Goal: Task Accomplishment & Management: Complete application form

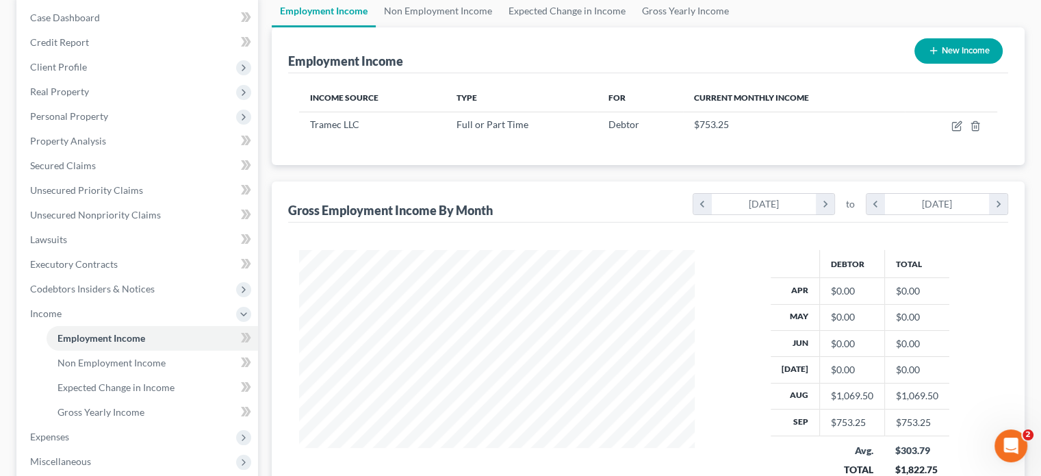
scroll to position [244, 422]
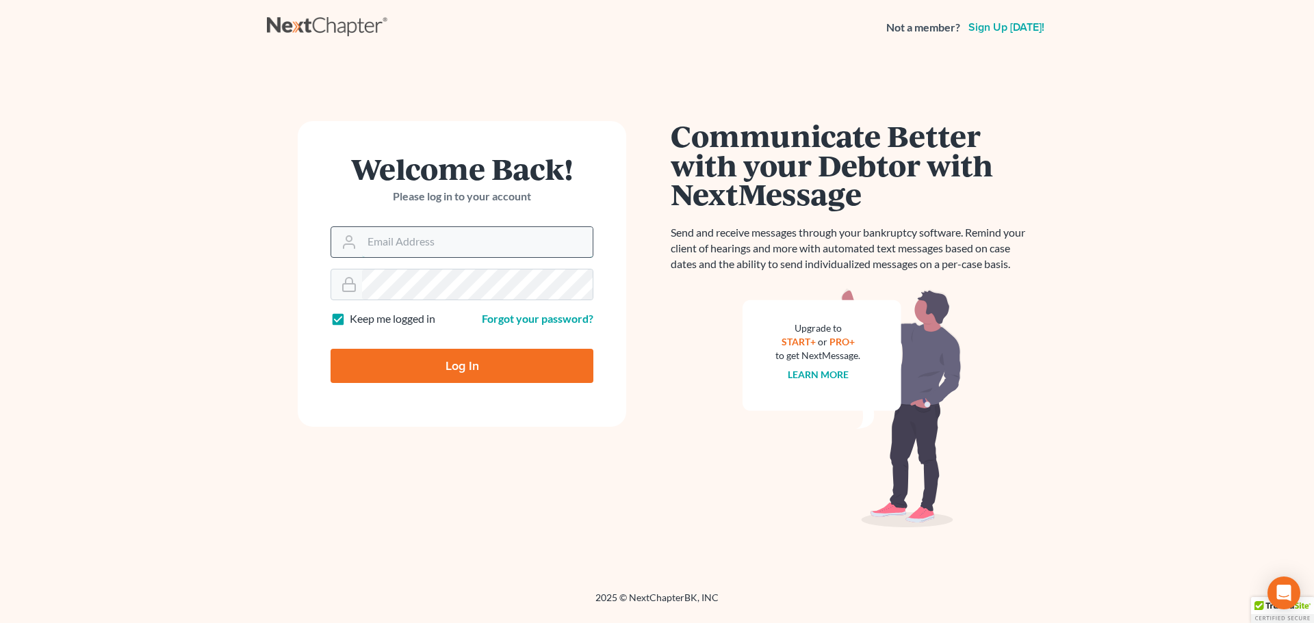
click at [454, 237] on input "Email Address" at bounding box center [477, 242] width 231 height 30
type input "sblack@lawolaw.org"
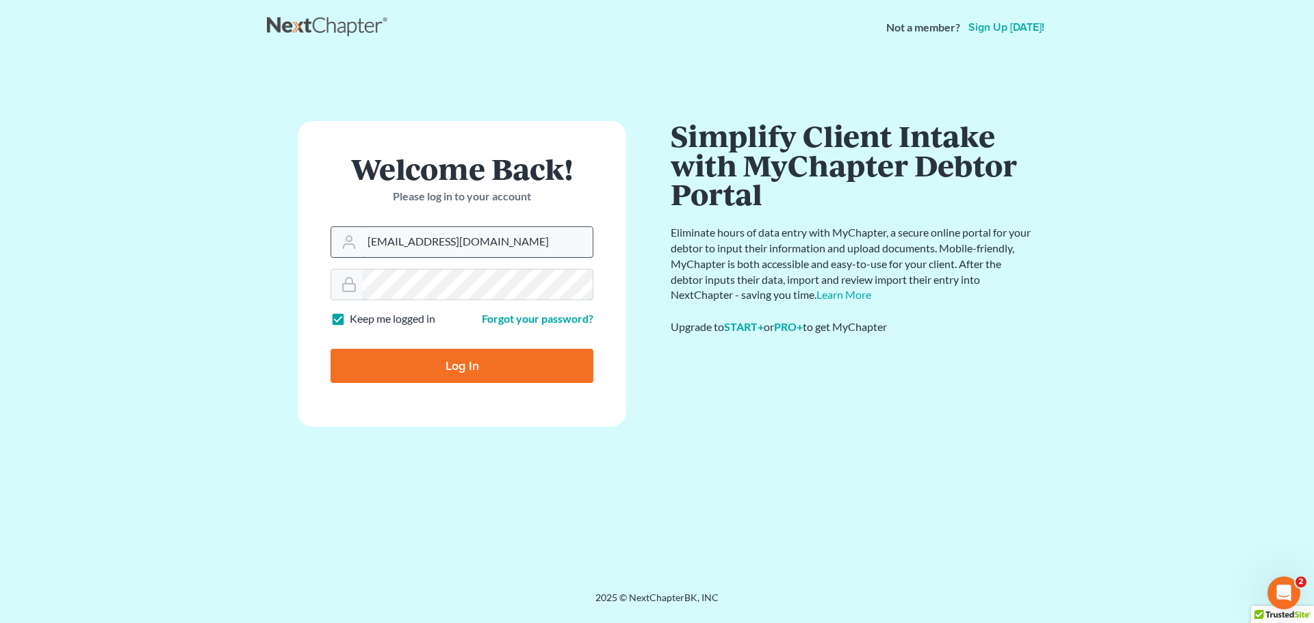
click at [331, 349] on input "Log In" at bounding box center [462, 366] width 263 height 34
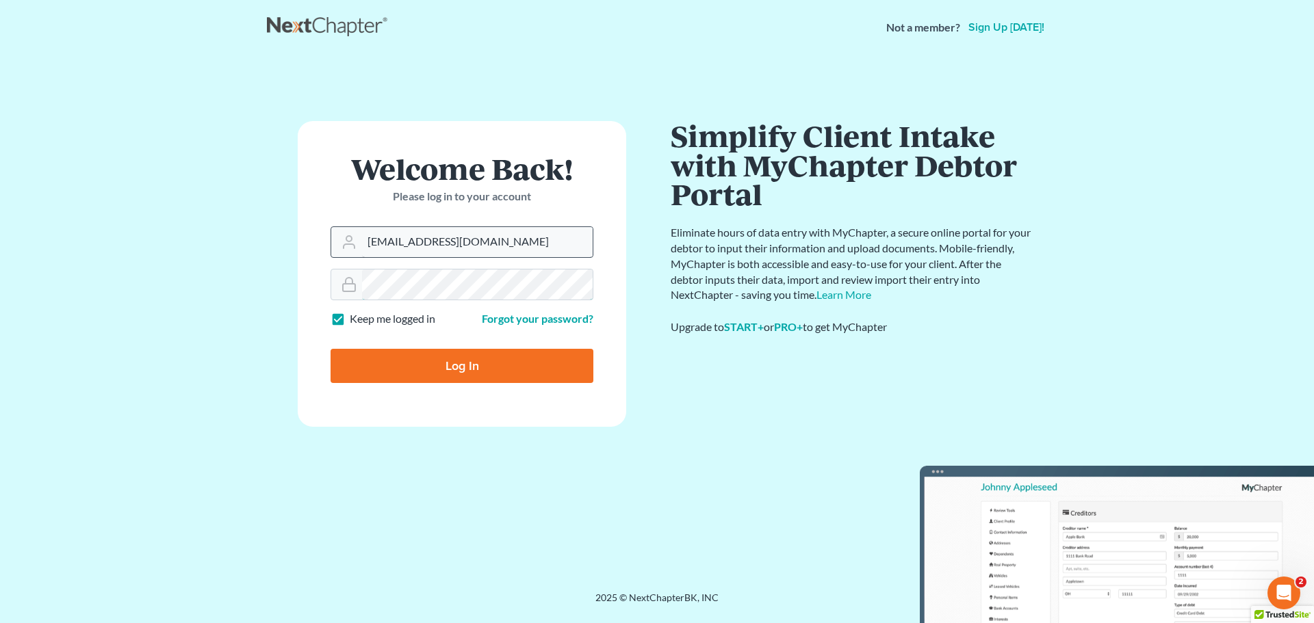
type input "Thinking..."
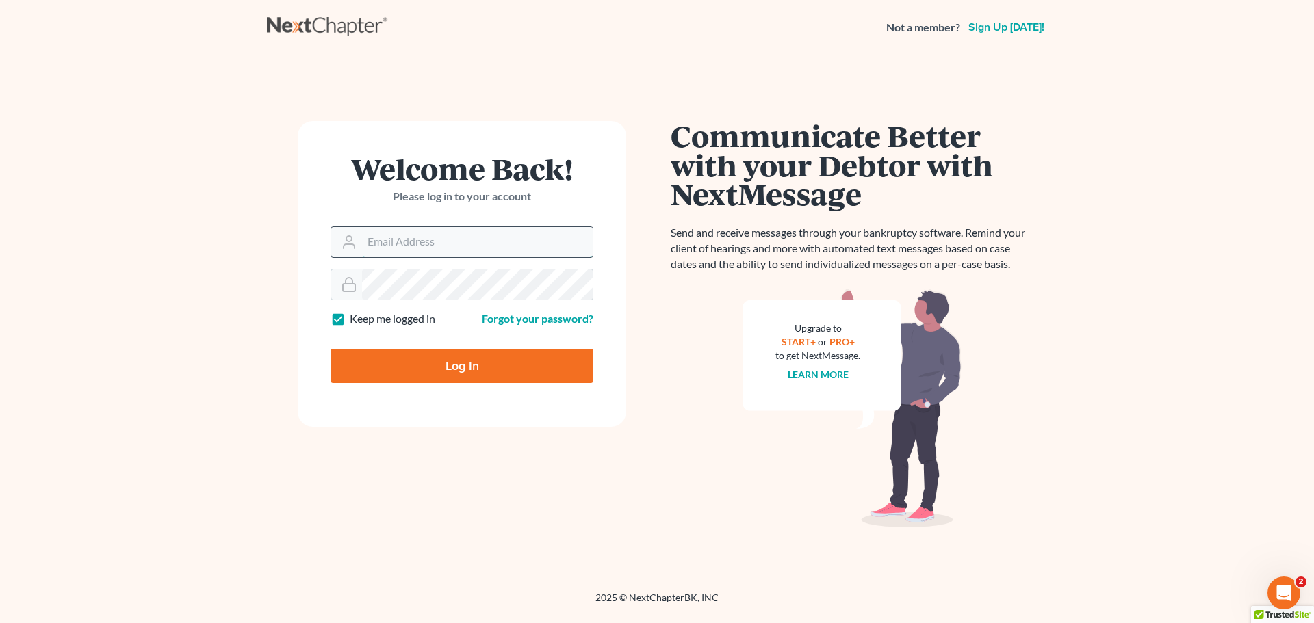
click at [439, 244] on input "Email Address" at bounding box center [477, 242] width 231 height 30
type input "sblack@lawolaw.org"
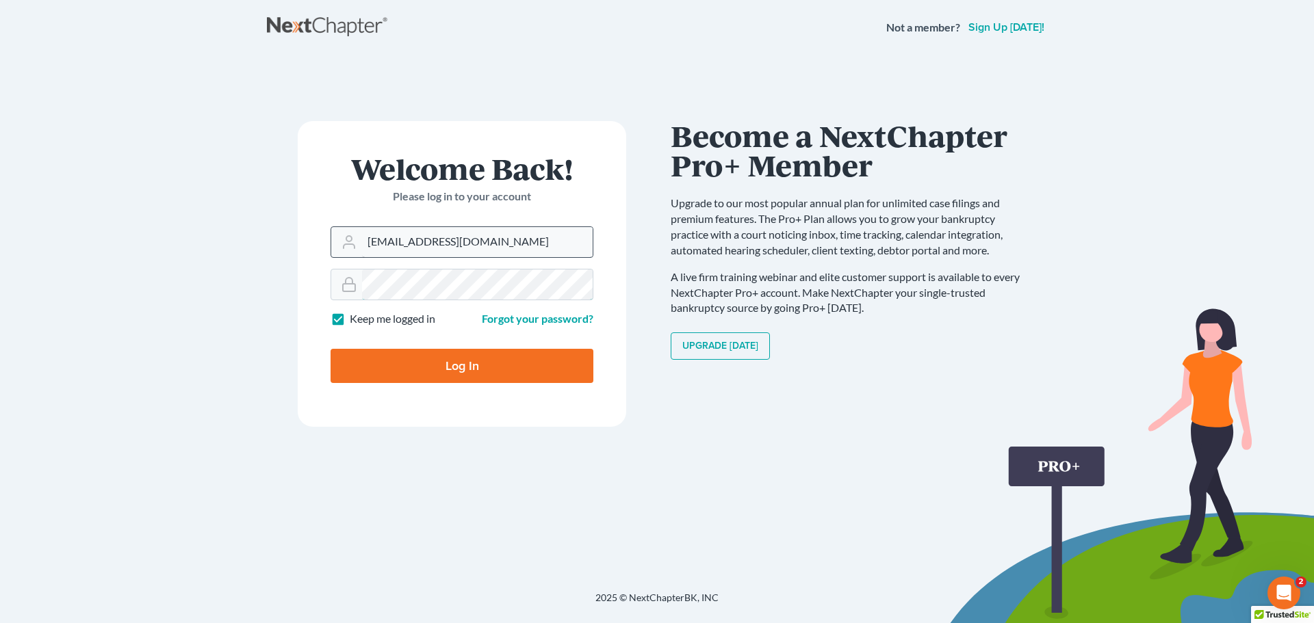
click at [331, 349] on input "Log In" at bounding box center [462, 366] width 263 height 34
type input "Thinking..."
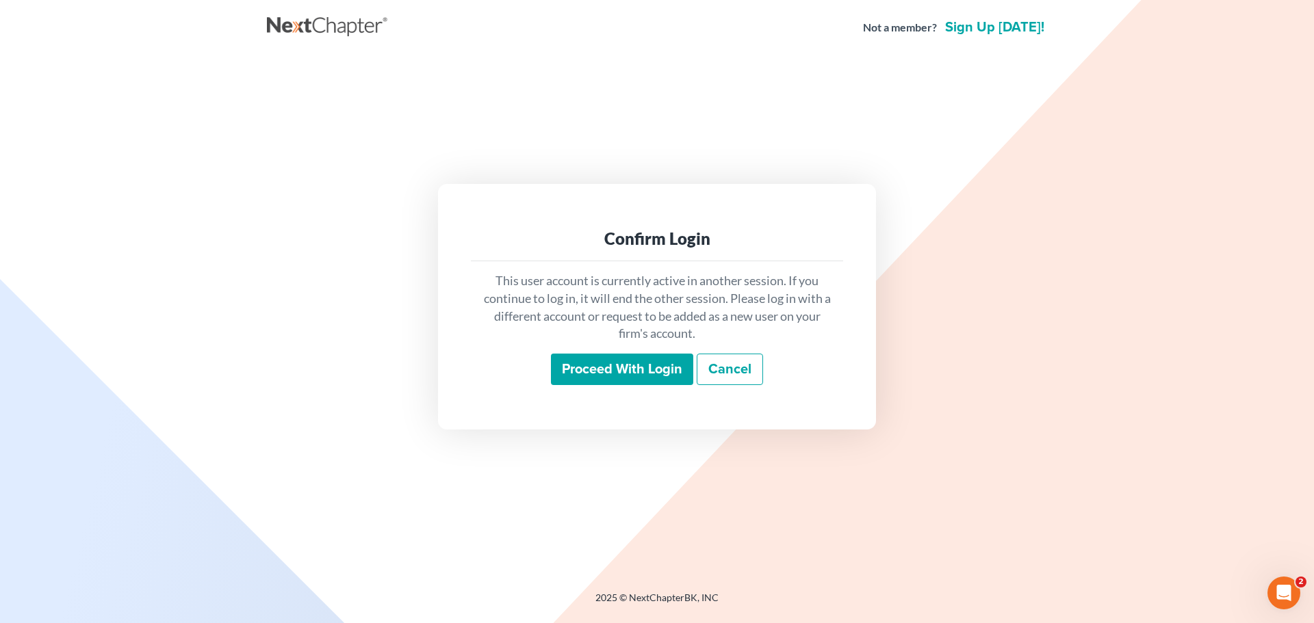
click at [617, 361] on input "Proceed with login" at bounding box center [622, 369] width 142 height 31
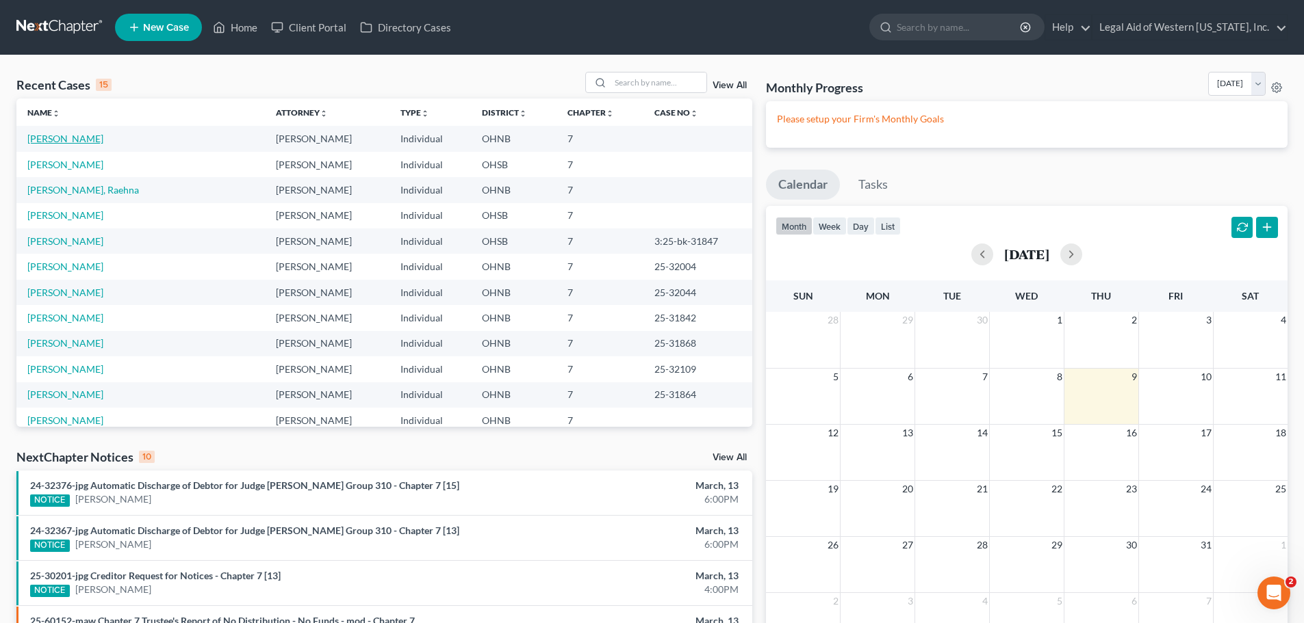
click at [75, 144] on link "[PERSON_NAME]" at bounding box center [65, 139] width 76 height 12
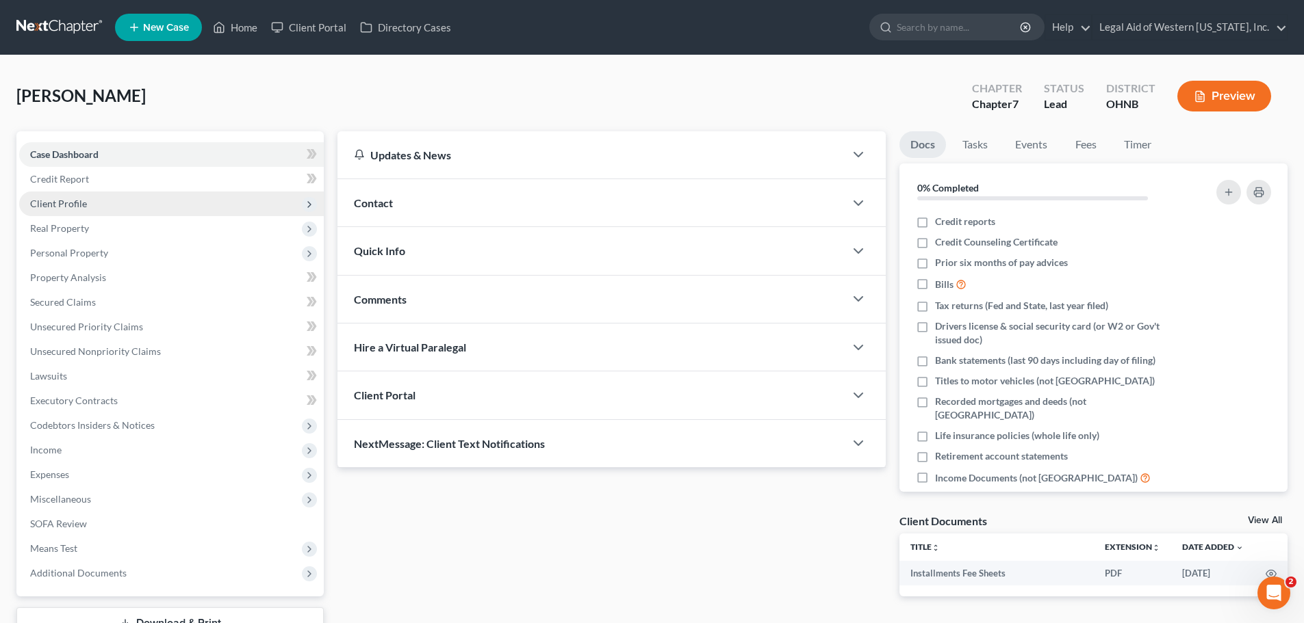
click at [243, 205] on span "Client Profile" at bounding box center [171, 204] width 305 height 25
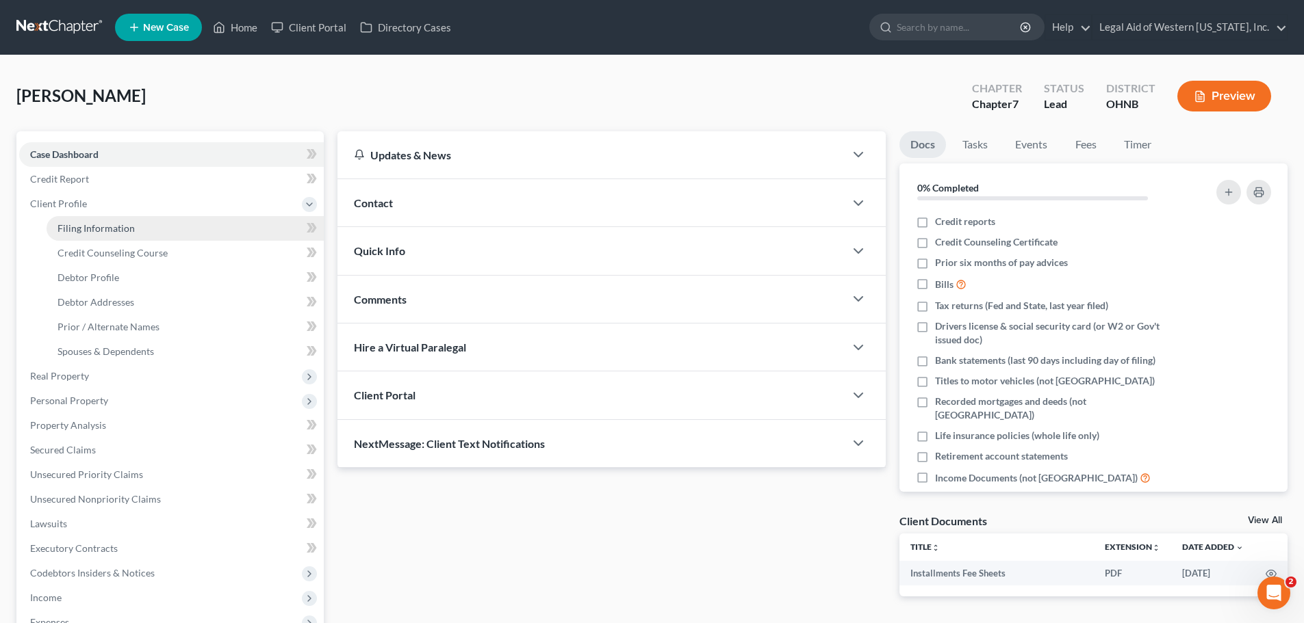
click at [239, 234] on link "Filing Information" at bounding box center [185, 228] width 277 height 25
select select "1"
select select "0"
select select "61"
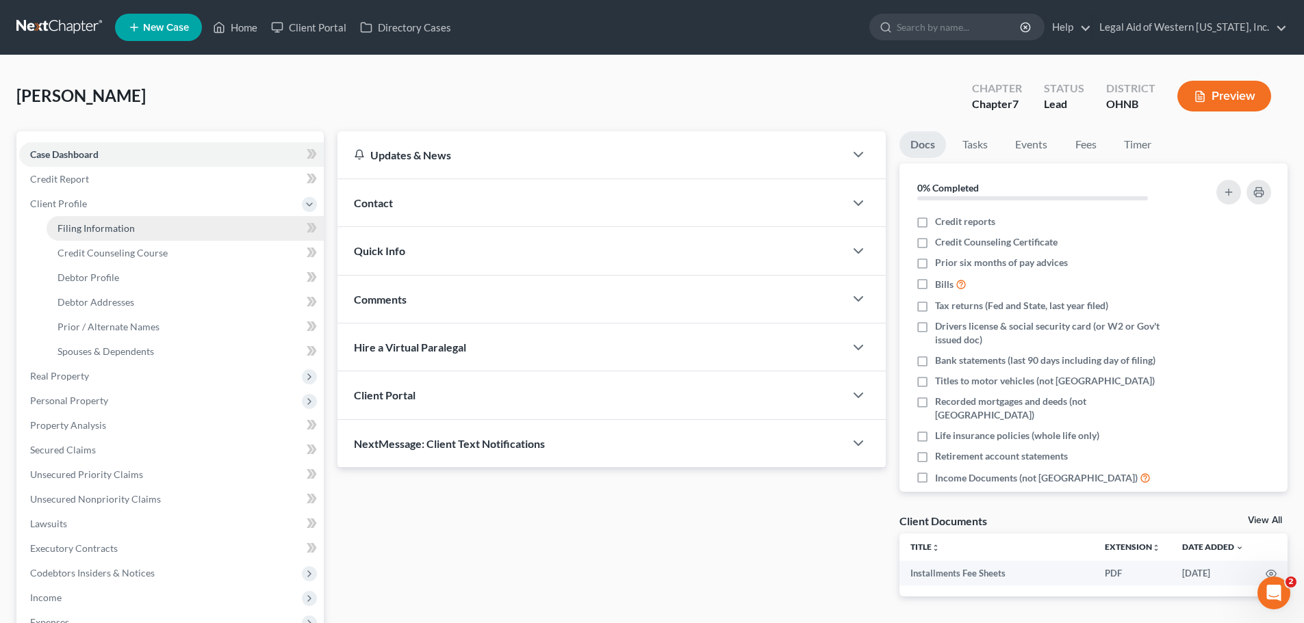
select select "0"
select select "36"
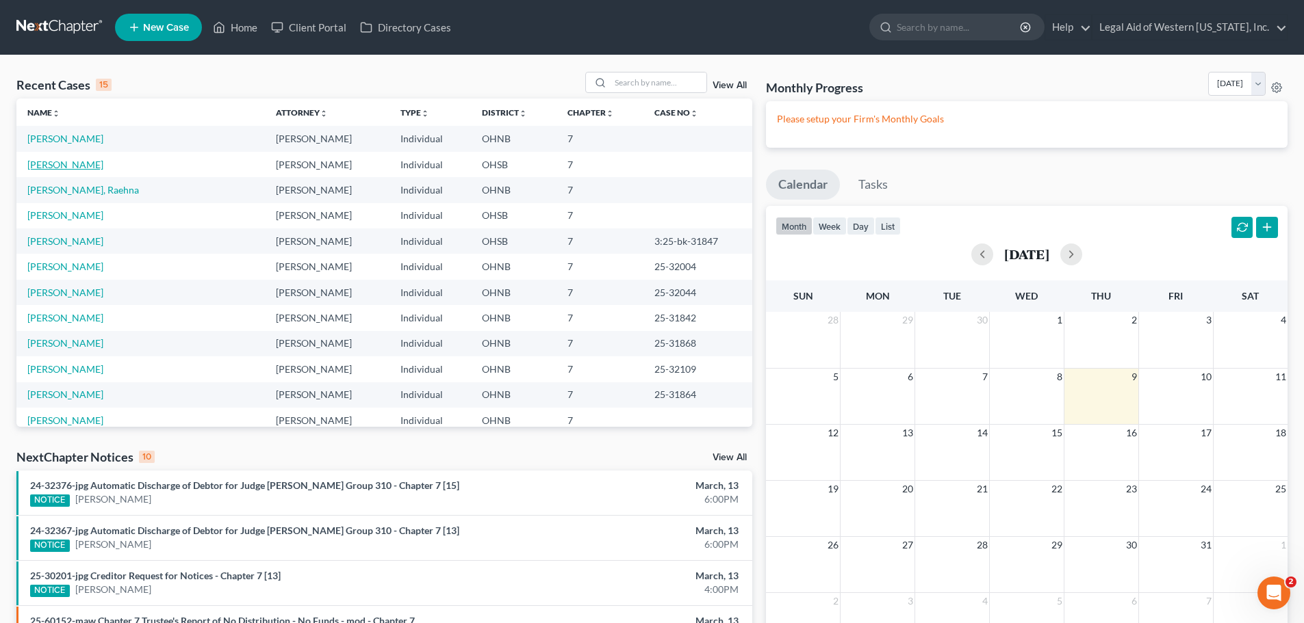
click at [52, 170] on link "[PERSON_NAME]" at bounding box center [65, 165] width 76 height 12
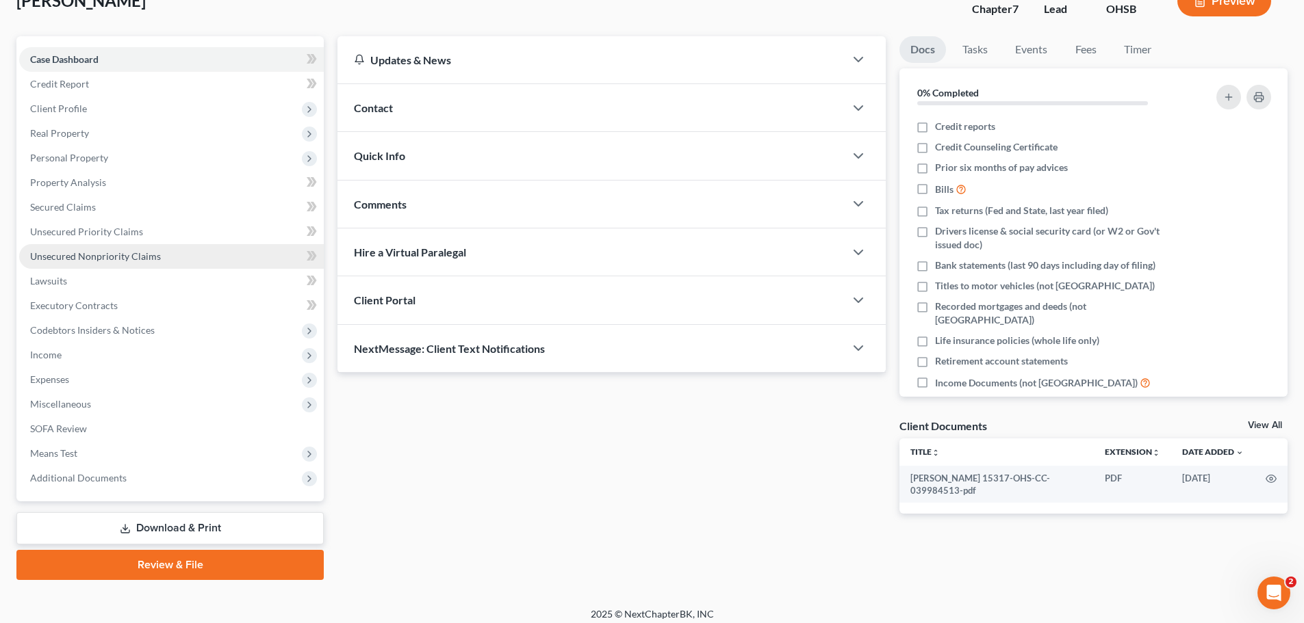
scroll to position [104, 0]
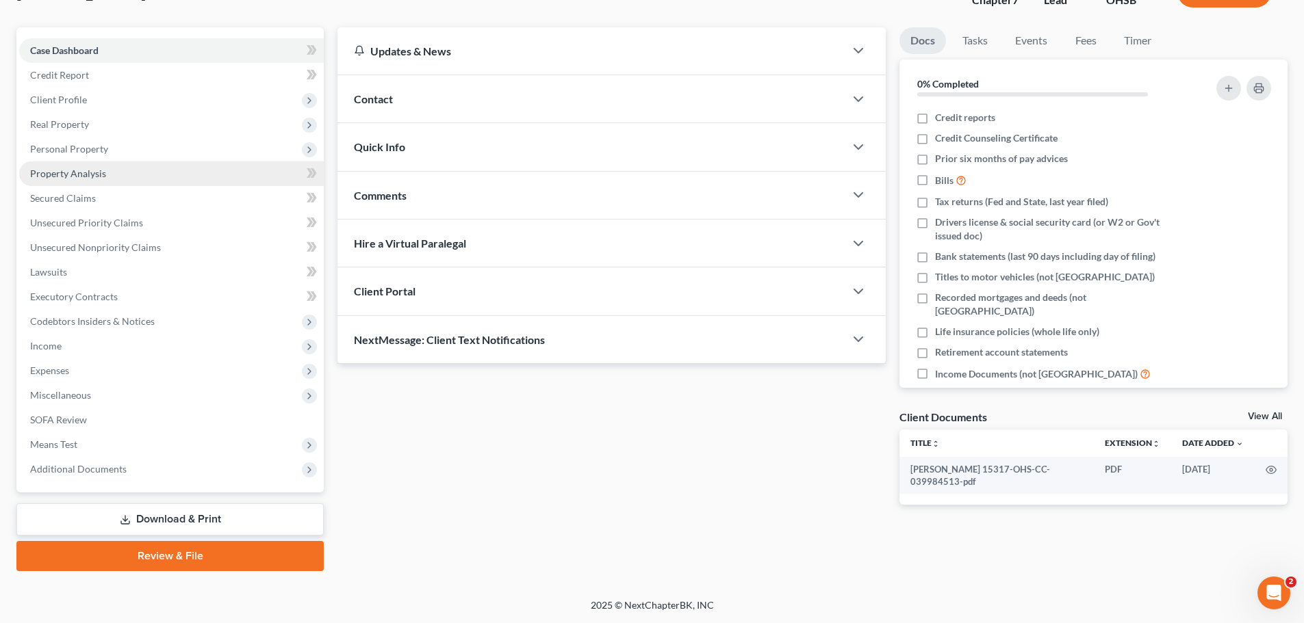
click at [202, 172] on link "Property Analysis" at bounding box center [171, 173] width 305 height 25
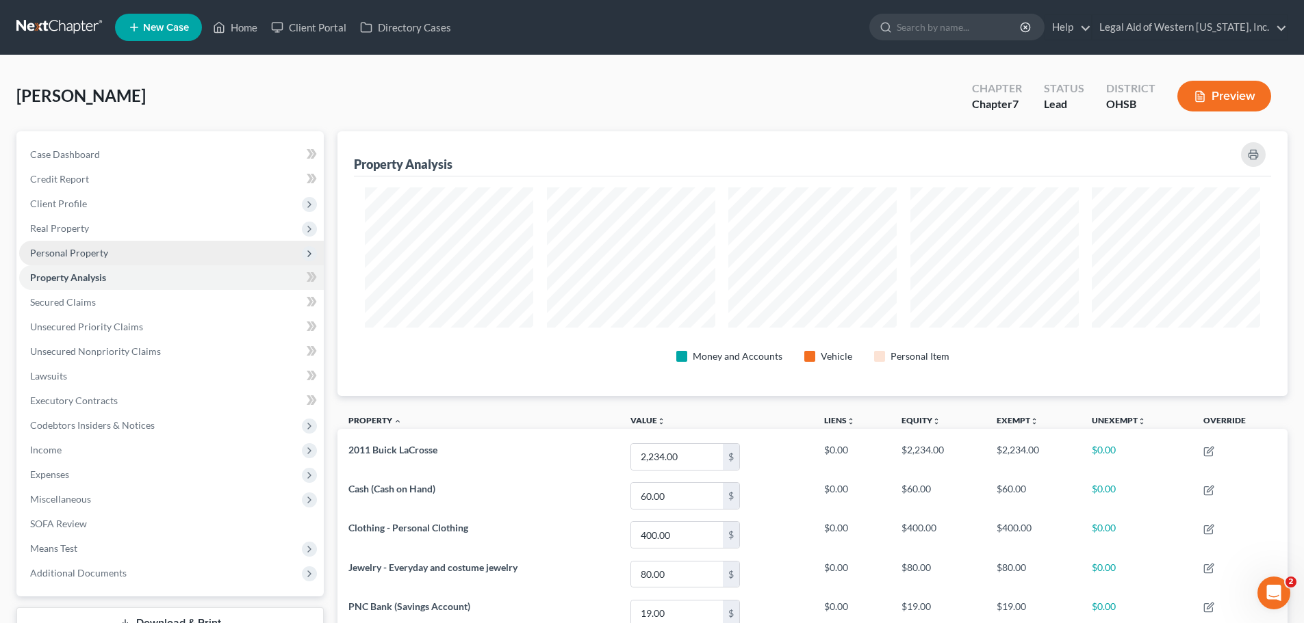
click at [203, 259] on span "Personal Property" at bounding box center [171, 253] width 305 height 25
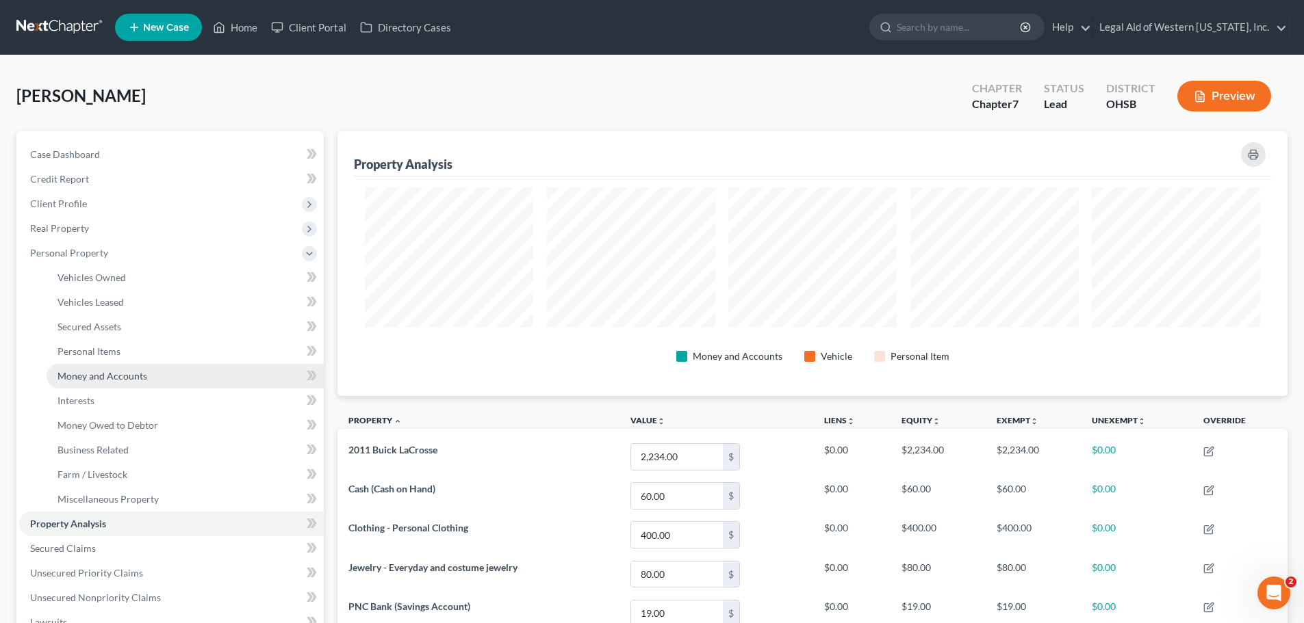
click at [196, 383] on link "Money and Accounts" at bounding box center [185, 376] width 277 height 25
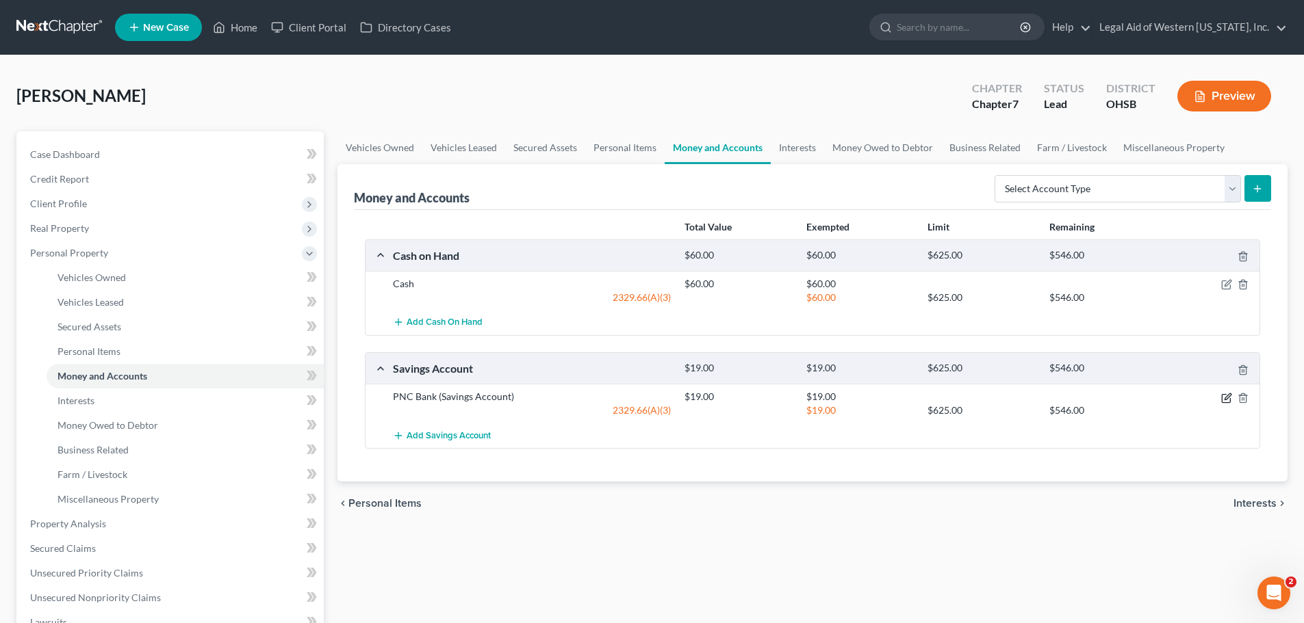
click at [1226, 398] on icon "button" at bounding box center [1226, 398] width 11 height 11
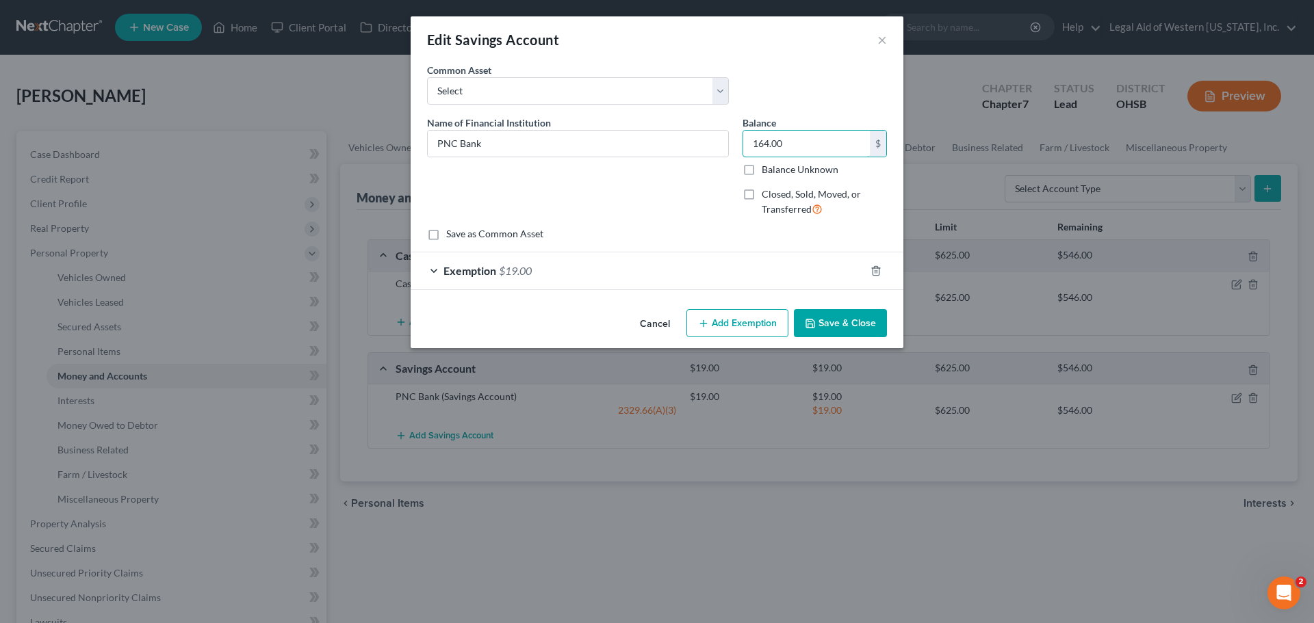
type input "164.00"
click at [435, 271] on div "Exemption $19.00" at bounding box center [638, 270] width 454 height 36
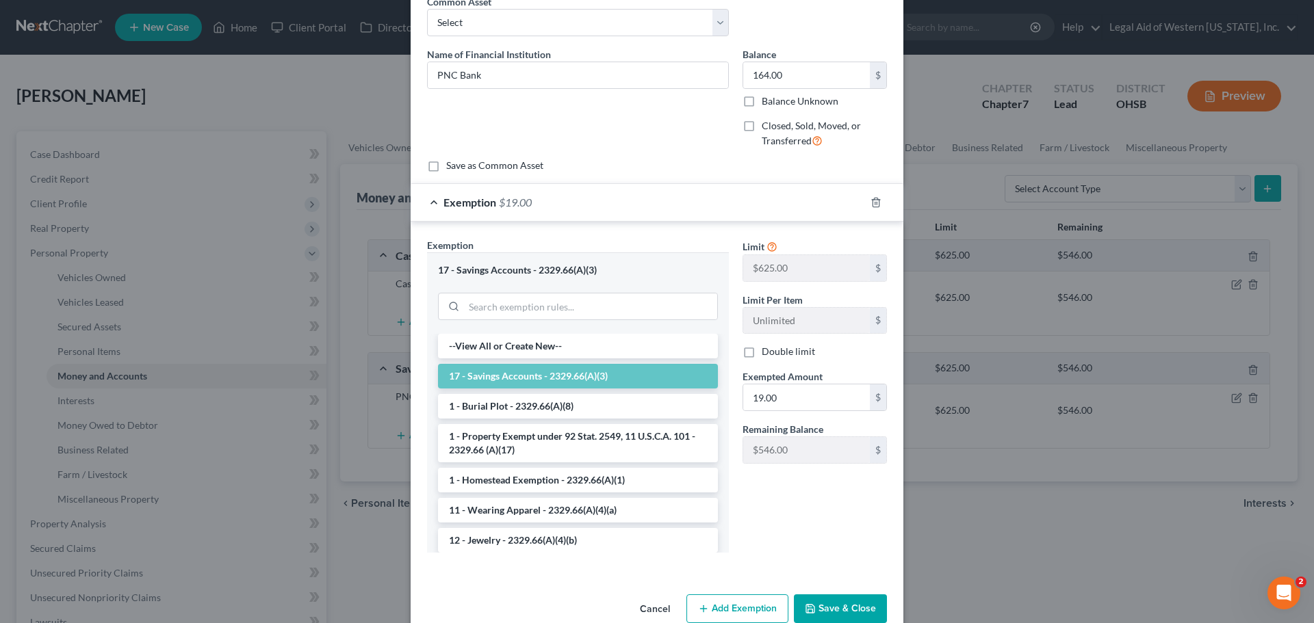
click at [546, 378] on li "17 - Savings Accounts - 2329.66(A)(3)" at bounding box center [578, 376] width 280 height 25
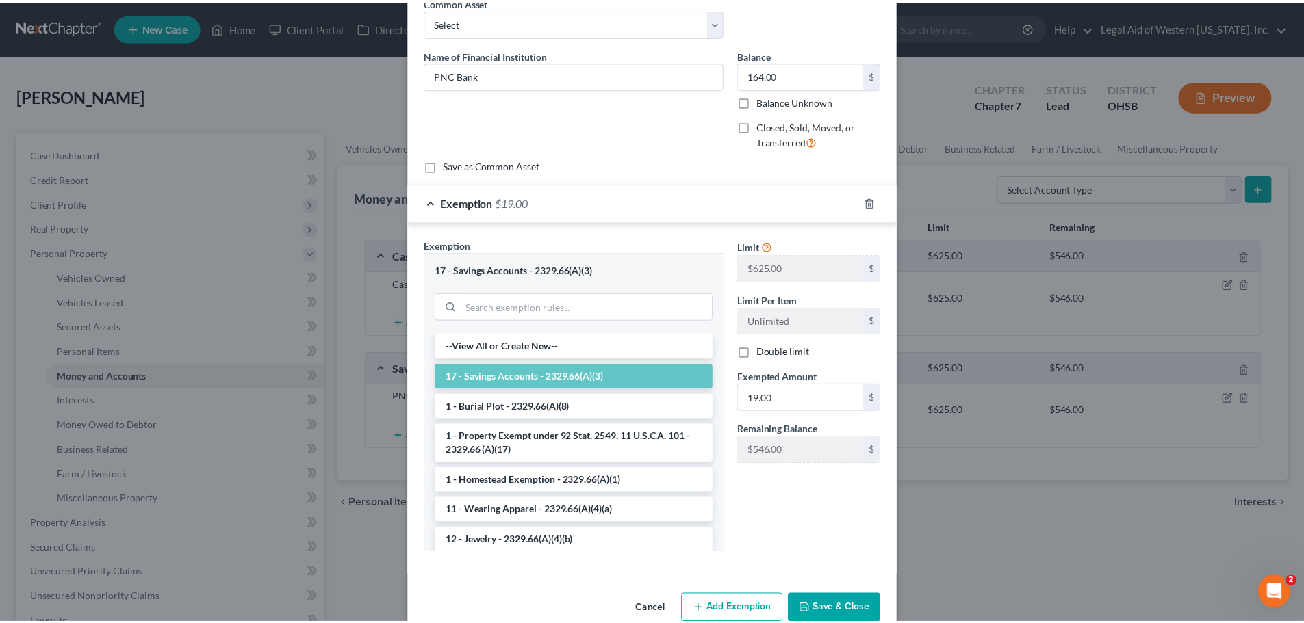
scroll to position [6, 0]
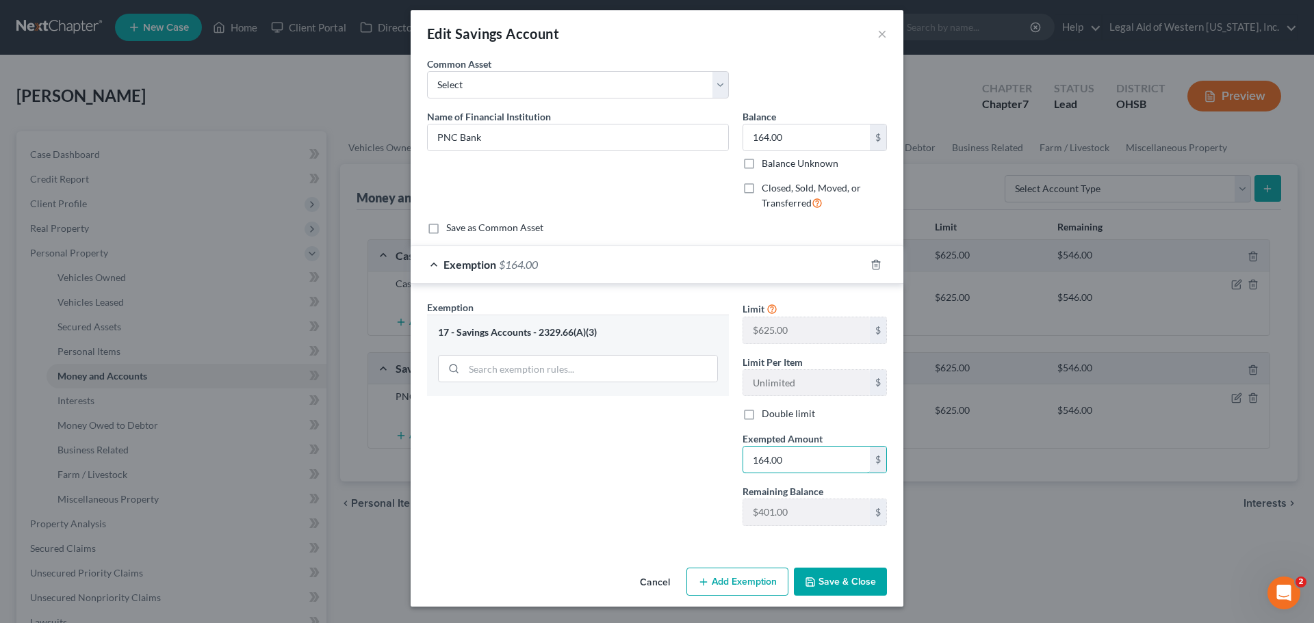
type input "164.00"
click at [717, 453] on div "Exemption Set must be selected for CA. Exemption * 17 - Savings Accounts - 2329…" at bounding box center [577, 418] width 315 height 237
click at [865, 587] on button "Save & Close" at bounding box center [840, 582] width 93 height 29
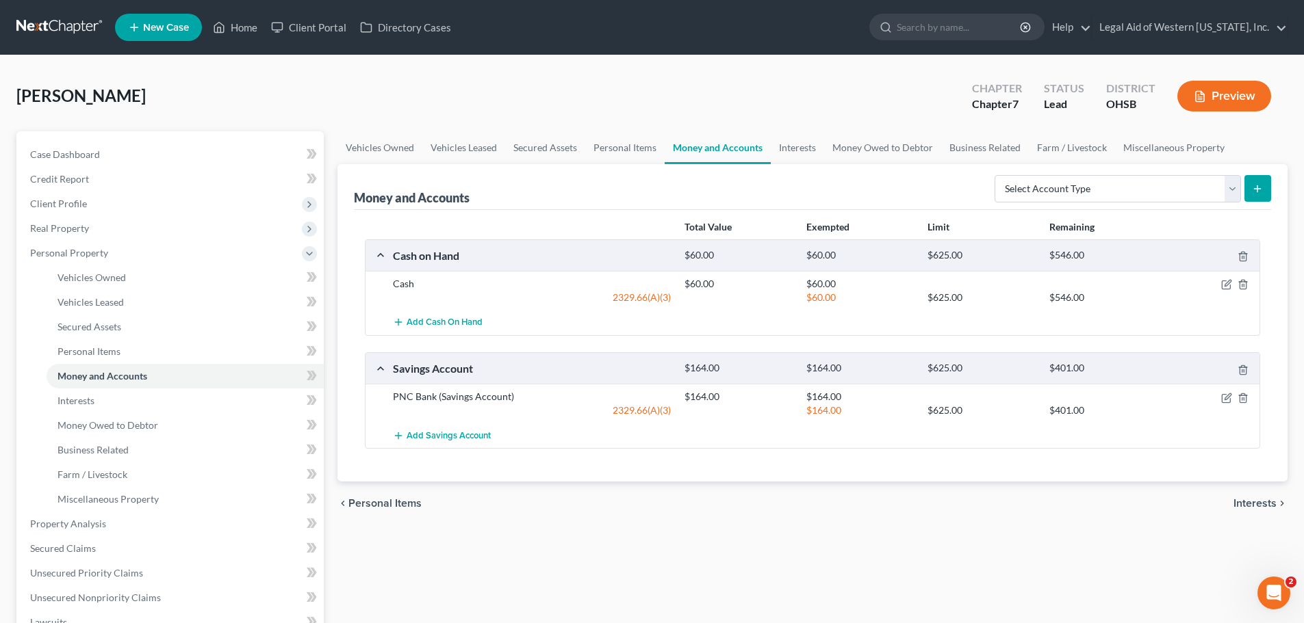
click at [1255, 504] on span "Interests" at bounding box center [1254, 503] width 43 height 11
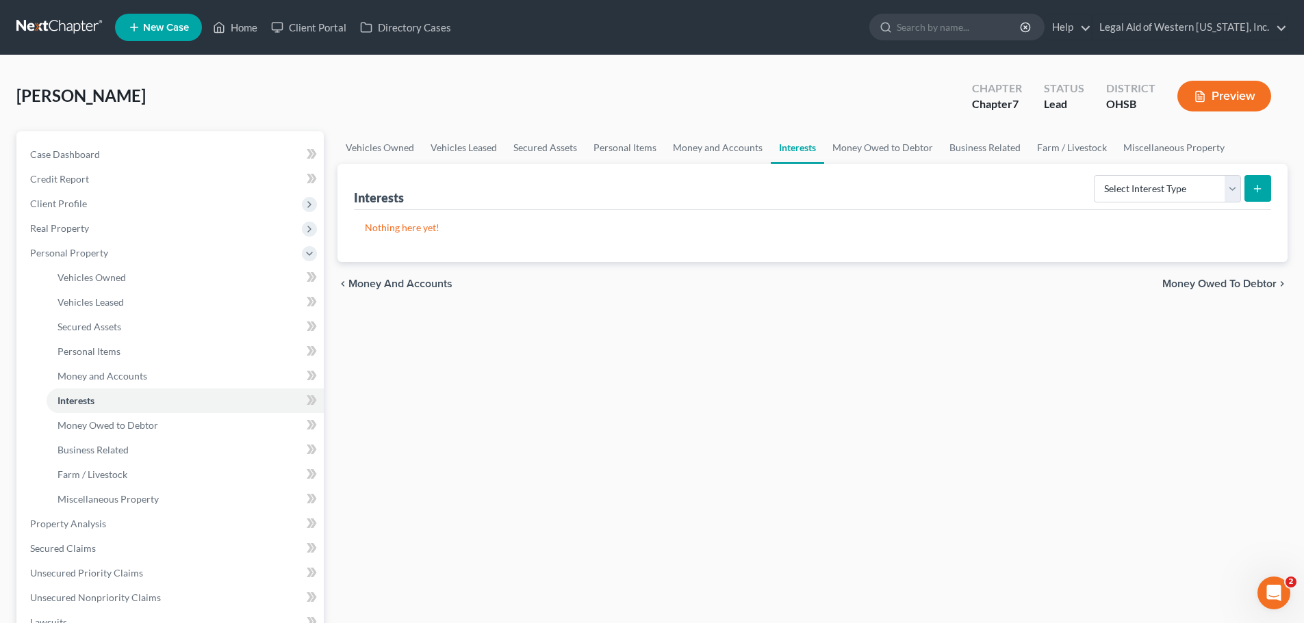
click at [1232, 286] on span "Money Owed to Debtor" at bounding box center [1219, 283] width 114 height 11
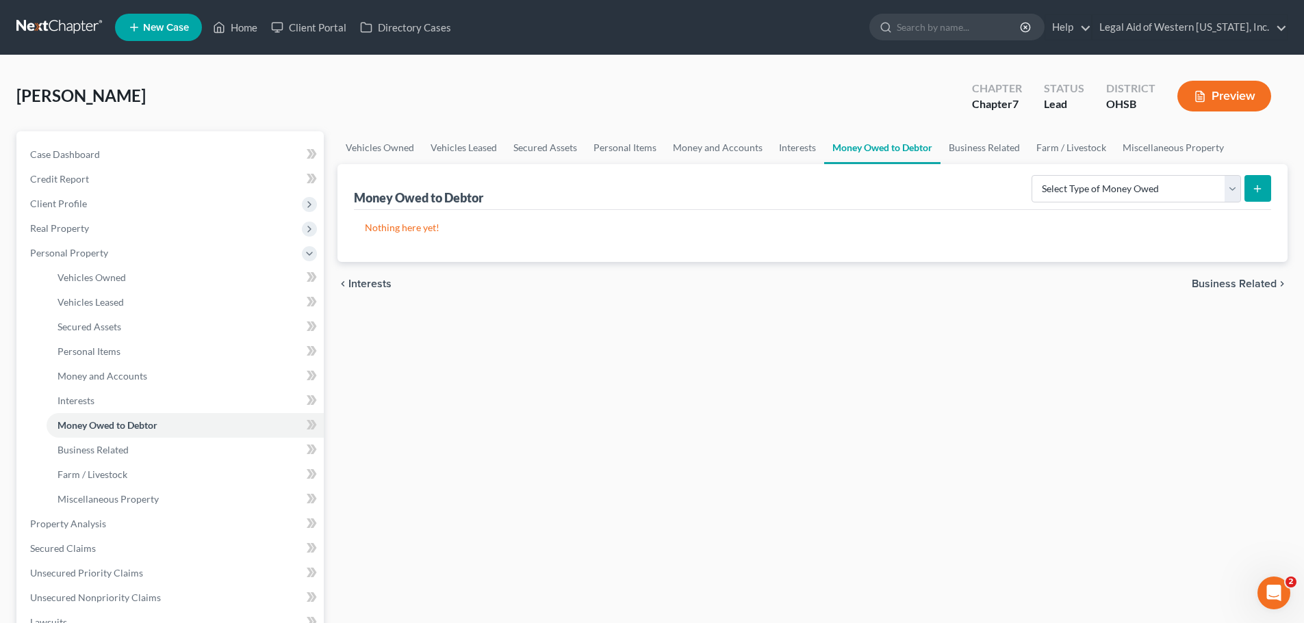
click at [1245, 280] on span "Business Related" at bounding box center [1233, 283] width 85 height 11
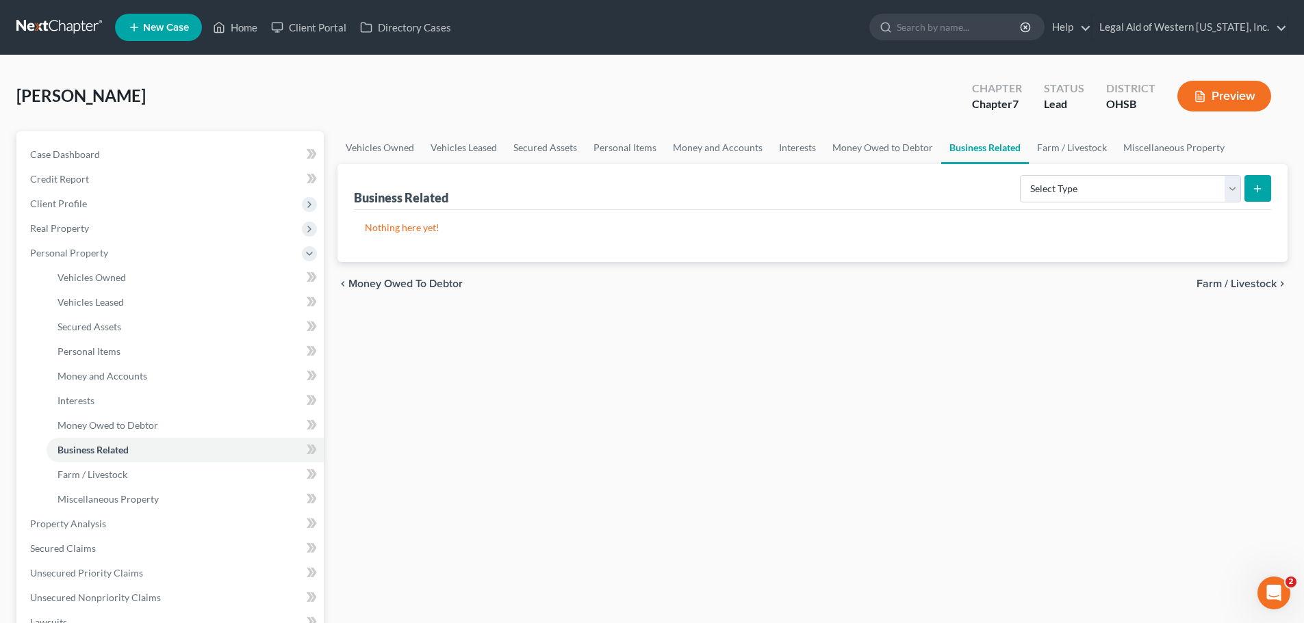
click at [1249, 283] on span "Farm / Livestock" at bounding box center [1236, 283] width 80 height 11
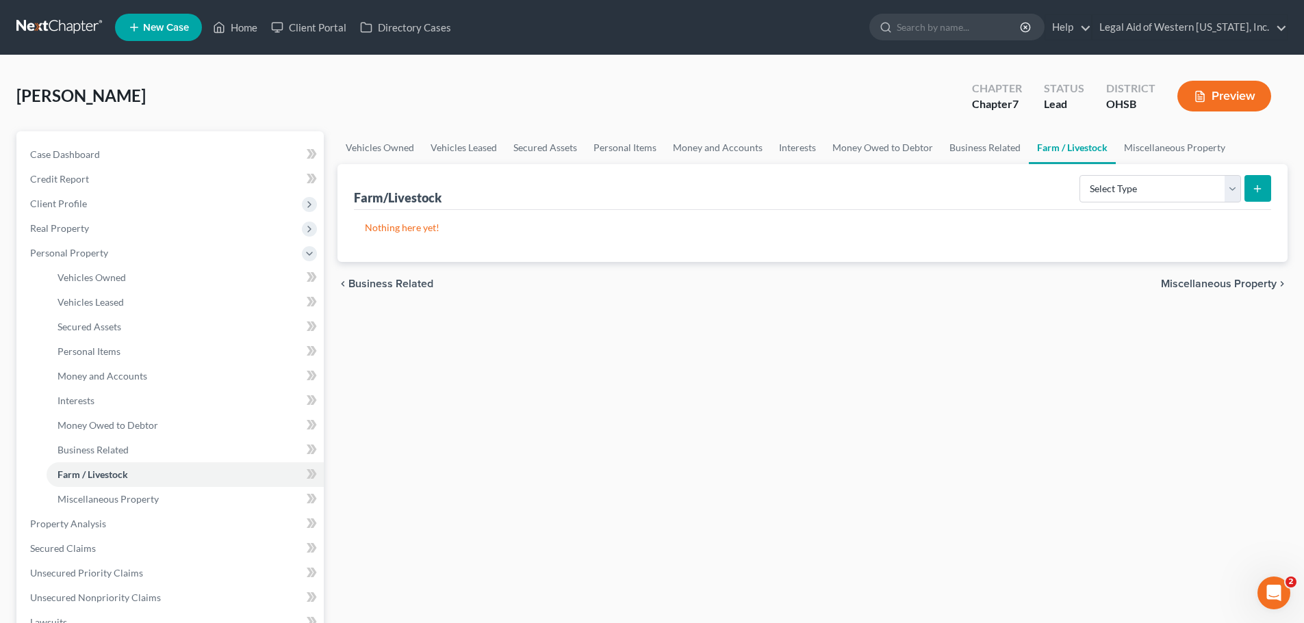
click at [1243, 283] on span "Miscellaneous Property" at bounding box center [1219, 283] width 116 height 11
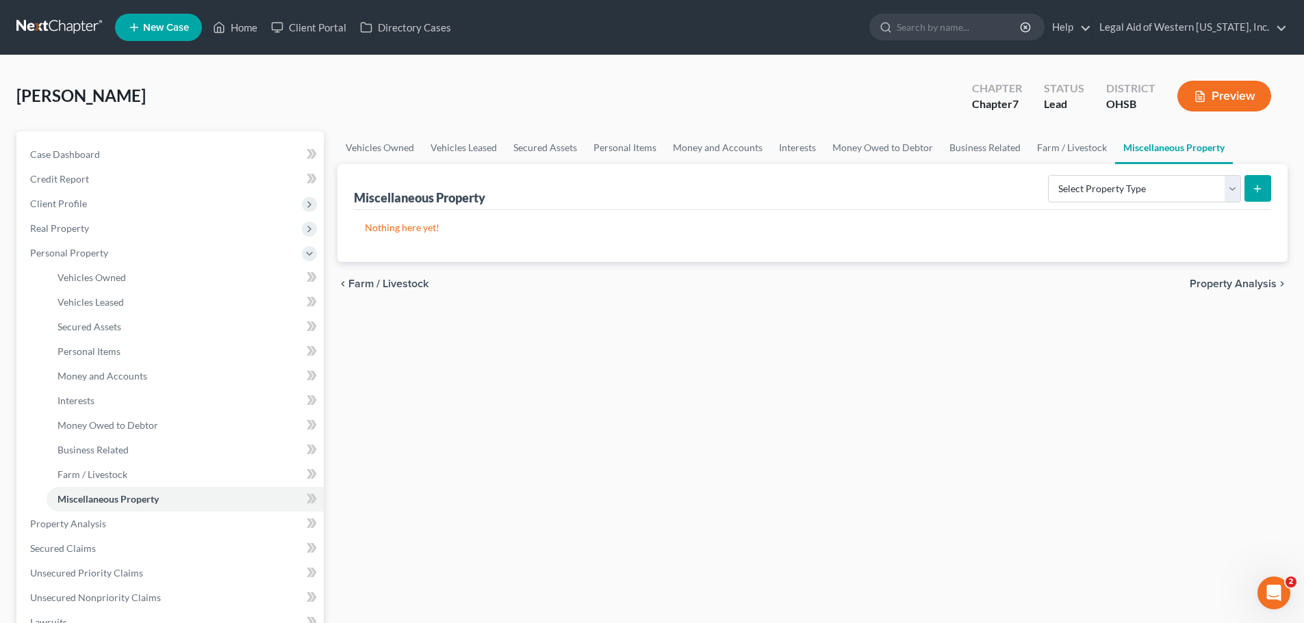
click at [1239, 281] on span "Property Analysis" at bounding box center [1232, 283] width 87 height 11
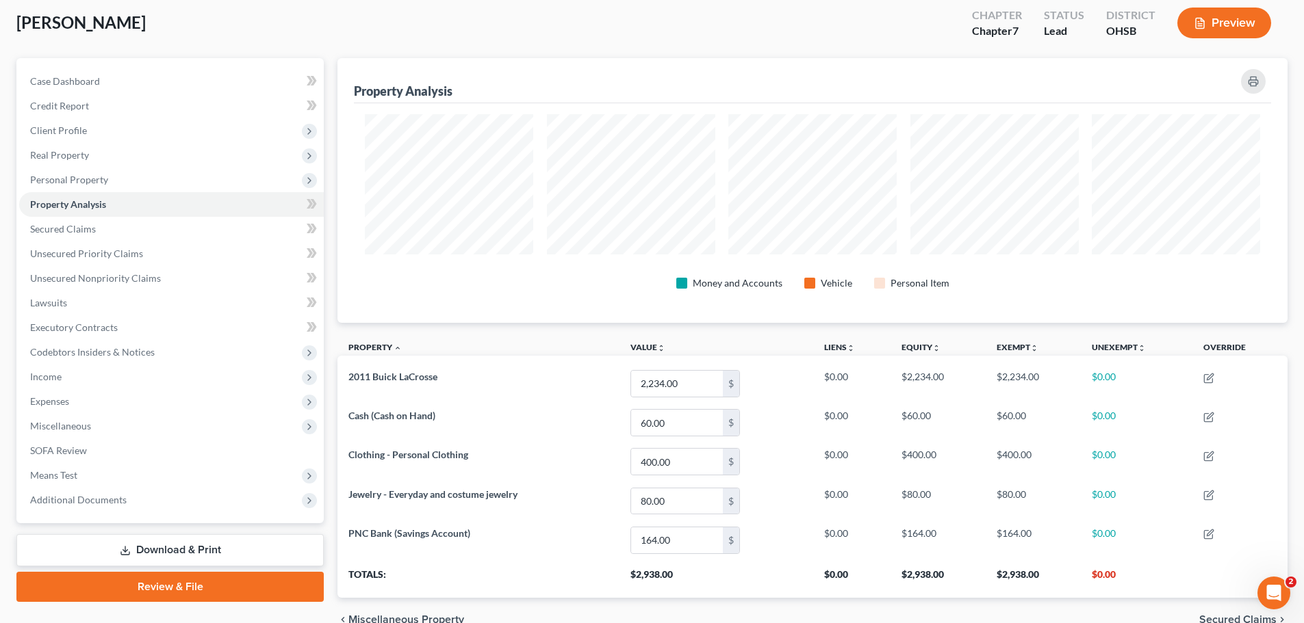
scroll to position [144, 0]
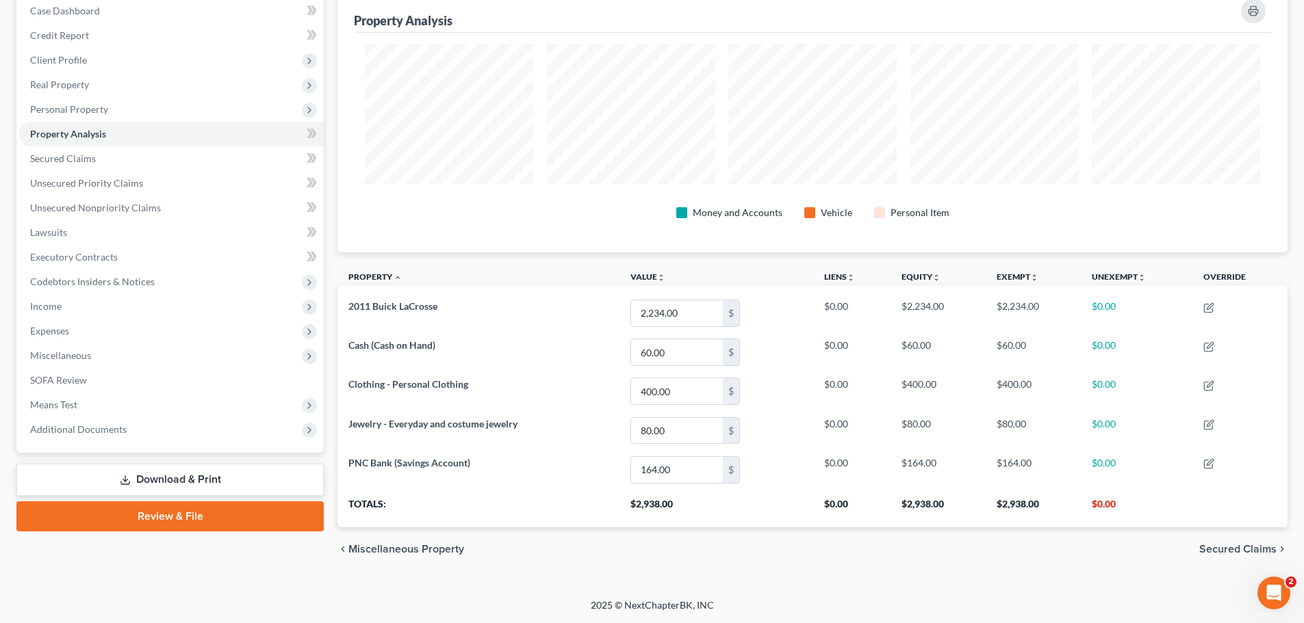
click at [1243, 548] on span "Secured Claims" at bounding box center [1237, 549] width 77 height 11
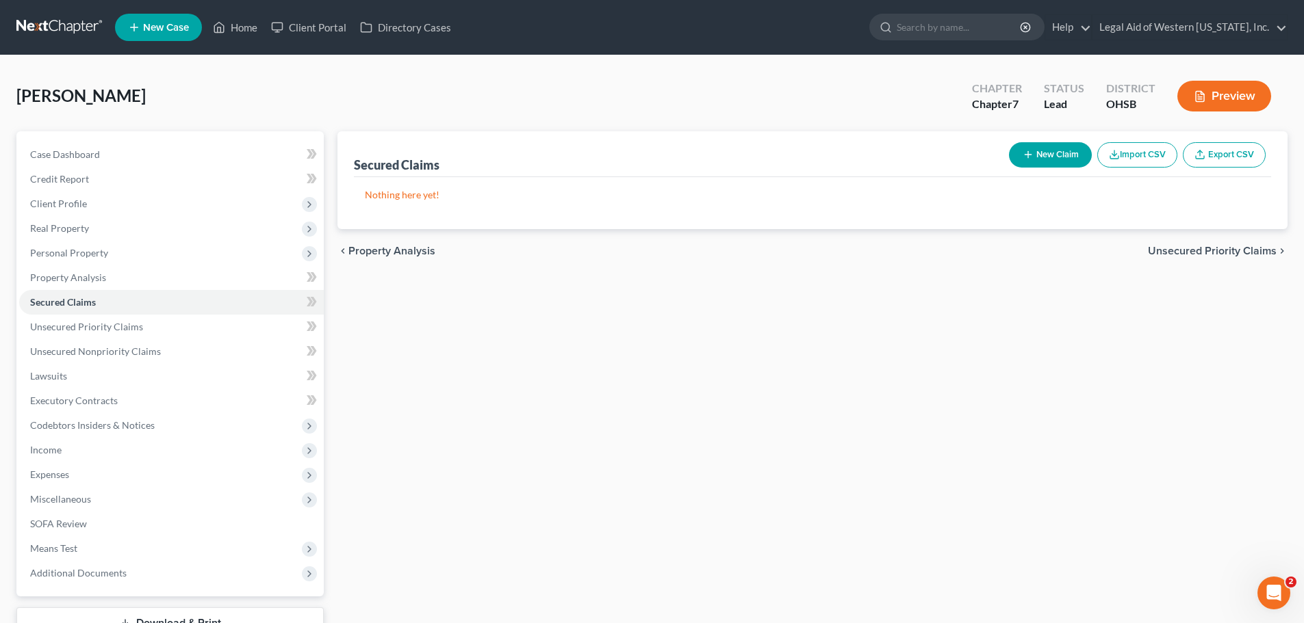
click at [1202, 251] on span "Unsecured Priority Claims" at bounding box center [1212, 251] width 129 height 11
click at [1201, 253] on span "Unsecured Nonpriority Claims" at bounding box center [1202, 251] width 148 height 11
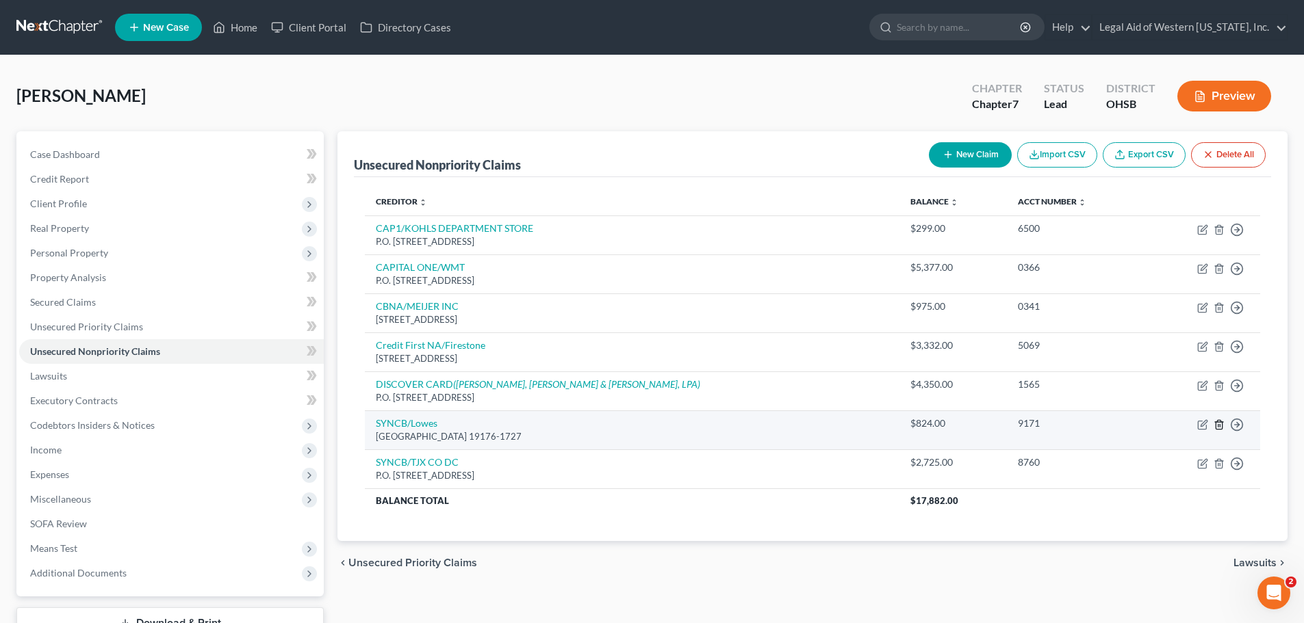
click at [1216, 424] on icon "button" at bounding box center [1218, 424] width 6 height 9
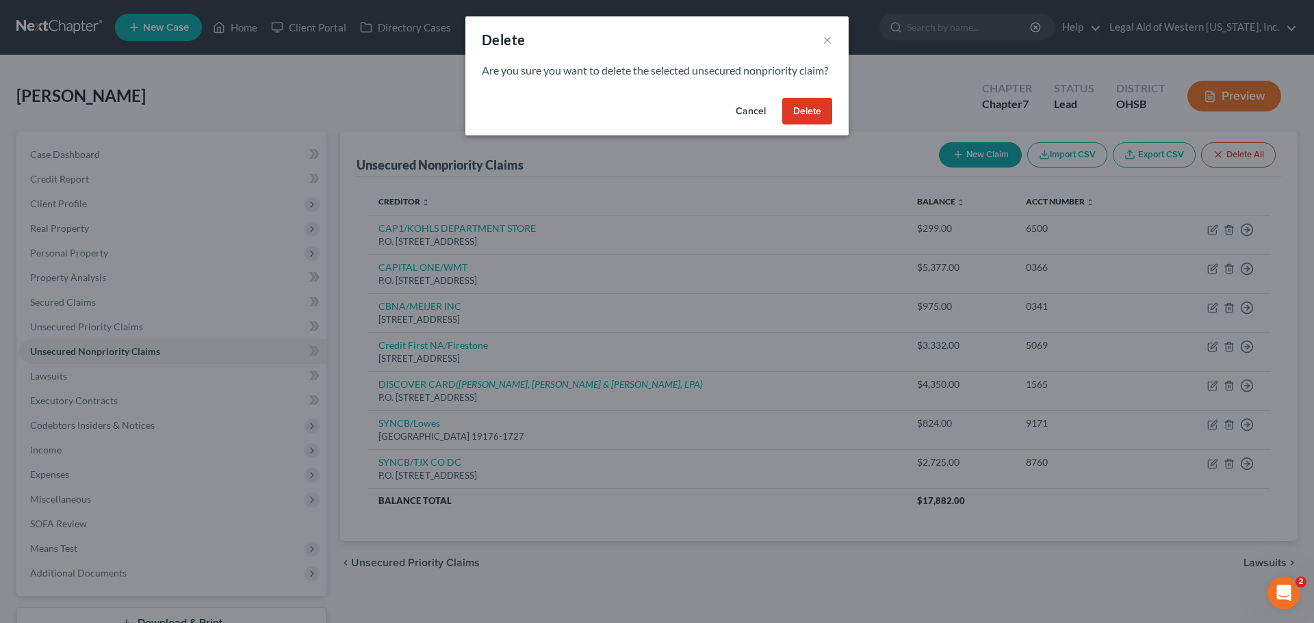
click at [820, 125] on button "Delete" at bounding box center [807, 111] width 50 height 27
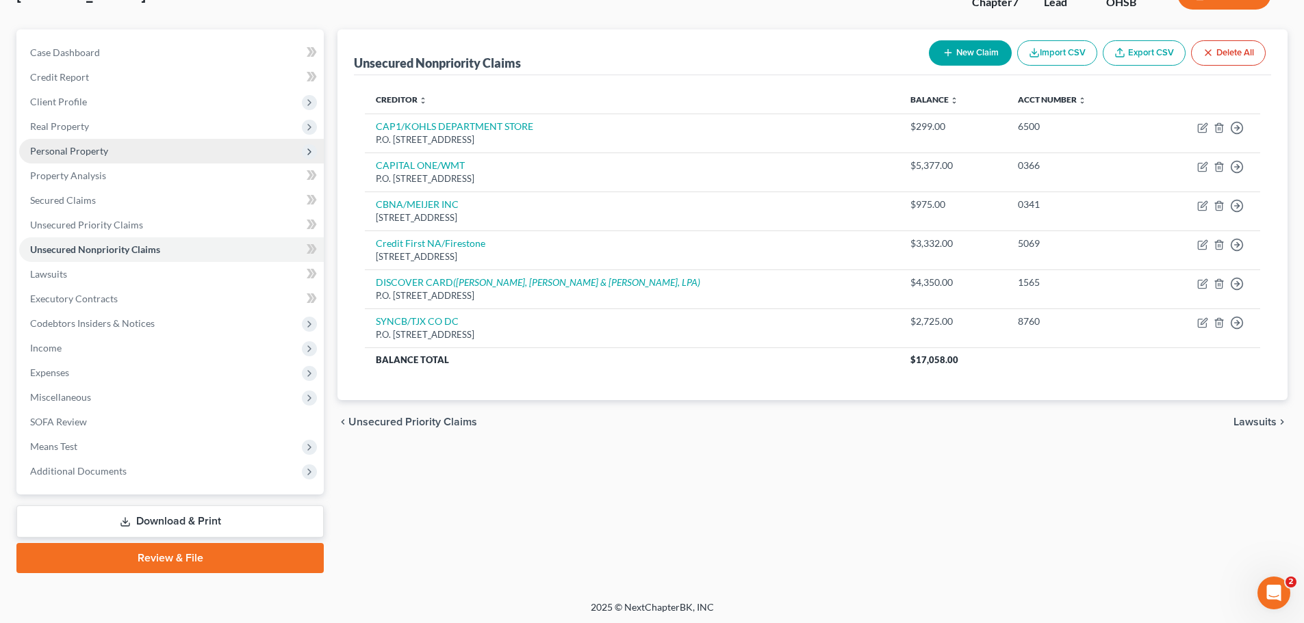
scroll to position [104, 0]
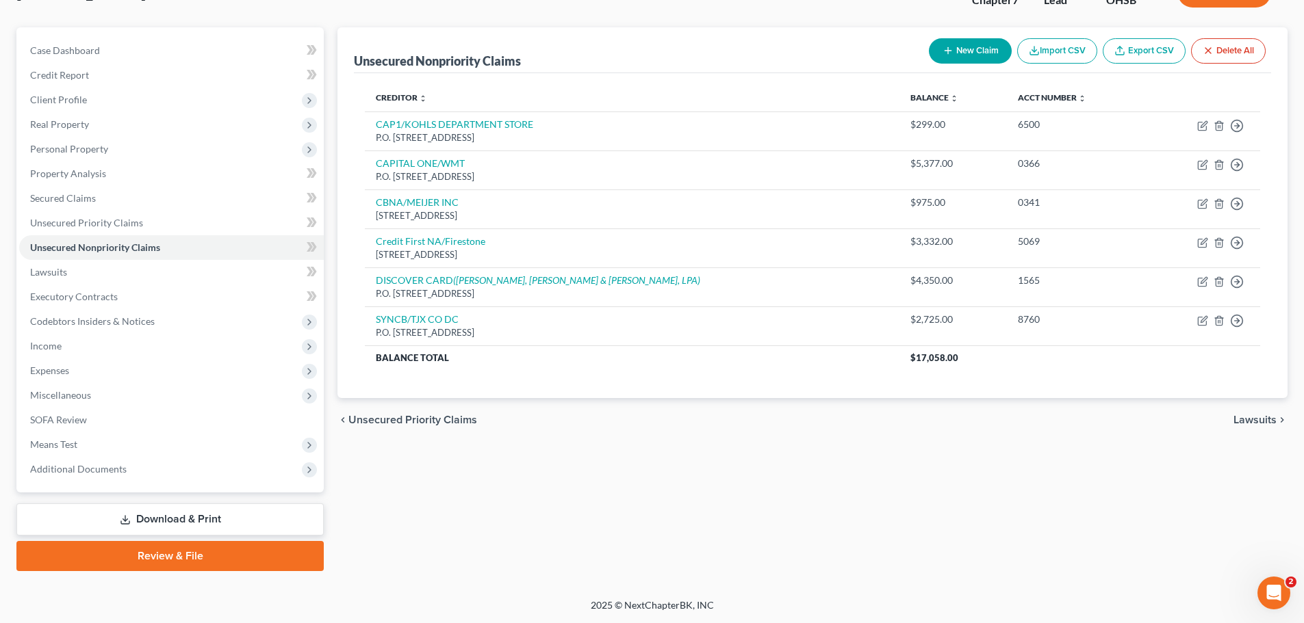
click at [375, 483] on div "Unsecured Nonpriority Claims New Claim Import CSV Export CSV Delete All Credito…" at bounding box center [812, 299] width 963 height 544
click at [176, 466] on span "Additional Documents" at bounding box center [171, 469] width 305 height 25
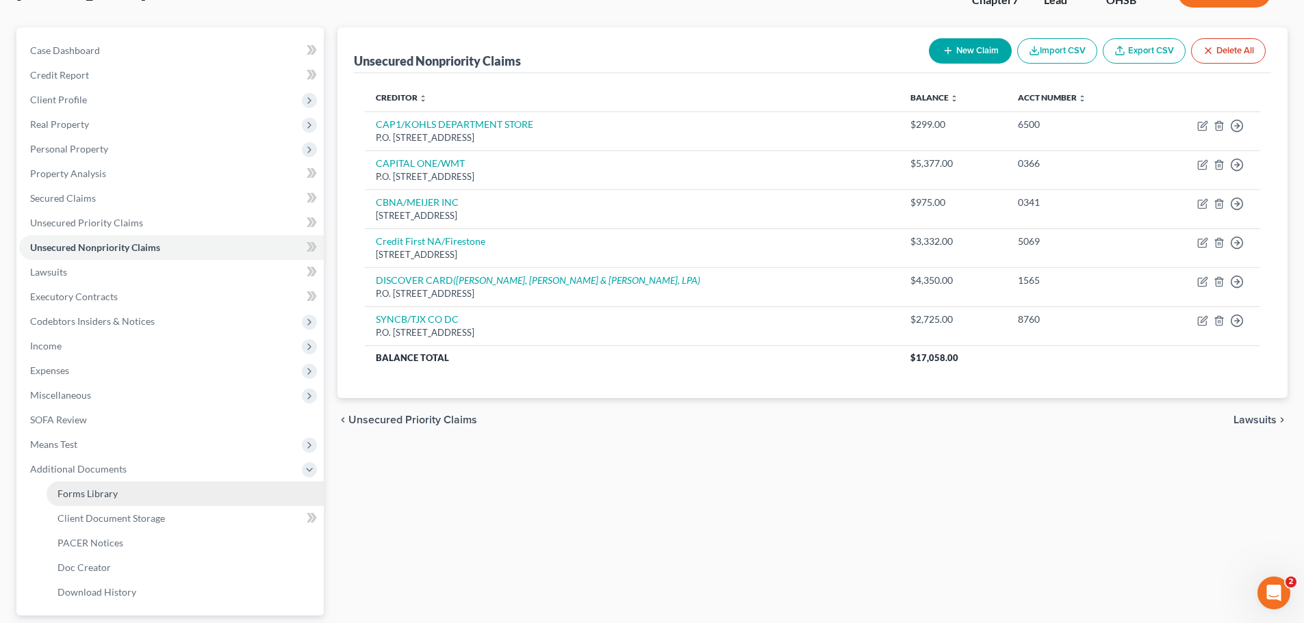
click at [187, 495] on link "Forms Library" at bounding box center [185, 494] width 277 height 25
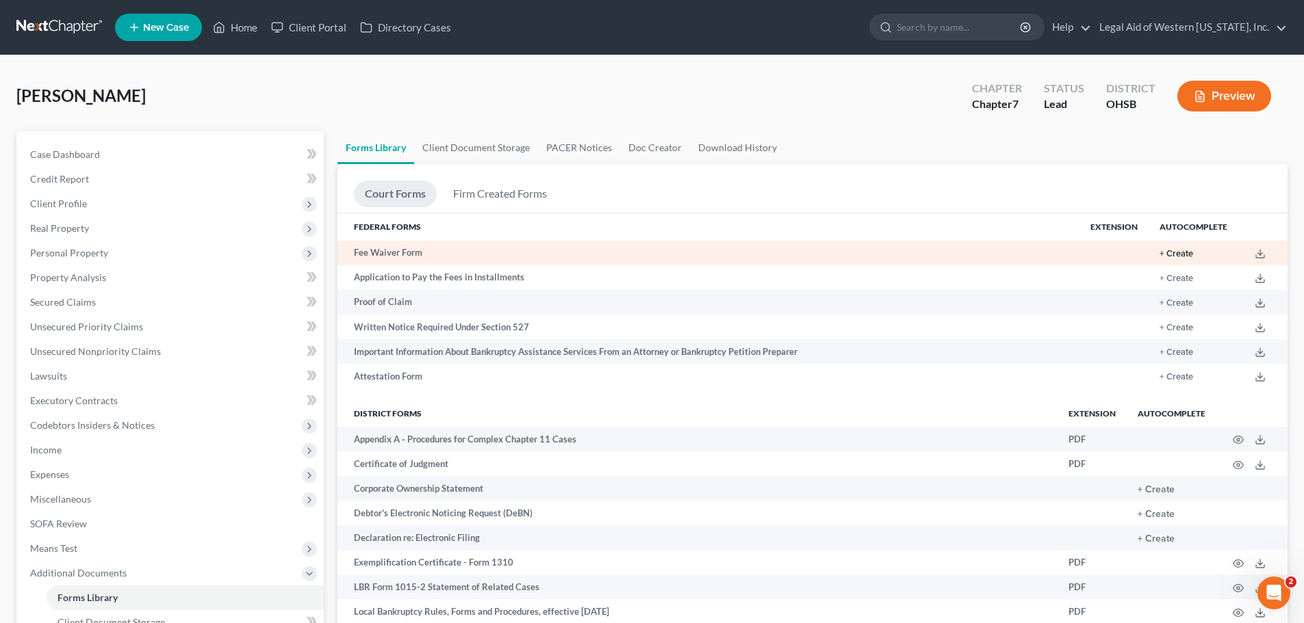
click at [1186, 252] on button "+ Create" at bounding box center [1176, 254] width 34 height 9
radio input "true"
type textarea "Receive social security and work when I'm able, not enough left over after mont…"
radio input "true"
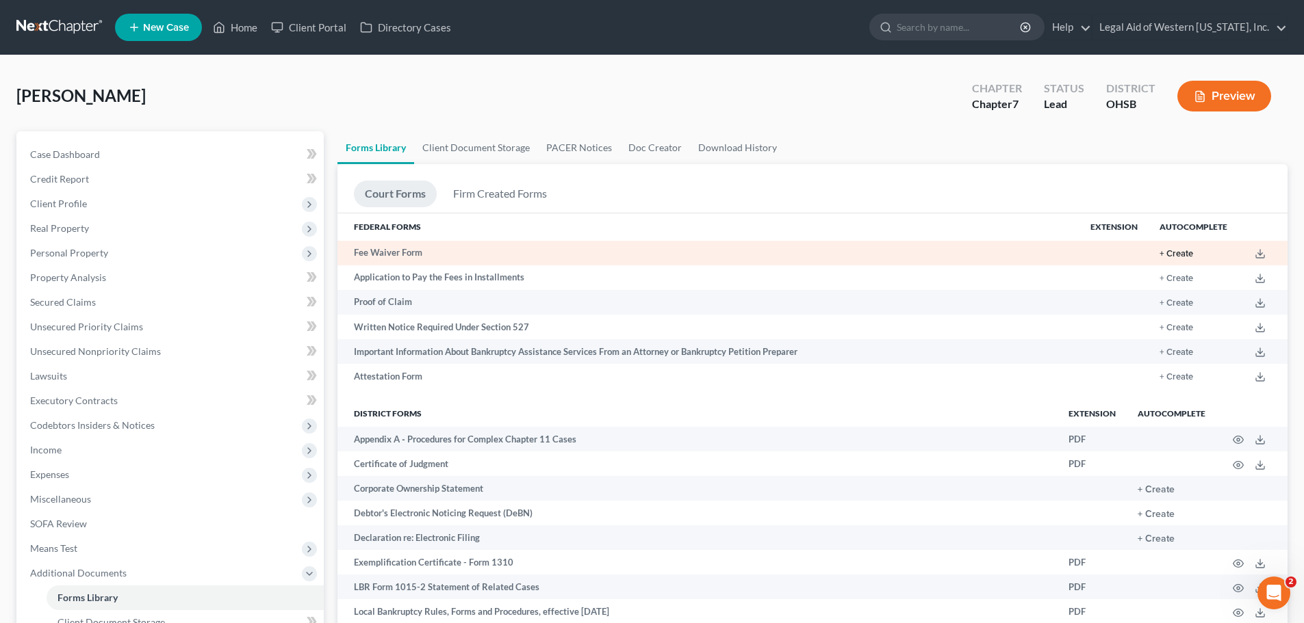
radio input "true"
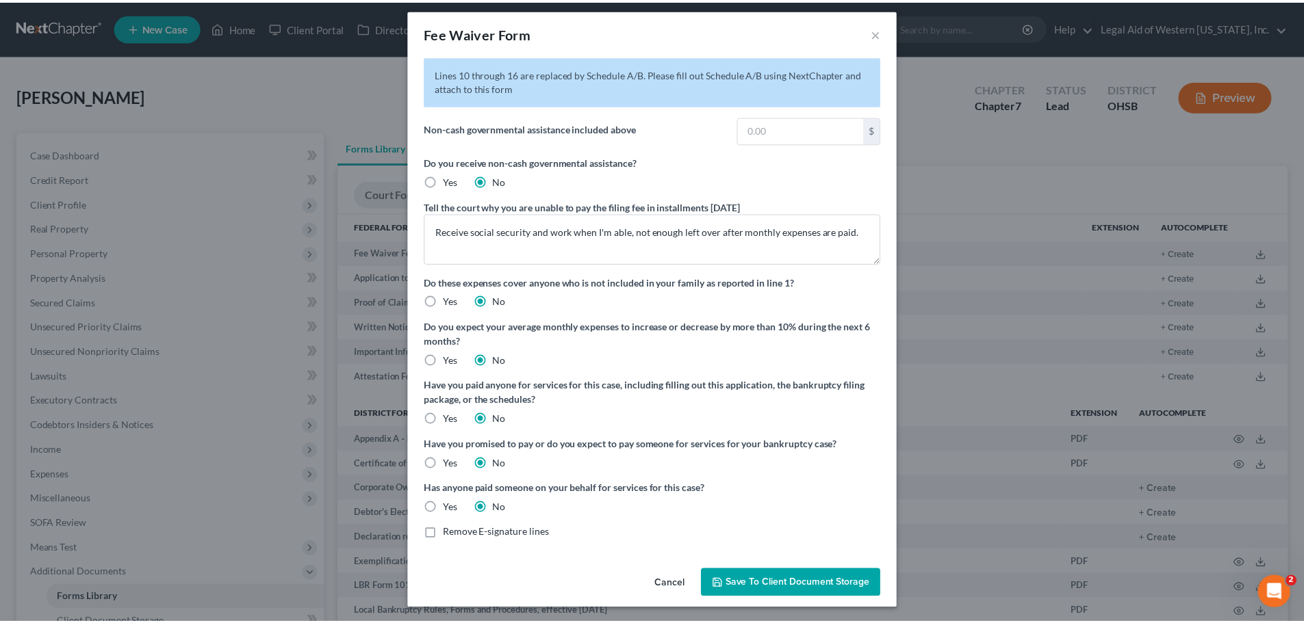
scroll to position [9, 0]
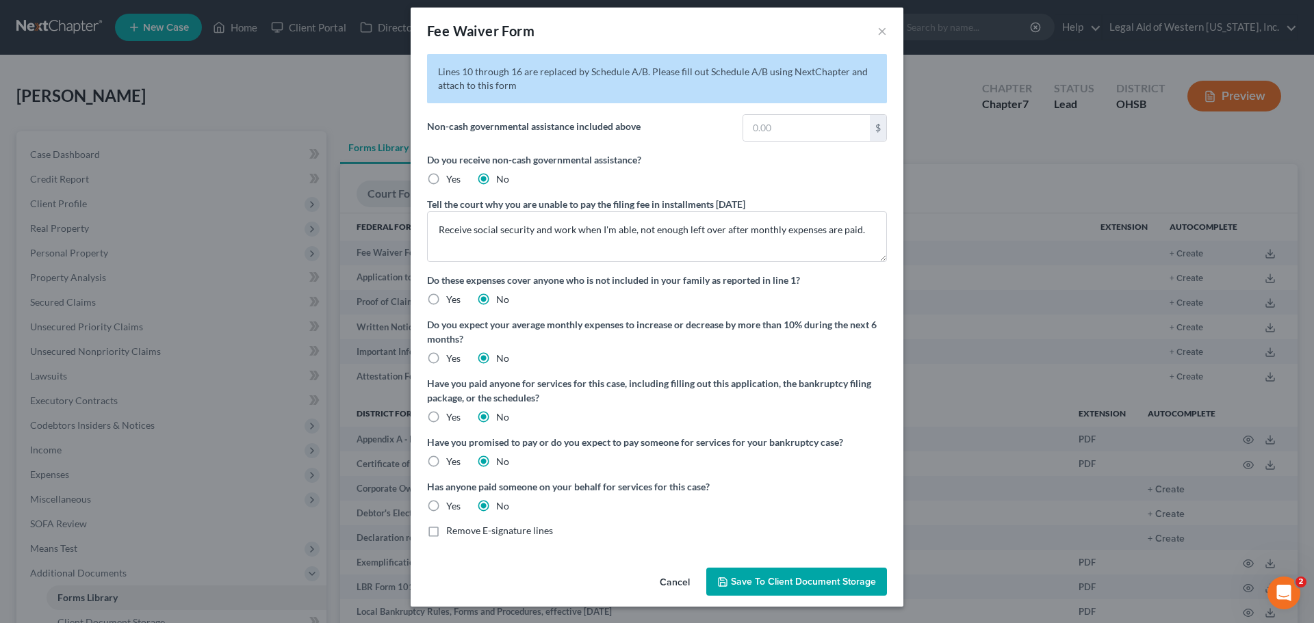
click at [446, 534] on label "Remove E-signature lines" at bounding box center [499, 531] width 107 height 14
click at [452, 533] on input "Remove E-signature lines" at bounding box center [456, 528] width 9 height 9
click at [446, 530] on label "Remove E-signature lines" at bounding box center [499, 531] width 107 height 14
click at [452, 530] on input "Remove E-signature lines" at bounding box center [456, 528] width 9 height 9
checkbox input "false"
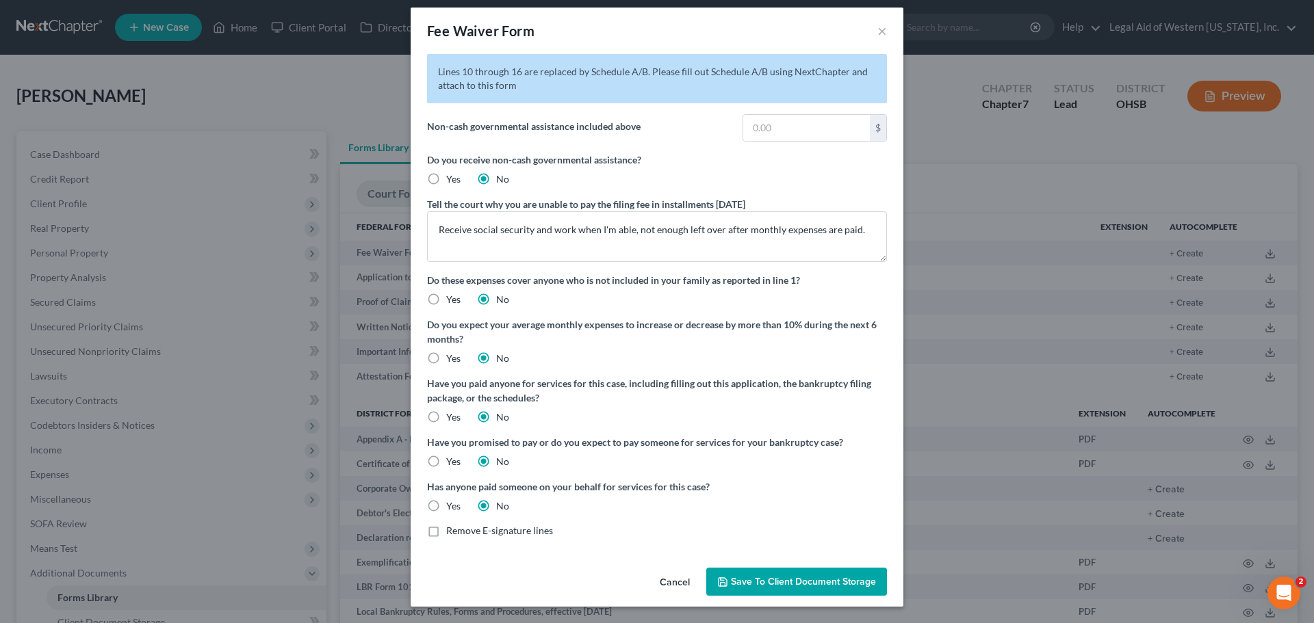
click at [859, 584] on span "Save to Client Document Storage" at bounding box center [803, 582] width 145 height 12
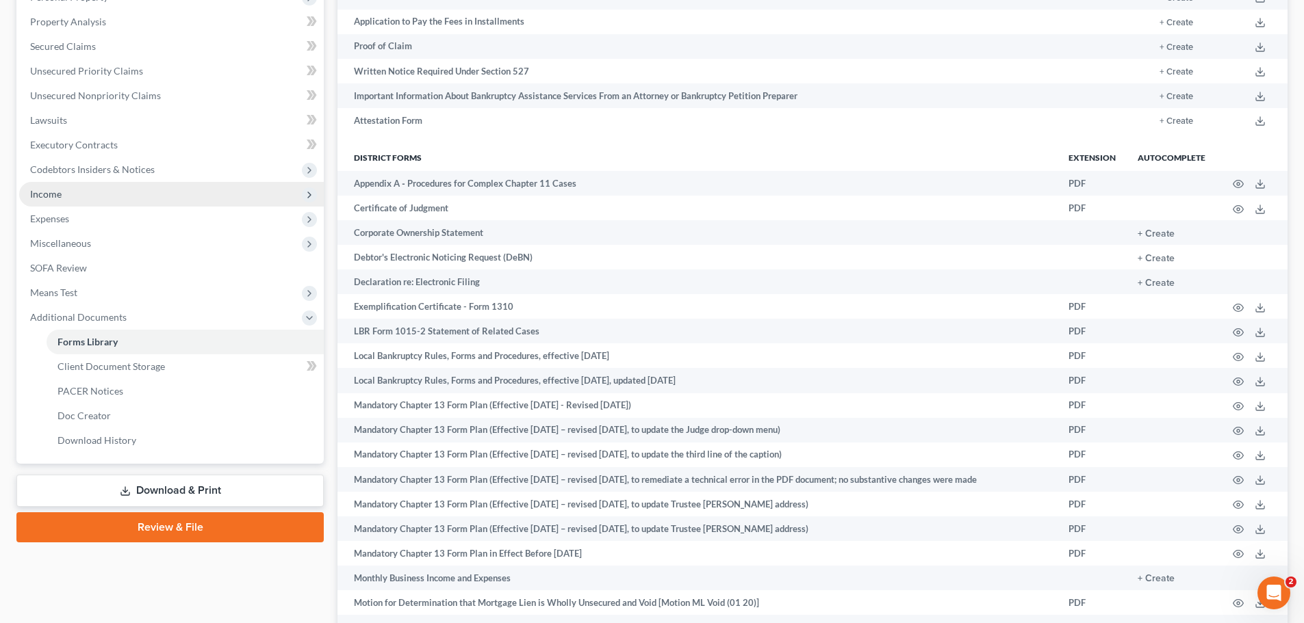
scroll to position [342, 0]
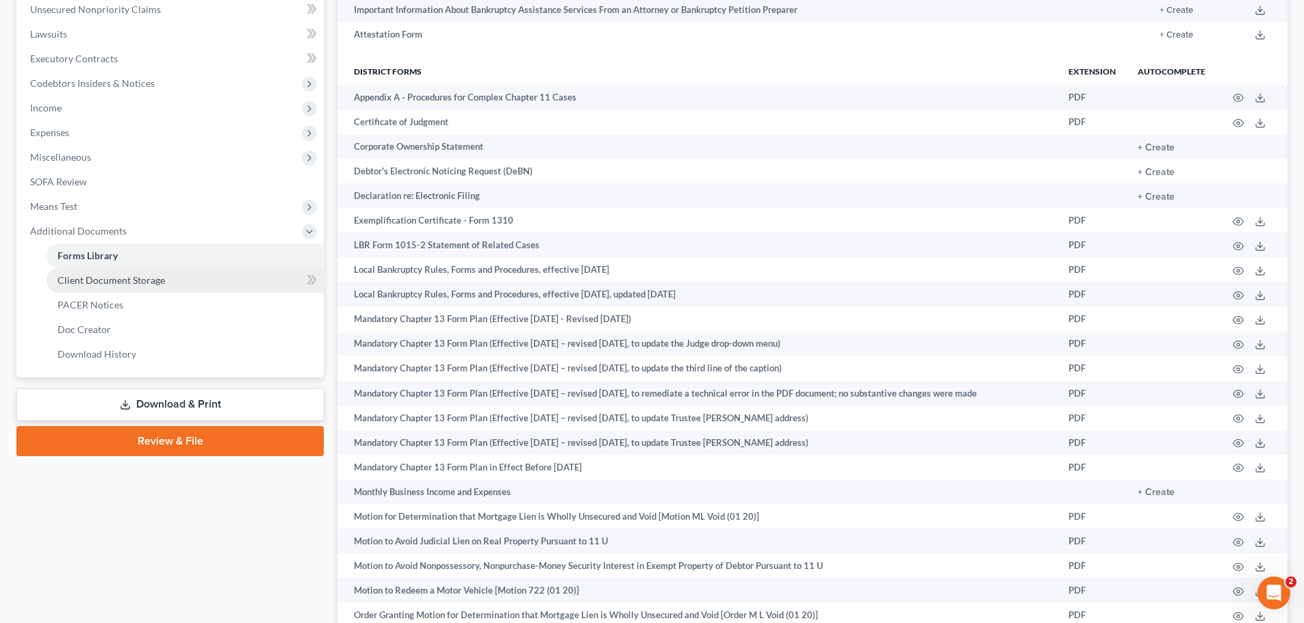
click at [213, 277] on link "Client Document Storage" at bounding box center [185, 280] width 277 height 25
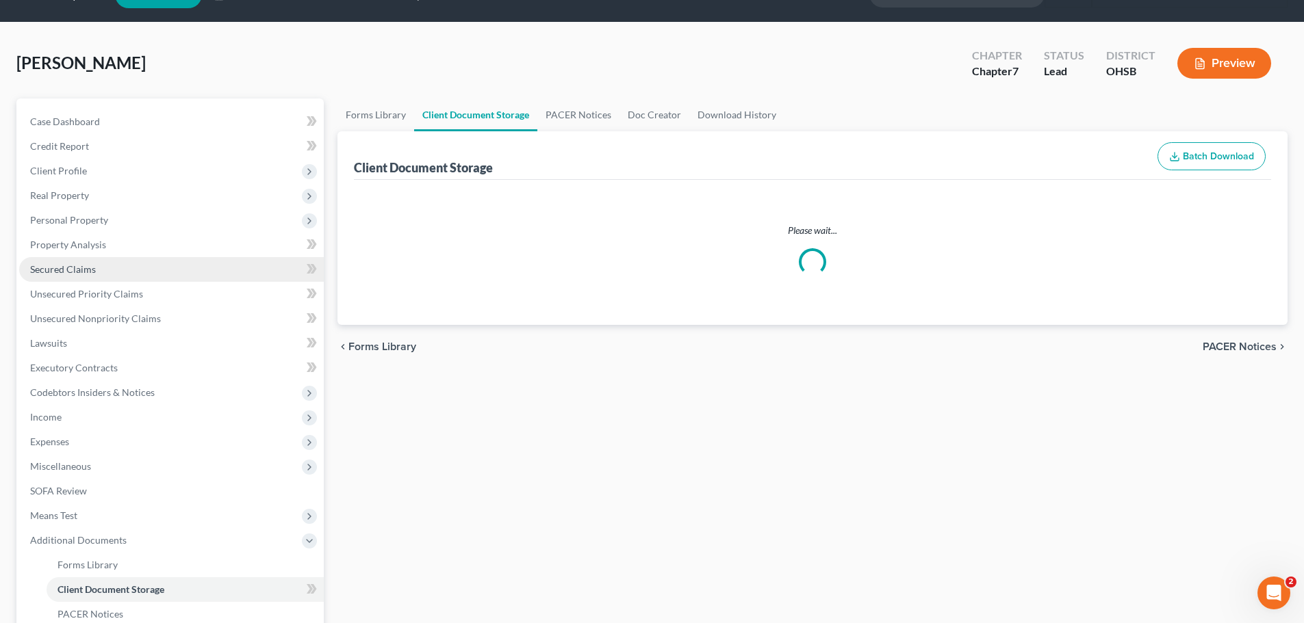
select select "7"
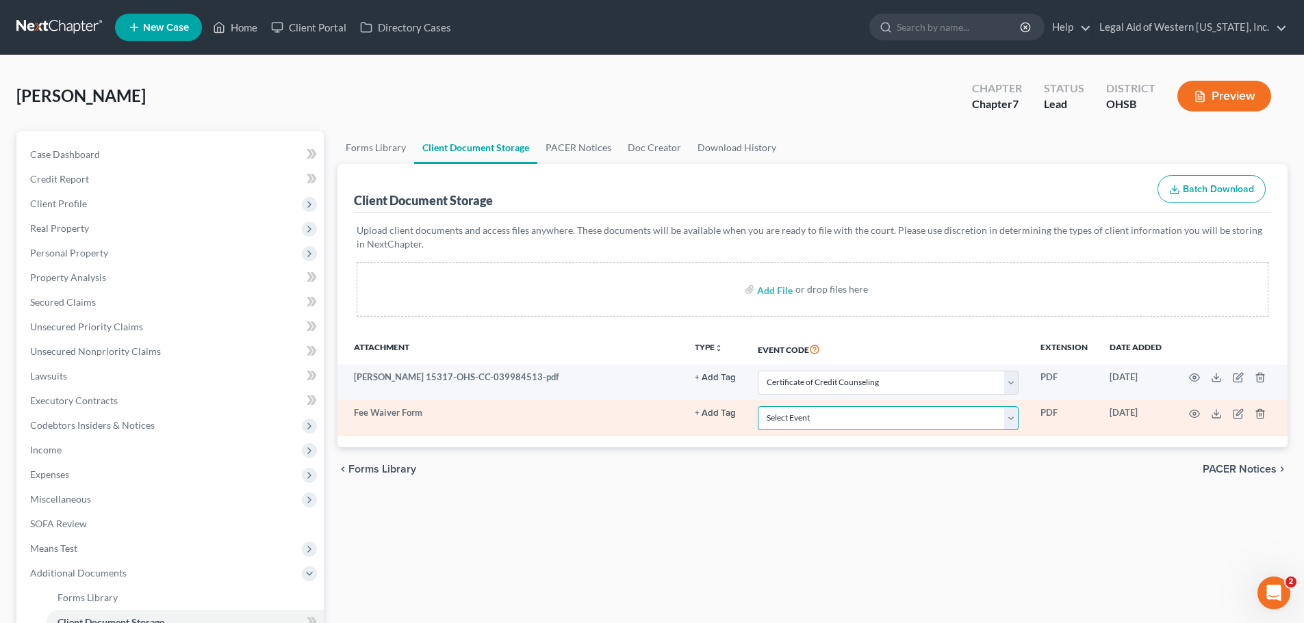
click at [880, 413] on select "Select Event 20 Largest Unsecured Creditors Amended Document Amended List of Cr…" at bounding box center [887, 418] width 261 height 24
select select "32"
click at [757, 406] on select "Select Event 20 Largest Unsecured Creditors Amended Document Amended List of Cr…" at bounding box center [887, 418] width 261 height 24
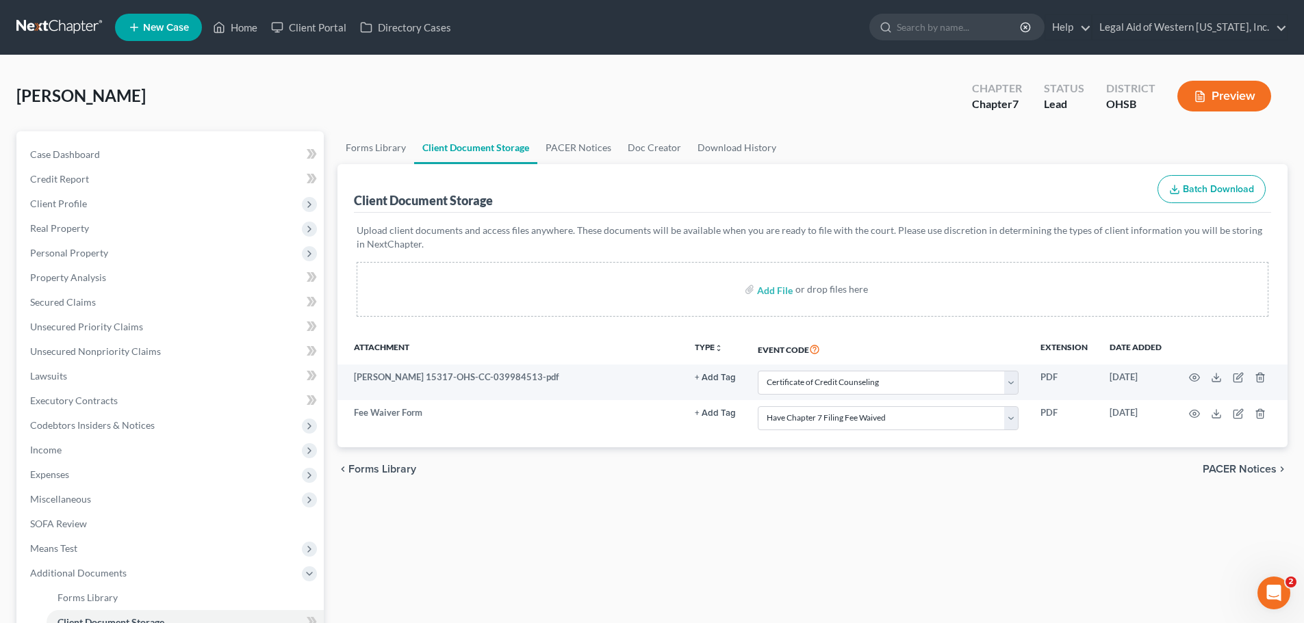
click at [979, 462] on div "chevron_left Forms Library PACER Notices chevron_right" at bounding box center [812, 470] width 950 height 44
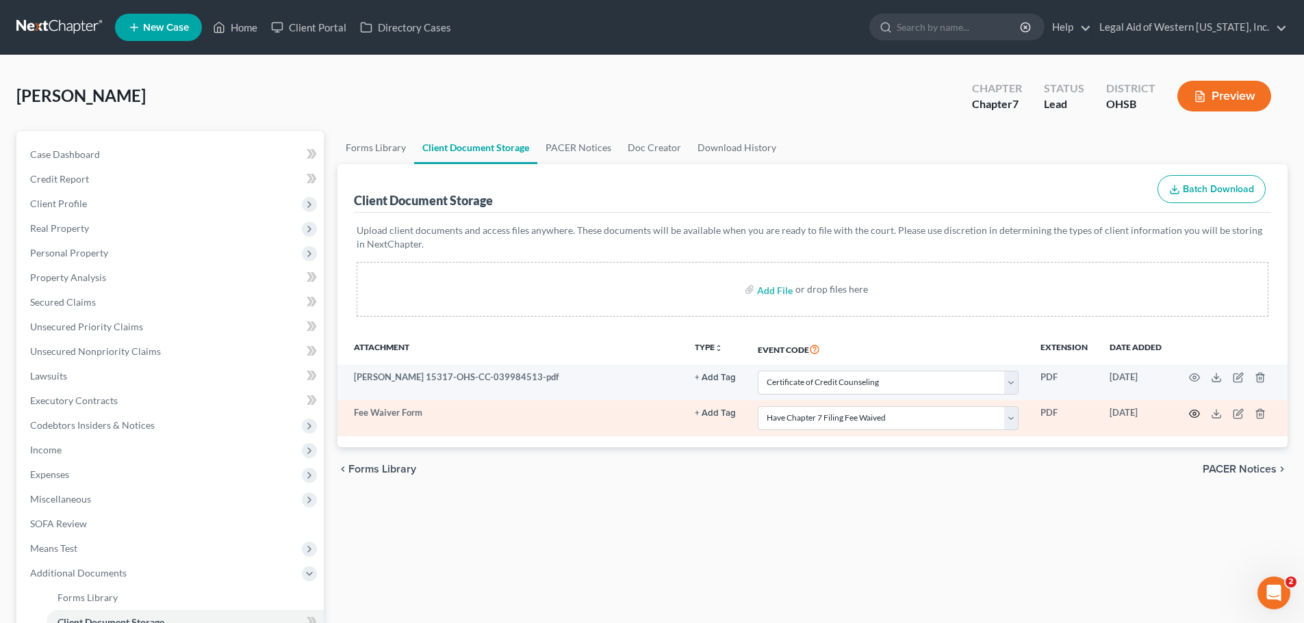
click at [1196, 413] on icon "button" at bounding box center [1194, 414] width 11 height 11
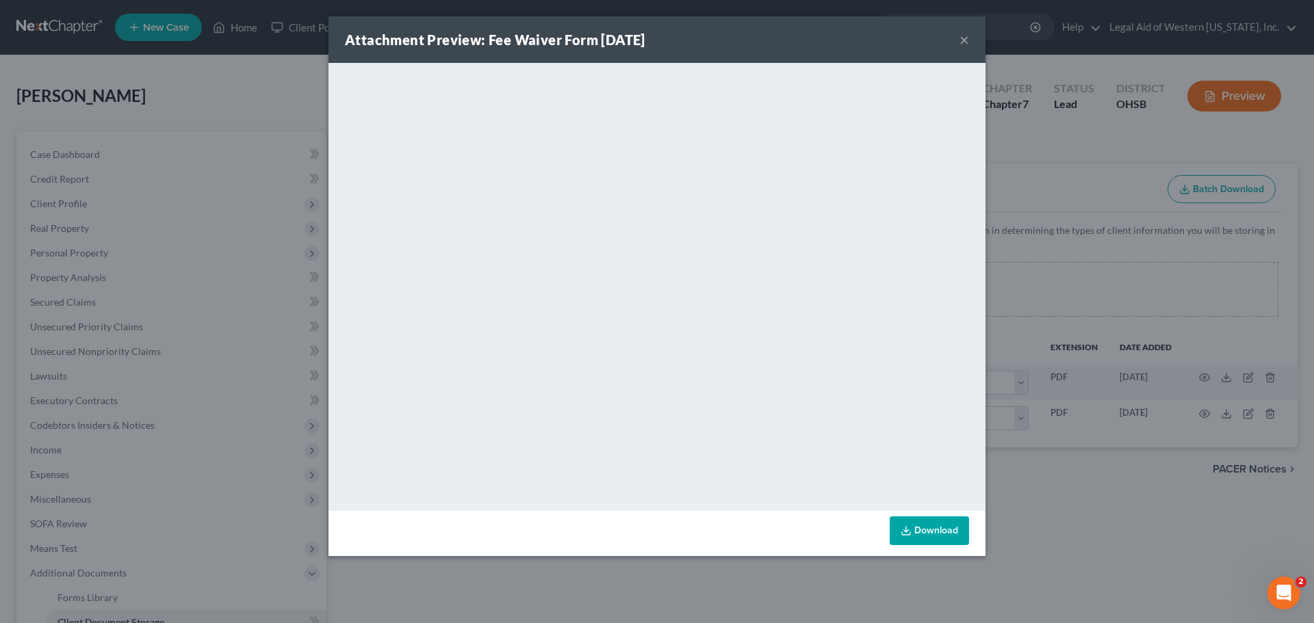
click at [964, 43] on button "×" at bounding box center [964, 39] width 10 height 16
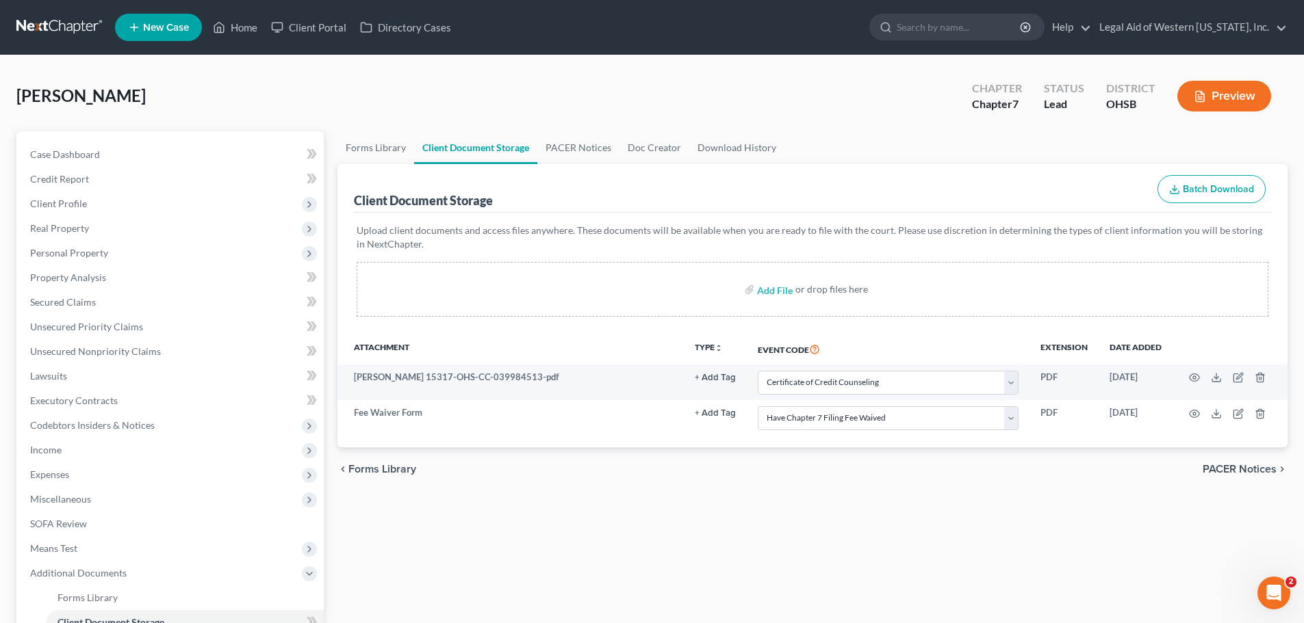
click at [643, 80] on div "[PERSON_NAME] Upgraded Chapter Chapter 7 Status [GEOGRAPHIC_DATA] [GEOGRAPHIC_D…" at bounding box center [651, 102] width 1271 height 60
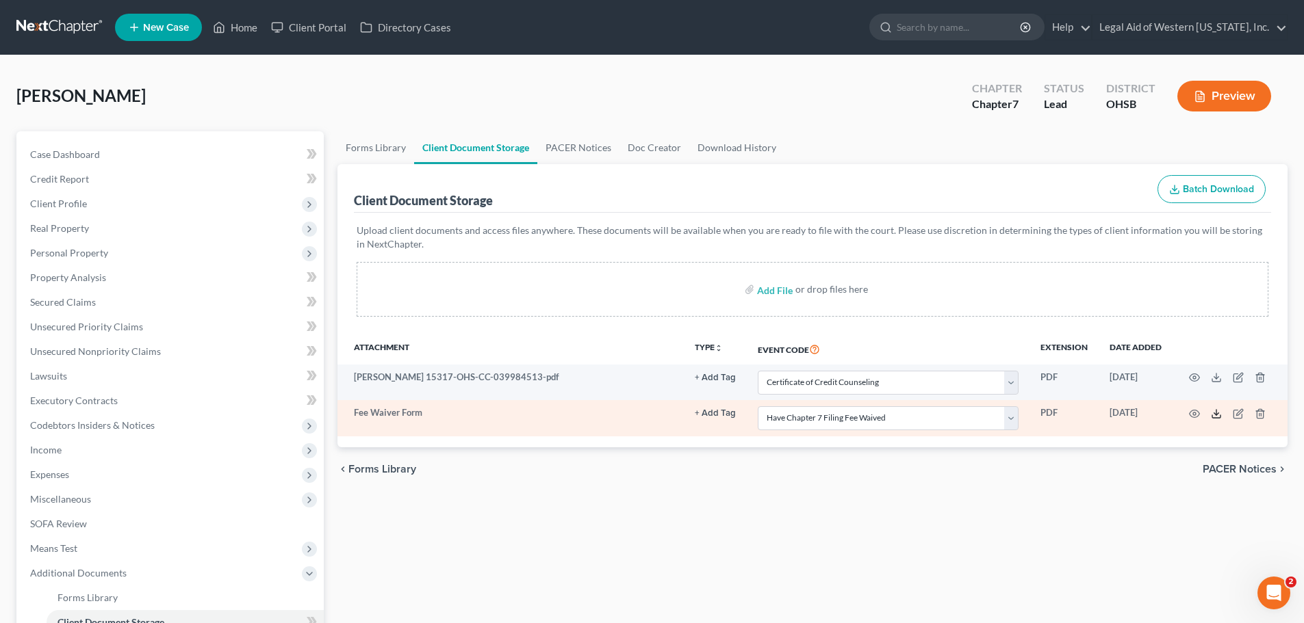
click at [1219, 417] on icon at bounding box center [1216, 416] width 8 height 3
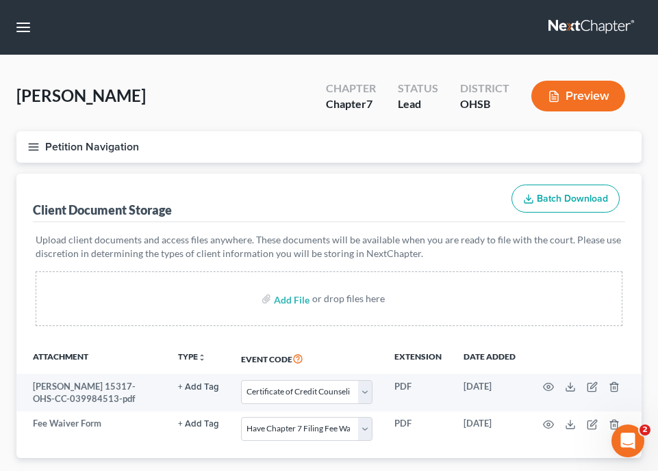
select select "7"
select select "32"
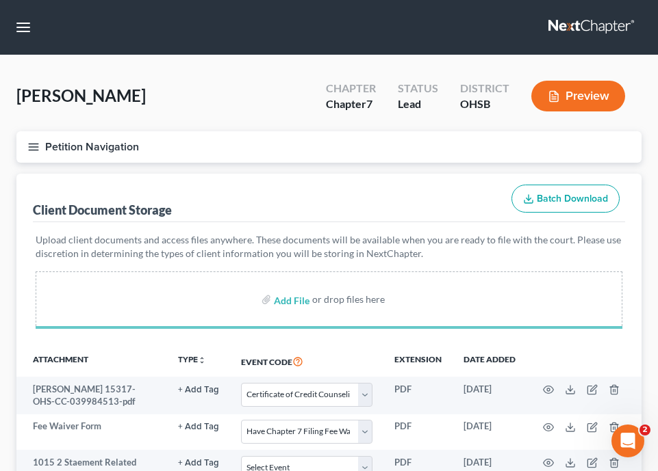
select select "7"
select select "32"
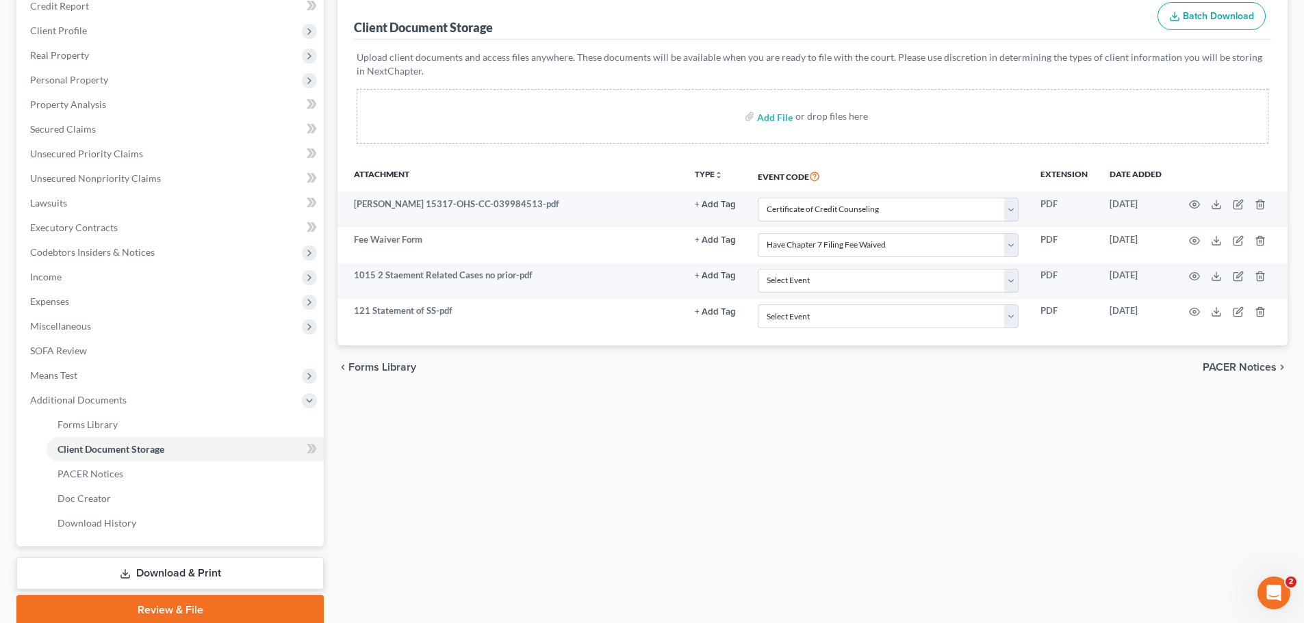
scroll to position [205, 0]
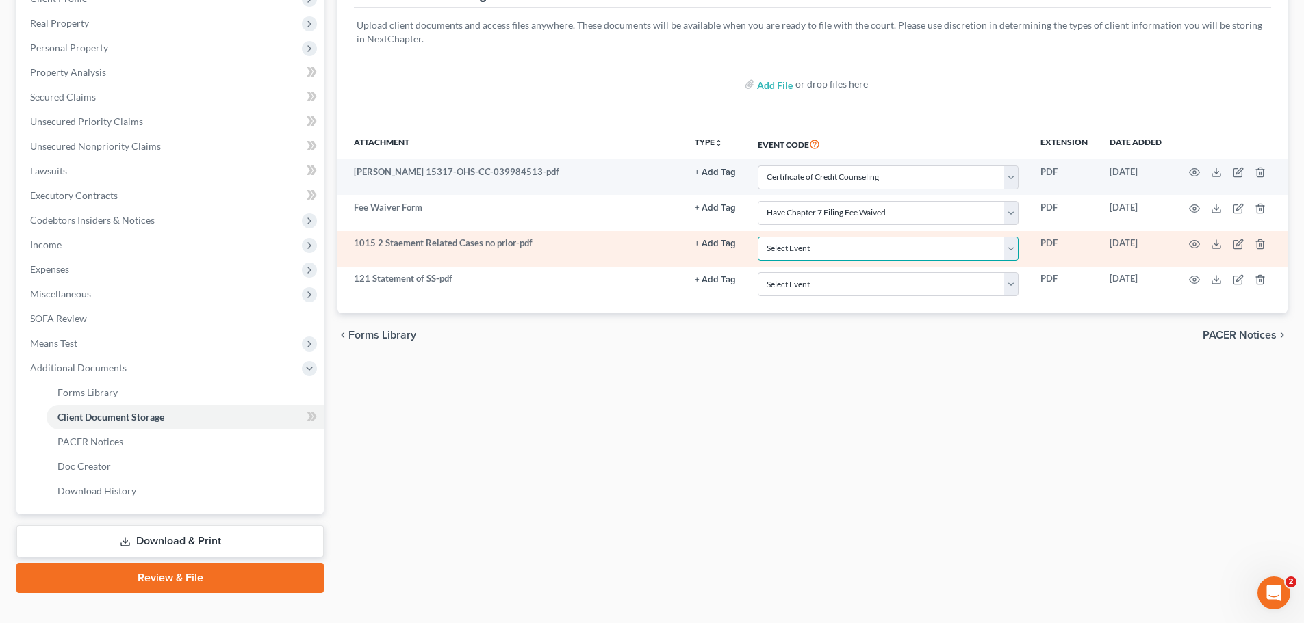
click at [944, 250] on select "Select Event 20 Largest Unsecured Creditors Amended Document Amended List of Cr…" at bounding box center [887, 249] width 261 height 24
select select "52"
click at [757, 237] on select "Select Event 20 Largest Unsecured Creditors Amended Document Amended List of Cr…" at bounding box center [887, 249] width 261 height 24
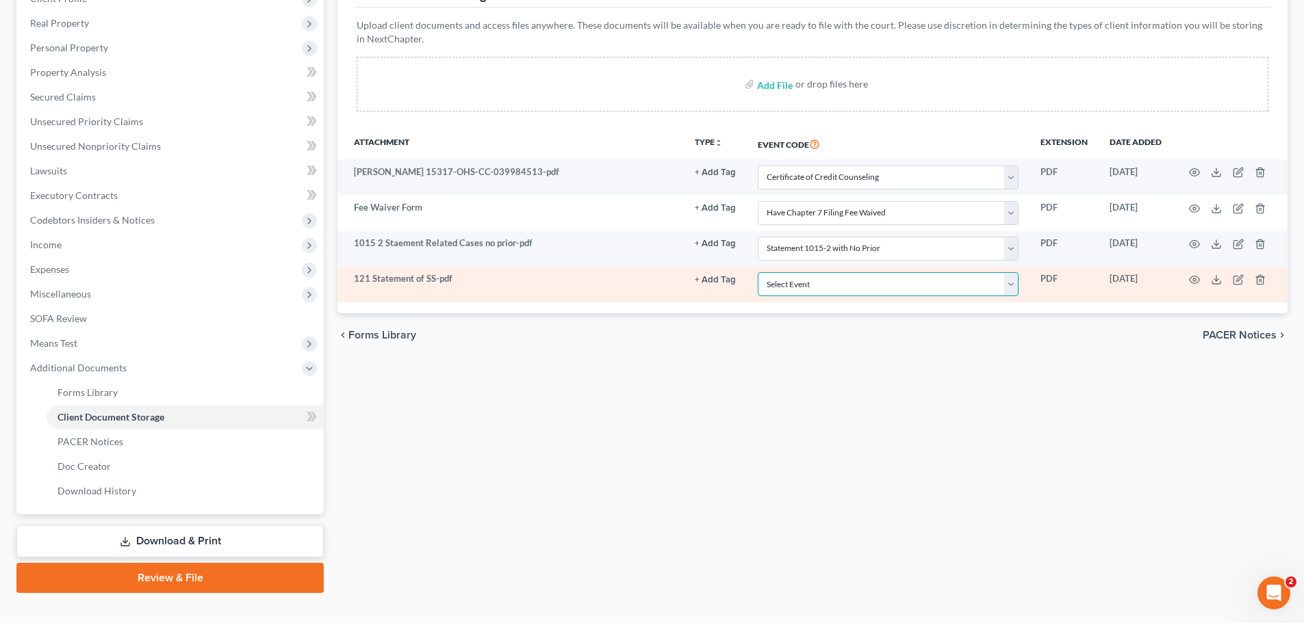
click at [890, 288] on select "Select Event 20 Largest Unsecured Creditors Amended Document Amended List of Cr…" at bounding box center [887, 284] width 261 height 24
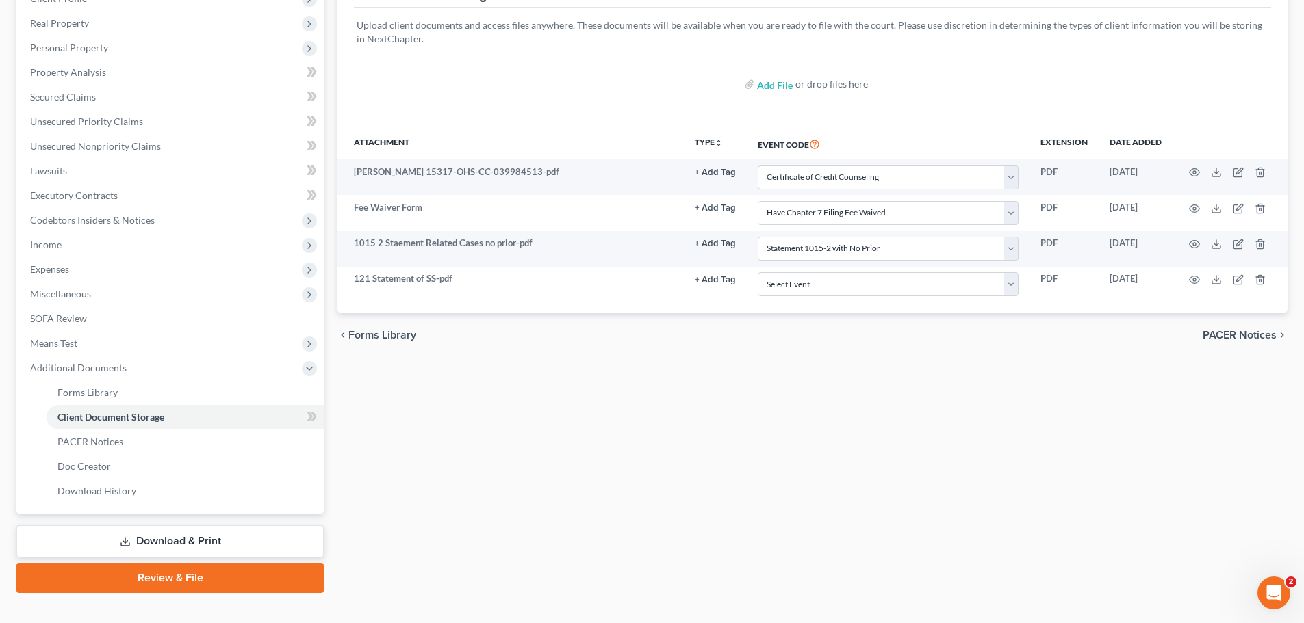
click at [921, 359] on div "Forms Library Client Document Storage PACER Notices Doc Creator Download Histor…" at bounding box center [812, 259] width 963 height 667
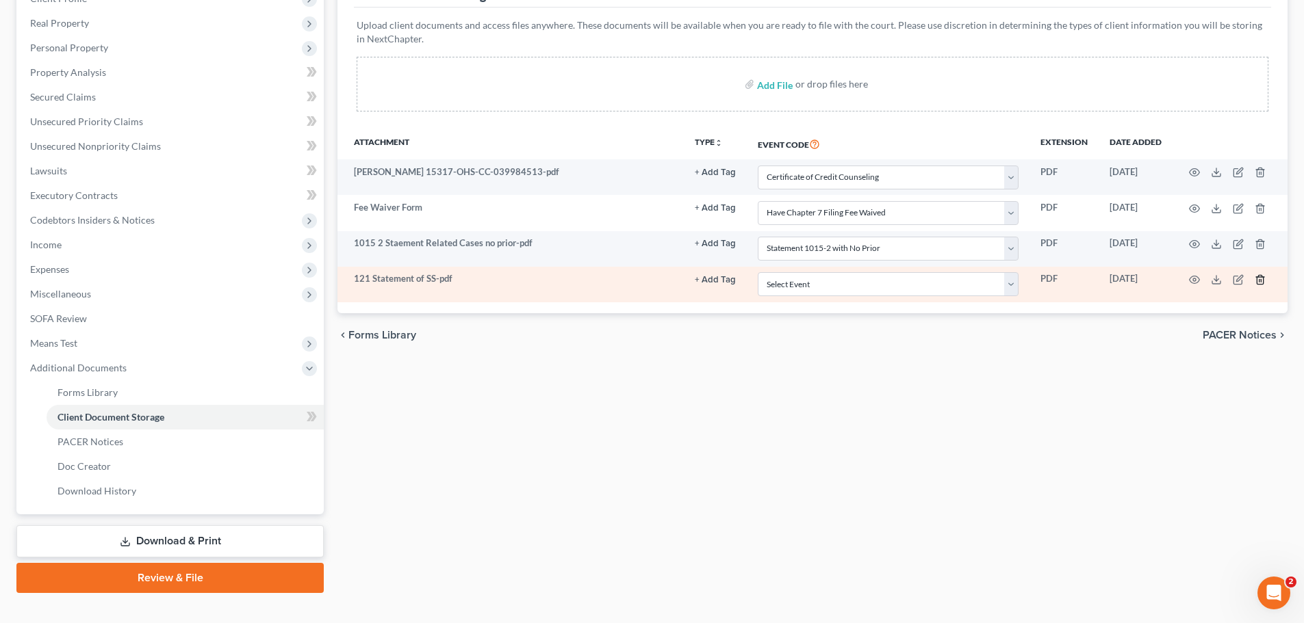
click at [1258, 278] on icon "button" at bounding box center [1259, 279] width 11 height 11
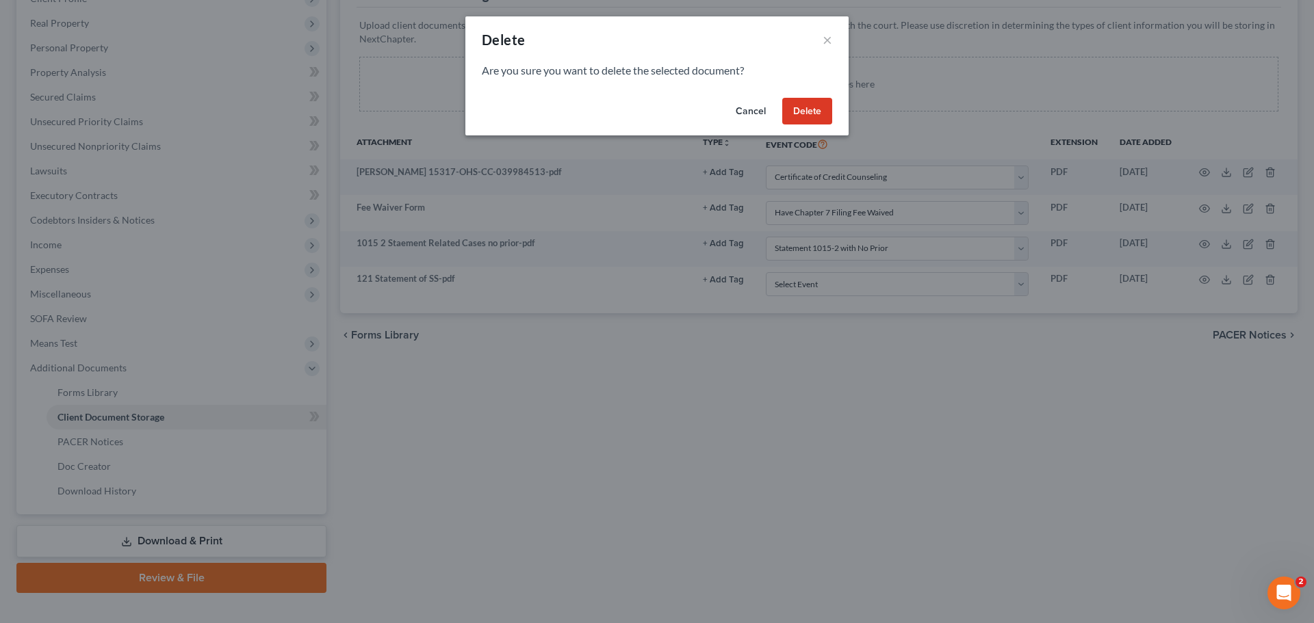
click at [751, 114] on button "Cancel" at bounding box center [751, 111] width 52 height 27
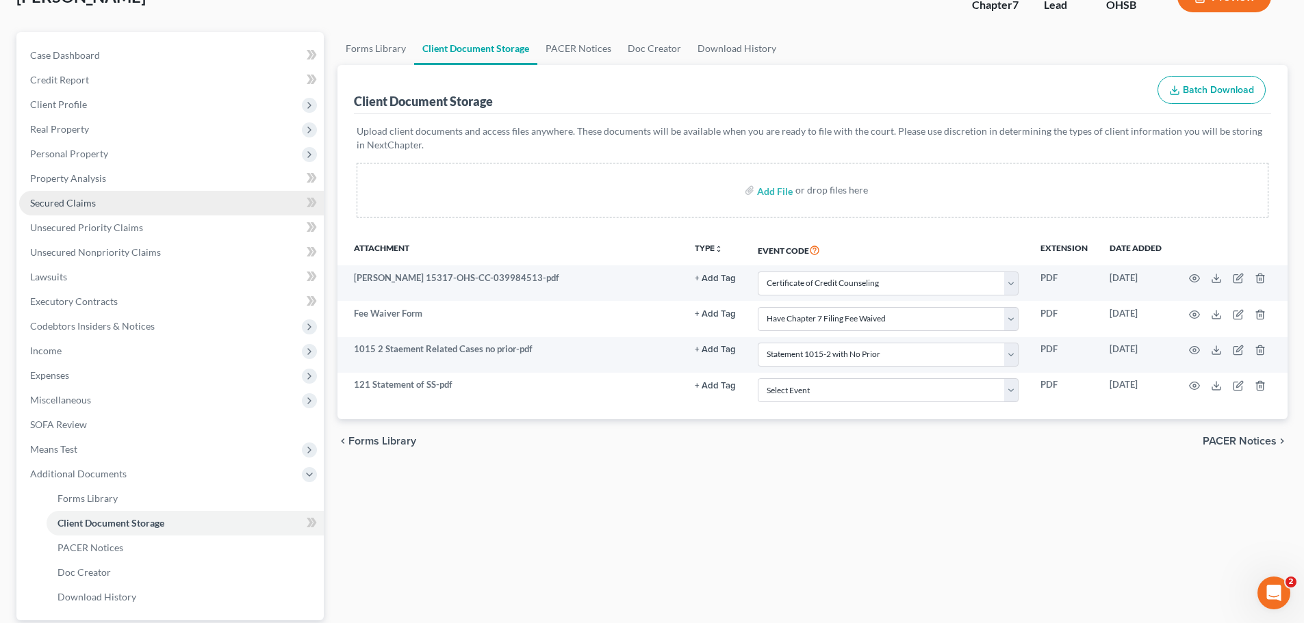
scroll to position [0, 0]
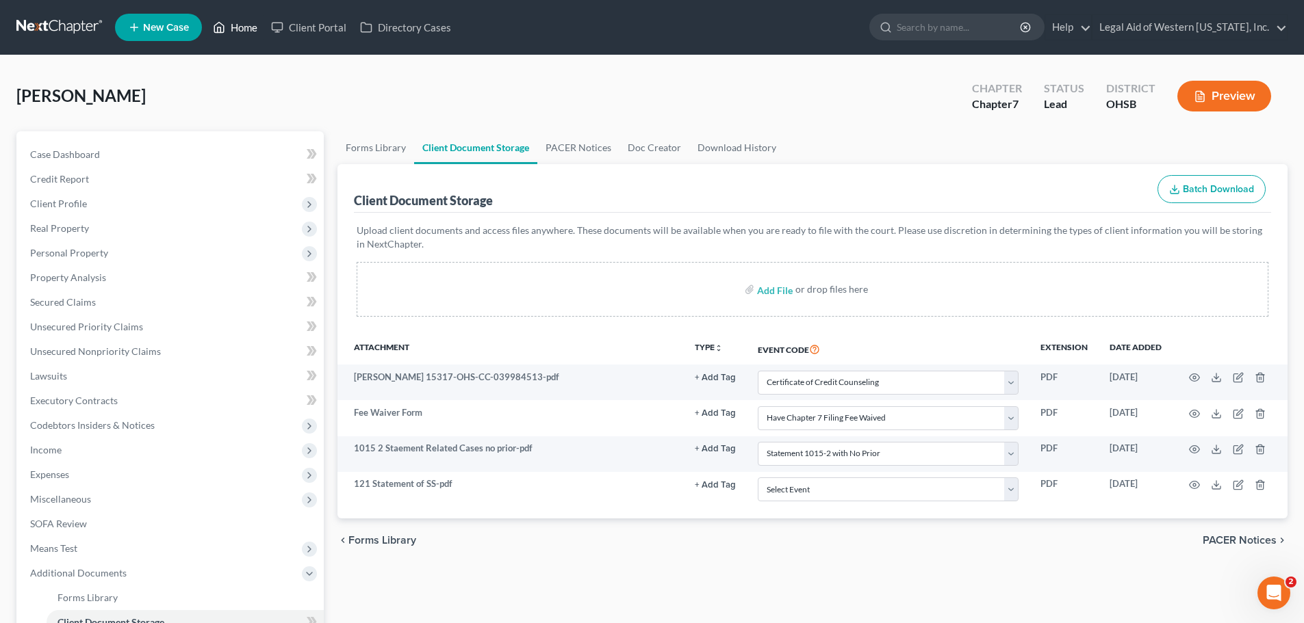
click at [249, 23] on link "Home" at bounding box center [235, 27] width 58 height 25
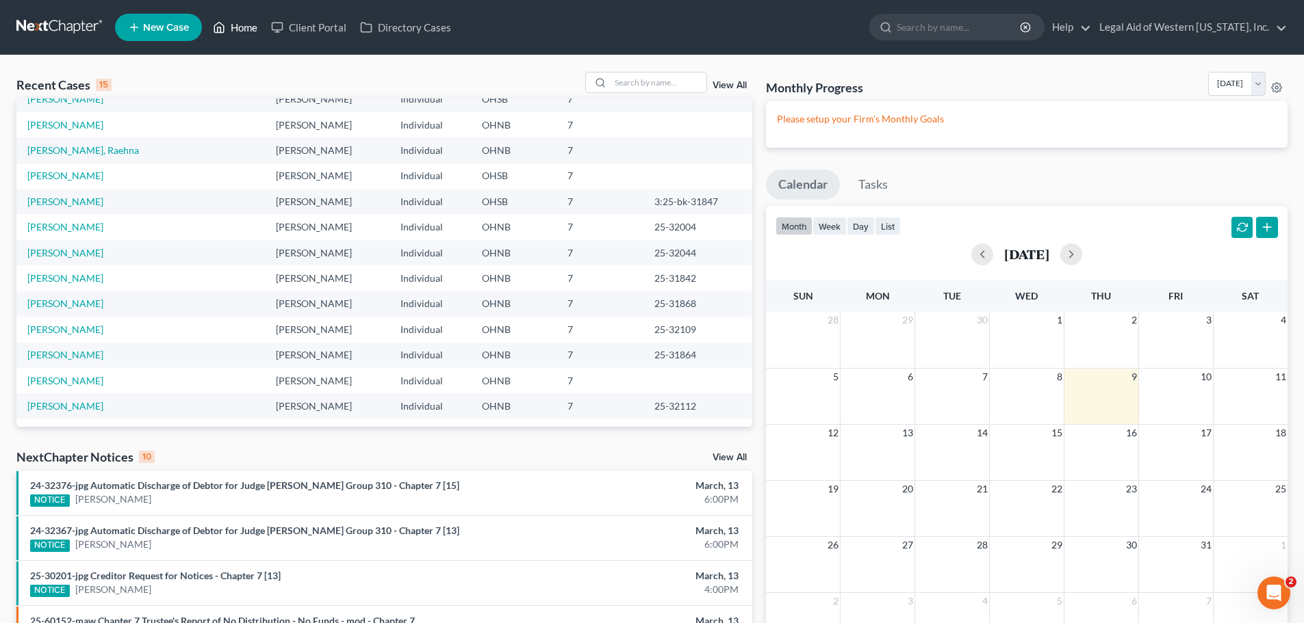
scroll to position [68, 0]
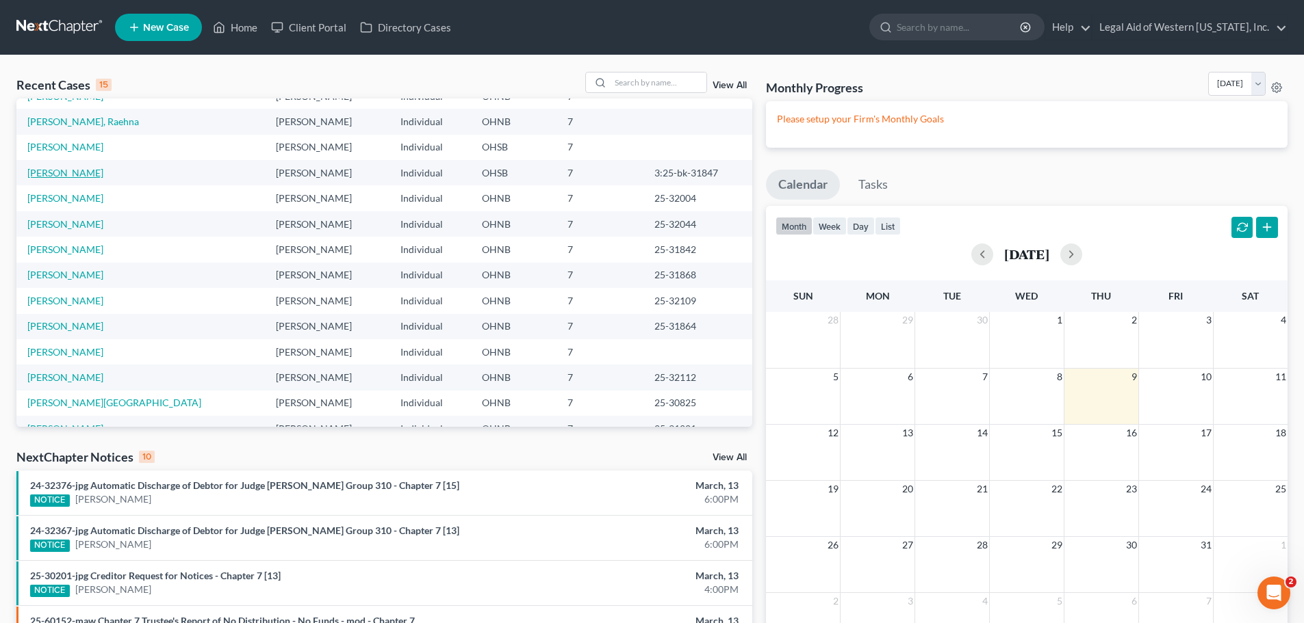
click at [92, 169] on link "[PERSON_NAME]" at bounding box center [65, 173] width 76 height 12
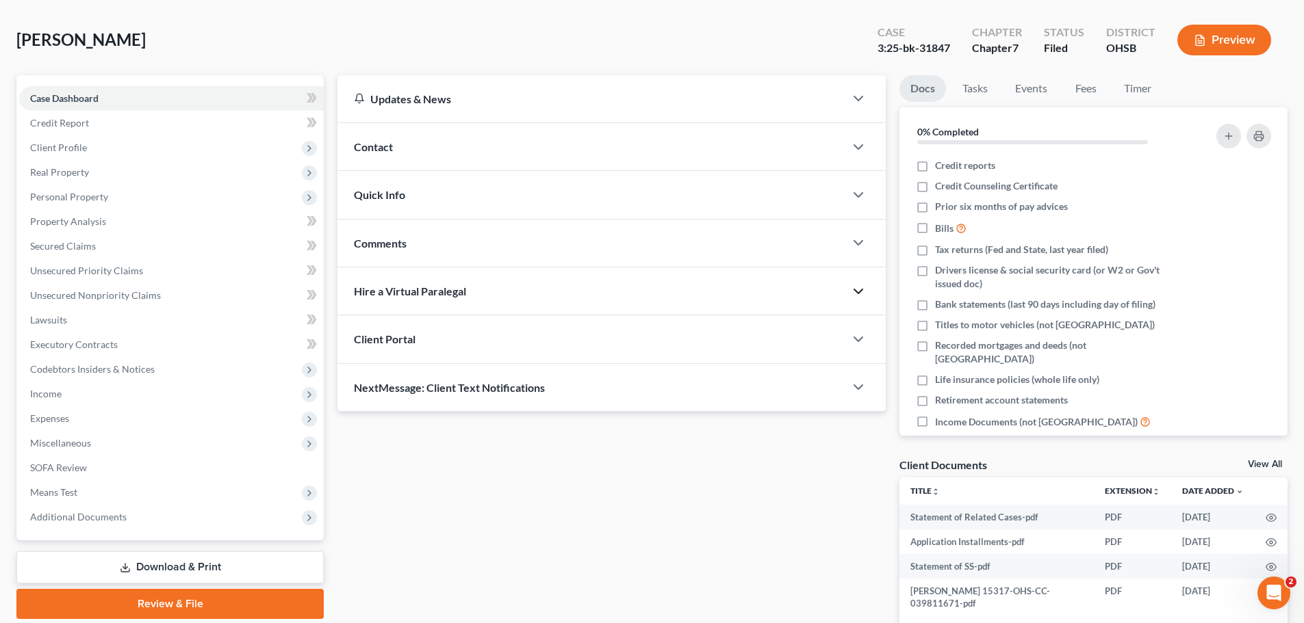
scroll to position [134, 0]
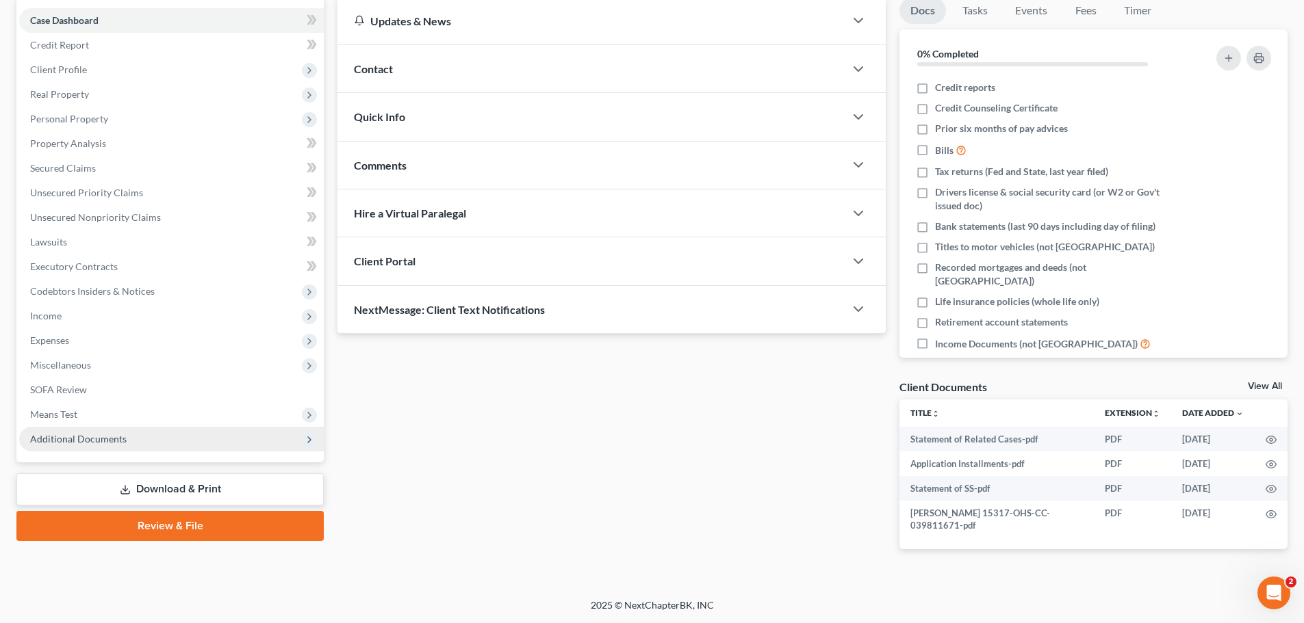
click at [168, 445] on span "Additional Documents" at bounding box center [171, 439] width 305 height 25
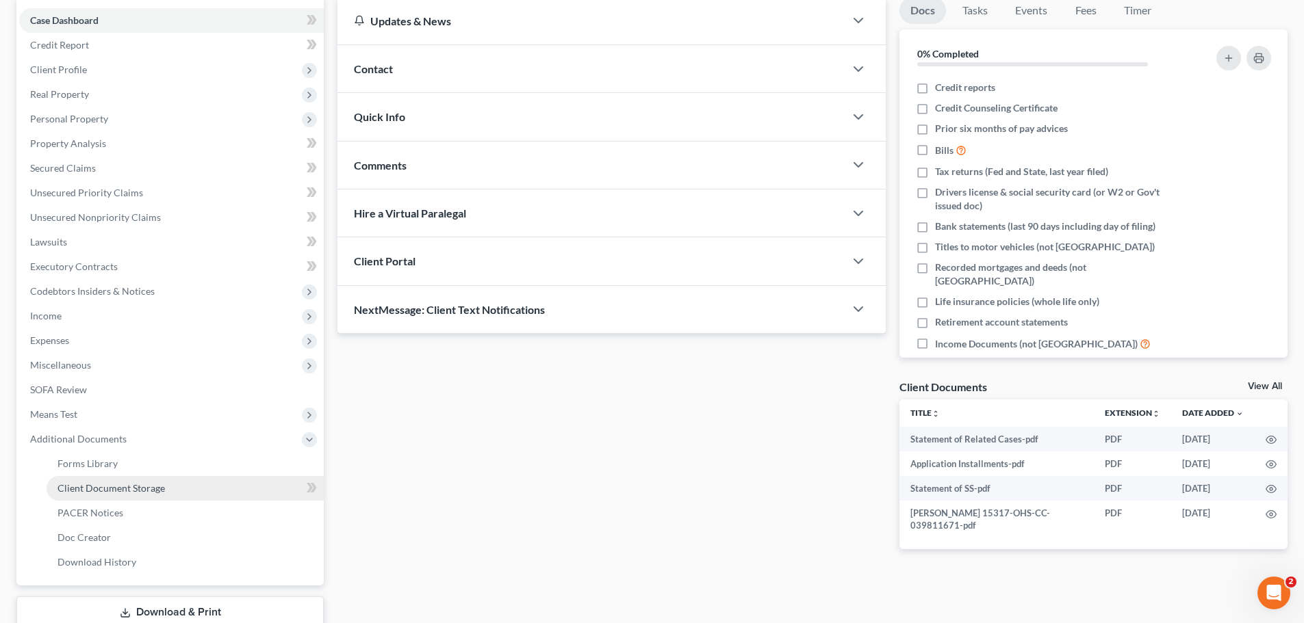
click at [195, 488] on link "Client Document Storage" at bounding box center [185, 488] width 277 height 25
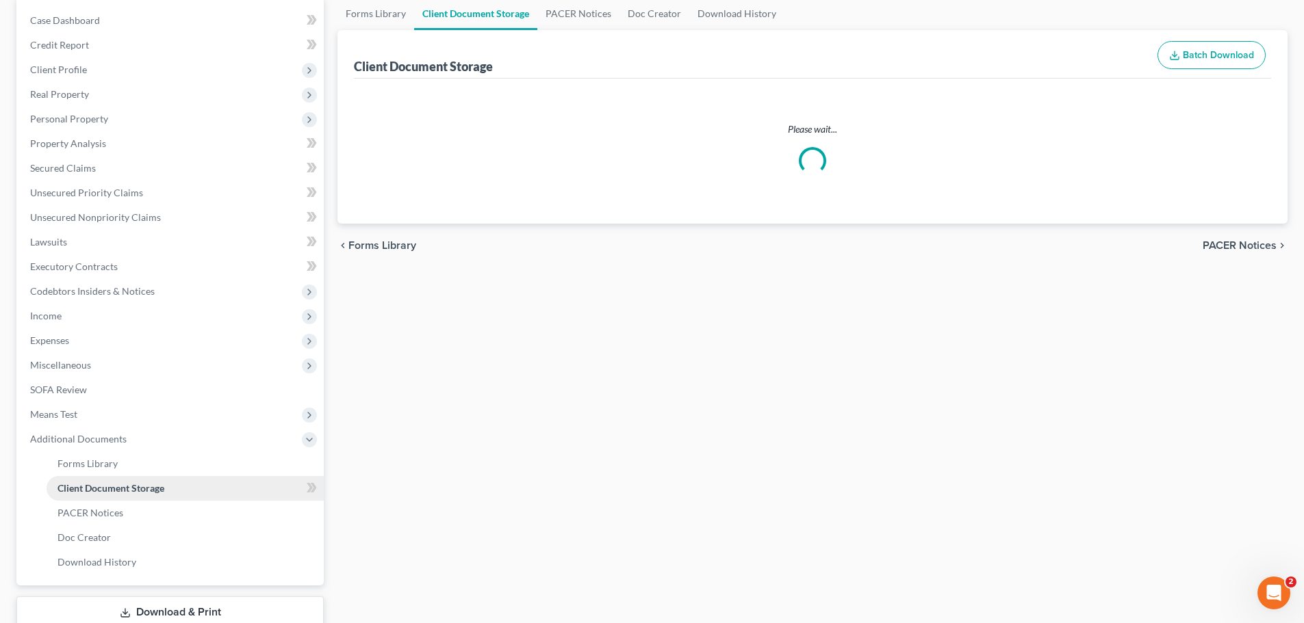
select select "7"
select select "37"
select select "52"
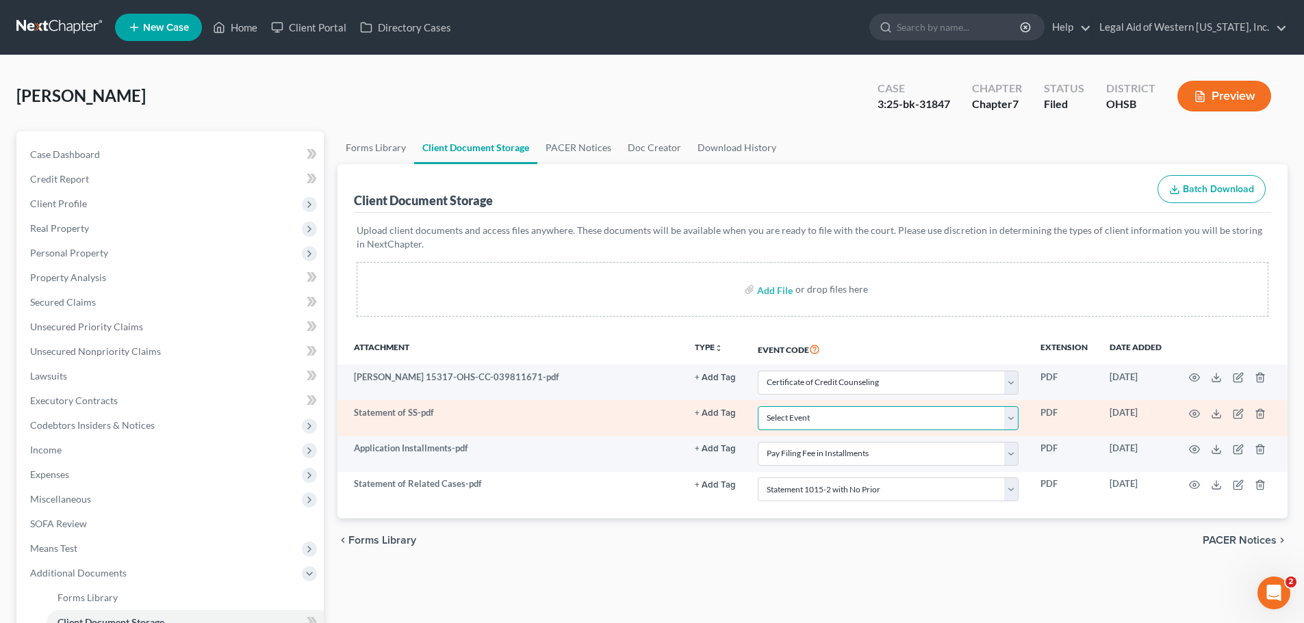
click at [1011, 417] on select "Select Event 20 Largest Unsecured Creditors Amended Document Amended List of Cr…" at bounding box center [887, 418] width 261 height 24
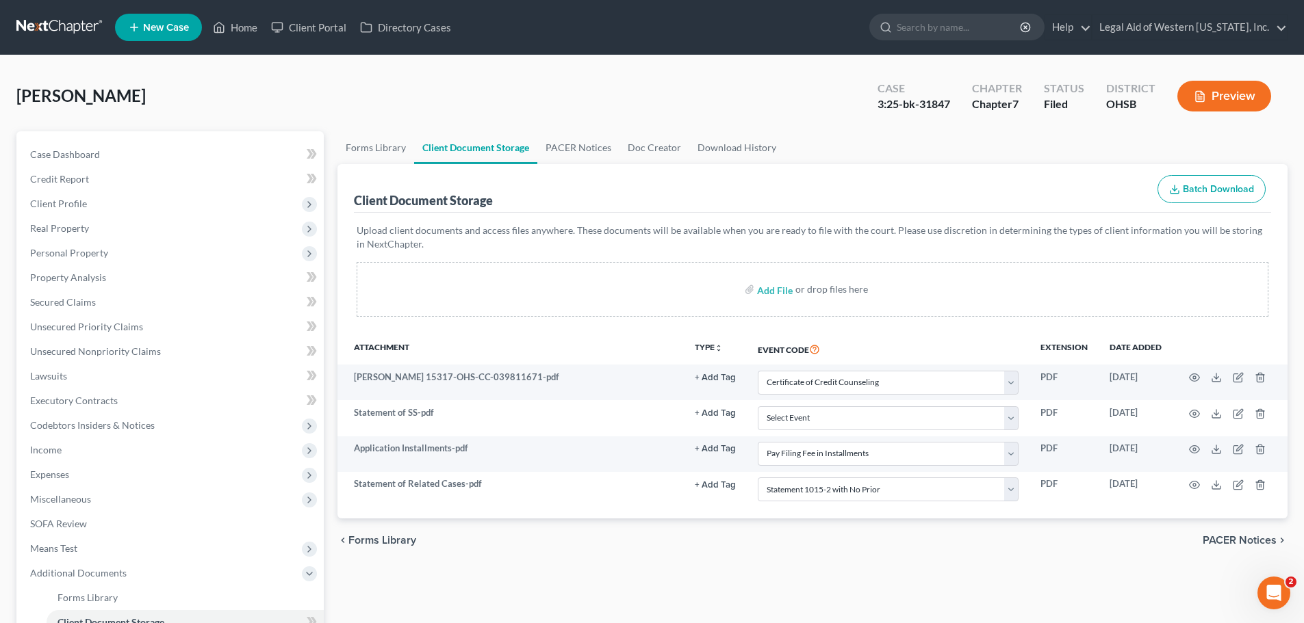
click at [694, 115] on div "[PERSON_NAME] Case 3:25-bk-31847 Chapter Chapter 7 Status Filed District [GEOGR…" at bounding box center [651, 102] width 1271 height 60
click at [247, 27] on link "Home" at bounding box center [235, 27] width 58 height 25
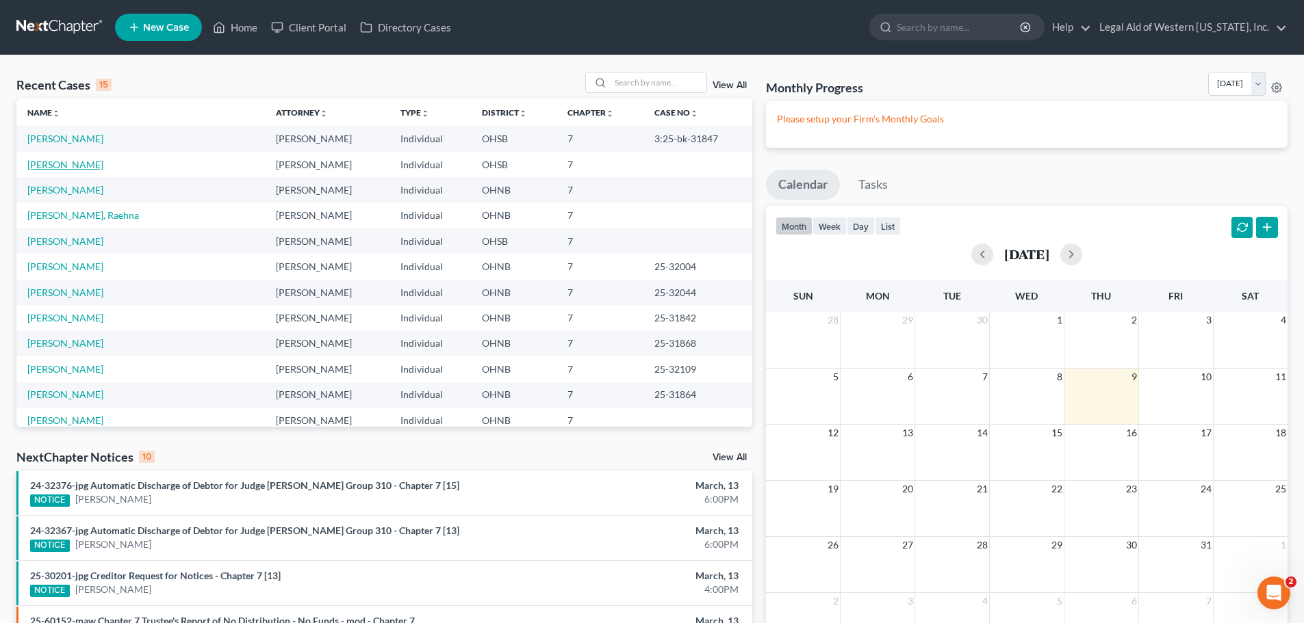
click at [69, 165] on link "[PERSON_NAME]" at bounding box center [65, 165] width 76 height 12
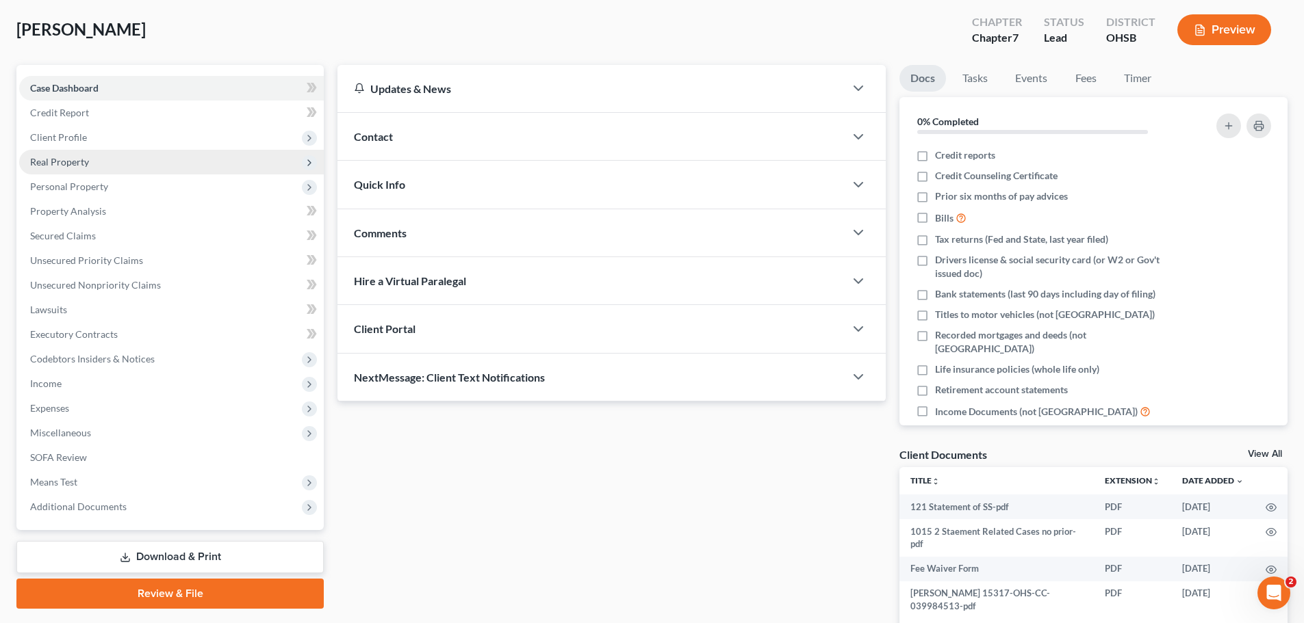
scroll to position [146, 0]
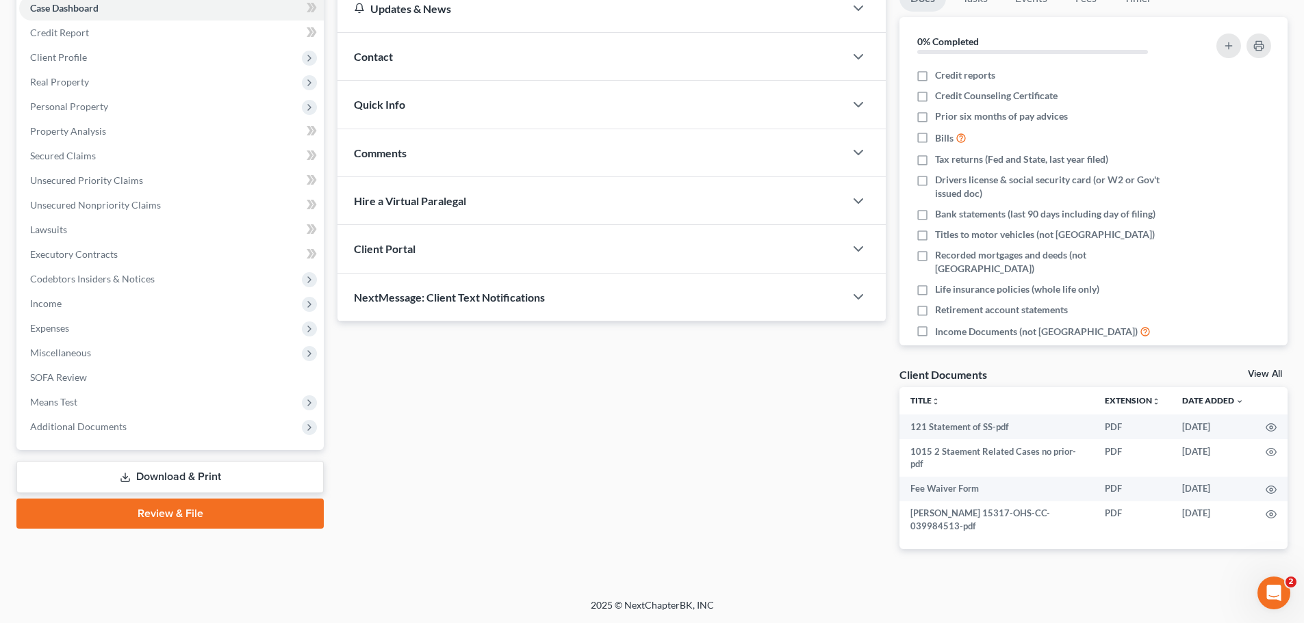
click at [238, 477] on link "Download & Print" at bounding box center [169, 477] width 307 height 32
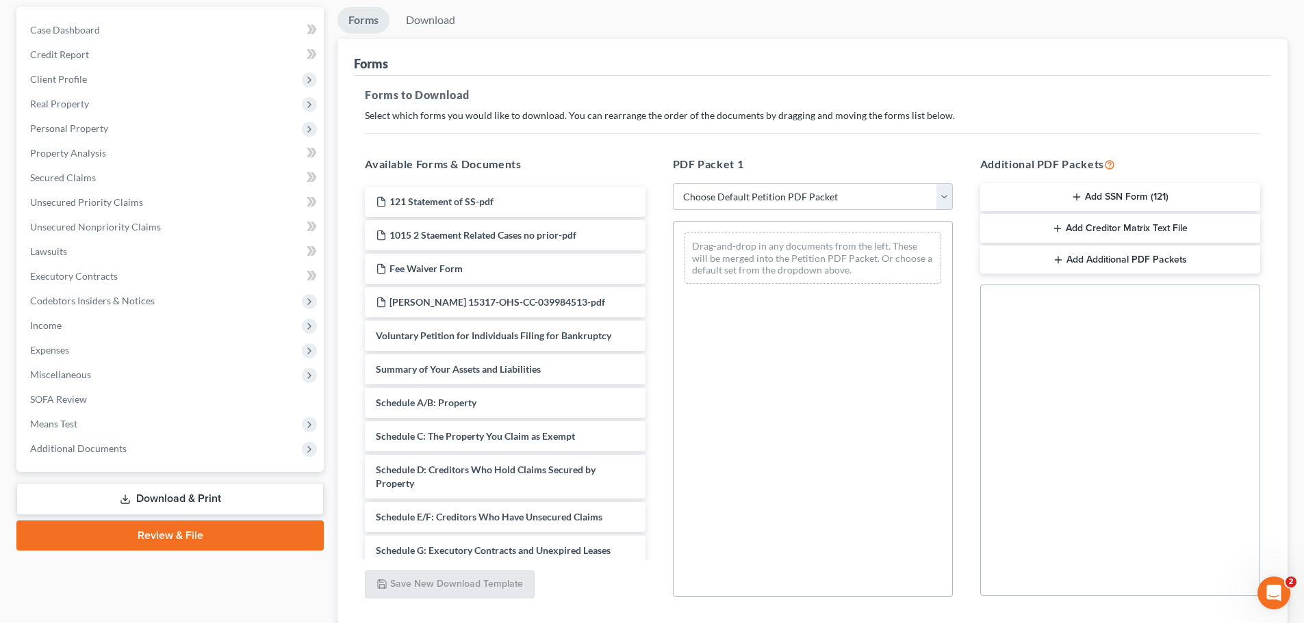
scroll to position [137, 0]
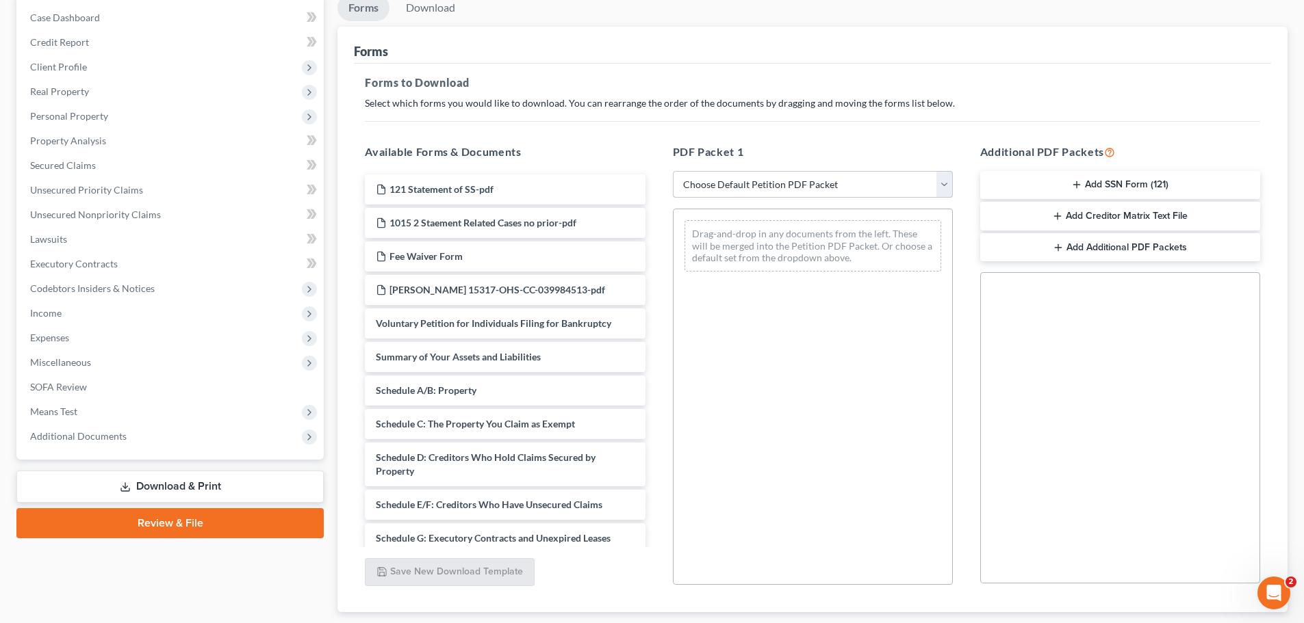
click at [942, 184] on select "Choose Default Petition PDF Packet Complete Bankruptcy Petition (all forms and …" at bounding box center [813, 184] width 280 height 27
click at [673, 171] on select "Choose Default Petition PDF Packet Complete Bankruptcy Petition (all forms and …" at bounding box center [813, 184] width 280 height 27
click at [947, 185] on select "Choose Default Petition PDF Packet Complete Bankruptcy Petition (all forms and …" at bounding box center [813, 184] width 280 height 27
select select "0"
click at [673, 171] on select "Choose Default Petition PDF Packet Complete Bankruptcy Petition (all forms and …" at bounding box center [813, 184] width 280 height 27
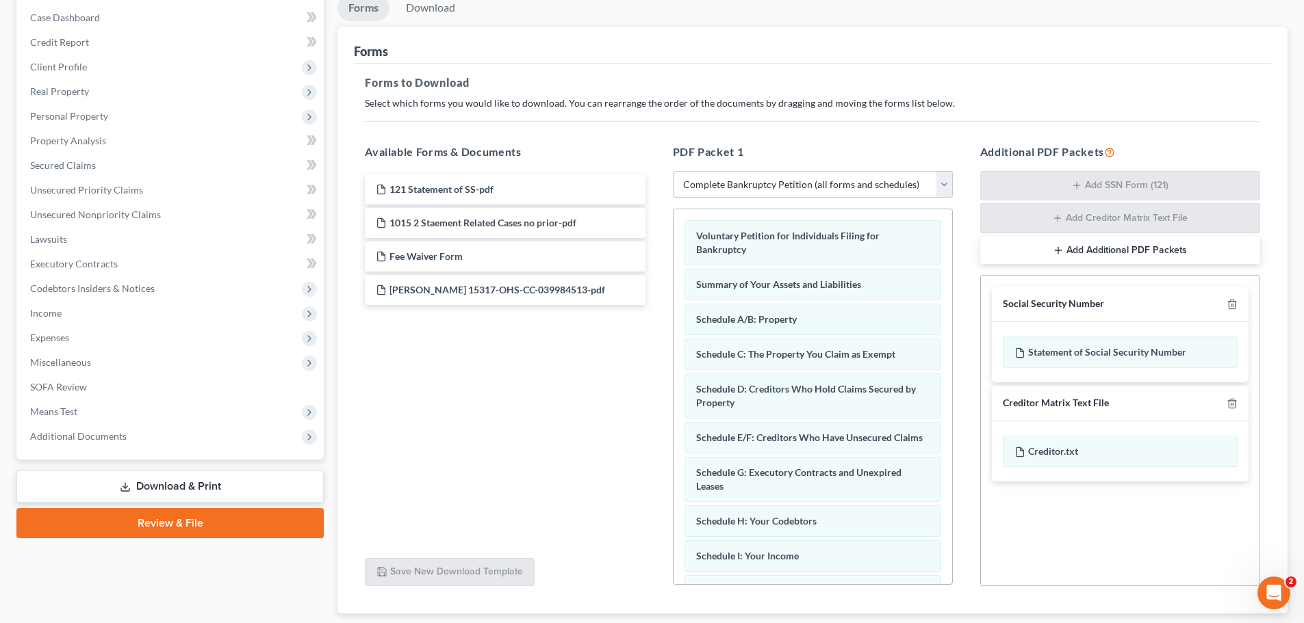
click at [972, 229] on div "Additional PDF Packets Add SSN Form (121) Add Creditor Matrix Text File Add Add…" at bounding box center [1119, 365] width 307 height 465
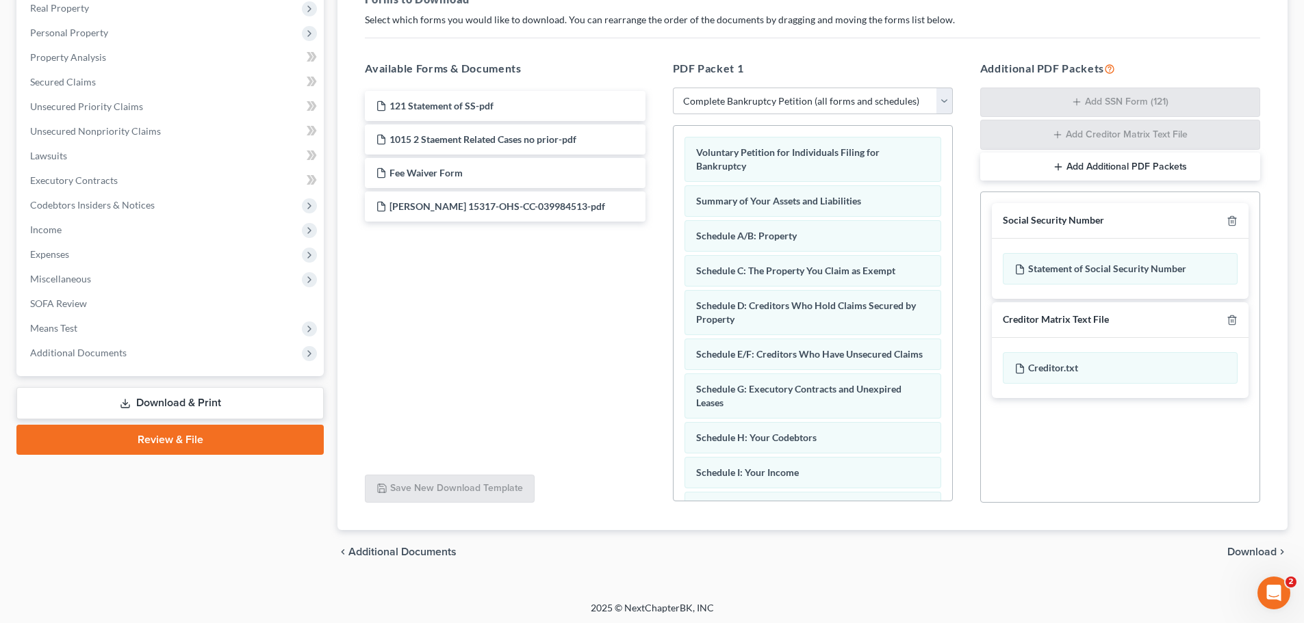
scroll to position [223, 0]
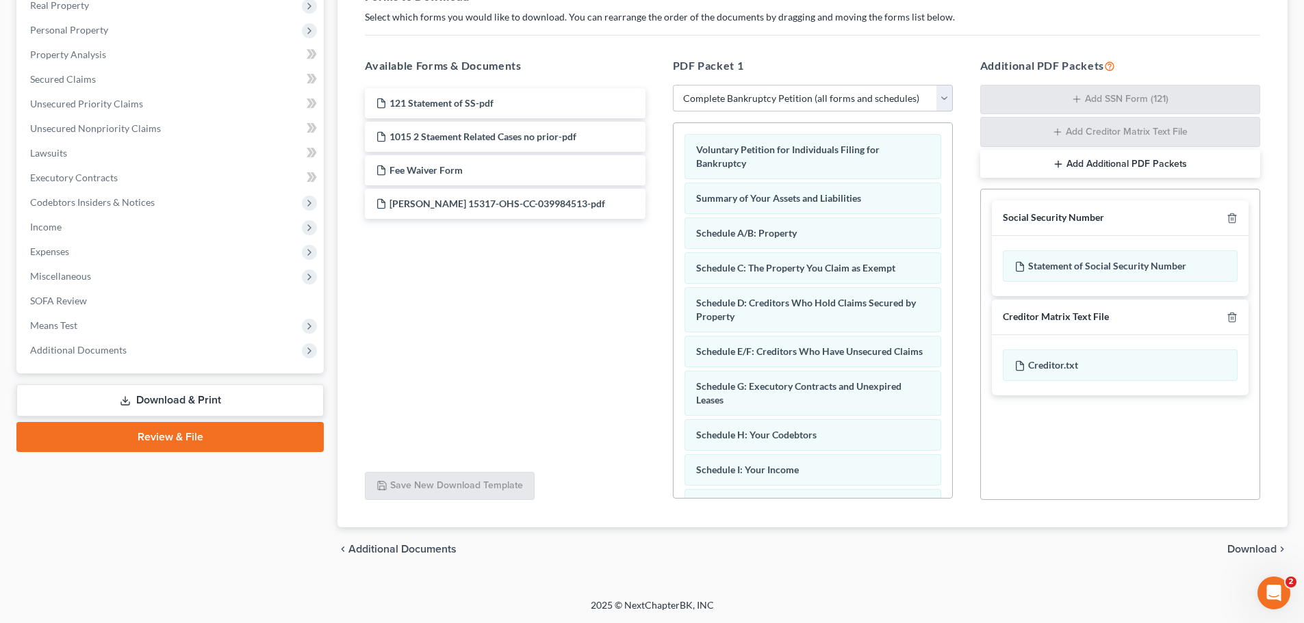
click at [1272, 553] on span "Download" at bounding box center [1251, 549] width 49 height 11
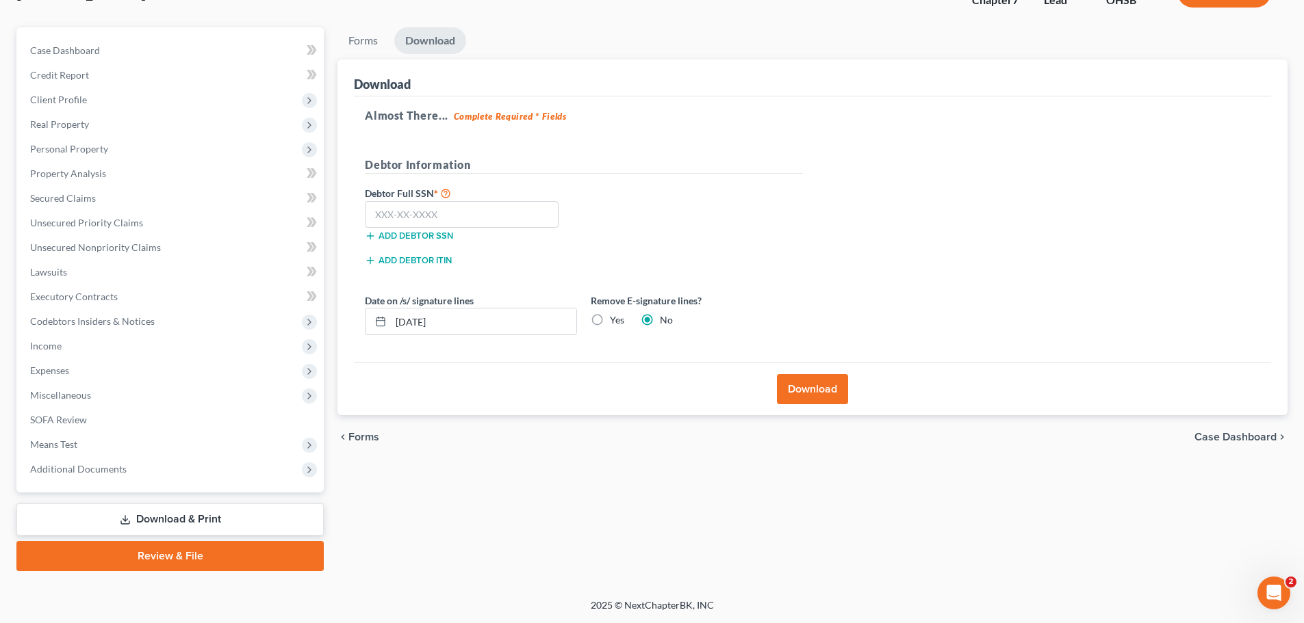
scroll to position [104, 0]
click at [831, 391] on button "Download" at bounding box center [812, 389] width 71 height 30
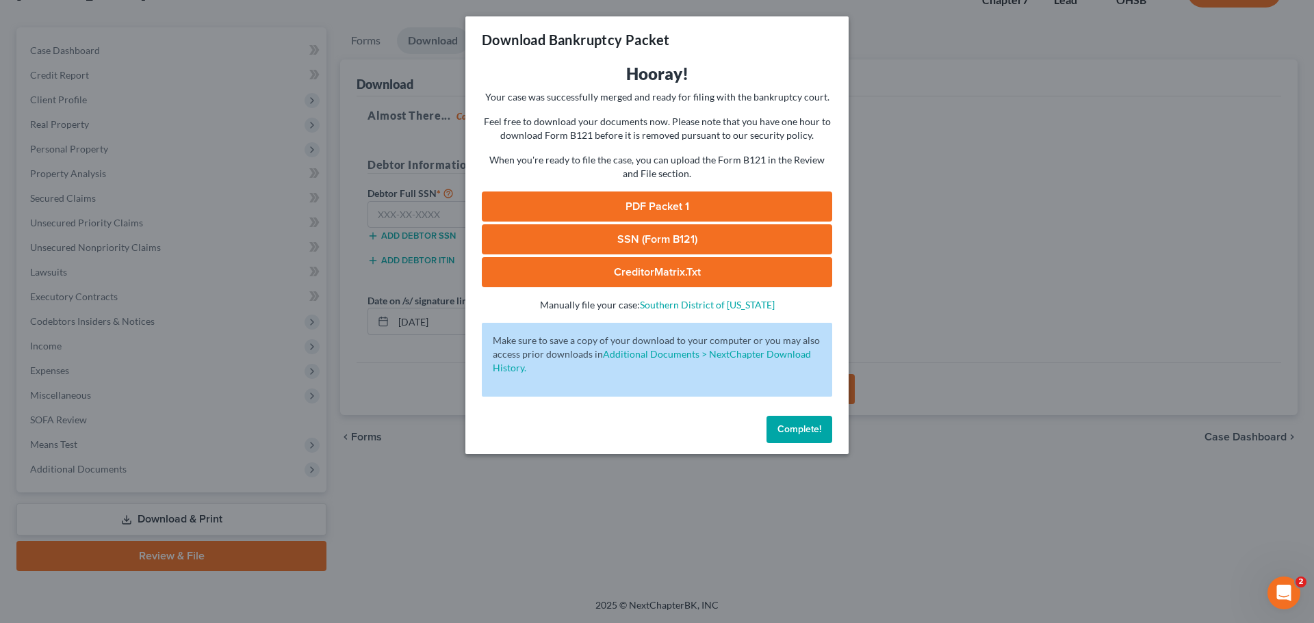
click at [759, 203] on link "PDF Packet 1" at bounding box center [657, 207] width 350 height 30
click at [816, 438] on button "Complete!" at bounding box center [799, 429] width 66 height 27
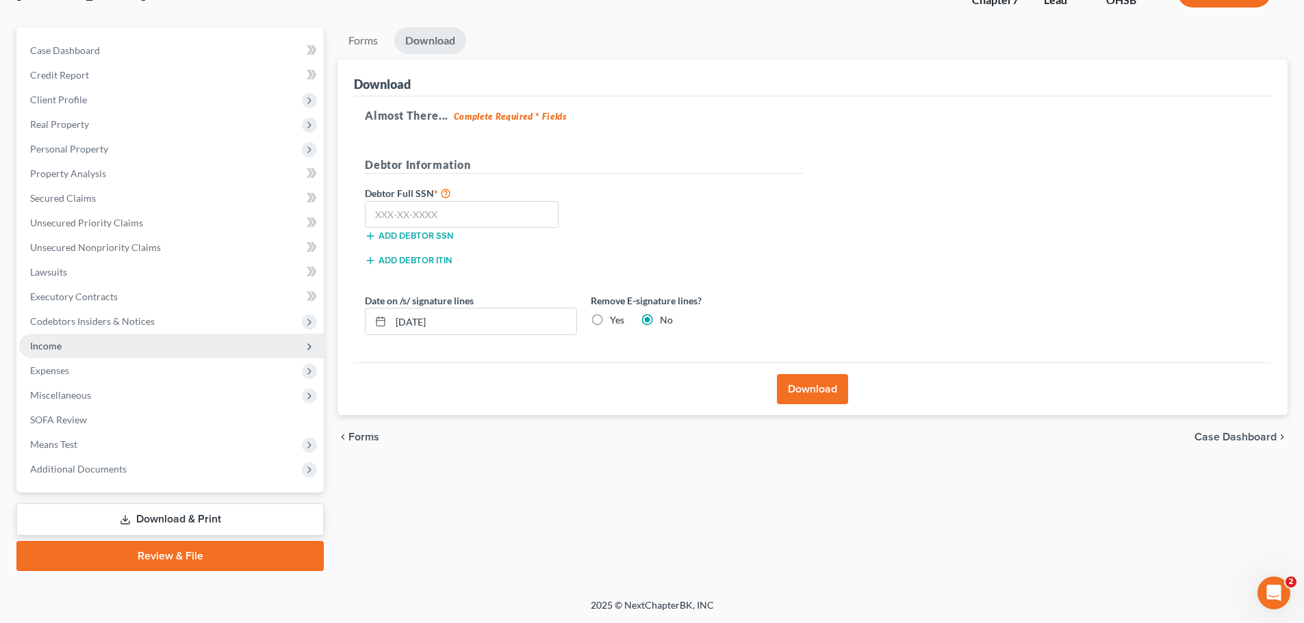
click at [81, 341] on span "Income" at bounding box center [171, 346] width 305 height 25
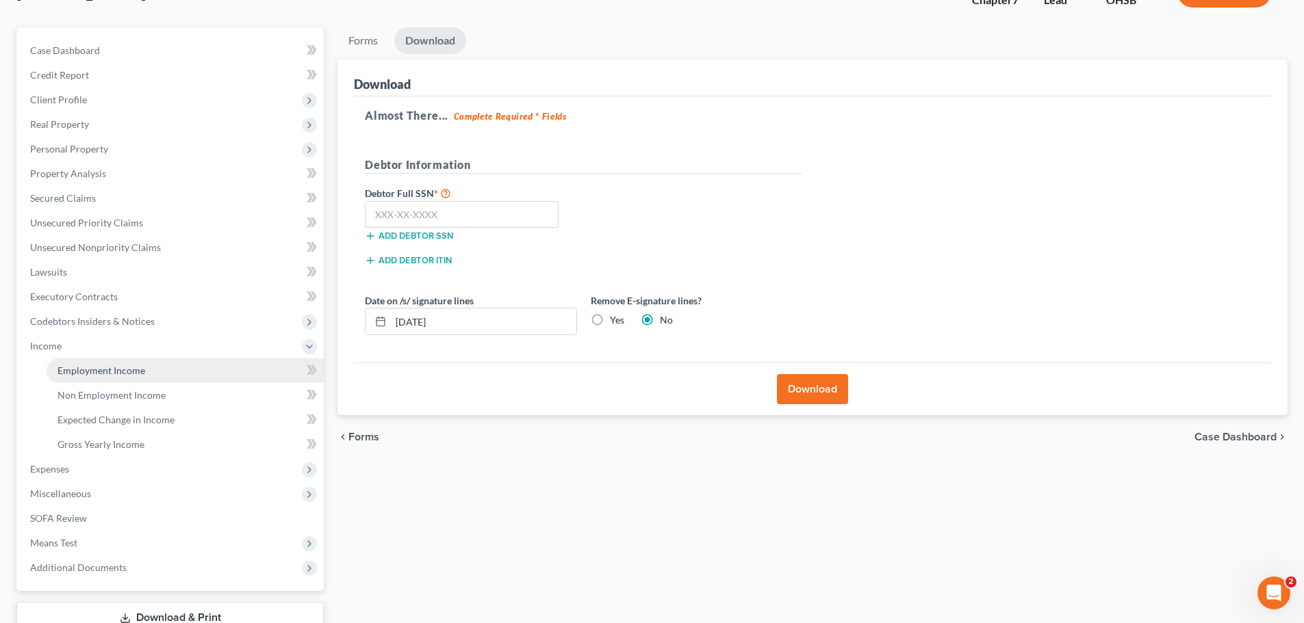
click at [127, 372] on span "Employment Income" at bounding box center [101, 371] width 88 height 12
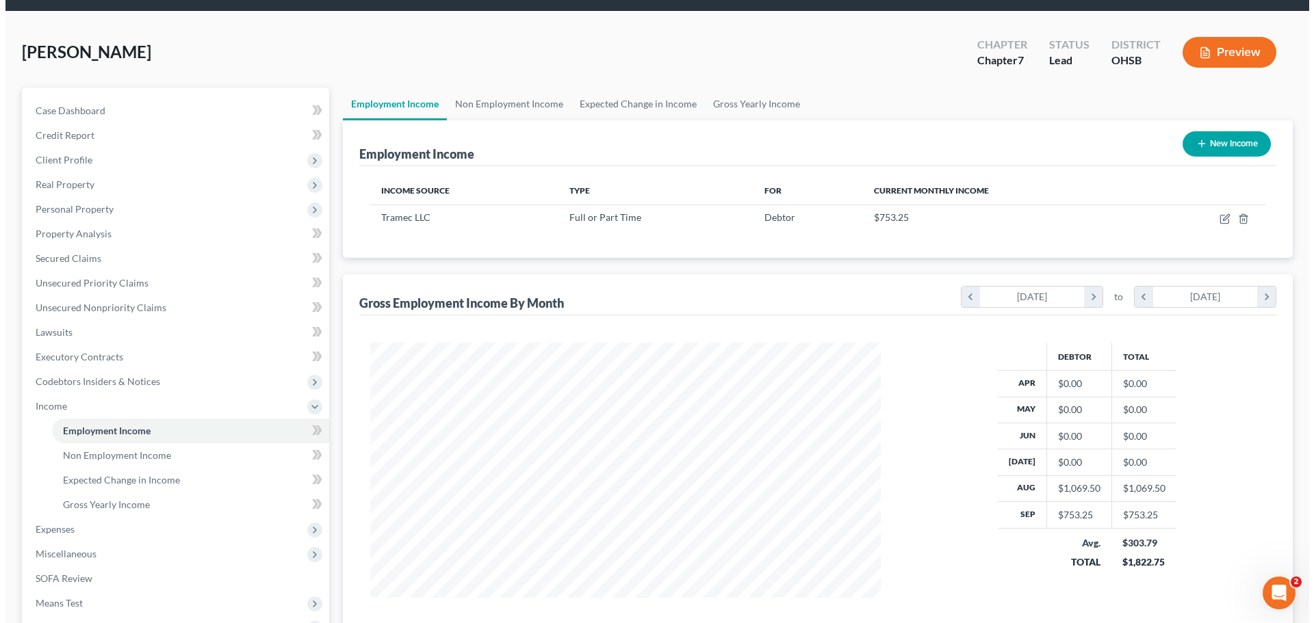
scroll to position [68, 0]
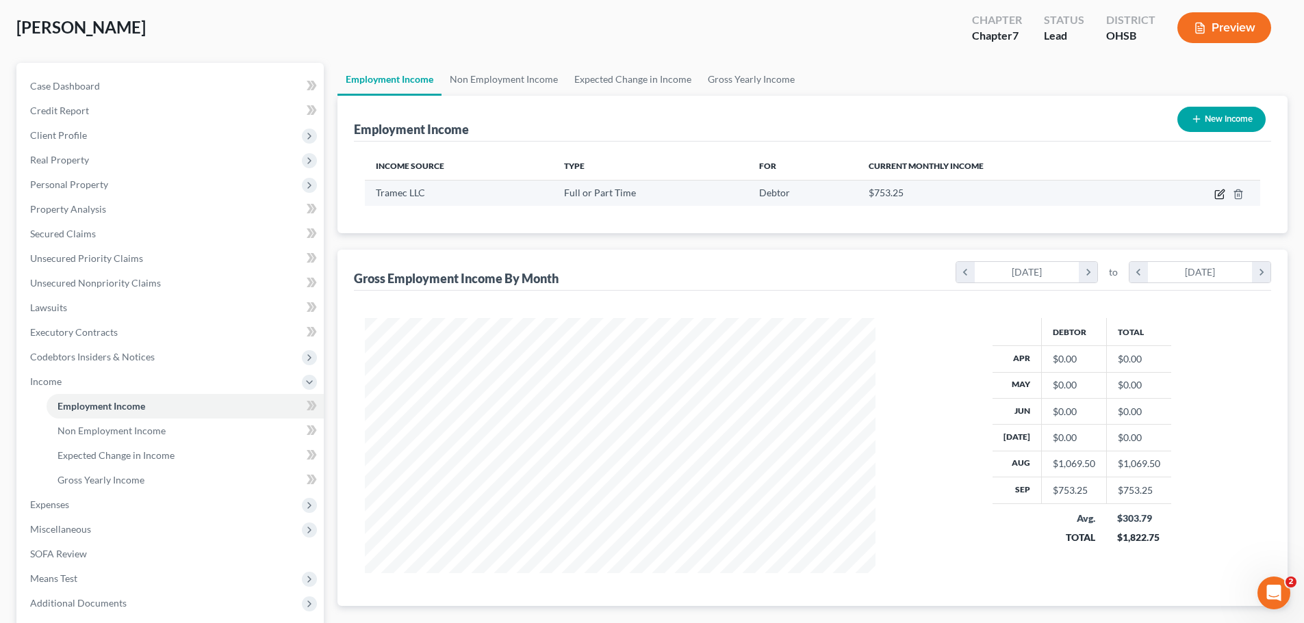
click at [1217, 194] on icon "button" at bounding box center [1219, 194] width 11 height 11
select select "0"
select select "17"
select select "0"
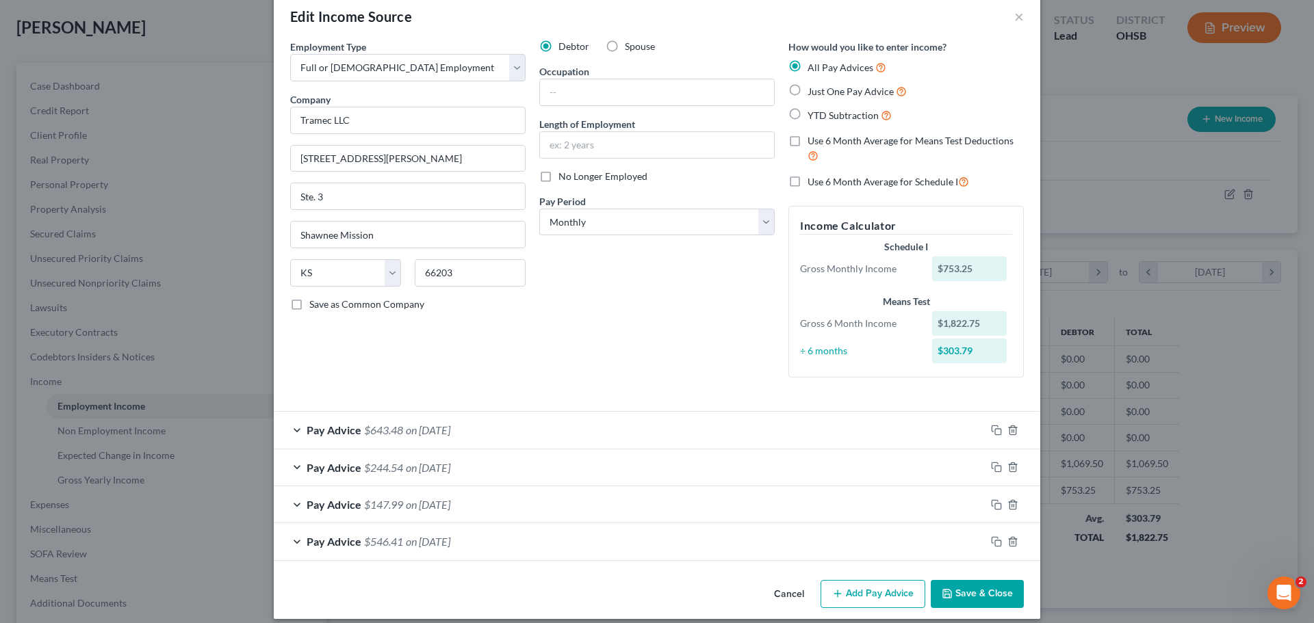
scroll to position [36, 0]
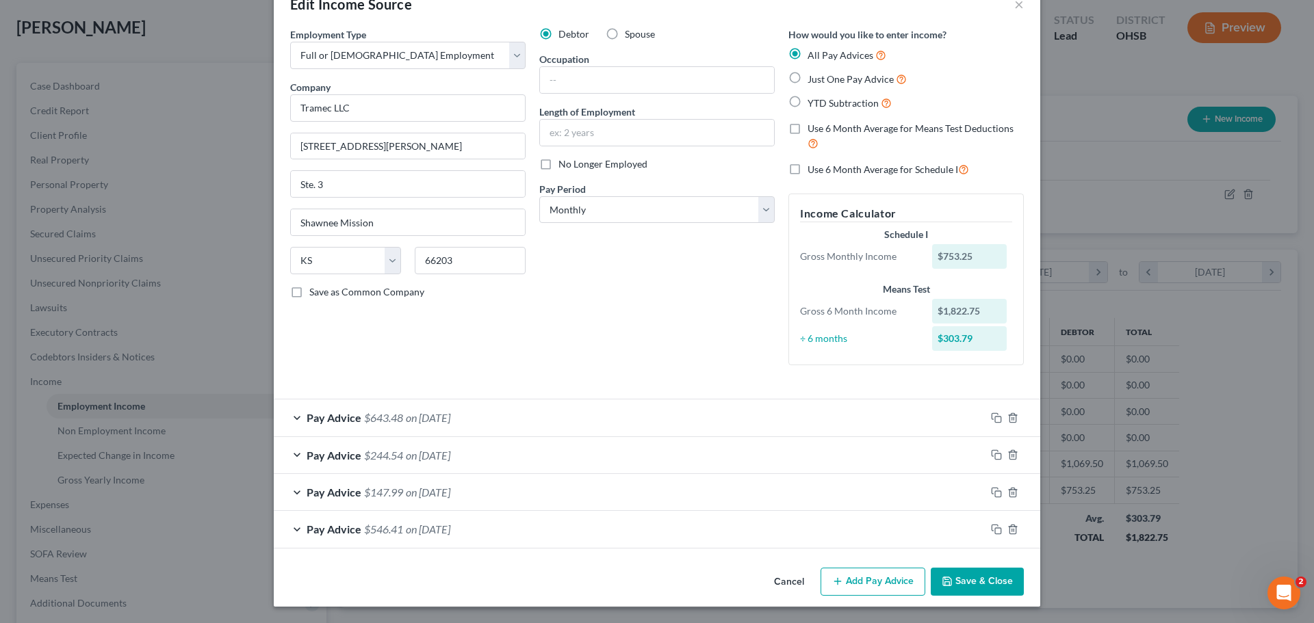
click at [289, 415] on div "Pay Advice $643.48 on [DATE]" at bounding box center [630, 418] width 712 height 36
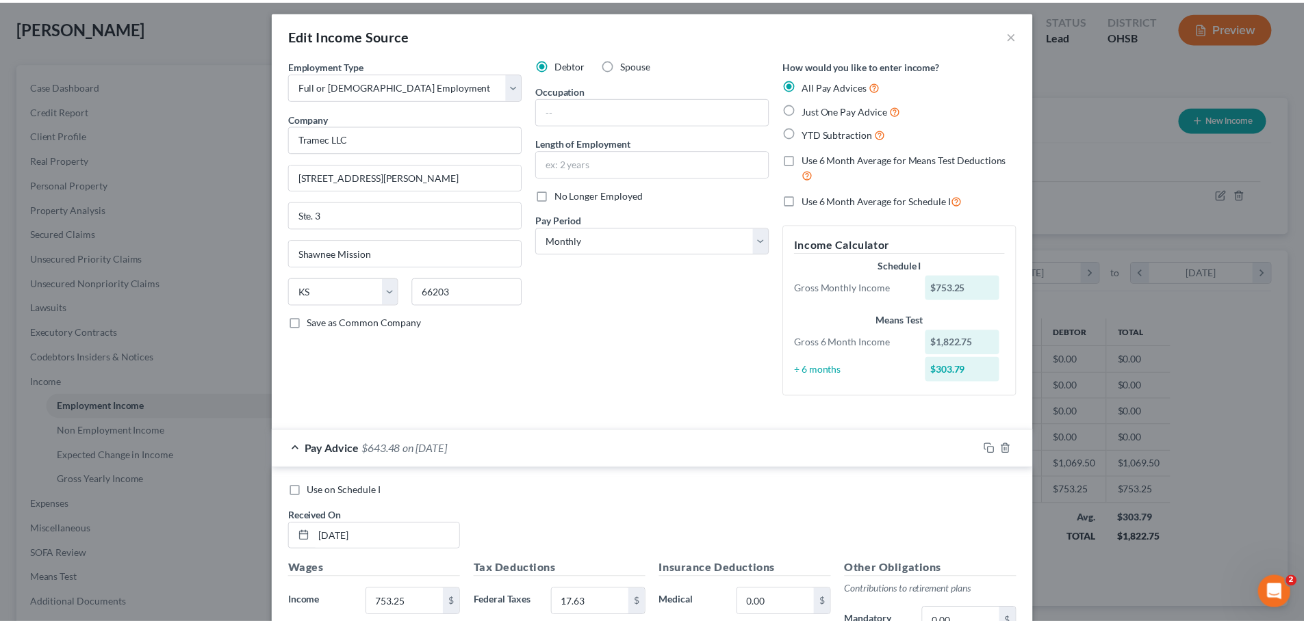
scroll to position [0, 0]
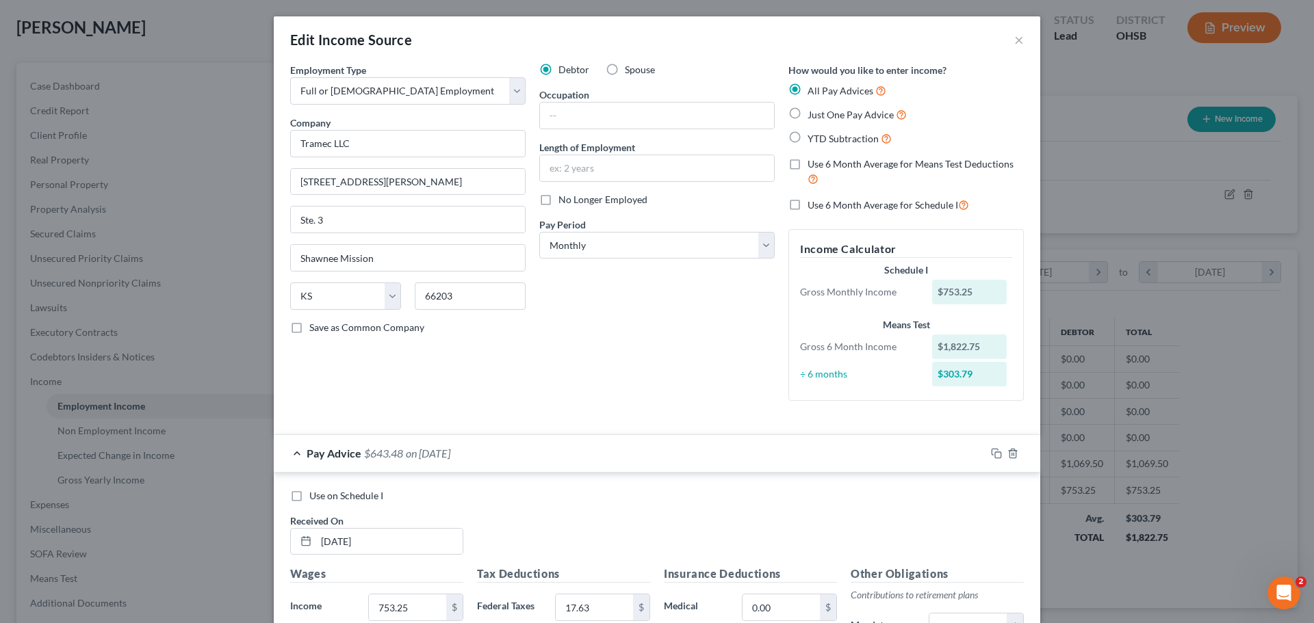
click at [1008, 39] on div "Edit Income Source ×" at bounding box center [657, 39] width 766 height 47
click at [1014, 41] on button "×" at bounding box center [1019, 39] width 10 height 16
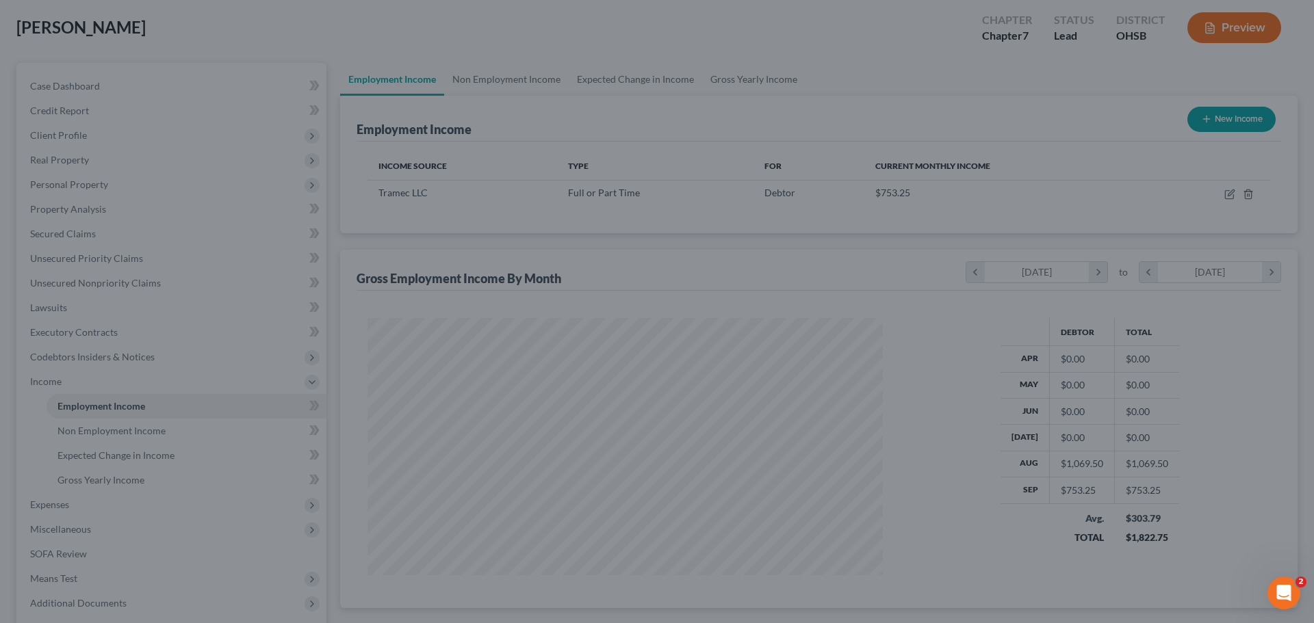
scroll to position [684016, 683734]
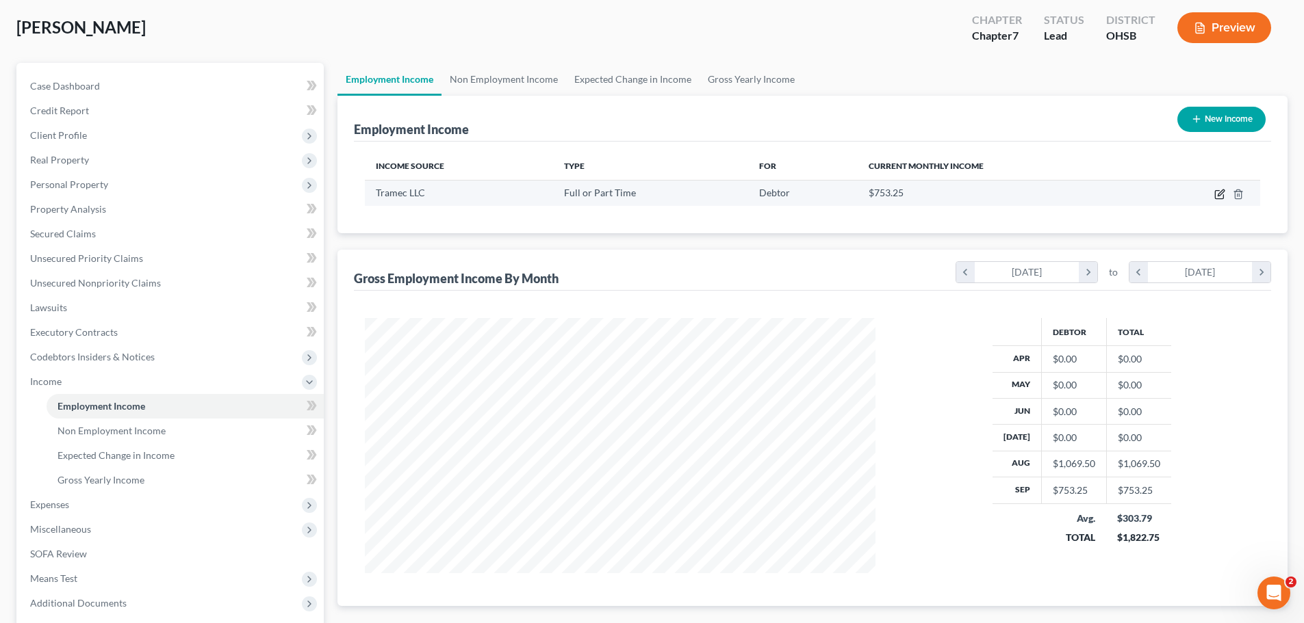
click at [1220, 198] on icon "button" at bounding box center [1219, 194] width 11 height 11
select select "0"
select select "17"
select select "0"
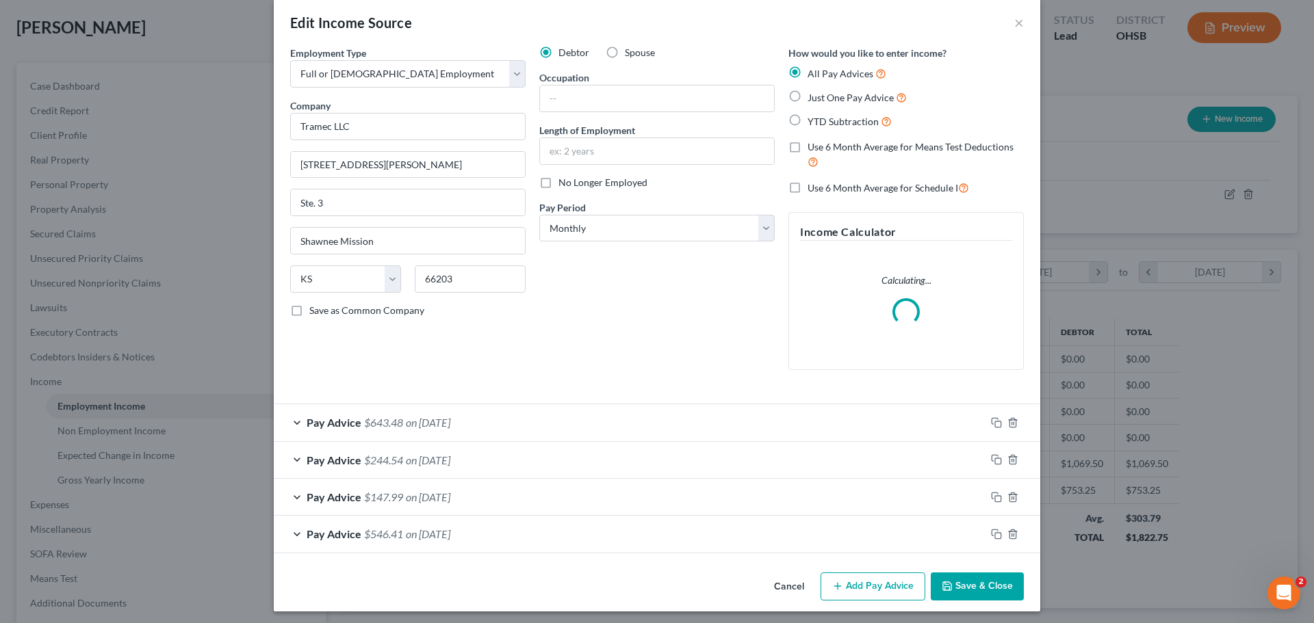
scroll to position [22, 0]
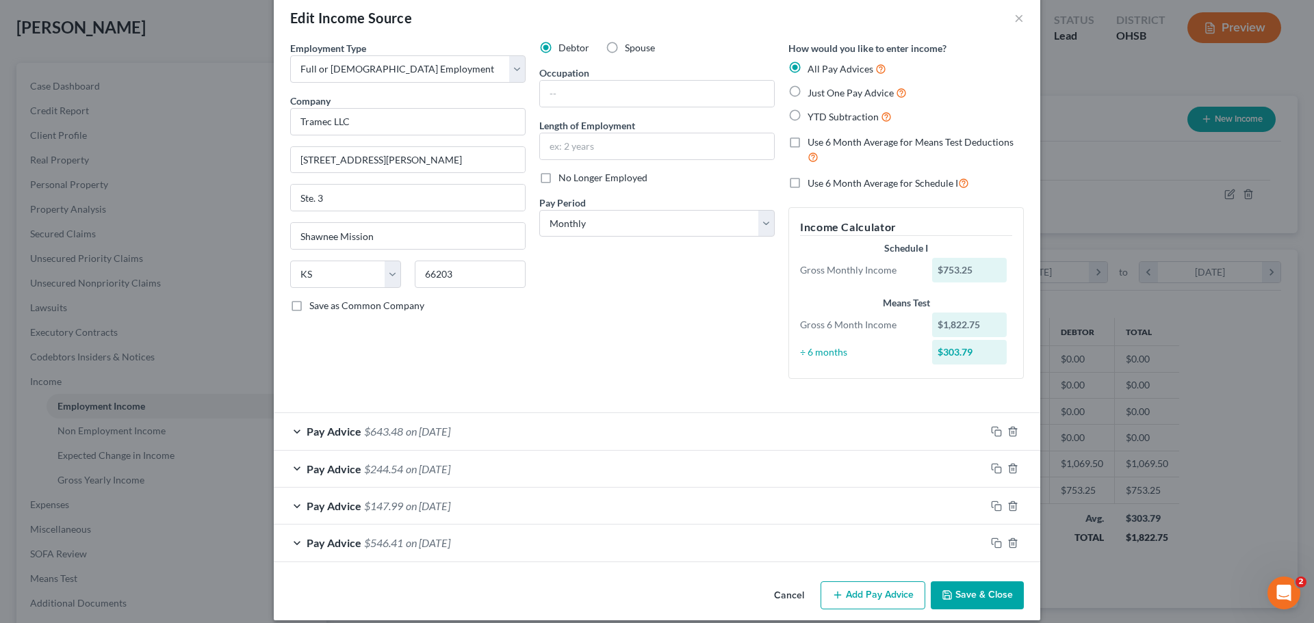
click at [294, 430] on div "Pay Advice $643.48 on [DATE]" at bounding box center [630, 431] width 712 height 36
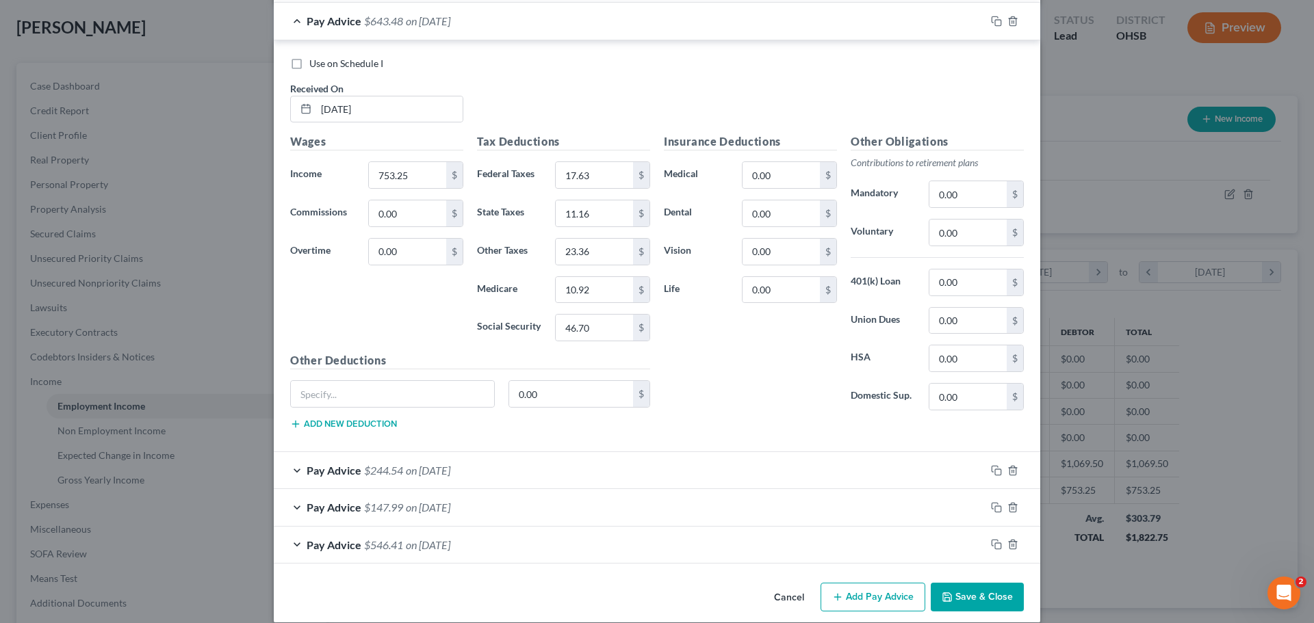
scroll to position [364, 0]
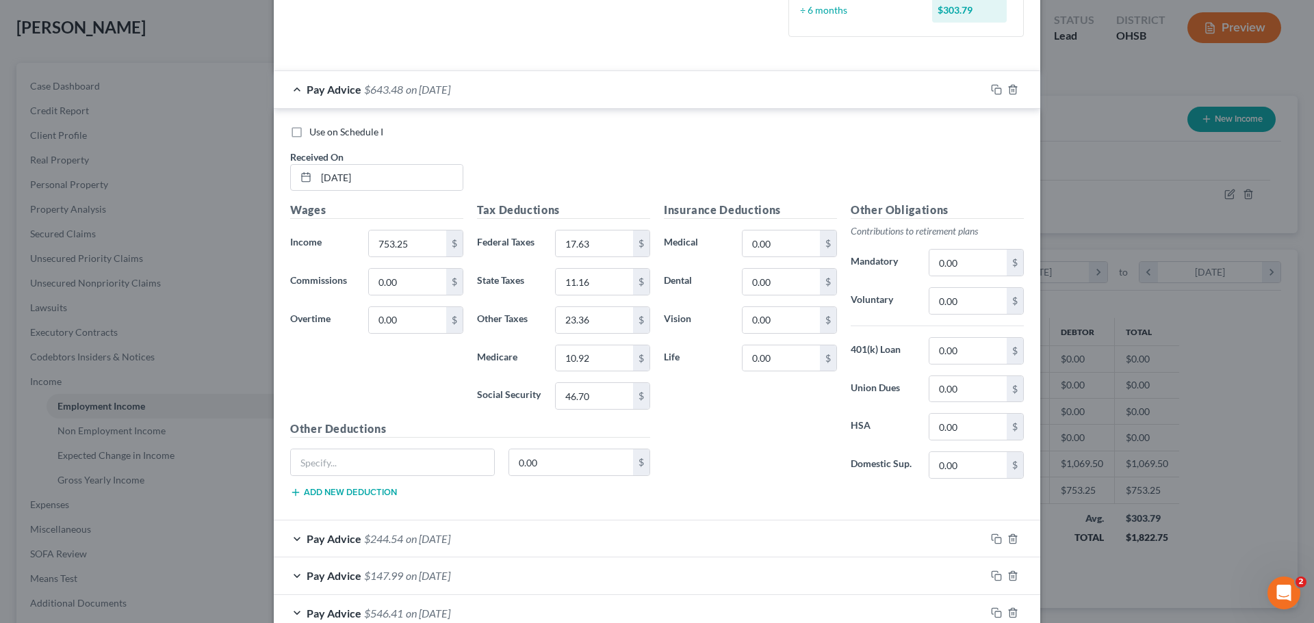
click at [289, 88] on div "Pay Advice $643.48 on [DATE]" at bounding box center [630, 89] width 712 height 36
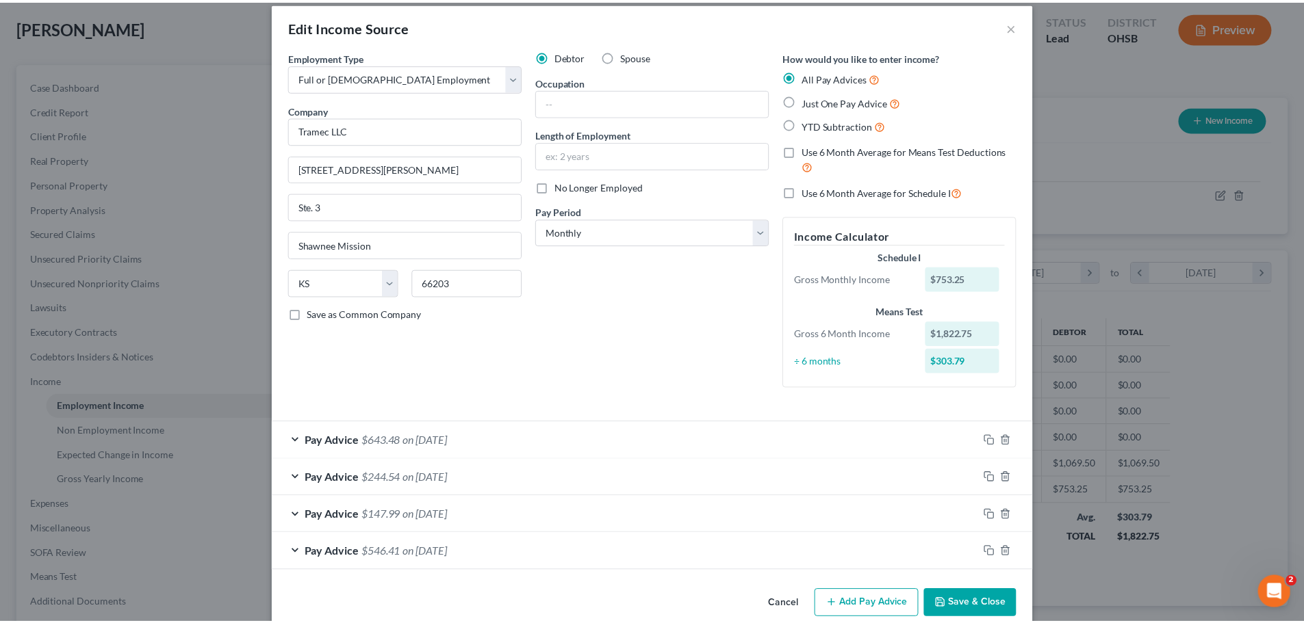
scroll to position [0, 0]
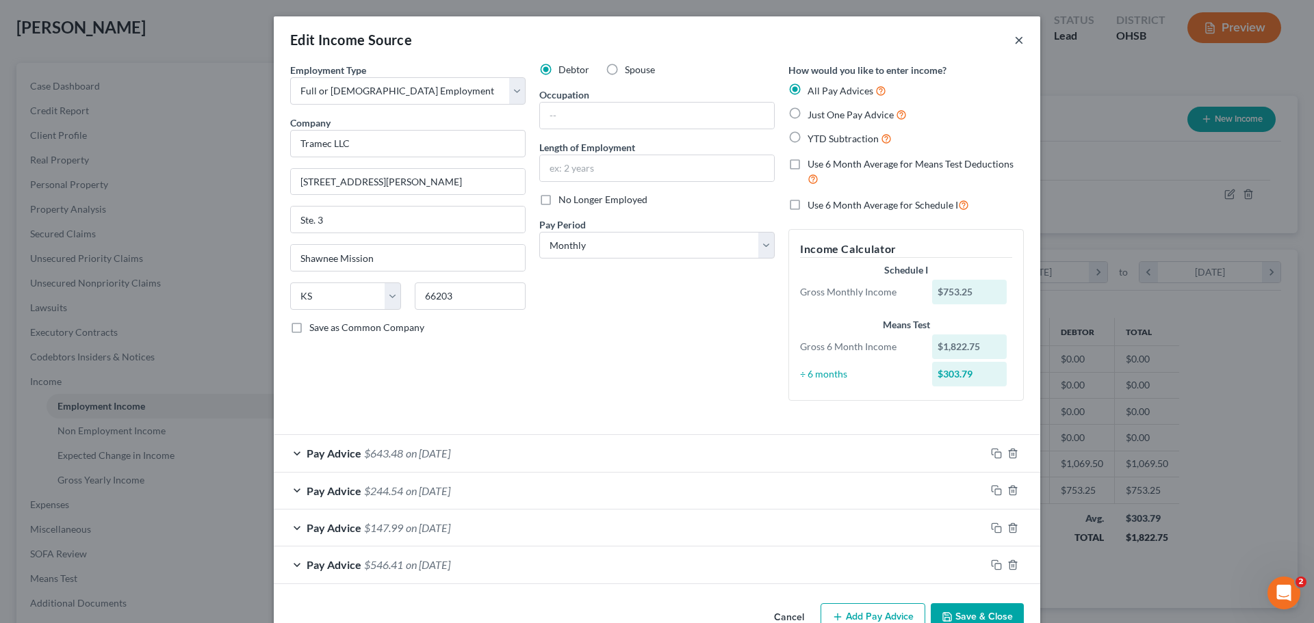
click at [1014, 40] on button "×" at bounding box center [1019, 39] width 10 height 16
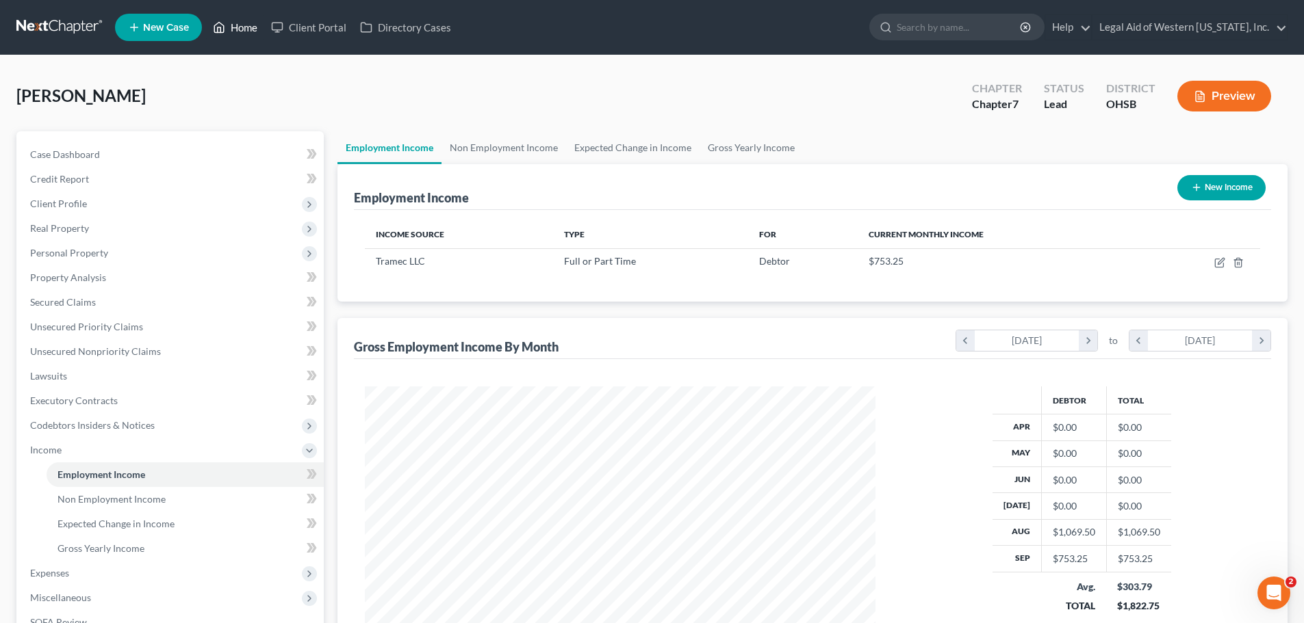
click at [243, 26] on link "Home" at bounding box center [235, 27] width 58 height 25
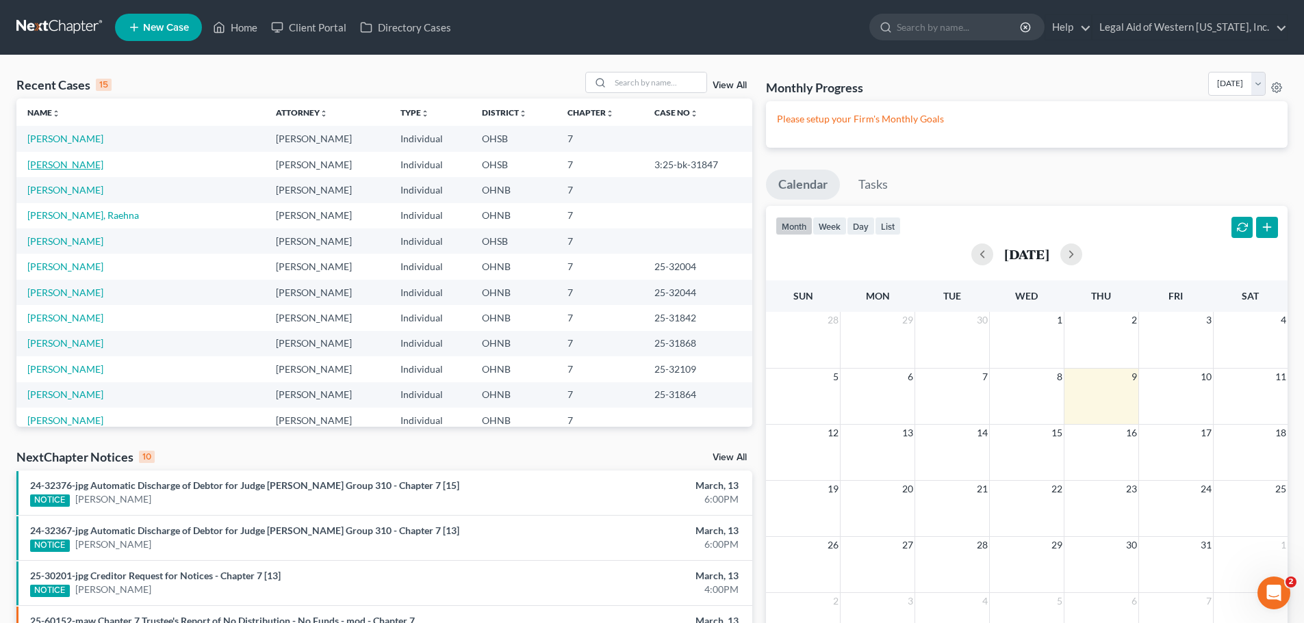
click at [77, 162] on link "[PERSON_NAME]" at bounding box center [65, 165] width 76 height 12
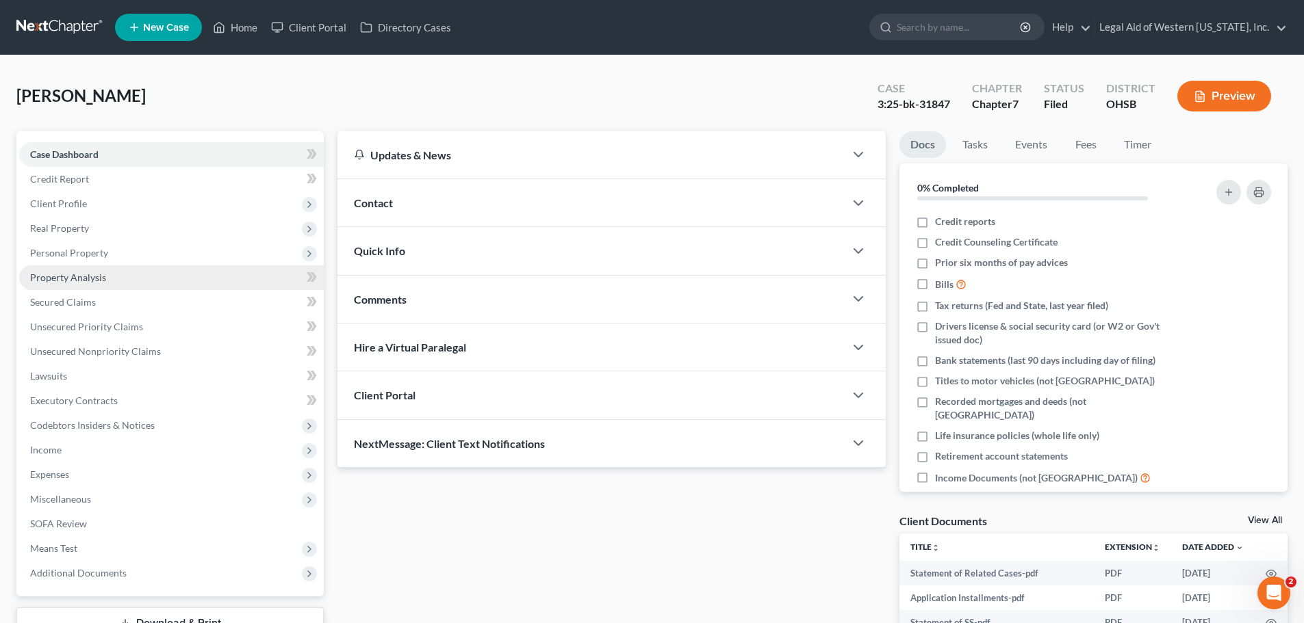
scroll to position [134, 0]
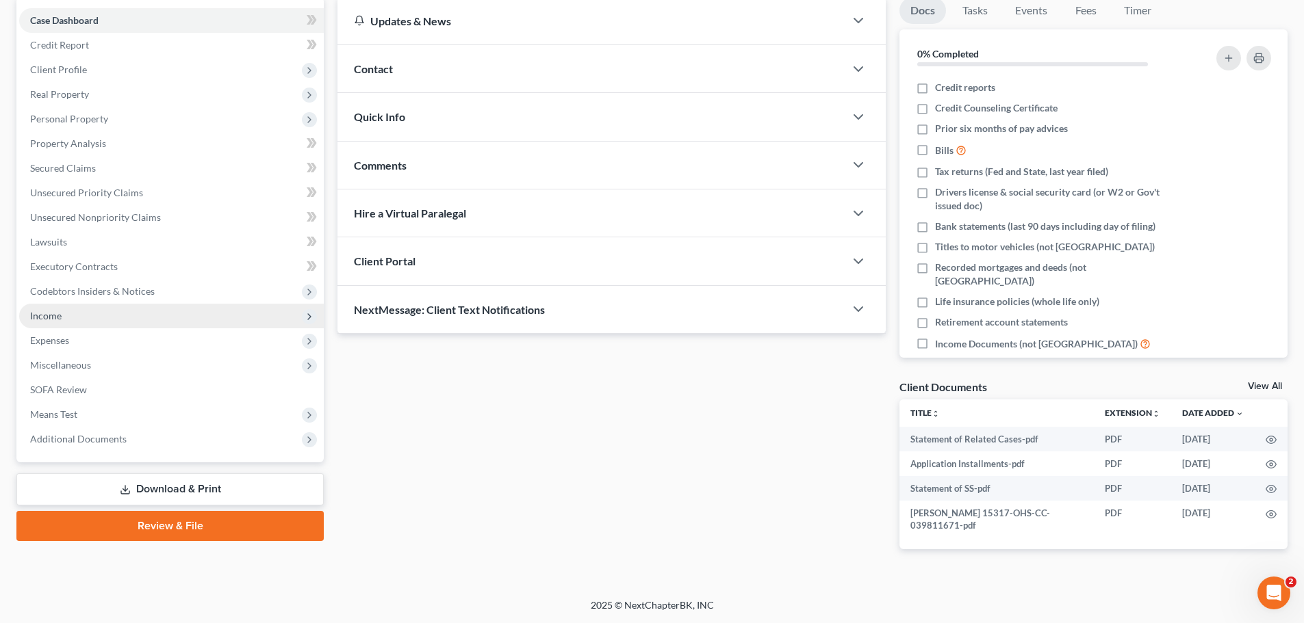
click at [122, 322] on span "Income" at bounding box center [171, 316] width 305 height 25
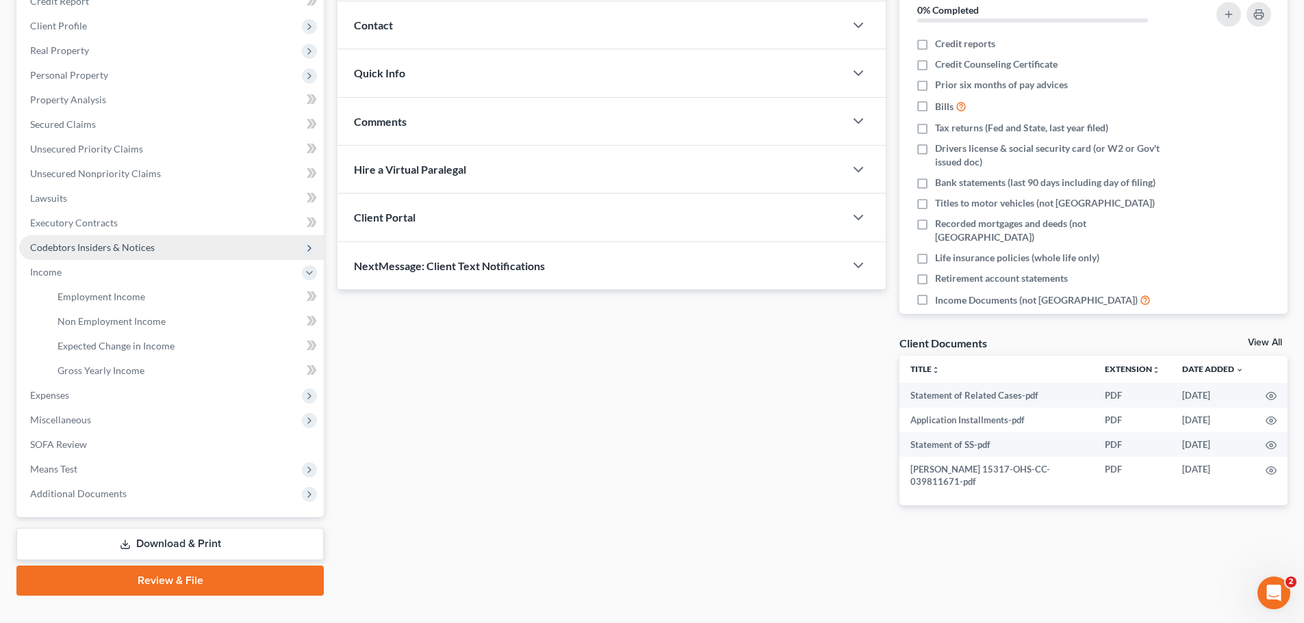
scroll to position [203, 0]
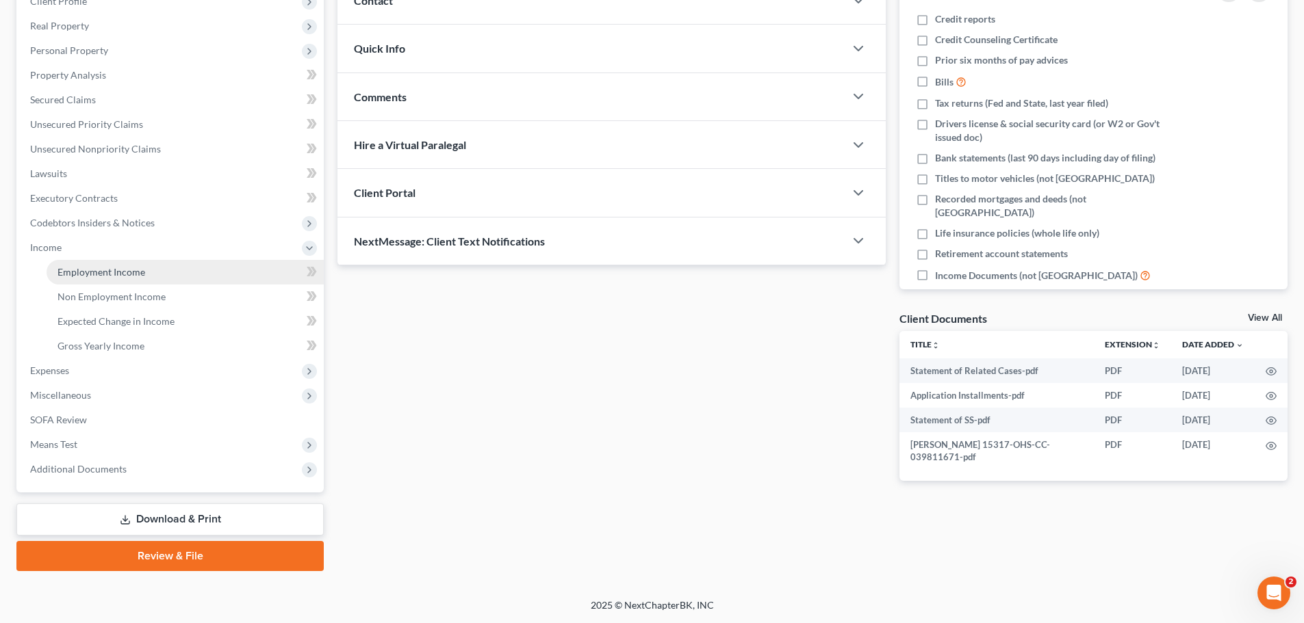
click at [218, 277] on link "Employment Income" at bounding box center [185, 272] width 277 height 25
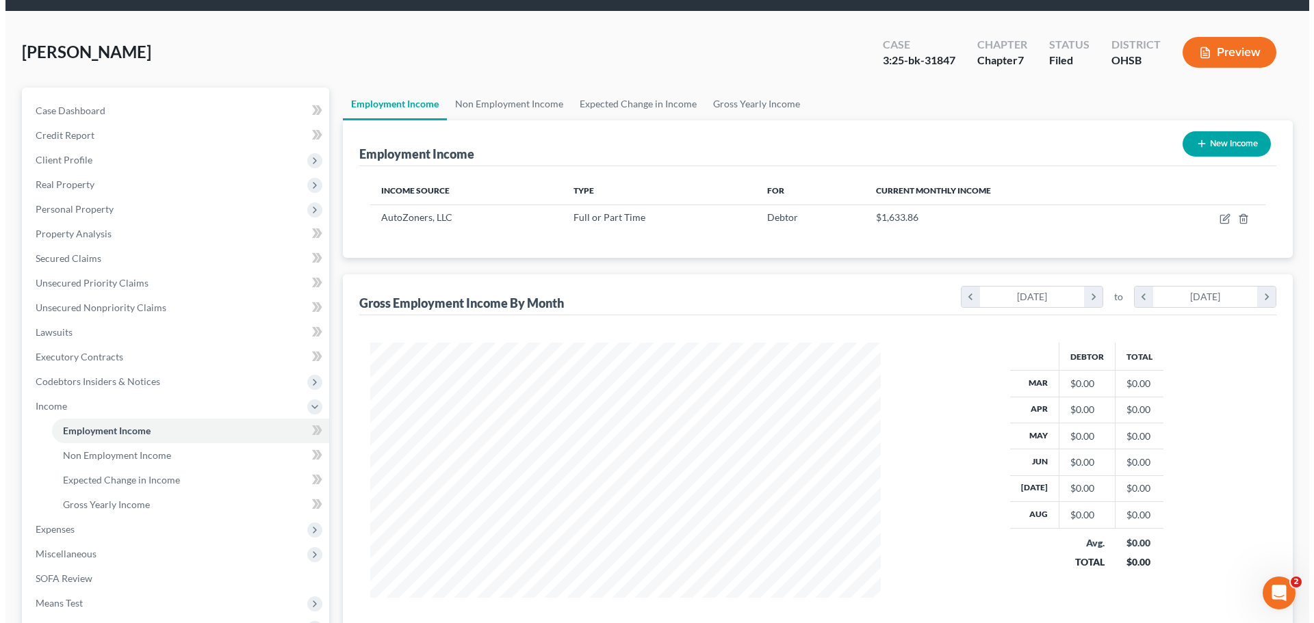
scroll to position [68, 0]
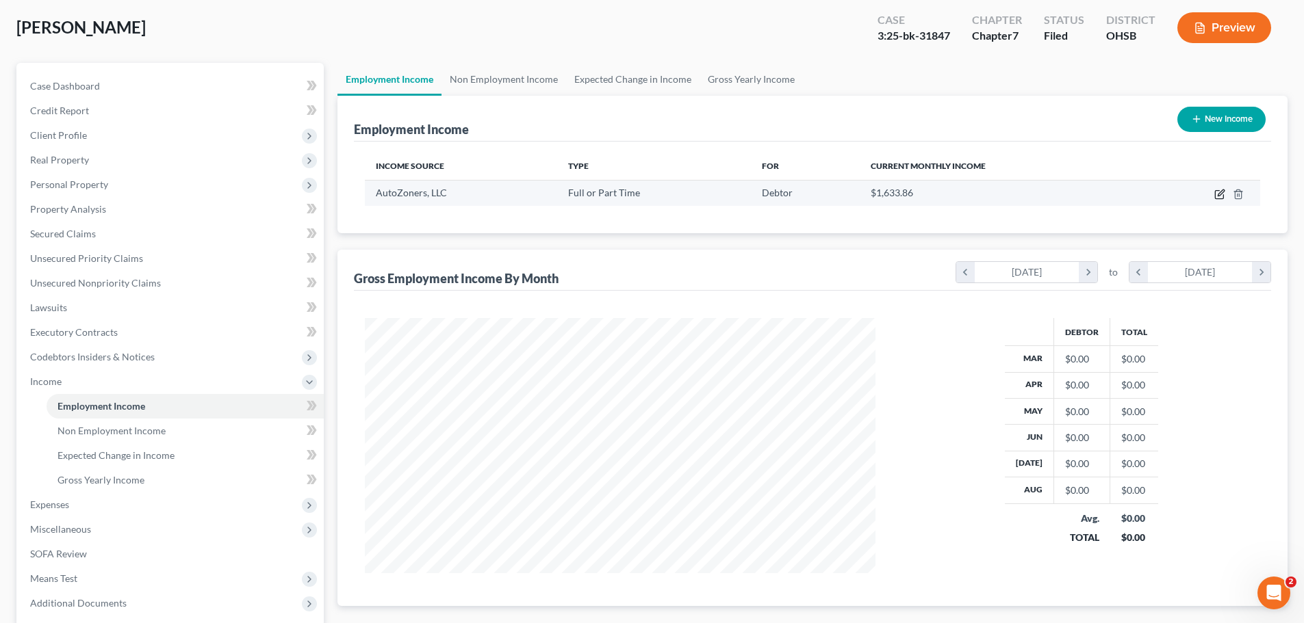
click at [1217, 191] on icon "button" at bounding box center [1219, 195] width 8 height 8
select select "0"
select select "44"
select select "2"
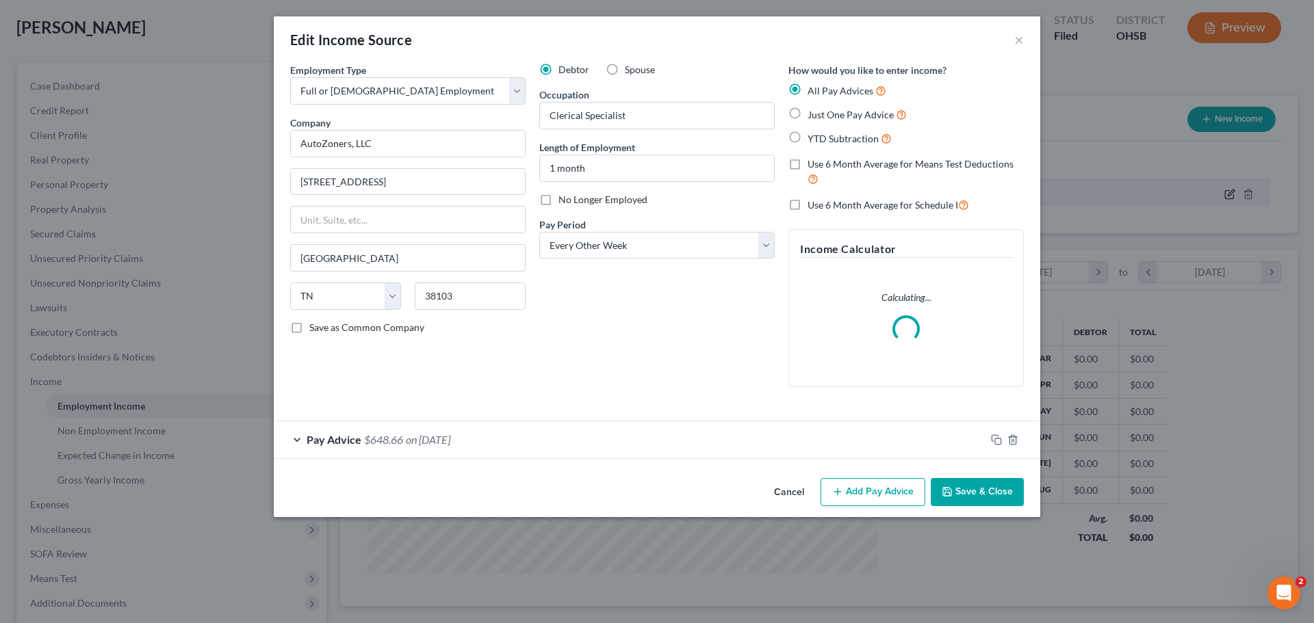
scroll to position [257, 543]
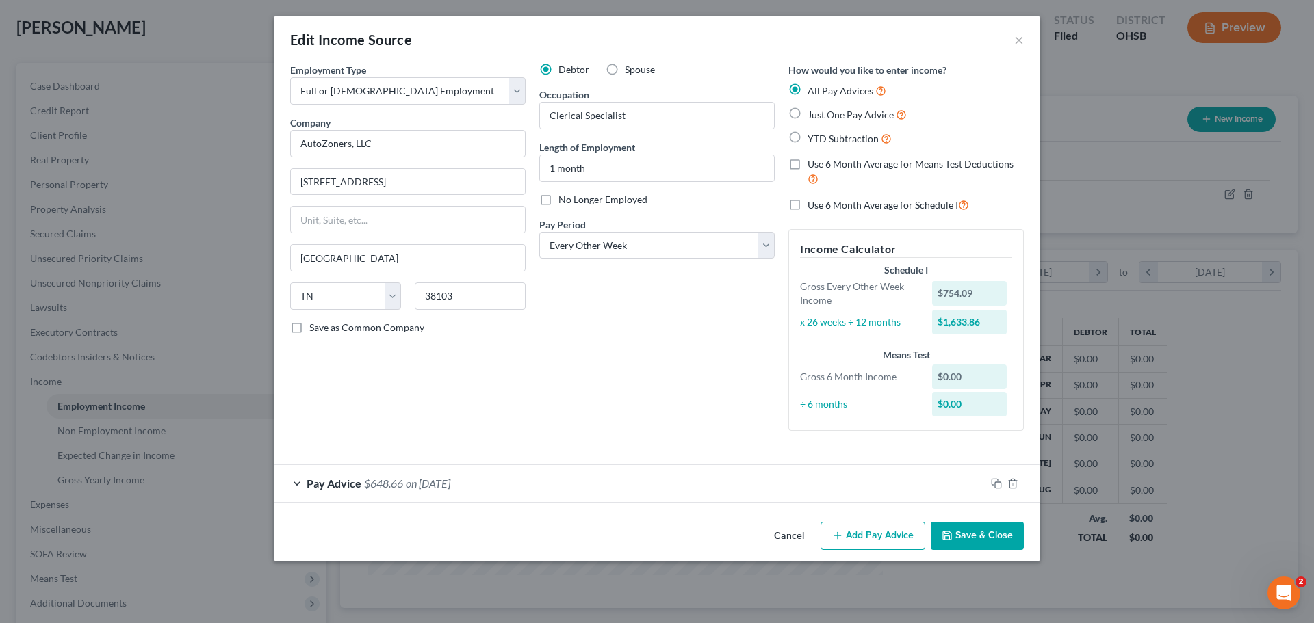
click at [296, 487] on div "Pay Advice $648.66 on [DATE]" at bounding box center [630, 483] width 712 height 36
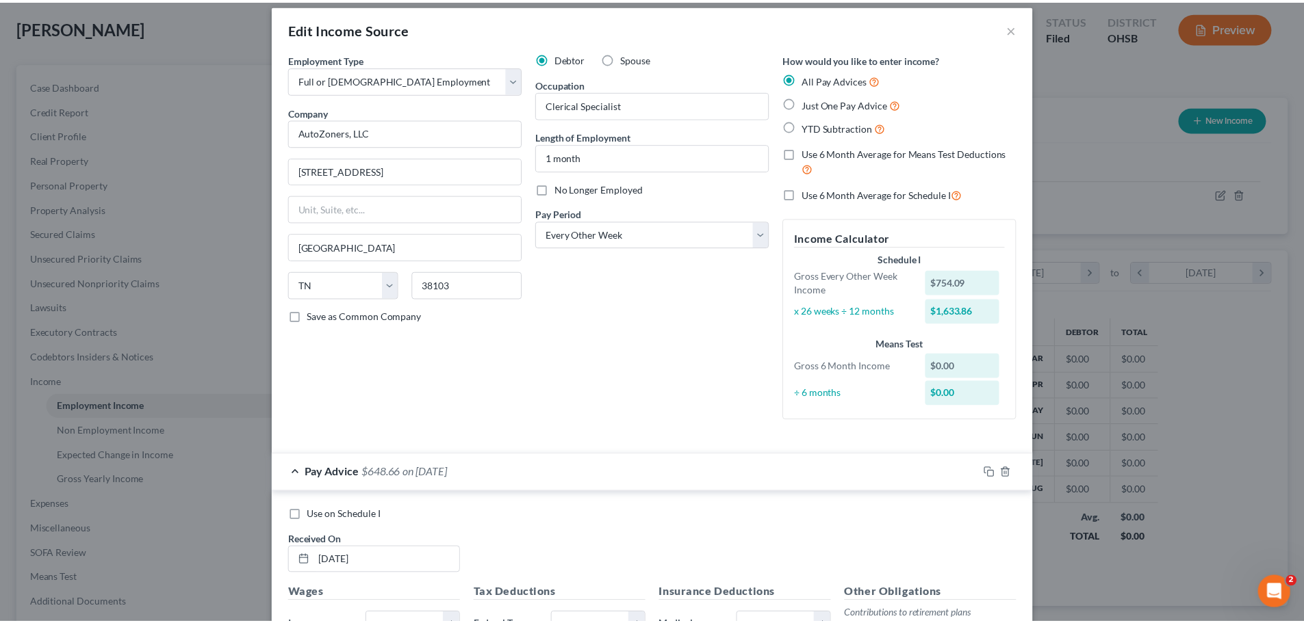
scroll to position [0, 0]
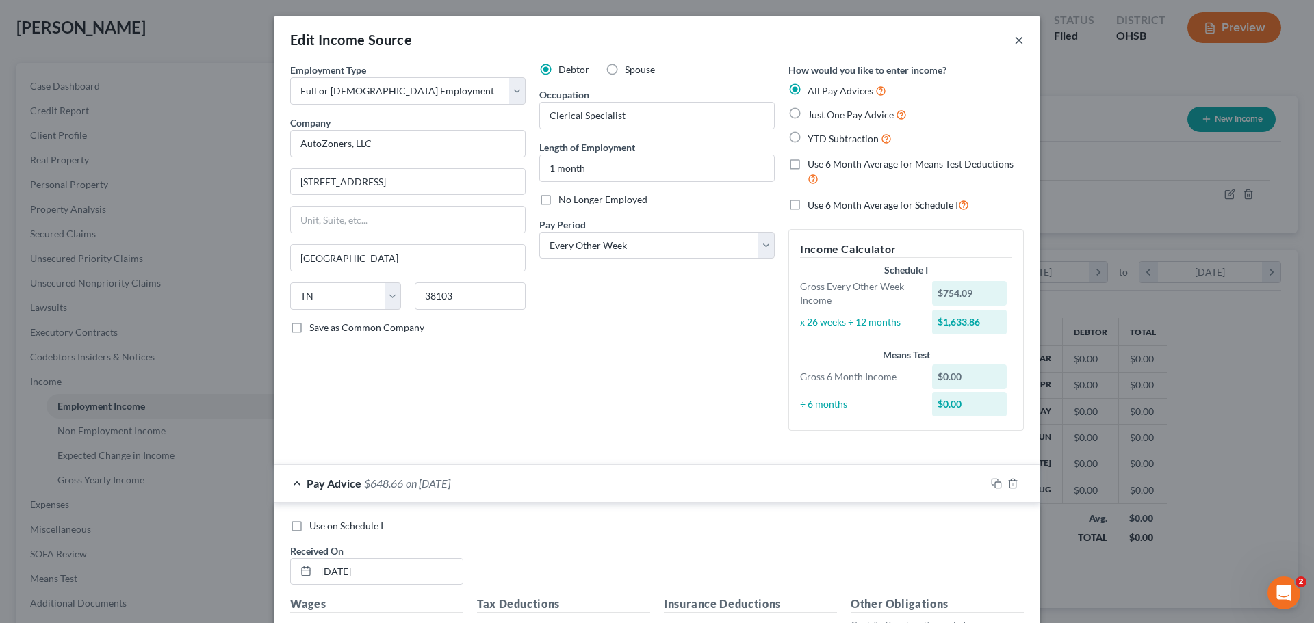
click at [1016, 42] on button "×" at bounding box center [1019, 39] width 10 height 16
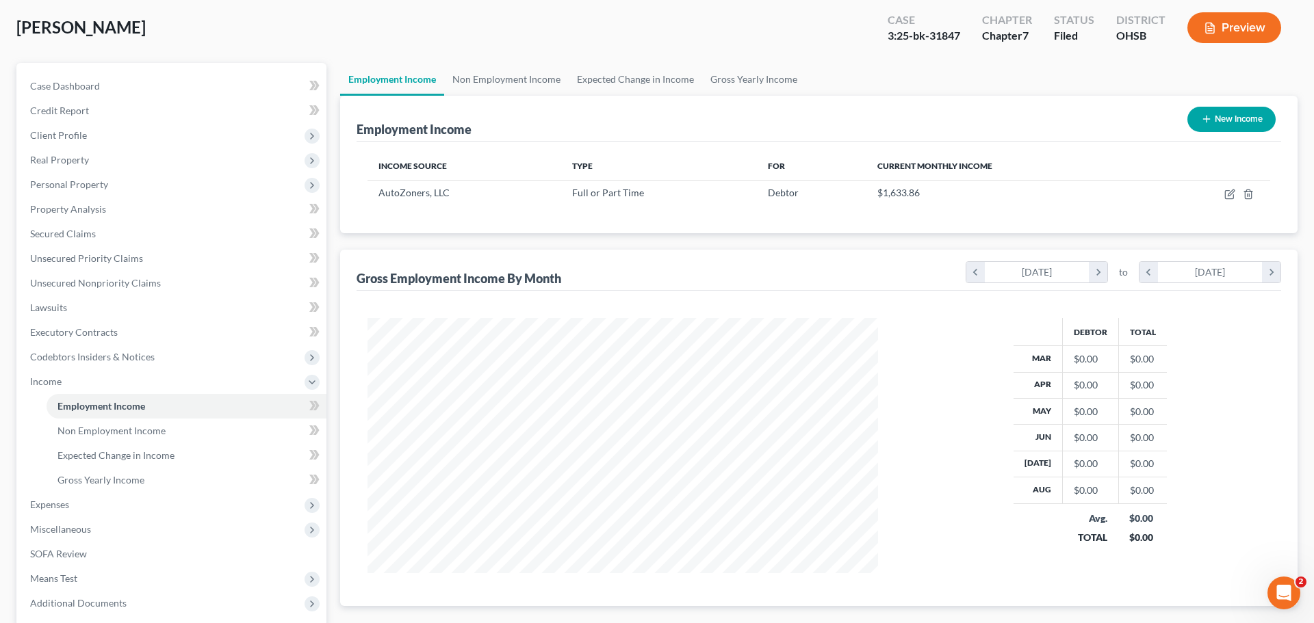
scroll to position [684016, 683734]
click at [1221, 193] on icon "button" at bounding box center [1219, 194] width 11 height 11
select select "0"
select select "44"
select select "2"
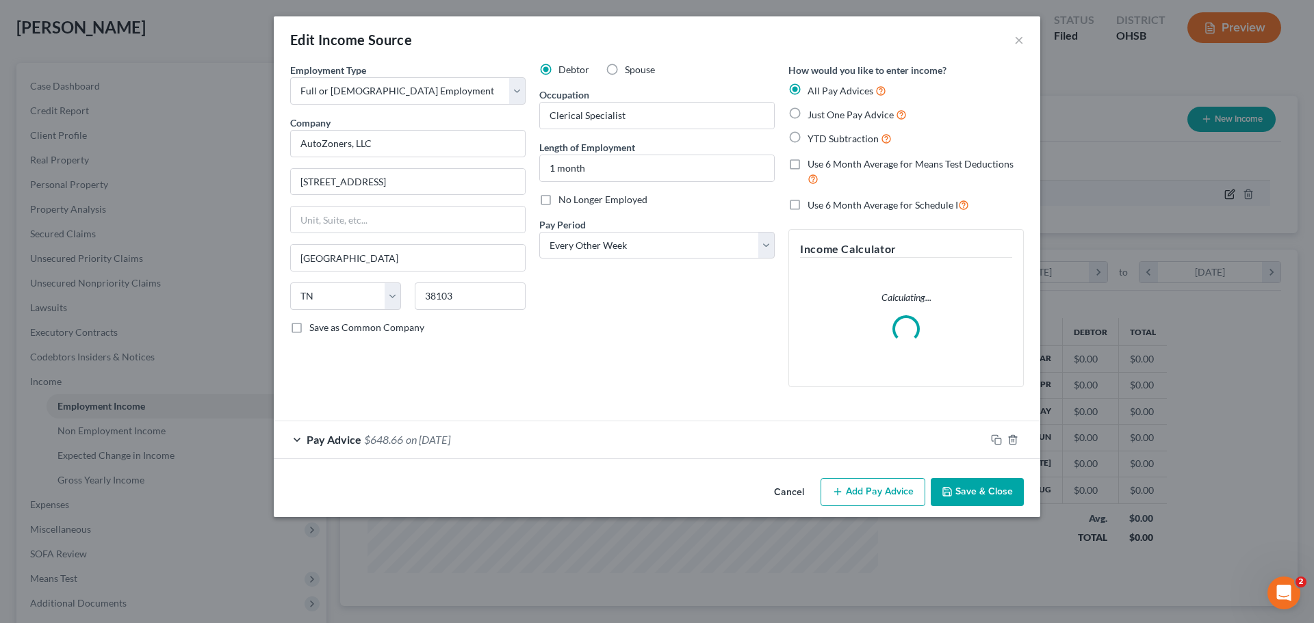
scroll to position [257, 543]
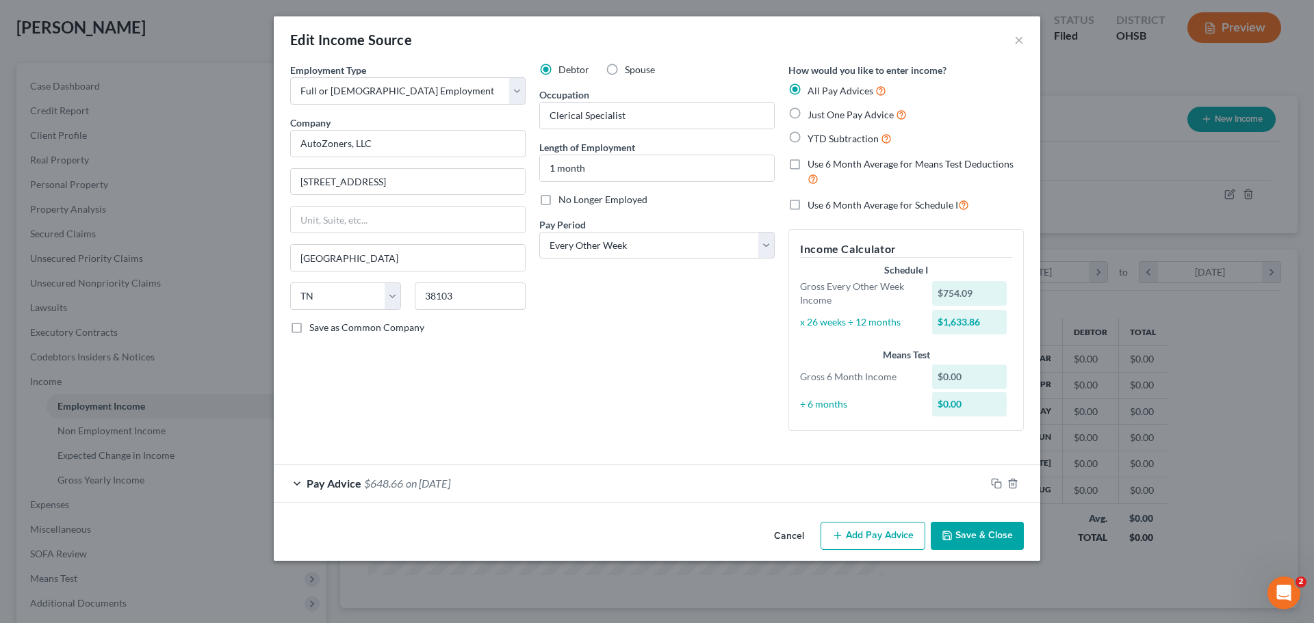
click at [296, 482] on div "Pay Advice $648.66 on [DATE]" at bounding box center [630, 483] width 712 height 36
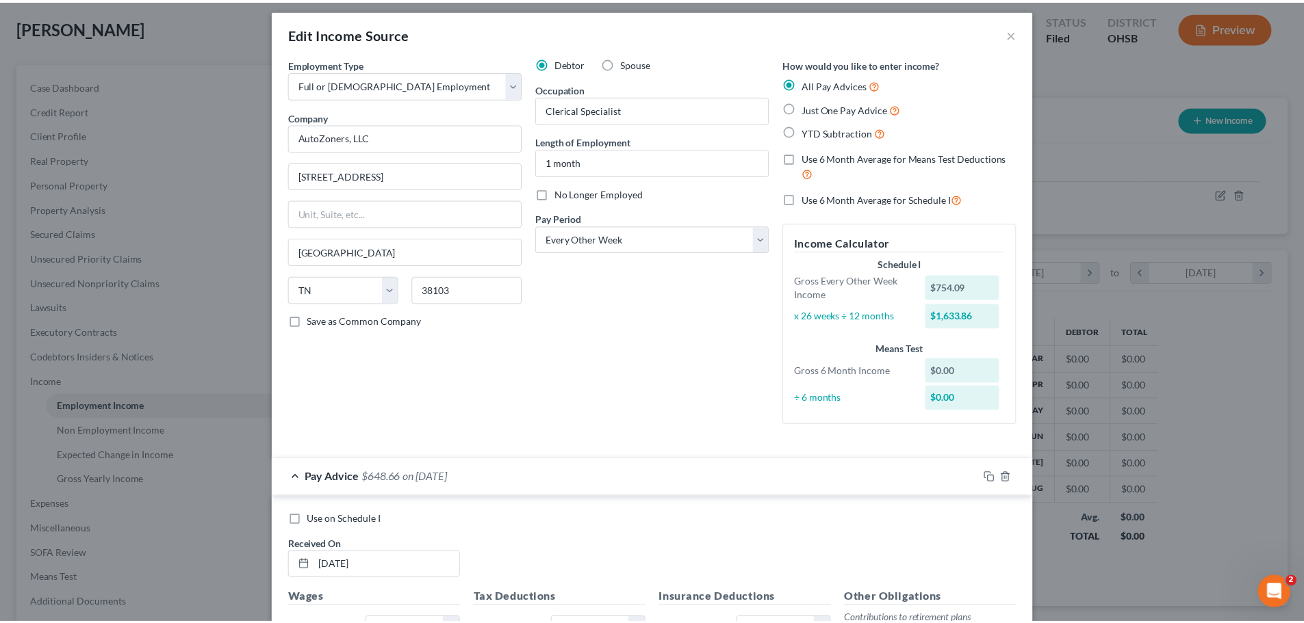
scroll to position [0, 0]
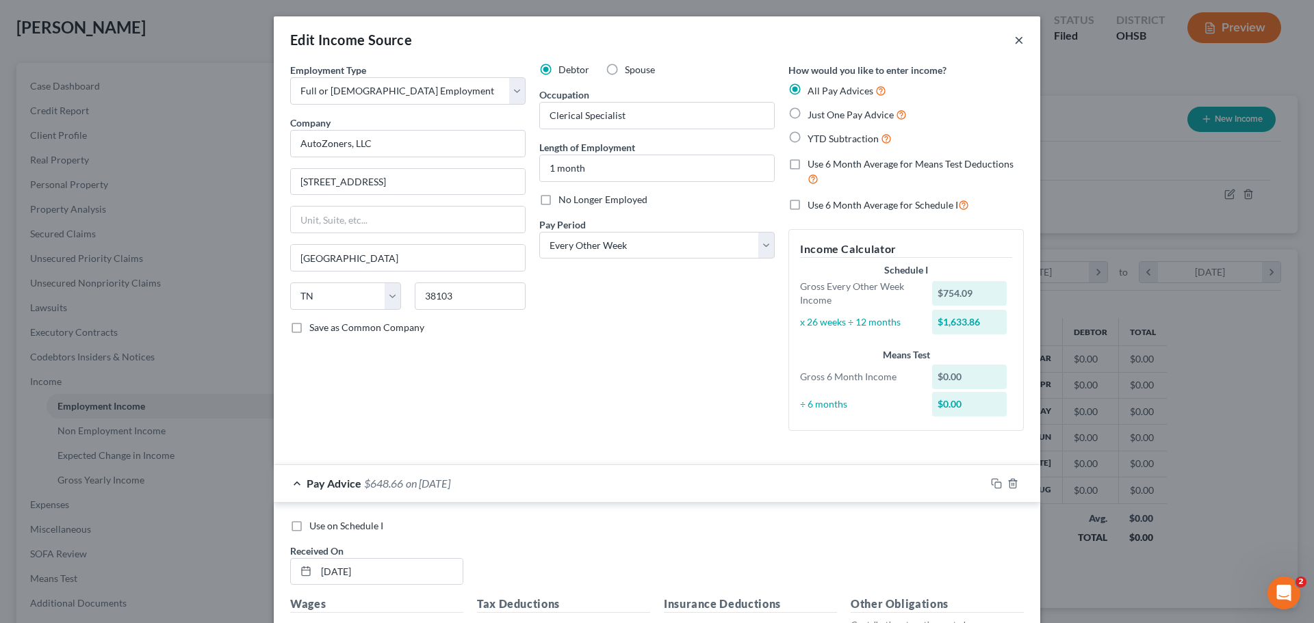
click at [1015, 41] on button "×" at bounding box center [1019, 39] width 10 height 16
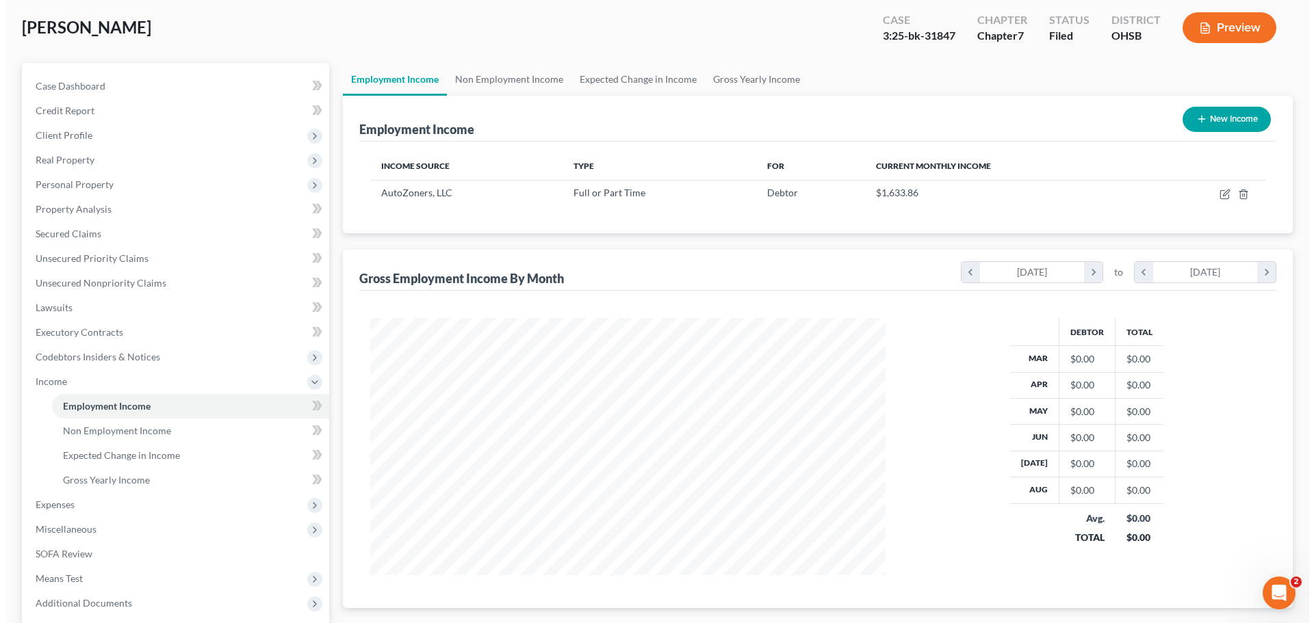
scroll to position [684016, 683734]
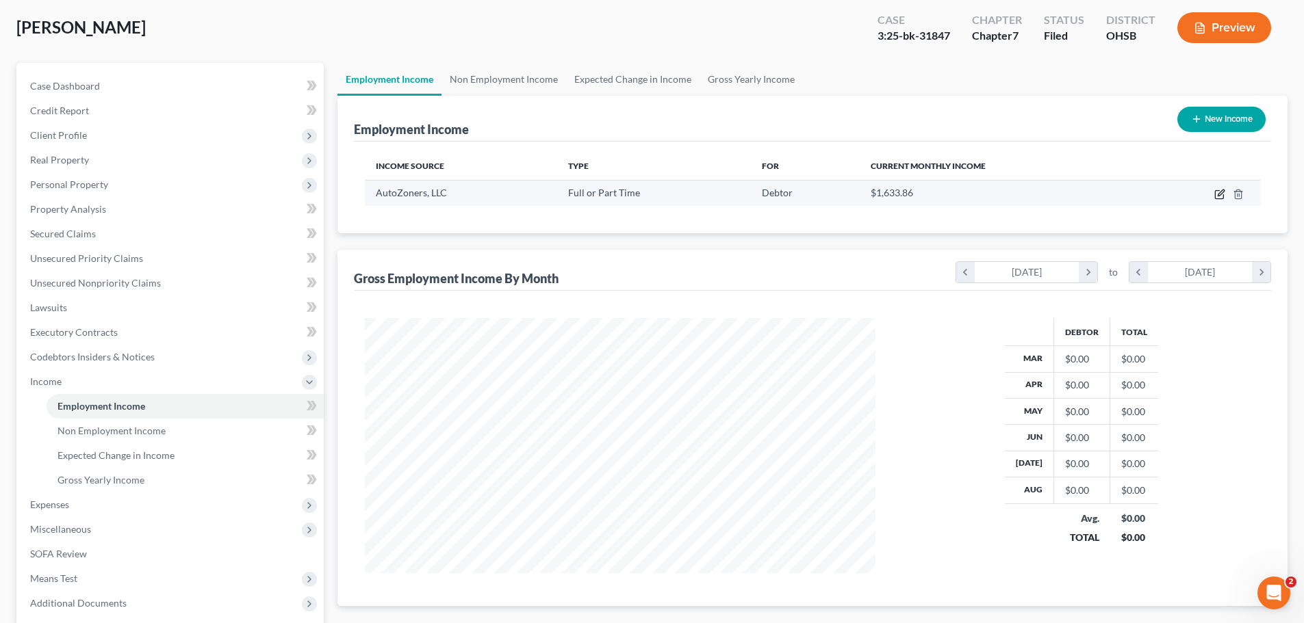
click at [1219, 196] on icon "button" at bounding box center [1219, 194] width 11 height 11
select select "0"
select select "44"
select select "2"
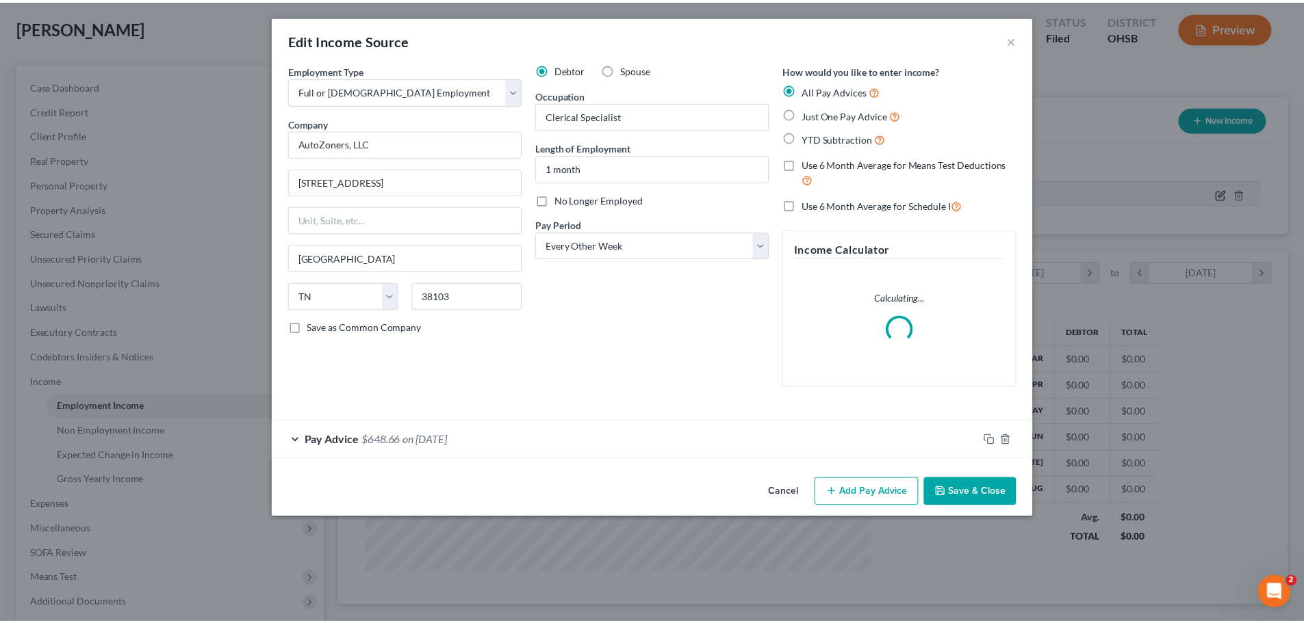
scroll to position [257, 543]
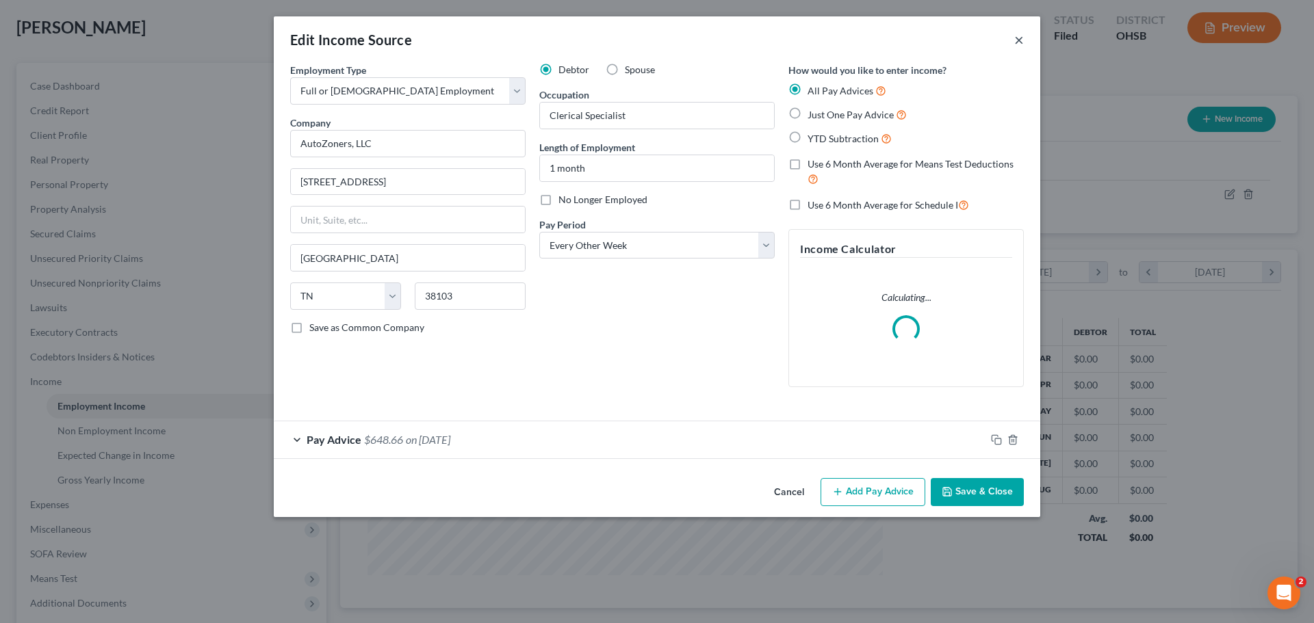
click at [1020, 42] on button "×" at bounding box center [1019, 39] width 10 height 16
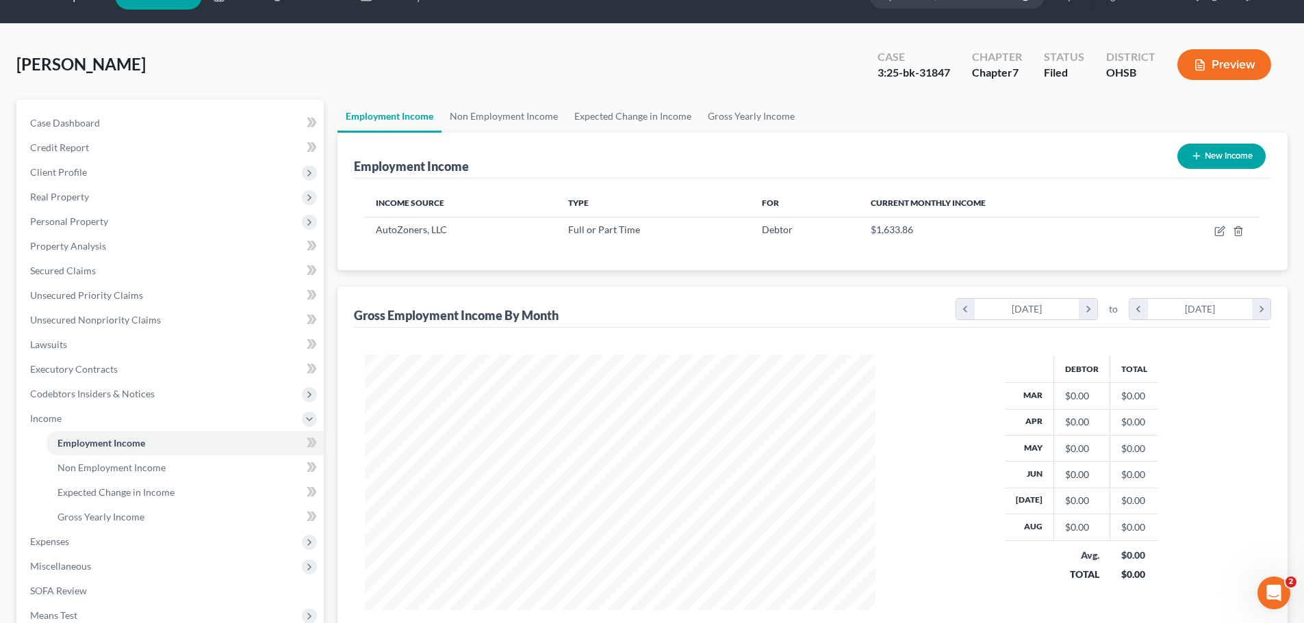
scroll to position [0, 0]
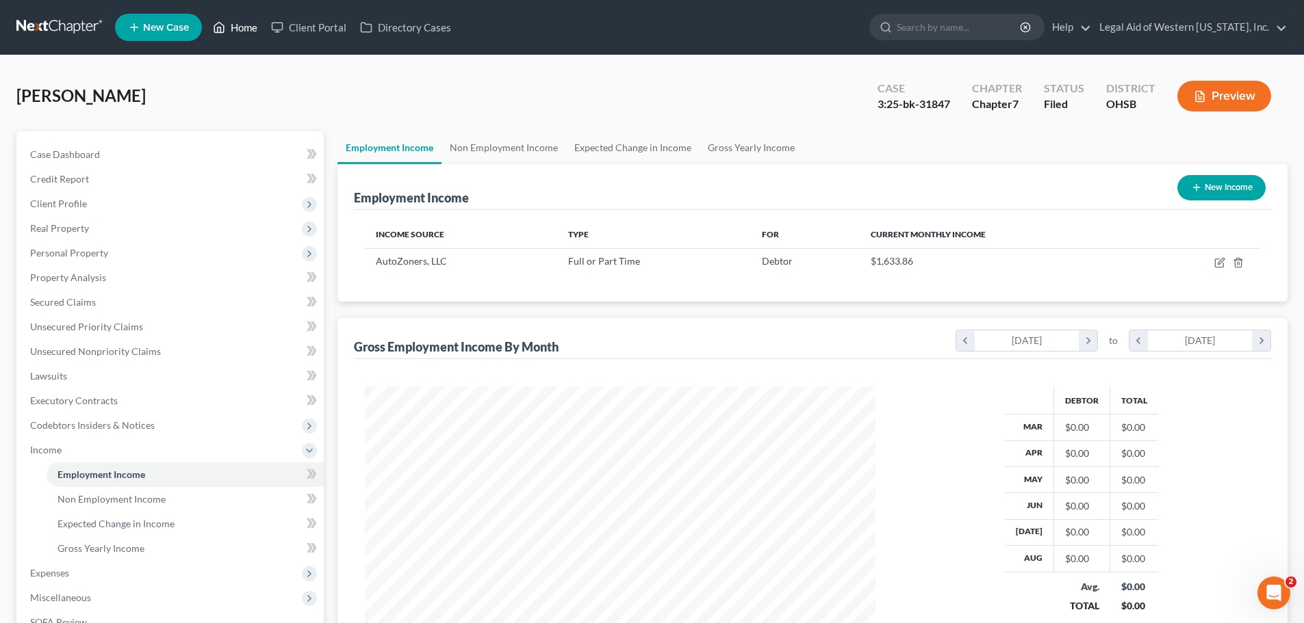
click at [235, 23] on link "Home" at bounding box center [235, 27] width 58 height 25
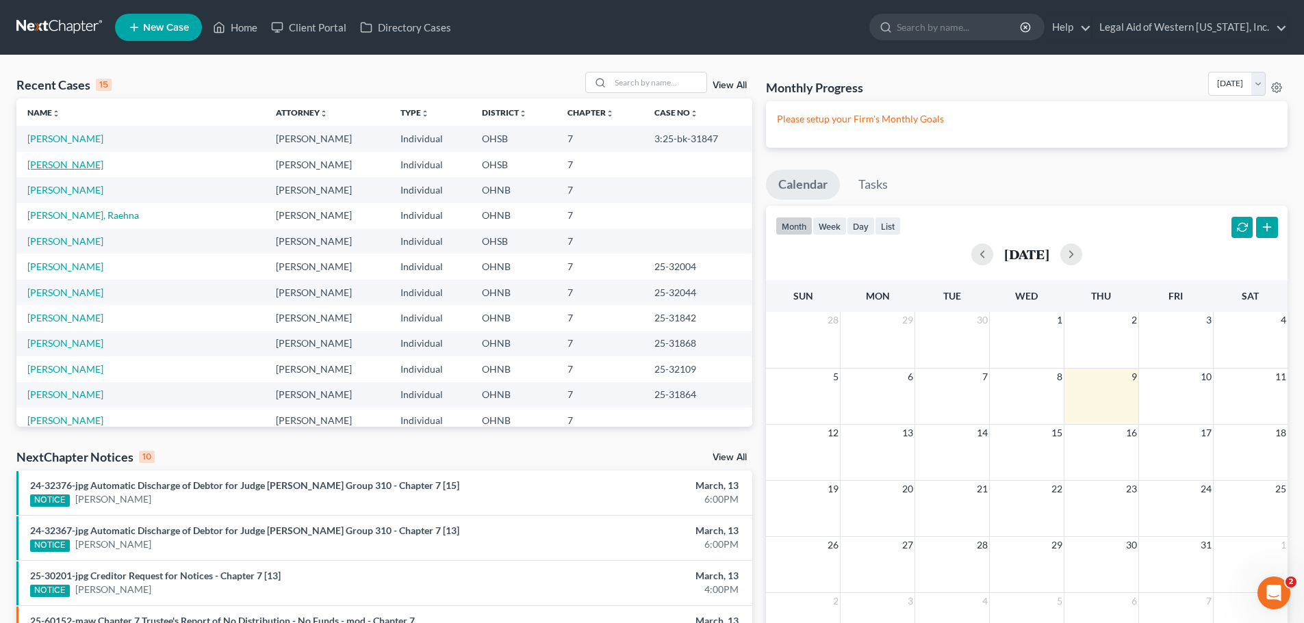
click at [68, 168] on link "[PERSON_NAME]" at bounding box center [65, 165] width 76 height 12
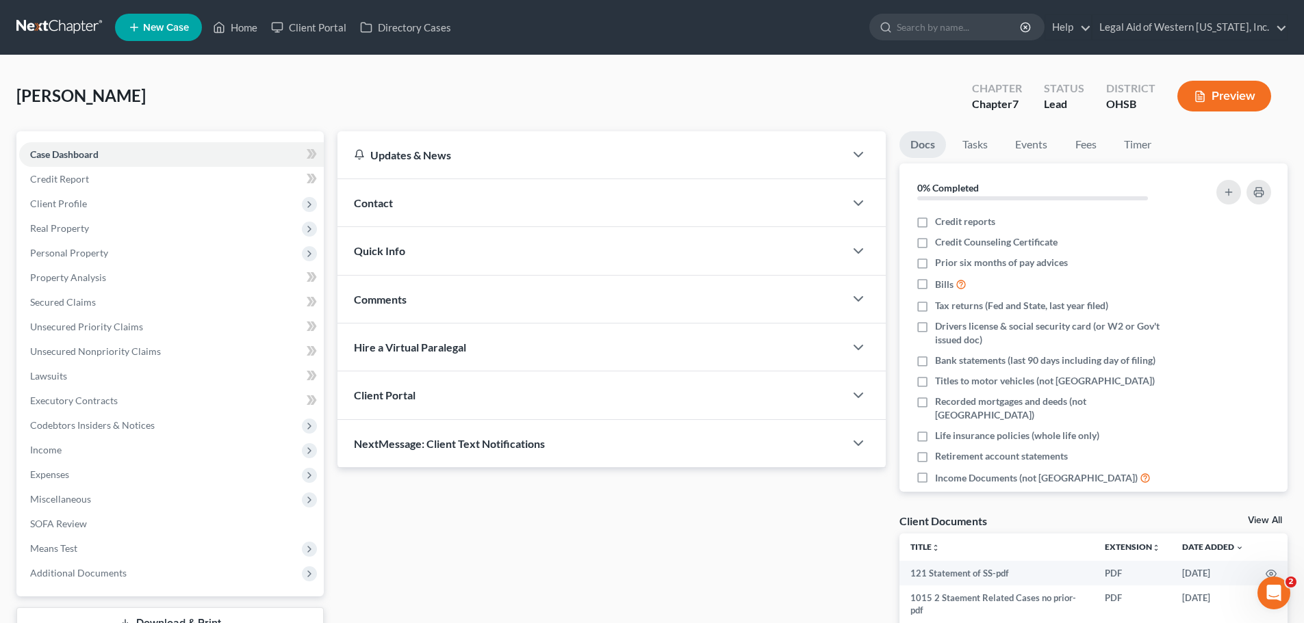
scroll to position [146, 0]
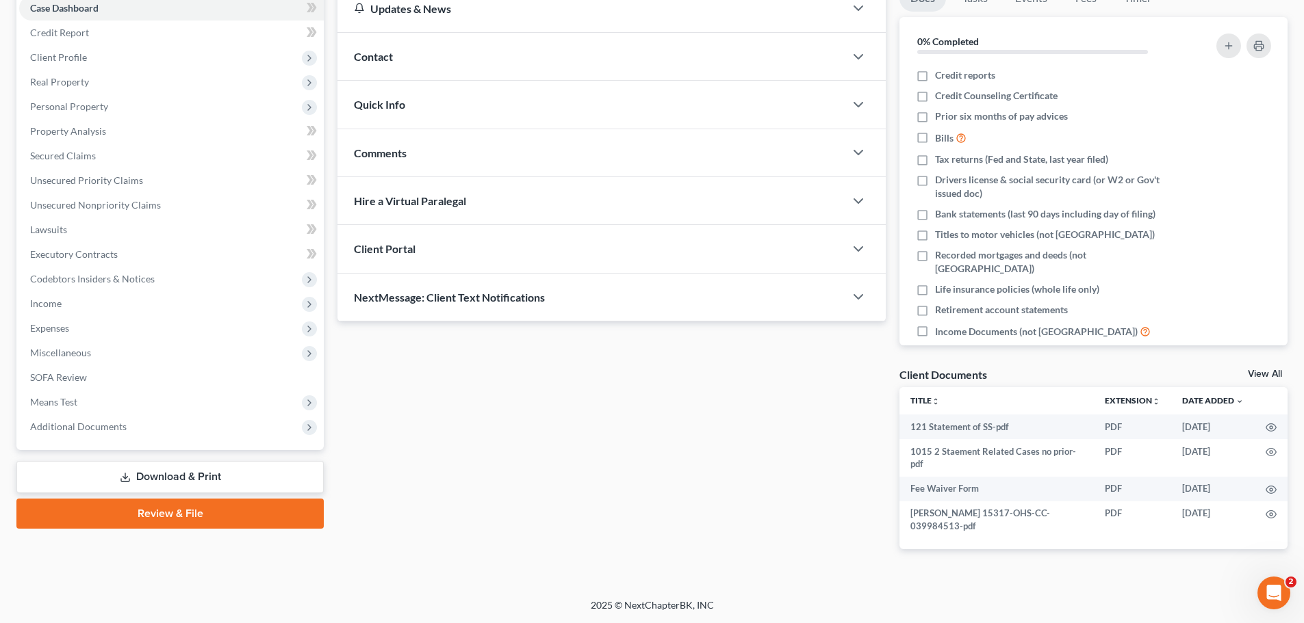
click at [190, 484] on link "Download & Print" at bounding box center [169, 477] width 307 height 32
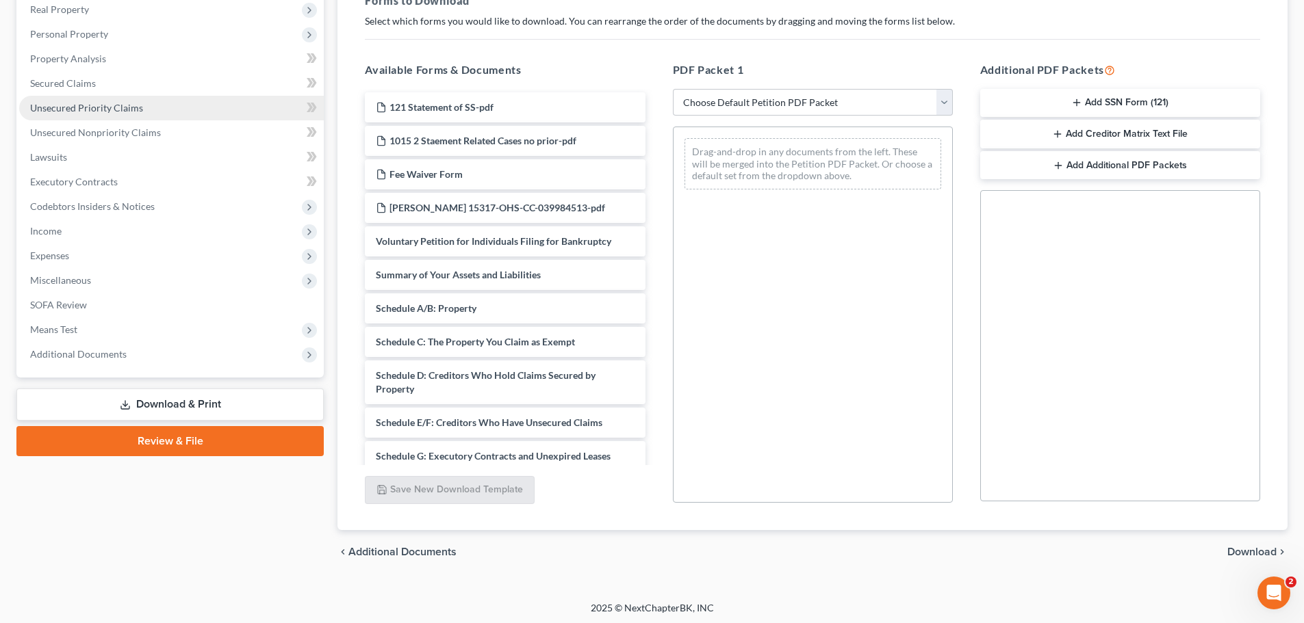
scroll to position [222, 0]
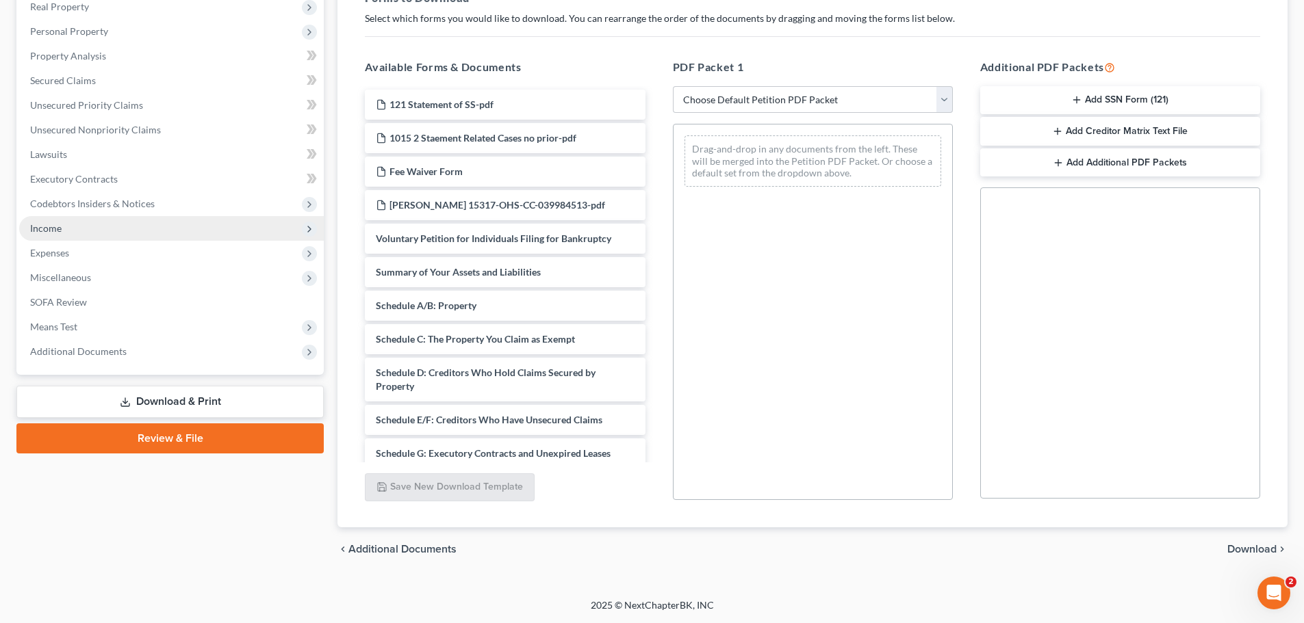
click at [151, 231] on span "Income" at bounding box center [171, 228] width 305 height 25
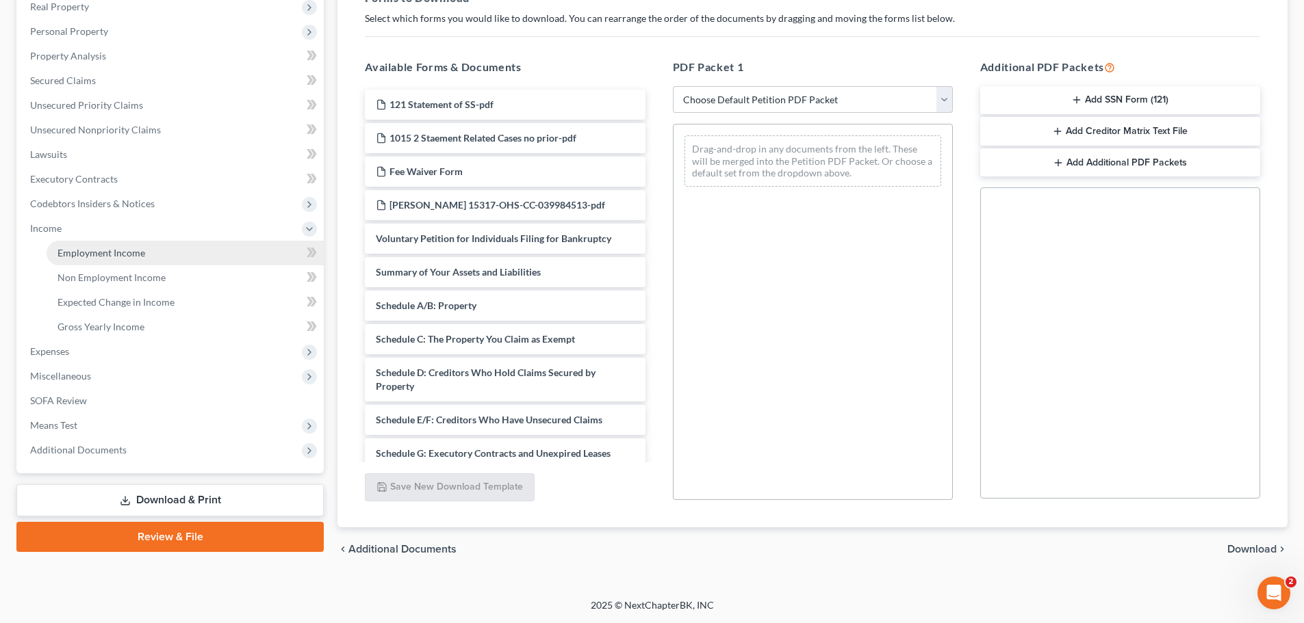
click at [190, 252] on link "Employment Income" at bounding box center [185, 253] width 277 height 25
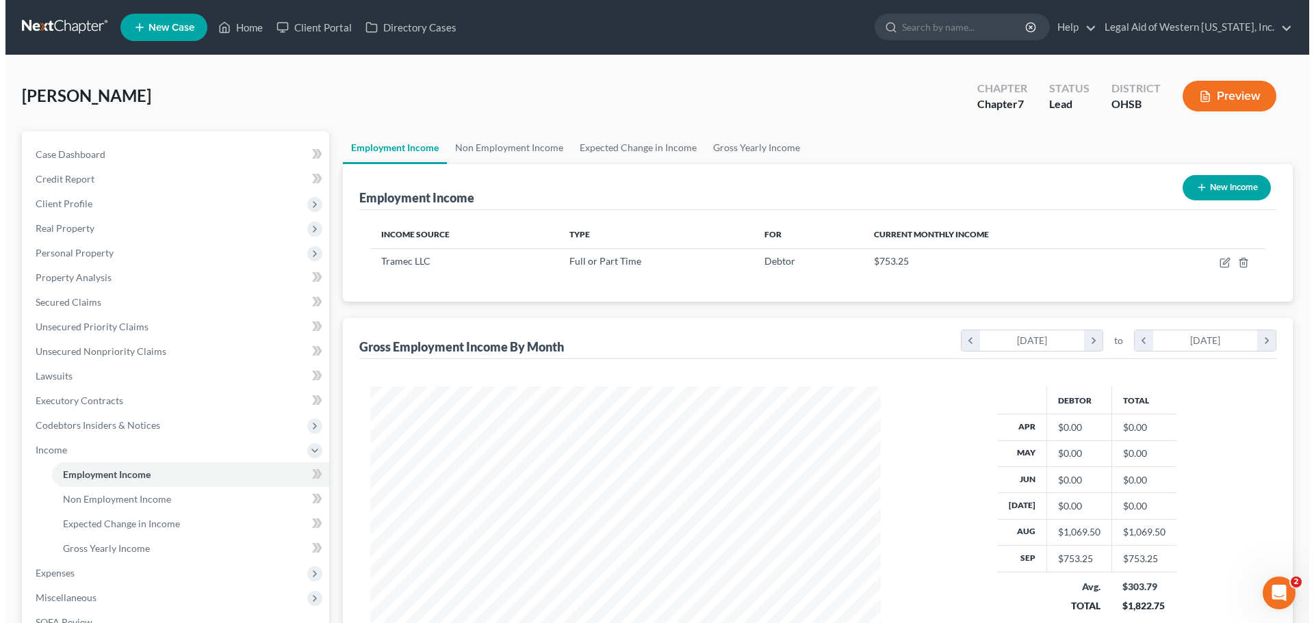
scroll to position [255, 538]
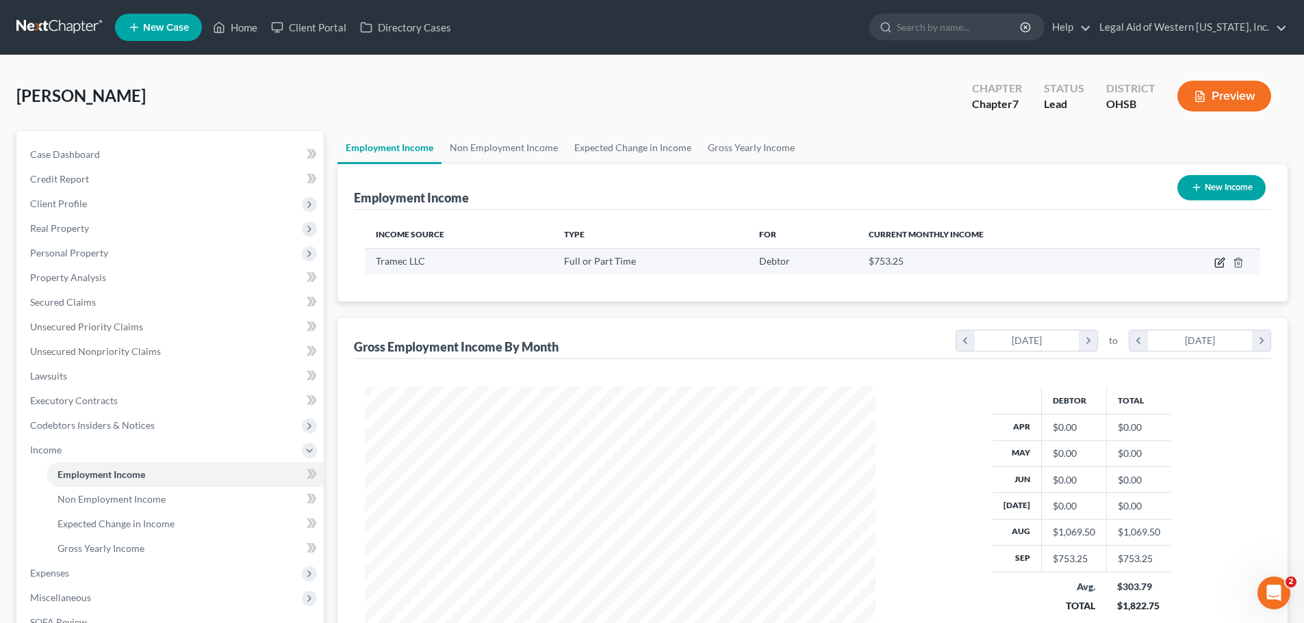
click at [1220, 261] on icon "button" at bounding box center [1220, 261] width 6 height 6
select select "0"
select select "17"
select select "0"
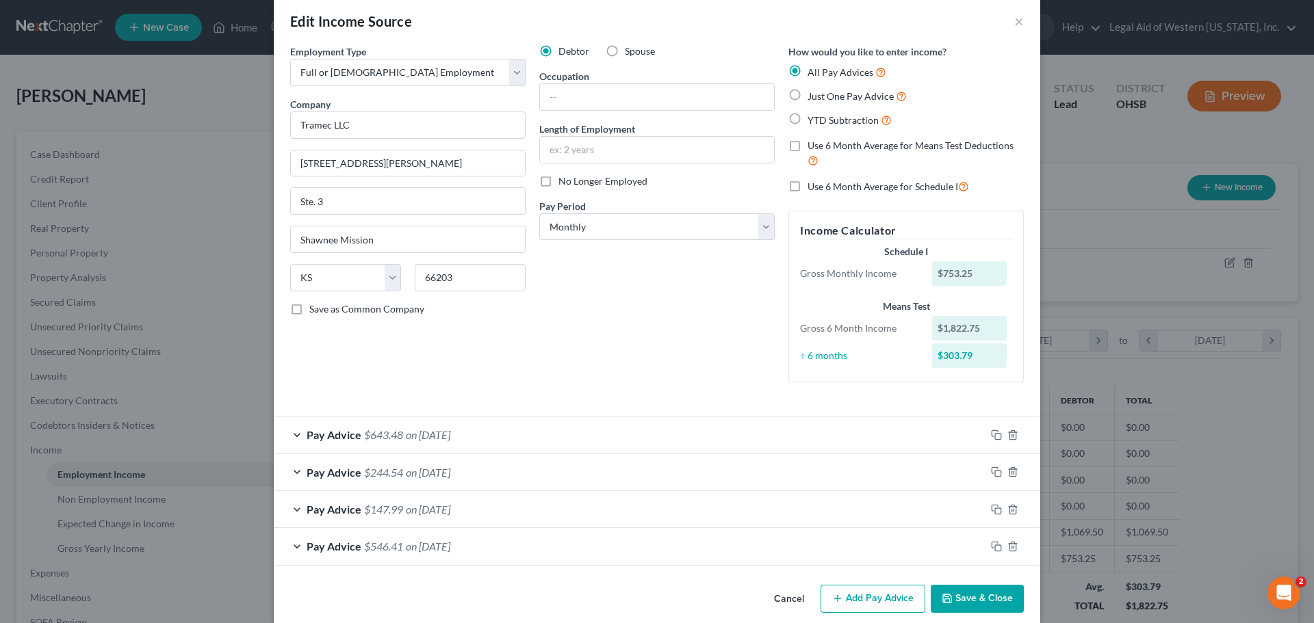
scroll to position [36, 0]
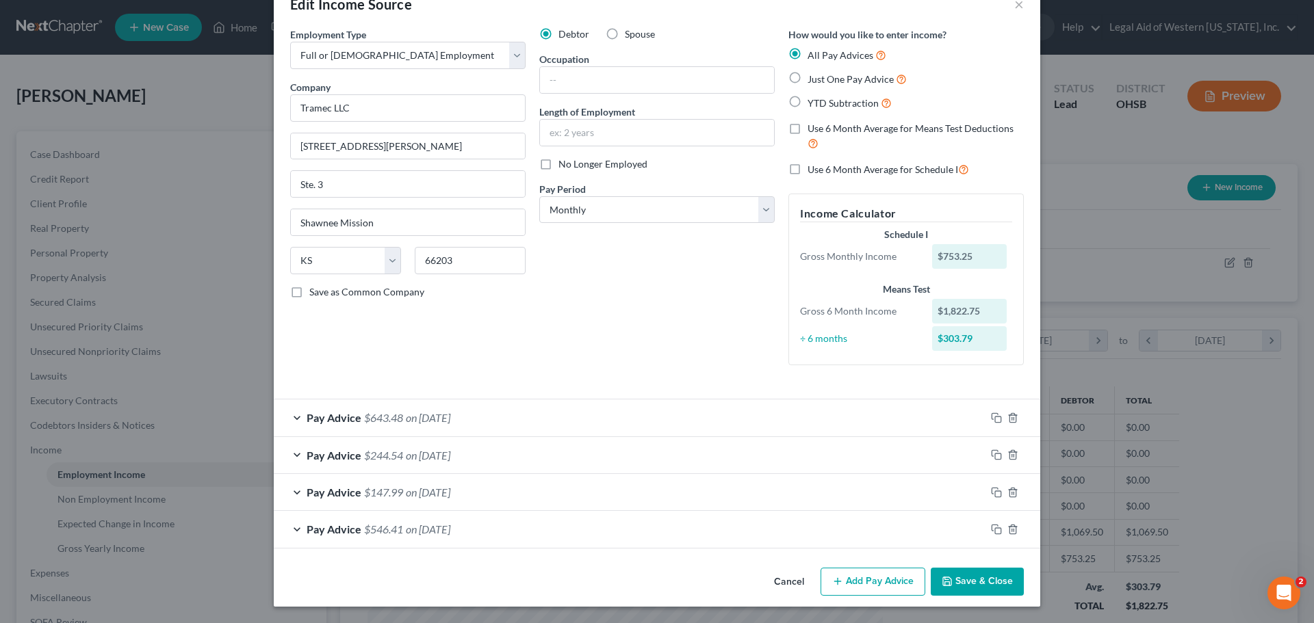
click at [291, 419] on div "Pay Advice $643.48 on [DATE]" at bounding box center [630, 418] width 712 height 36
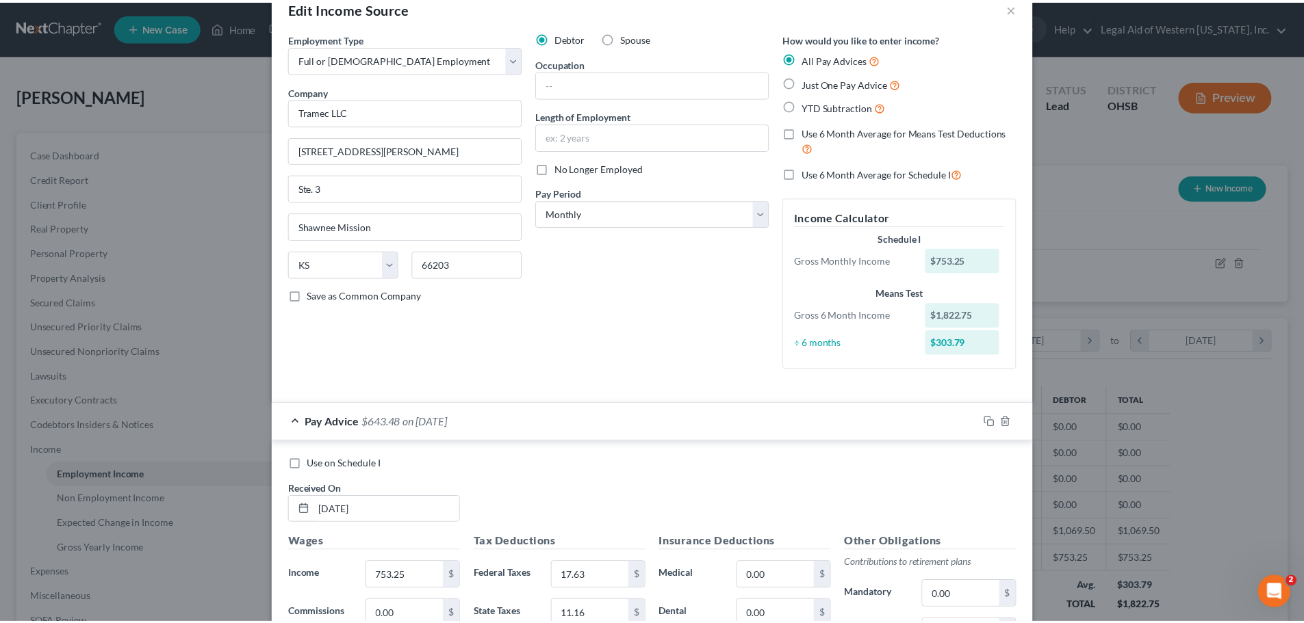
scroll to position [0, 0]
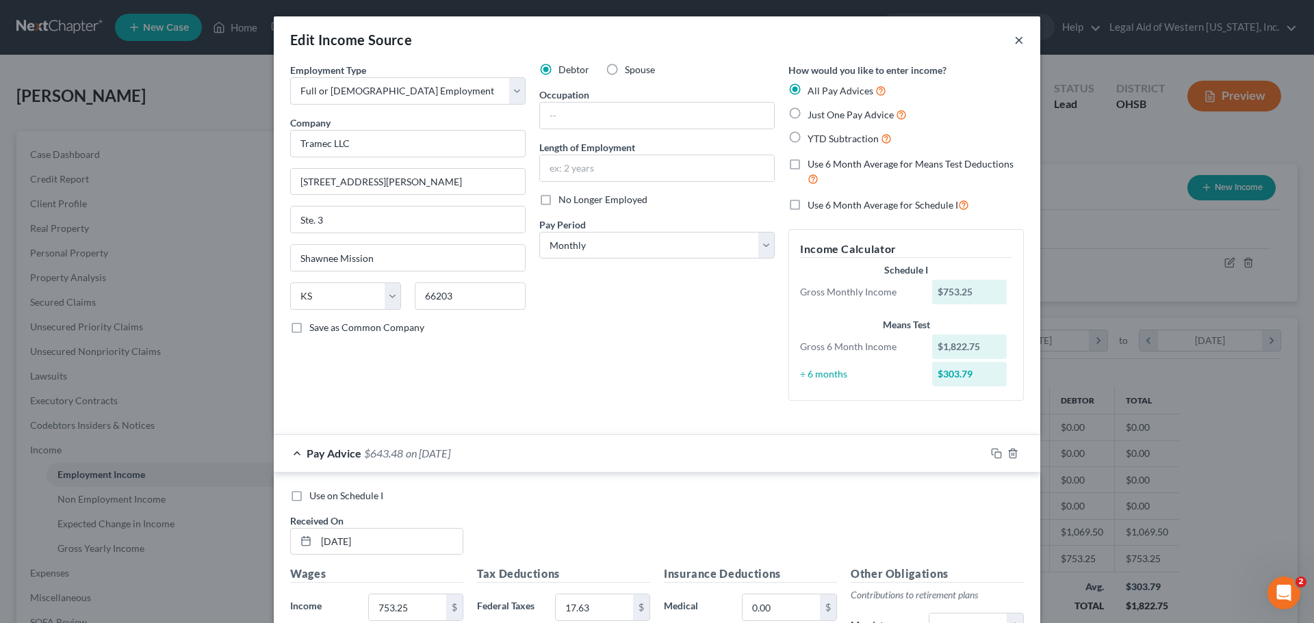
click at [1014, 38] on button "×" at bounding box center [1019, 39] width 10 height 16
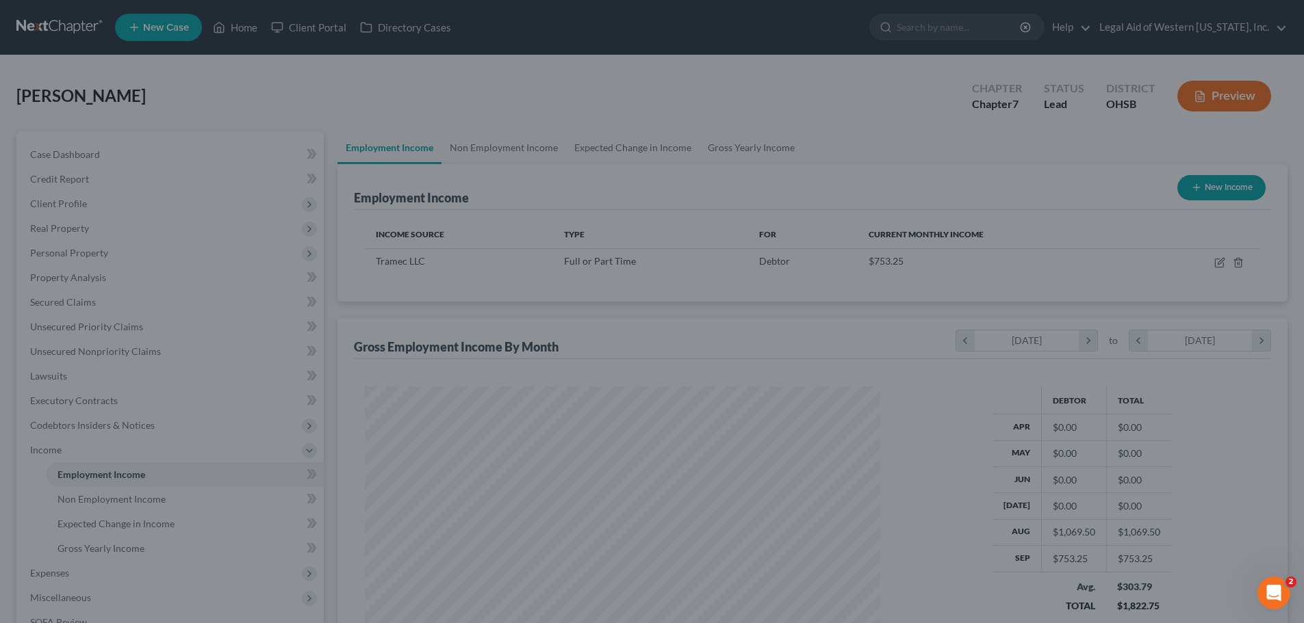
scroll to position [684016, 683734]
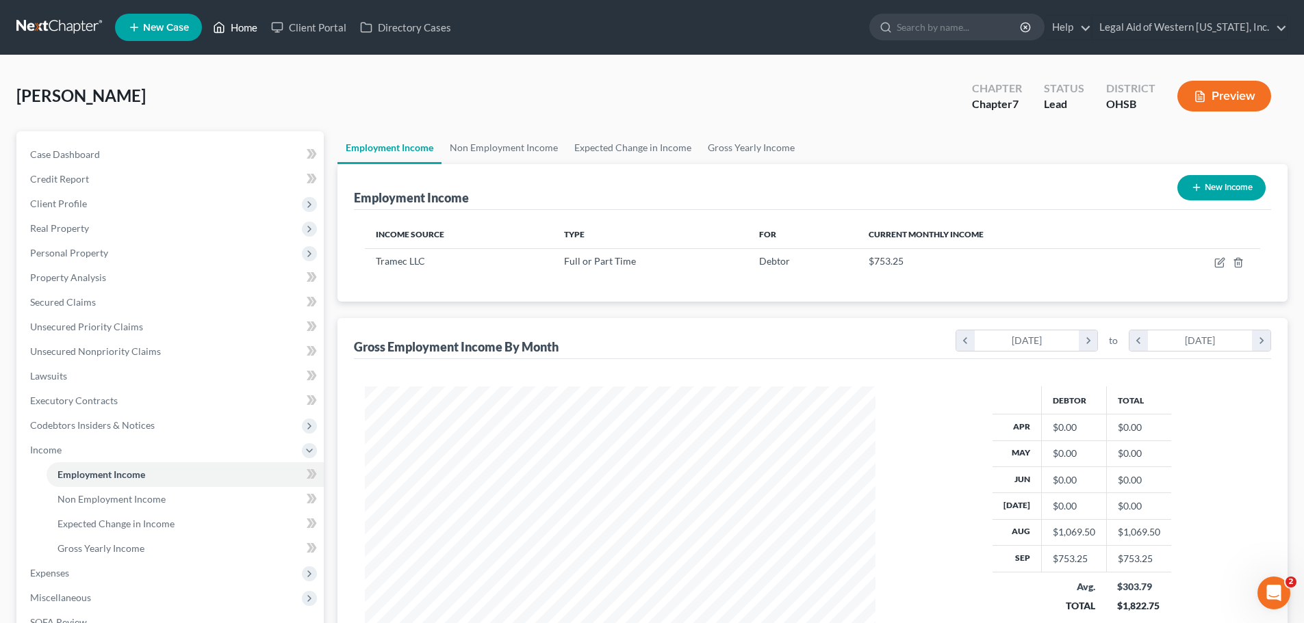
click at [249, 31] on link "Home" at bounding box center [235, 27] width 58 height 25
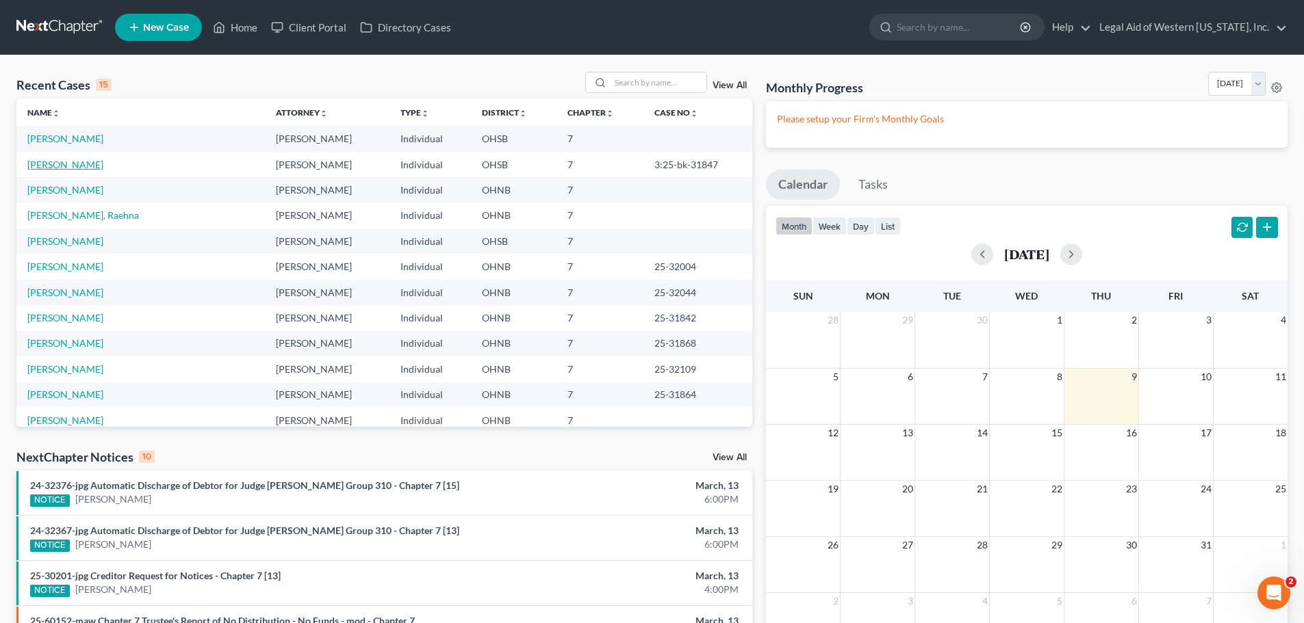
click at [77, 162] on link "[PERSON_NAME]" at bounding box center [65, 165] width 76 height 12
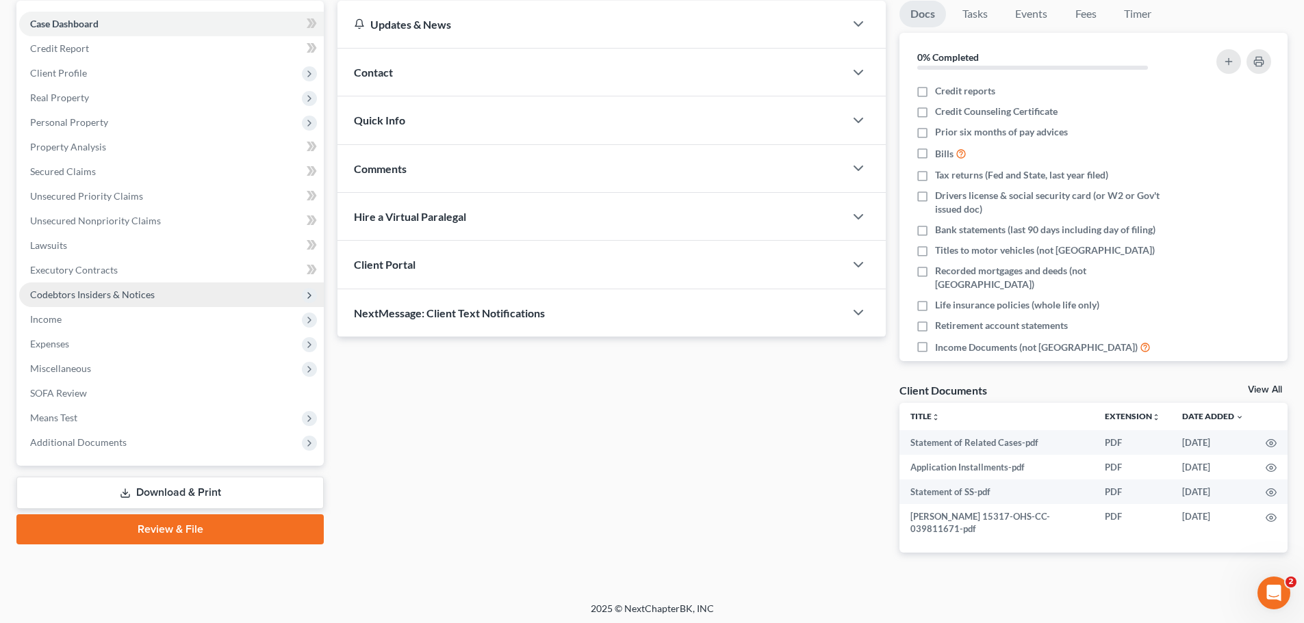
scroll to position [134, 0]
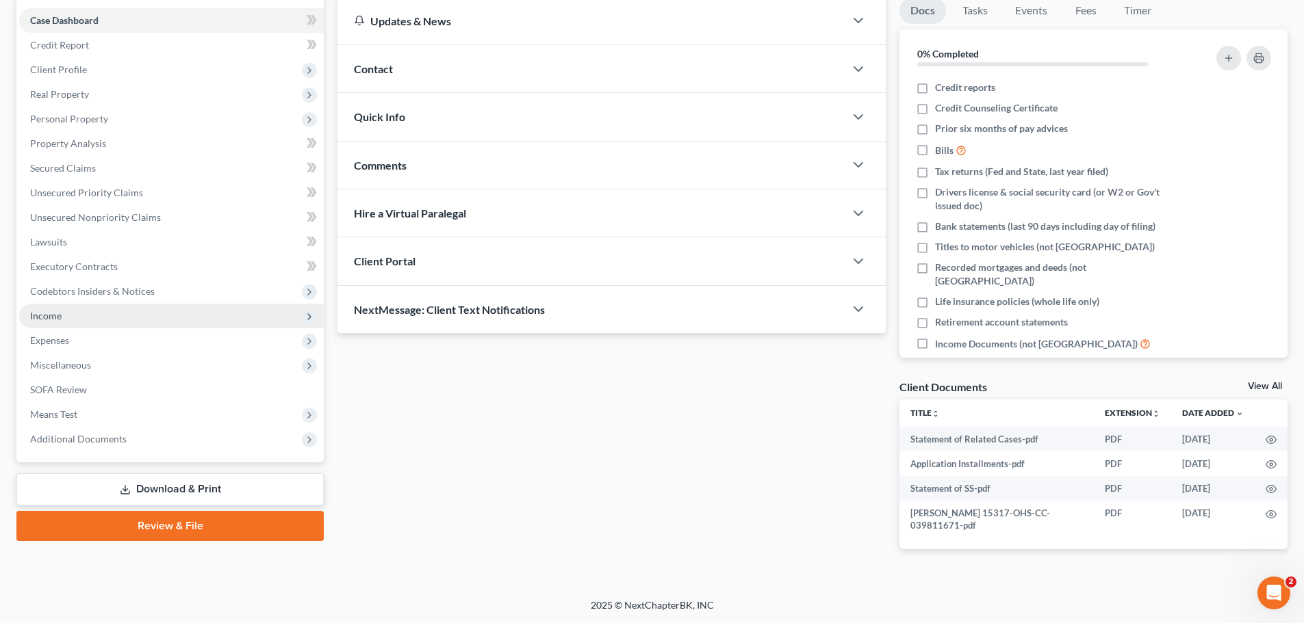
click at [164, 313] on span "Income" at bounding box center [171, 316] width 305 height 25
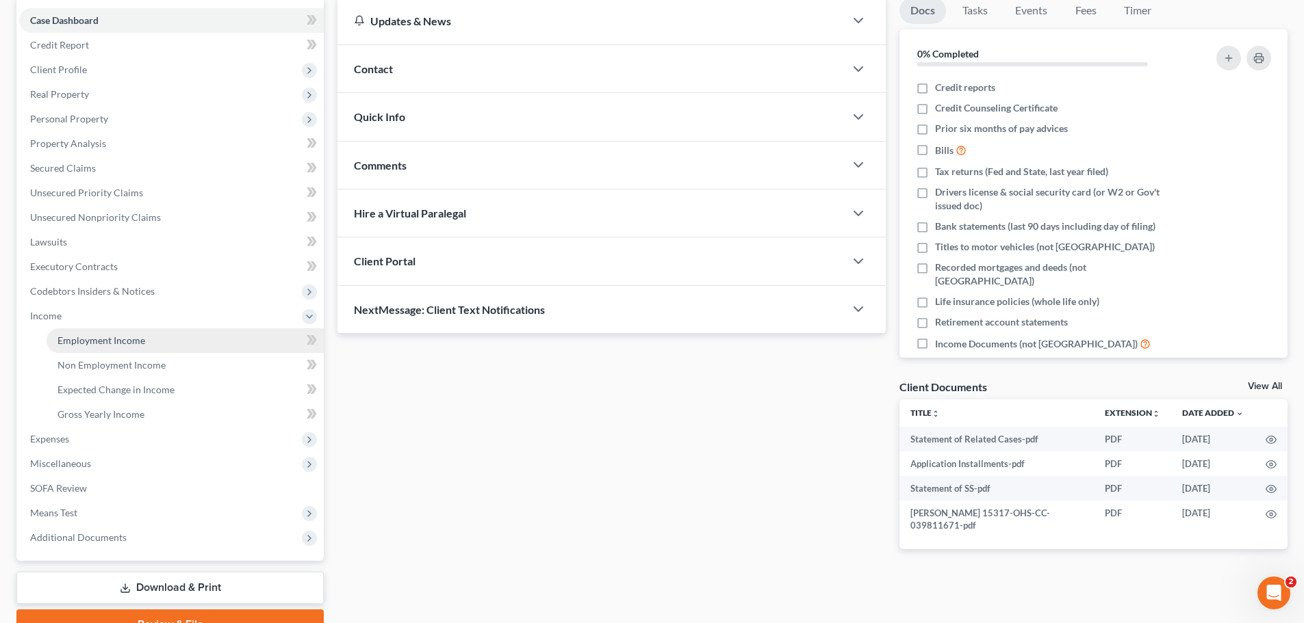
click at [207, 342] on link "Employment Income" at bounding box center [185, 340] width 277 height 25
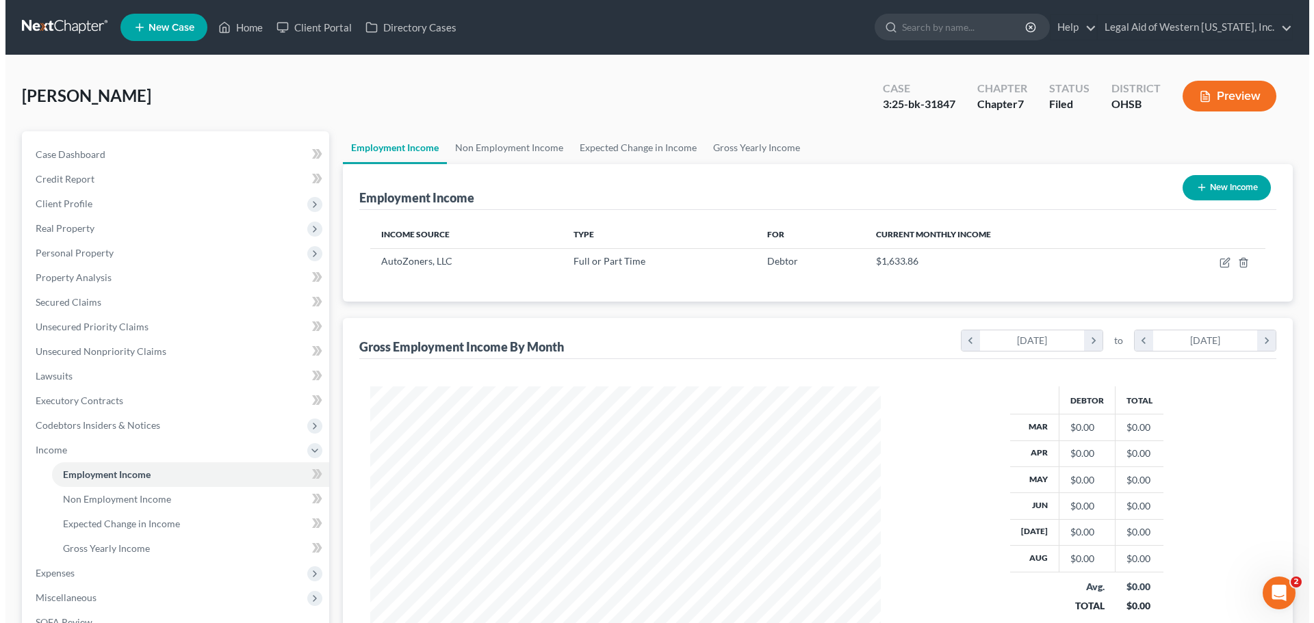
scroll to position [255, 538]
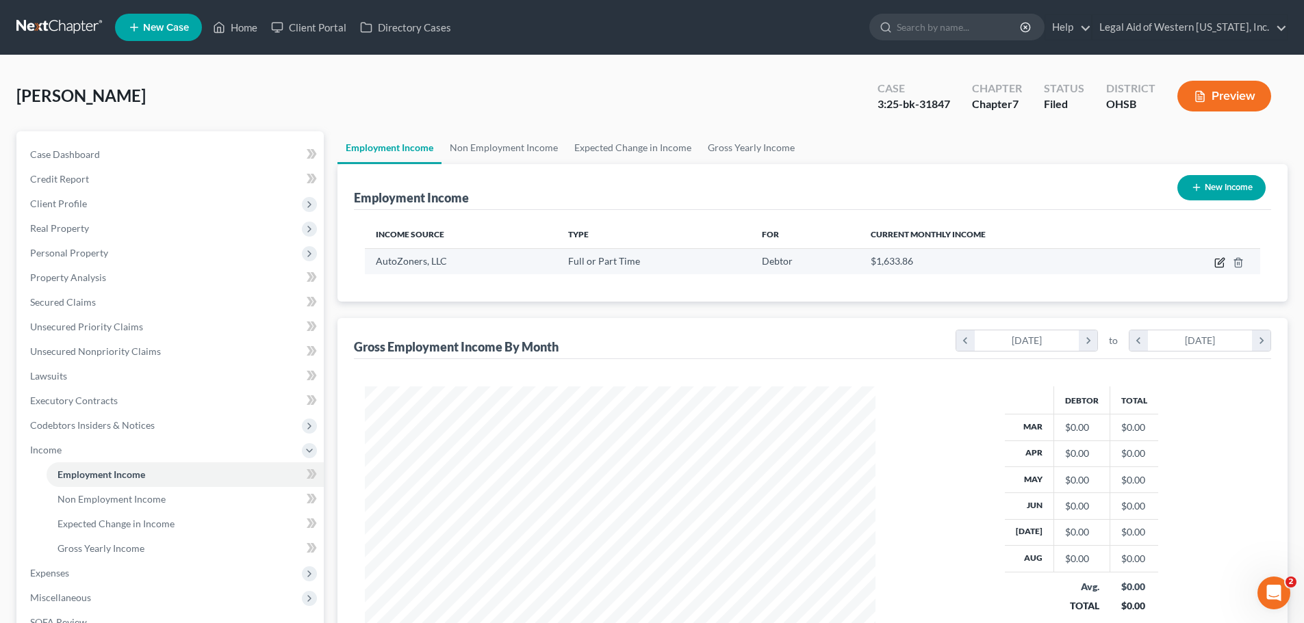
click at [1217, 260] on icon "button" at bounding box center [1219, 262] width 11 height 11
select select "0"
select select "44"
select select "2"
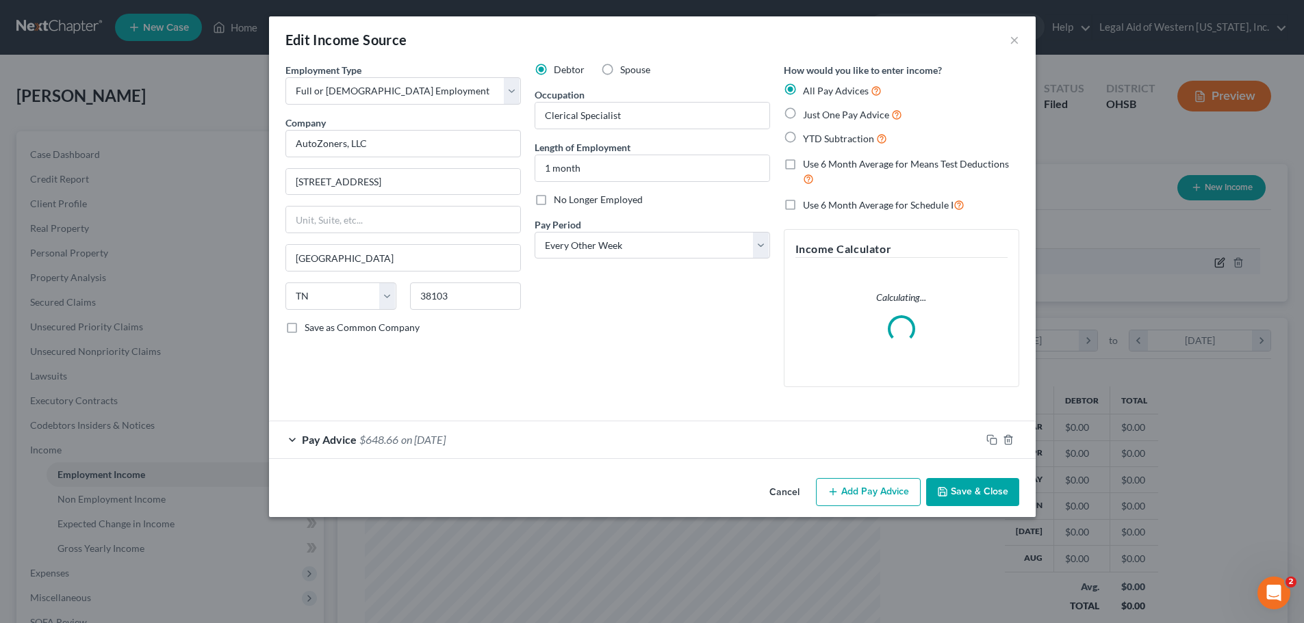
scroll to position [257, 543]
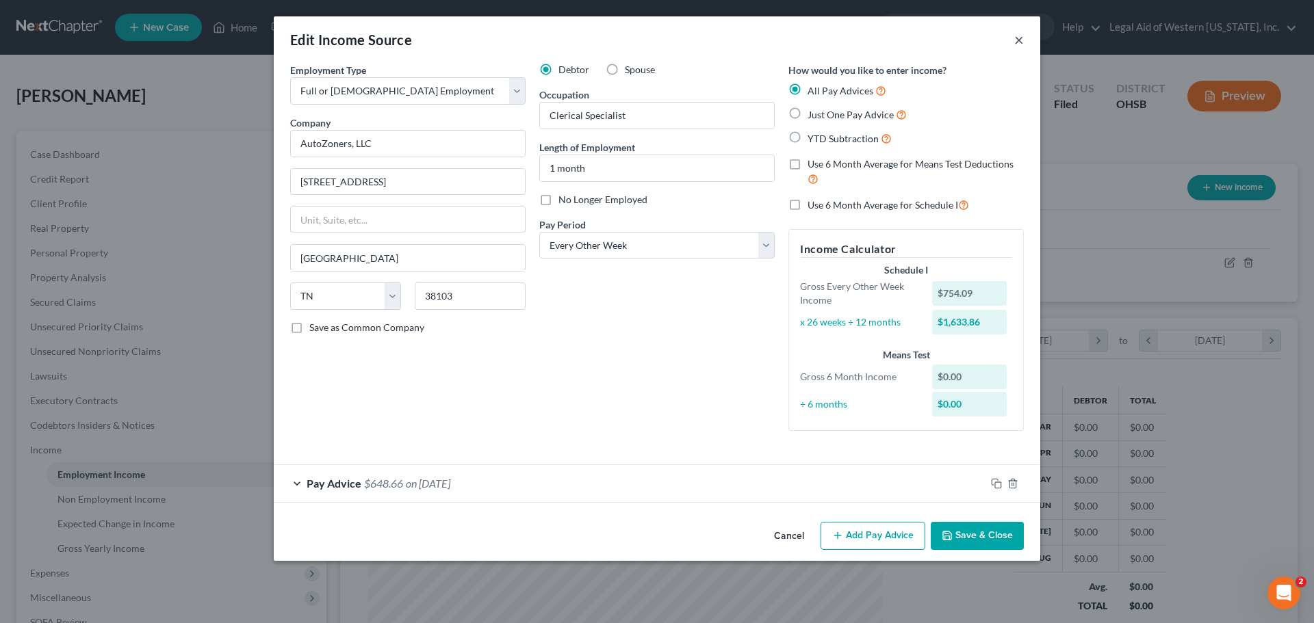
click at [1018, 40] on button "×" at bounding box center [1019, 39] width 10 height 16
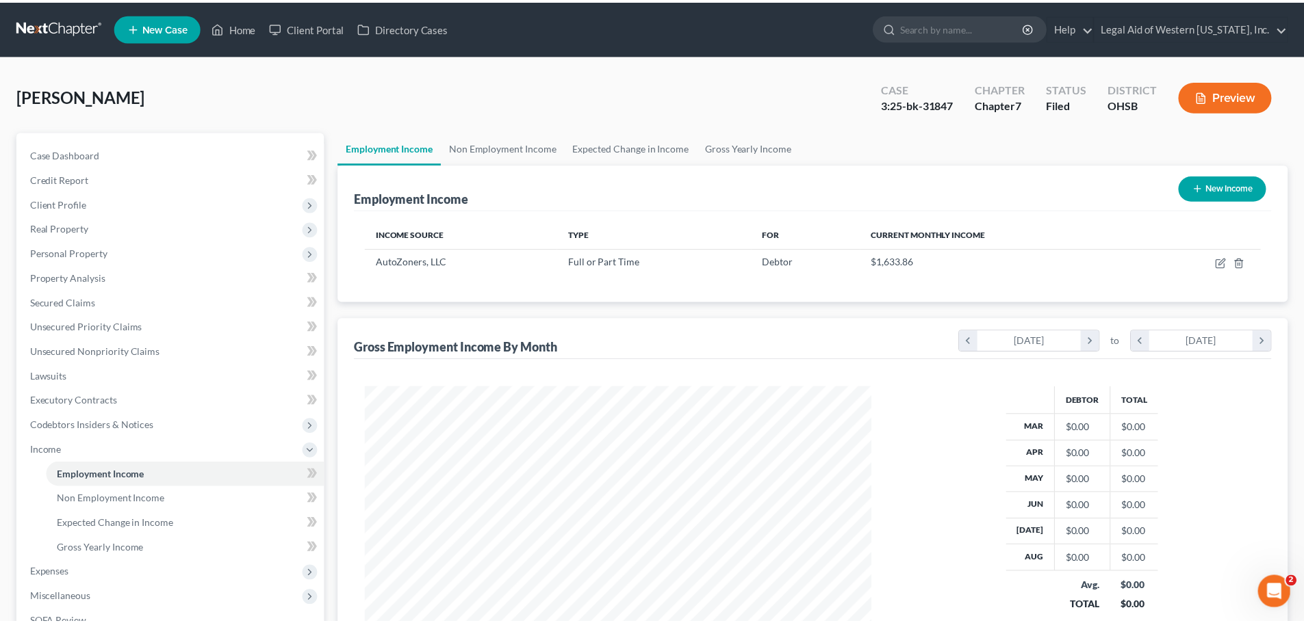
scroll to position [684016, 683734]
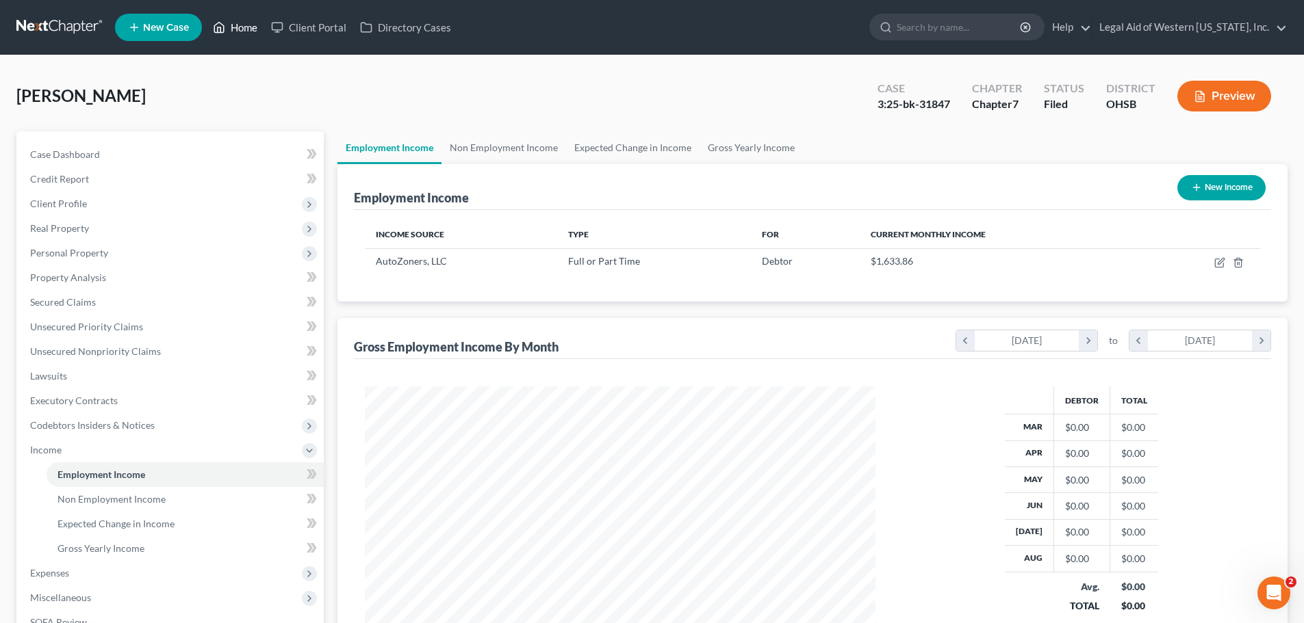
click at [250, 30] on link "Home" at bounding box center [235, 27] width 58 height 25
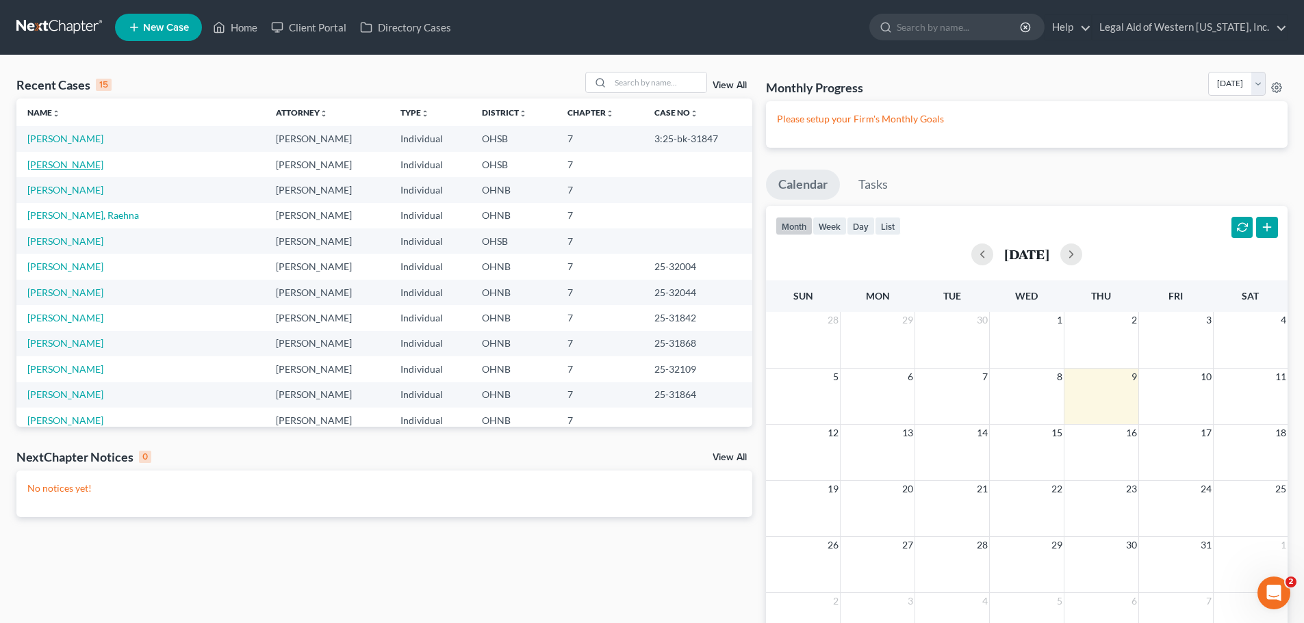
click at [74, 161] on link "[PERSON_NAME]" at bounding box center [65, 165] width 76 height 12
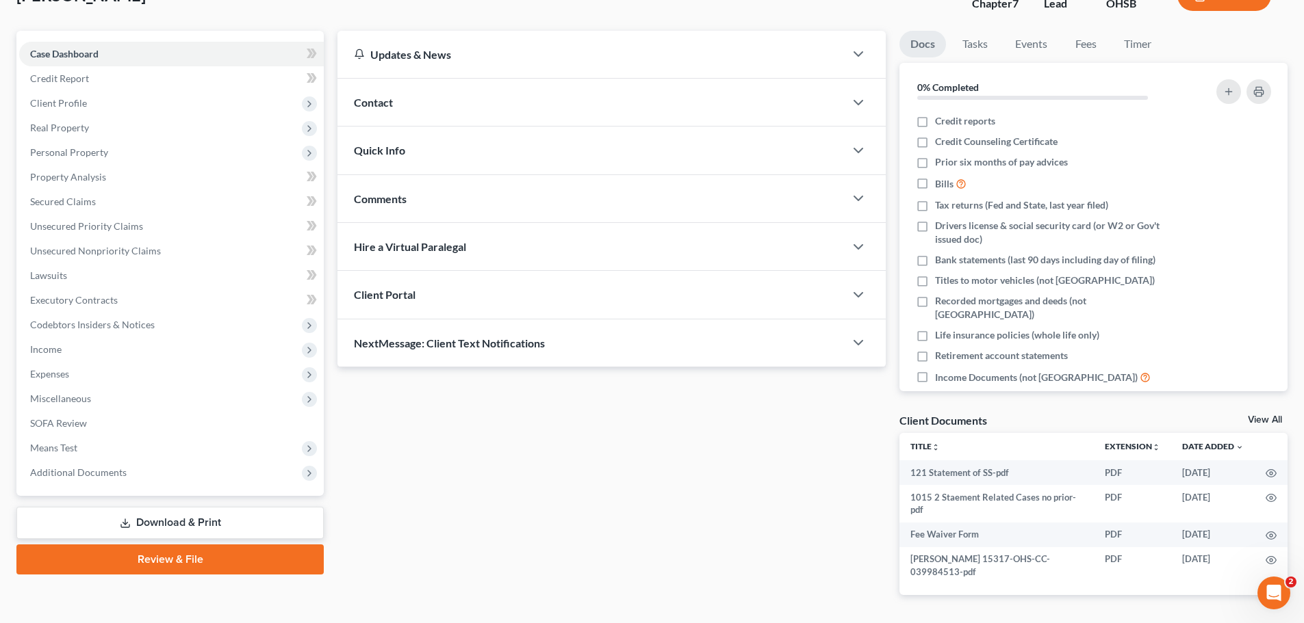
scroll to position [10, 0]
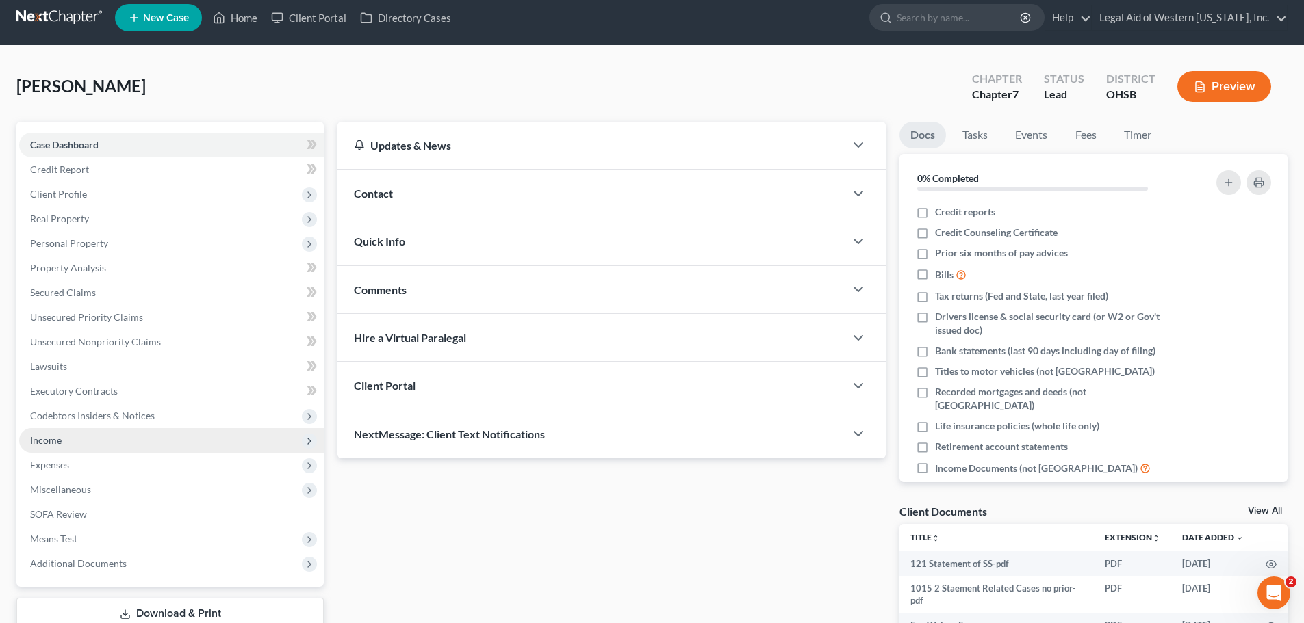
click at [252, 447] on span "Income" at bounding box center [171, 440] width 305 height 25
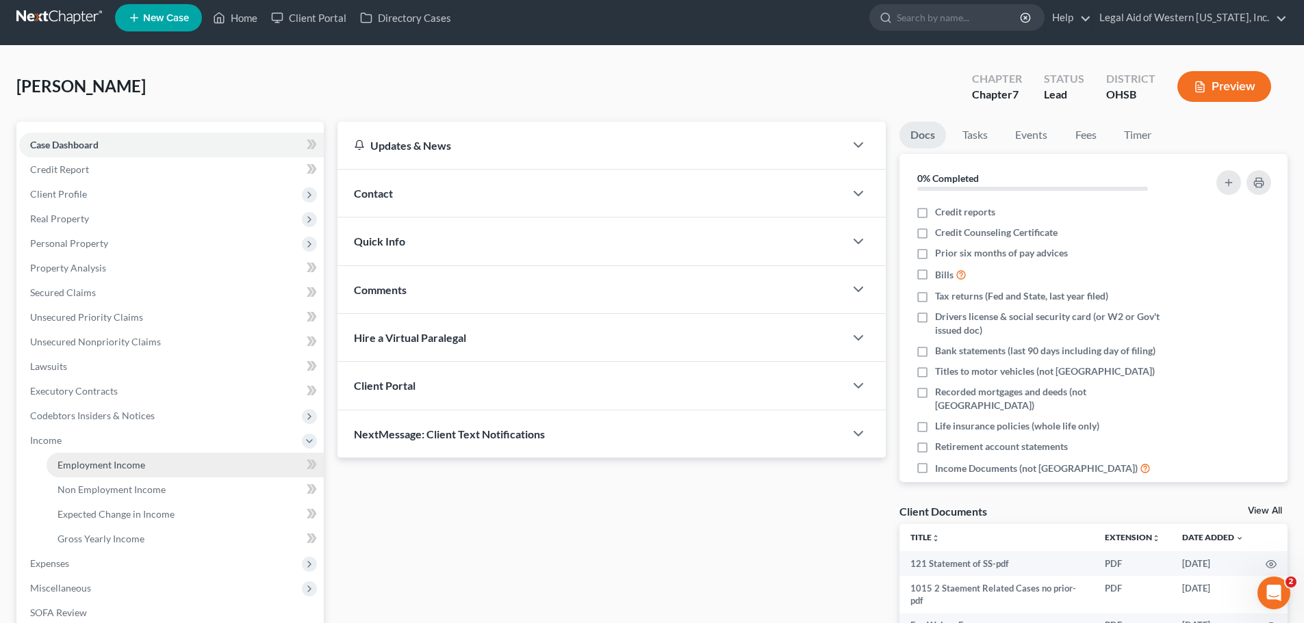
click at [257, 464] on link "Employment Income" at bounding box center [185, 465] width 277 height 25
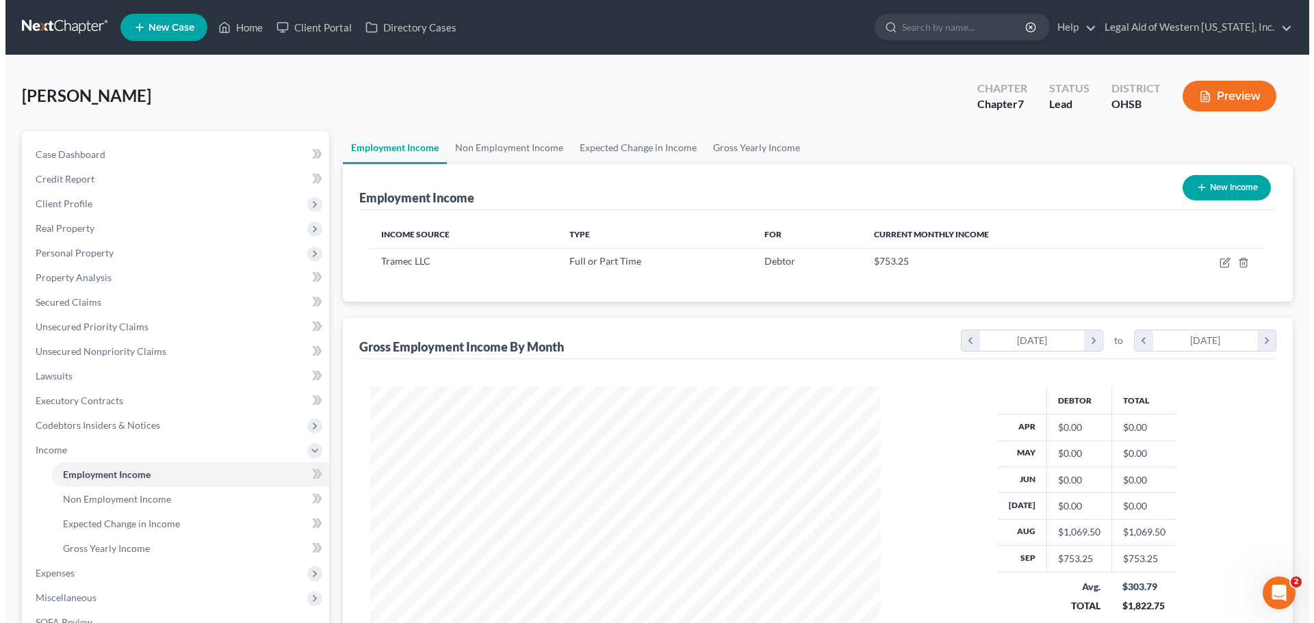
scroll to position [255, 538]
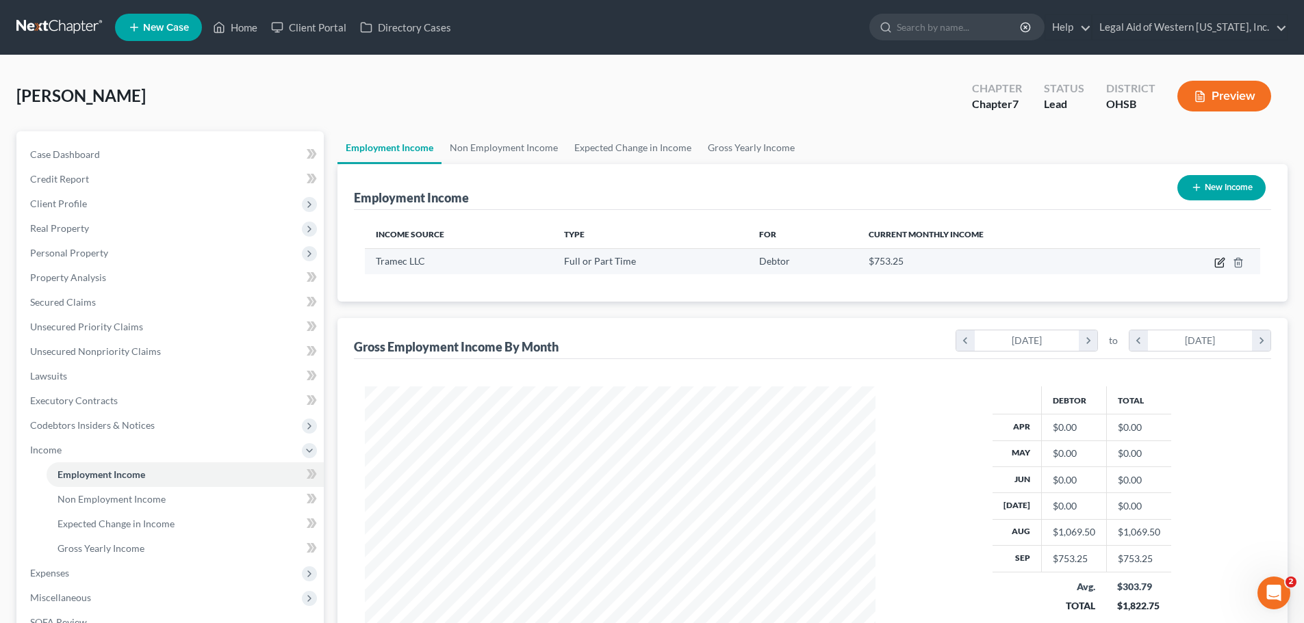
click at [1221, 259] on icon "button" at bounding box center [1219, 262] width 11 height 11
select select "0"
select select "17"
select select "0"
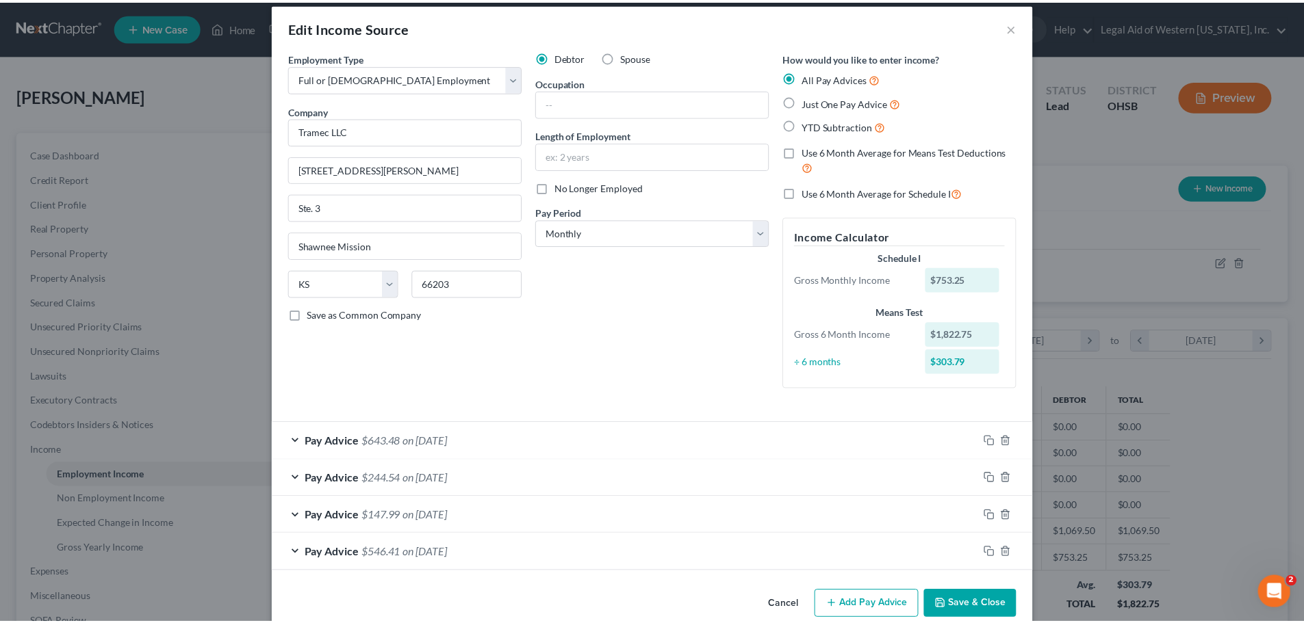
scroll to position [0, 0]
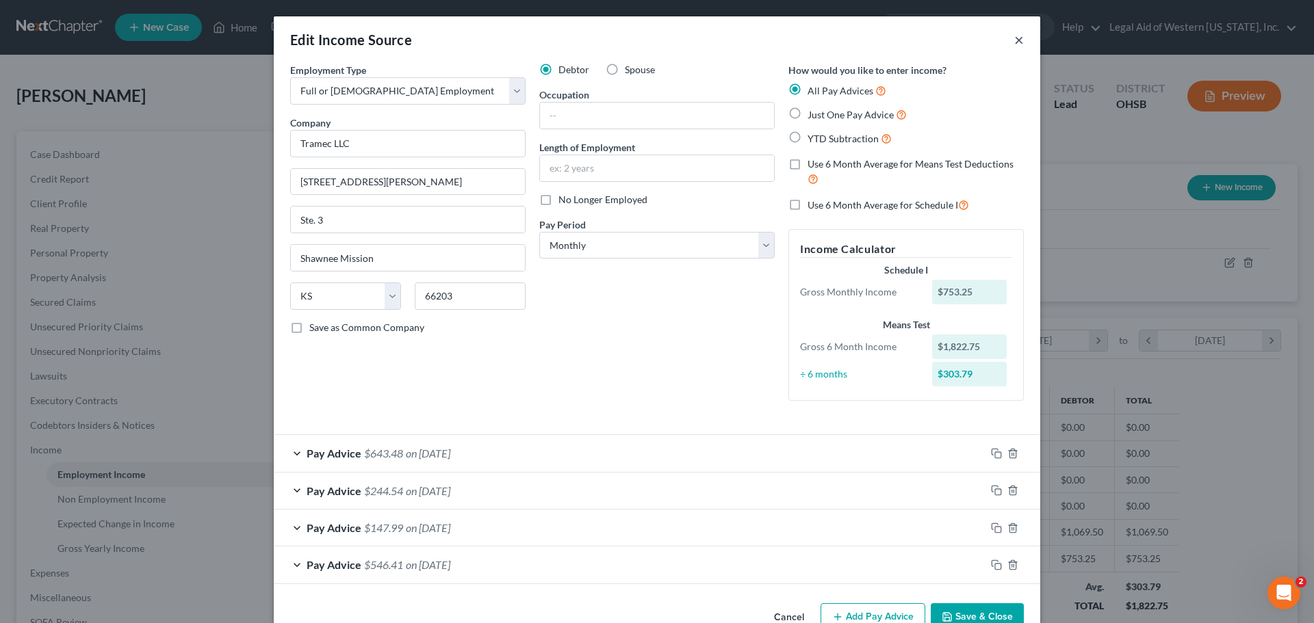
click at [1014, 40] on button "×" at bounding box center [1019, 39] width 10 height 16
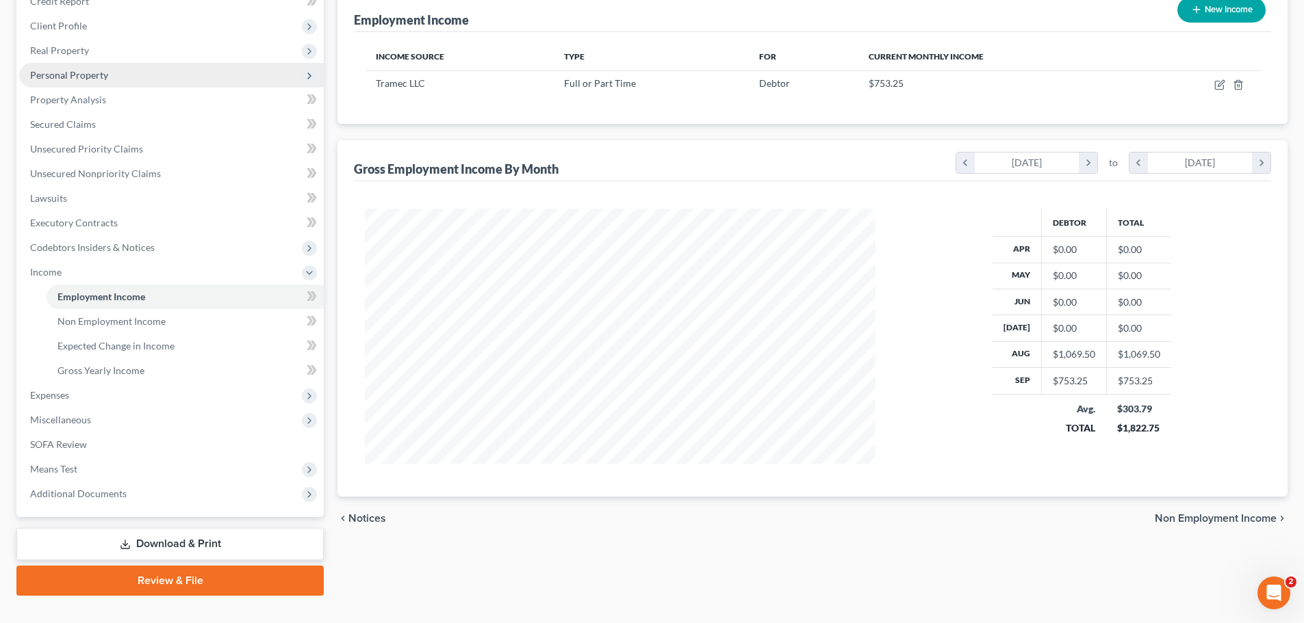
scroll to position [203, 0]
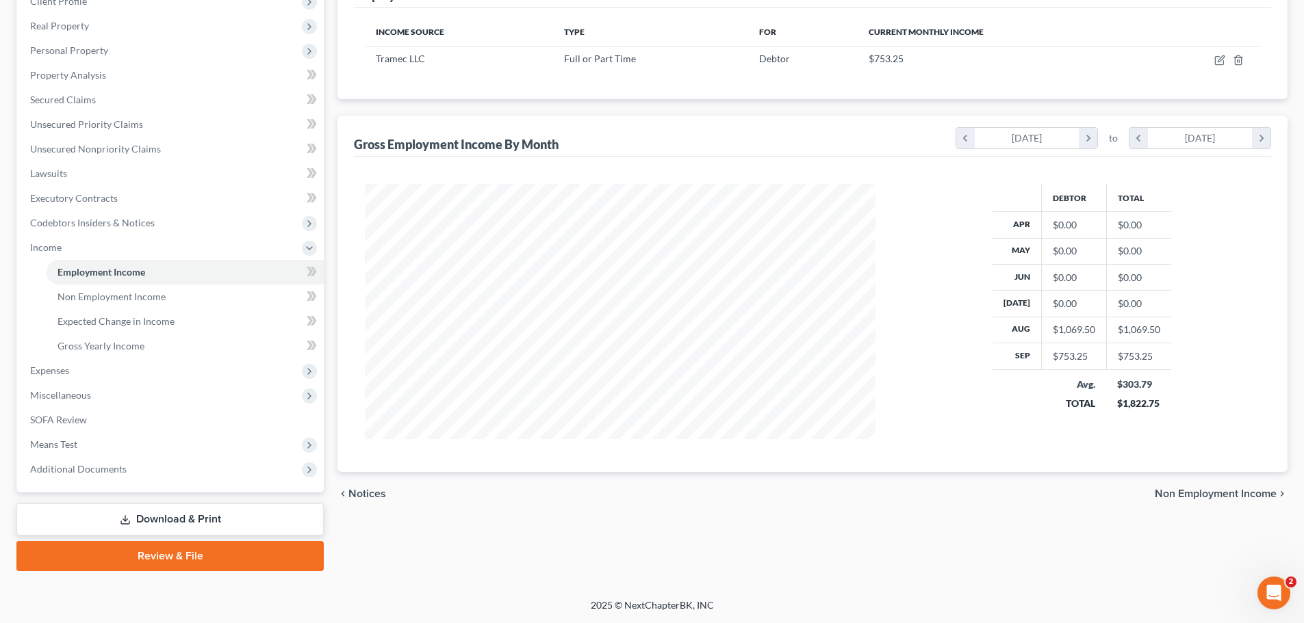
click at [246, 517] on link "Download & Print" at bounding box center [169, 520] width 307 height 32
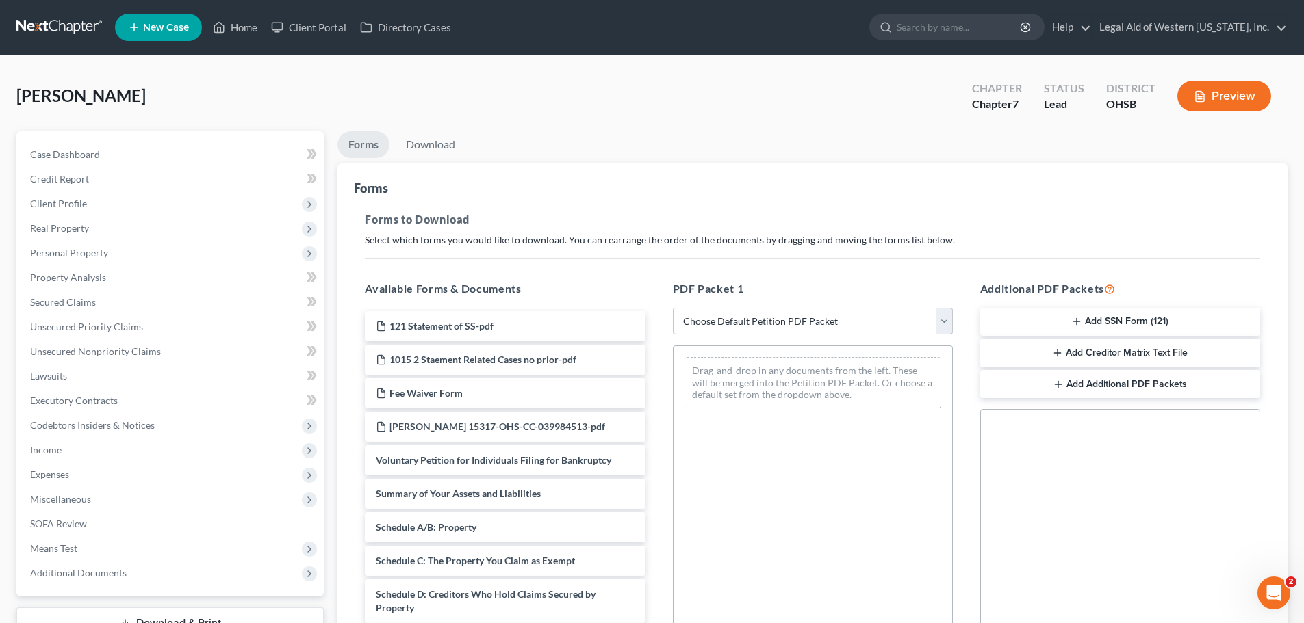
click at [947, 317] on select "Choose Default Petition PDF Packet Complete Bankruptcy Petition (all forms and …" at bounding box center [813, 321] width 280 height 27
select select "0"
click at [673, 308] on select "Choose Default Petition PDF Packet Complete Bankruptcy Petition (all forms and …" at bounding box center [813, 321] width 280 height 27
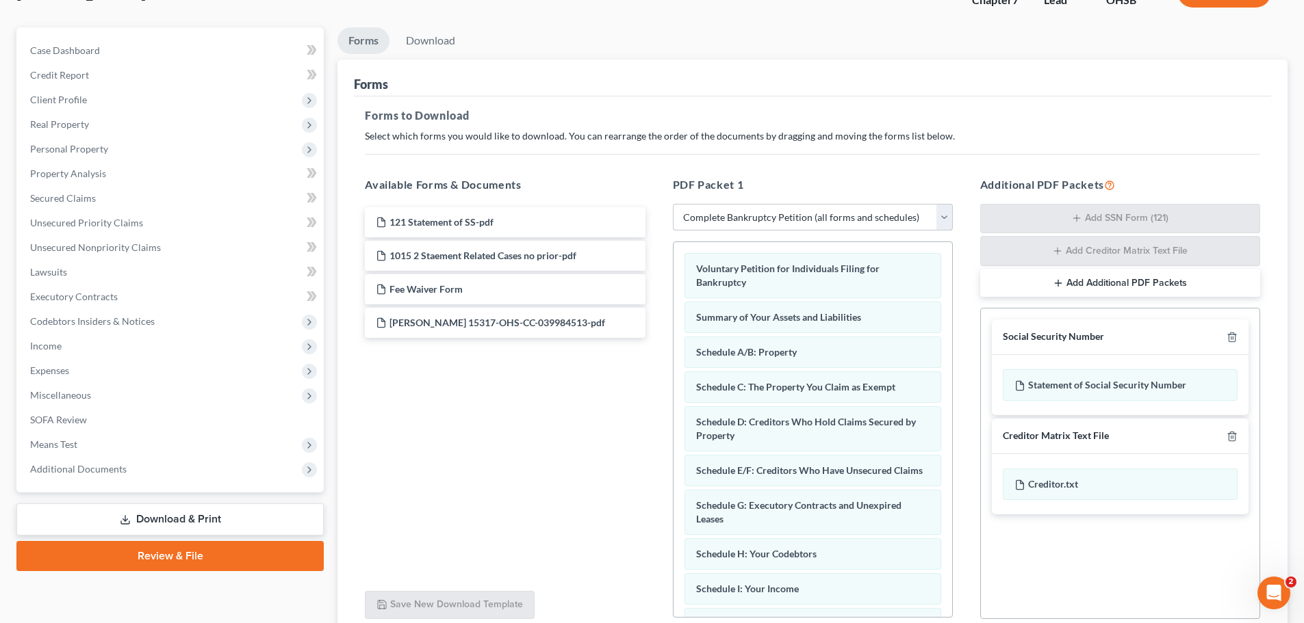
scroll to position [223, 0]
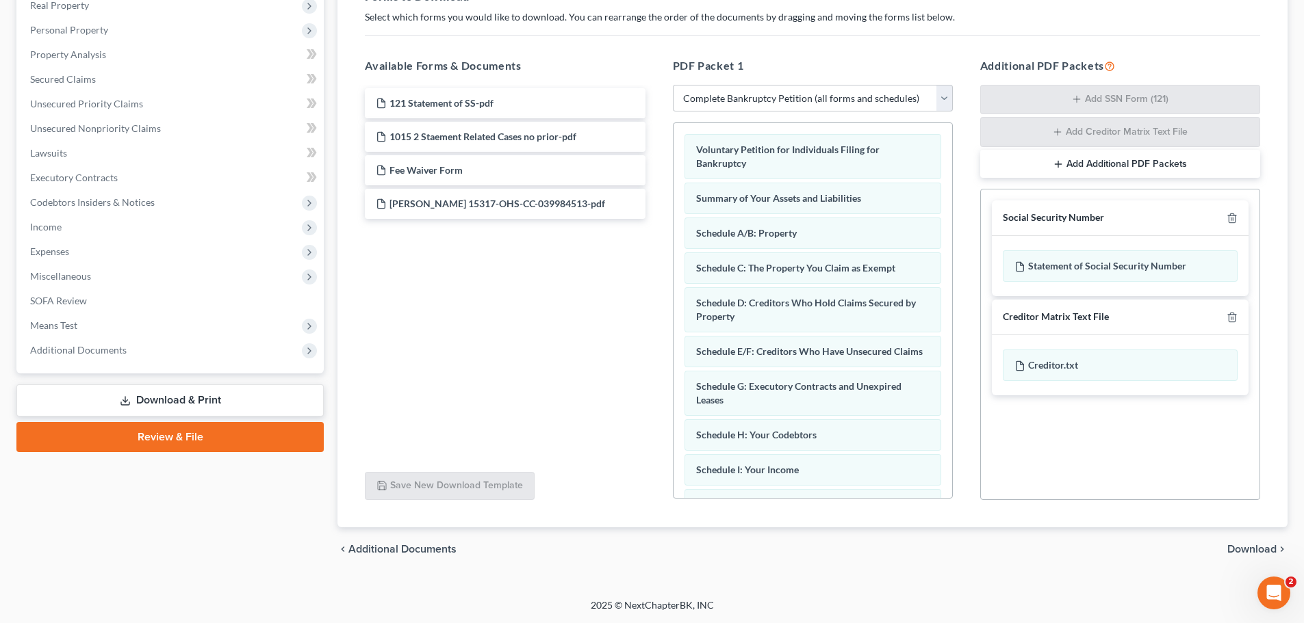
click at [1243, 554] on span "Download" at bounding box center [1251, 549] width 49 height 11
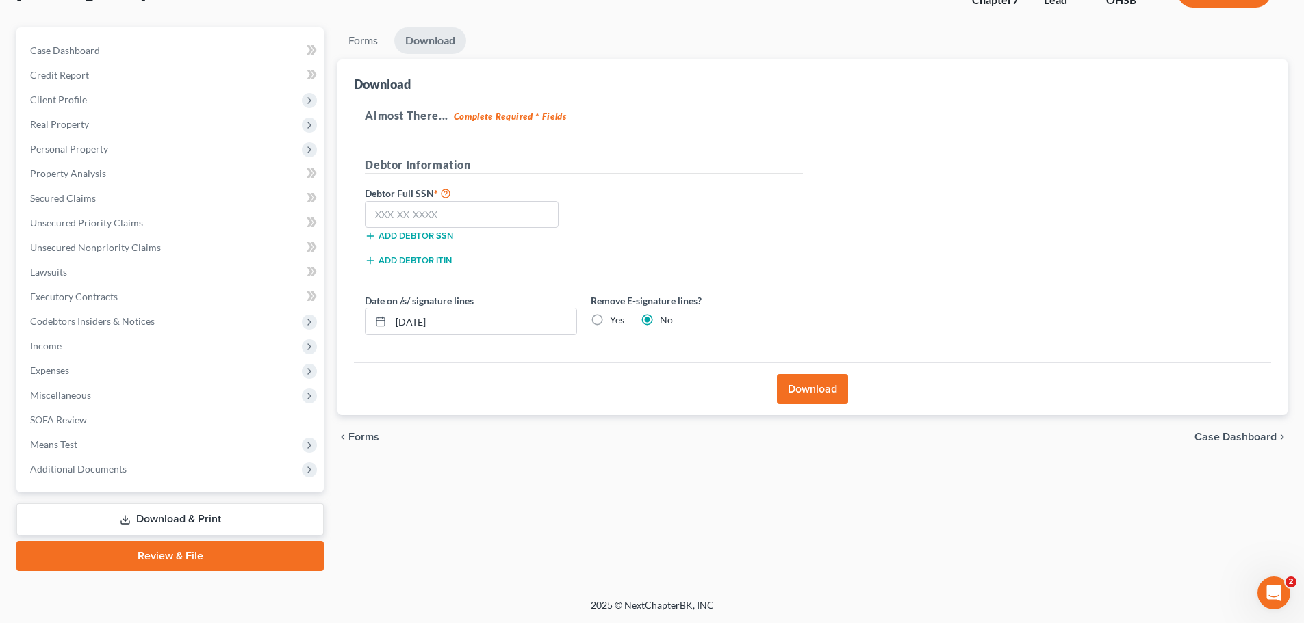
scroll to position [0, 0]
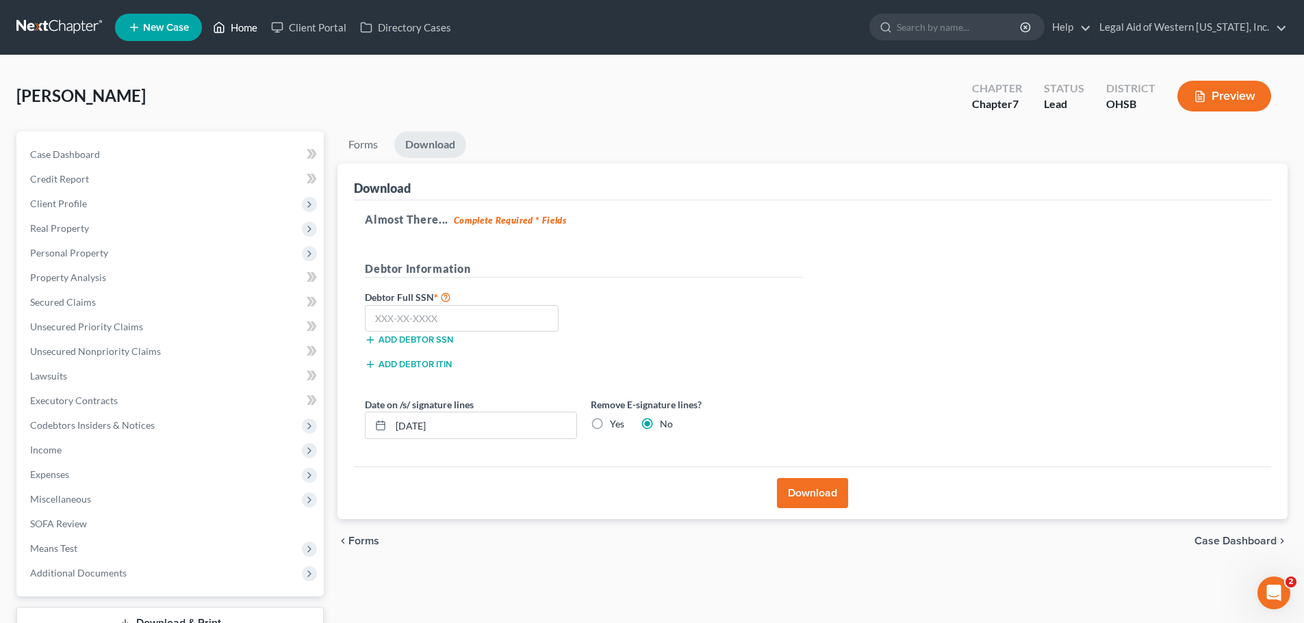
click at [235, 34] on link "Home" at bounding box center [235, 27] width 58 height 25
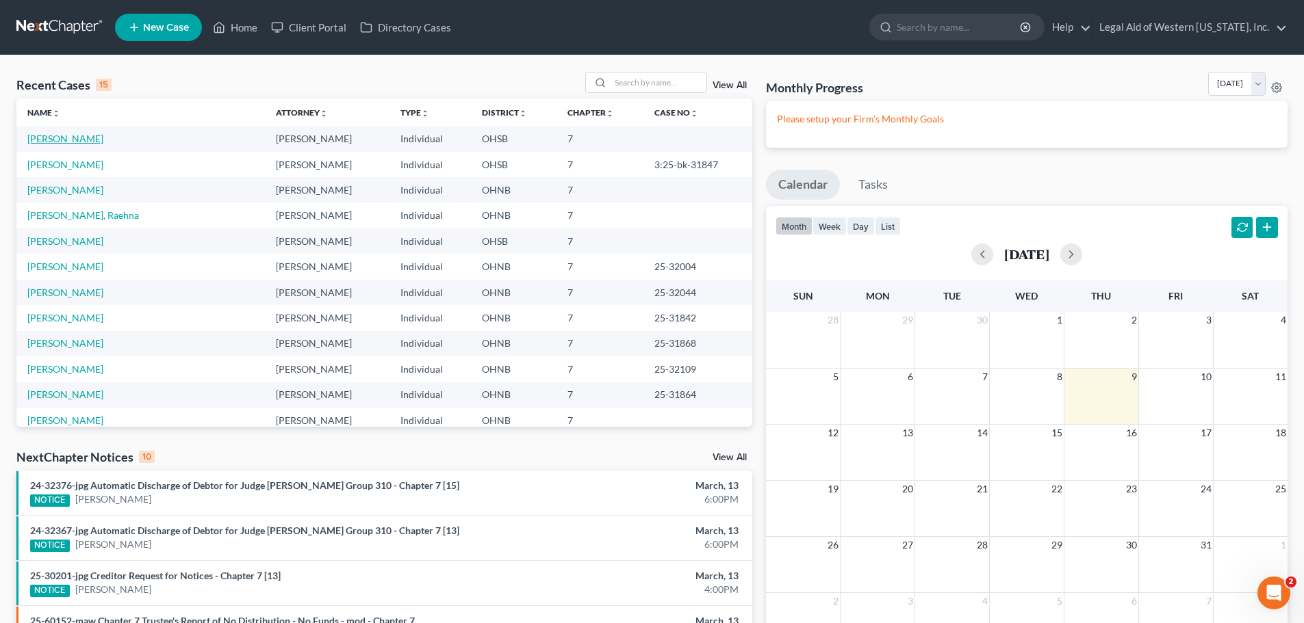
click at [73, 134] on link "[PERSON_NAME]" at bounding box center [65, 139] width 76 height 12
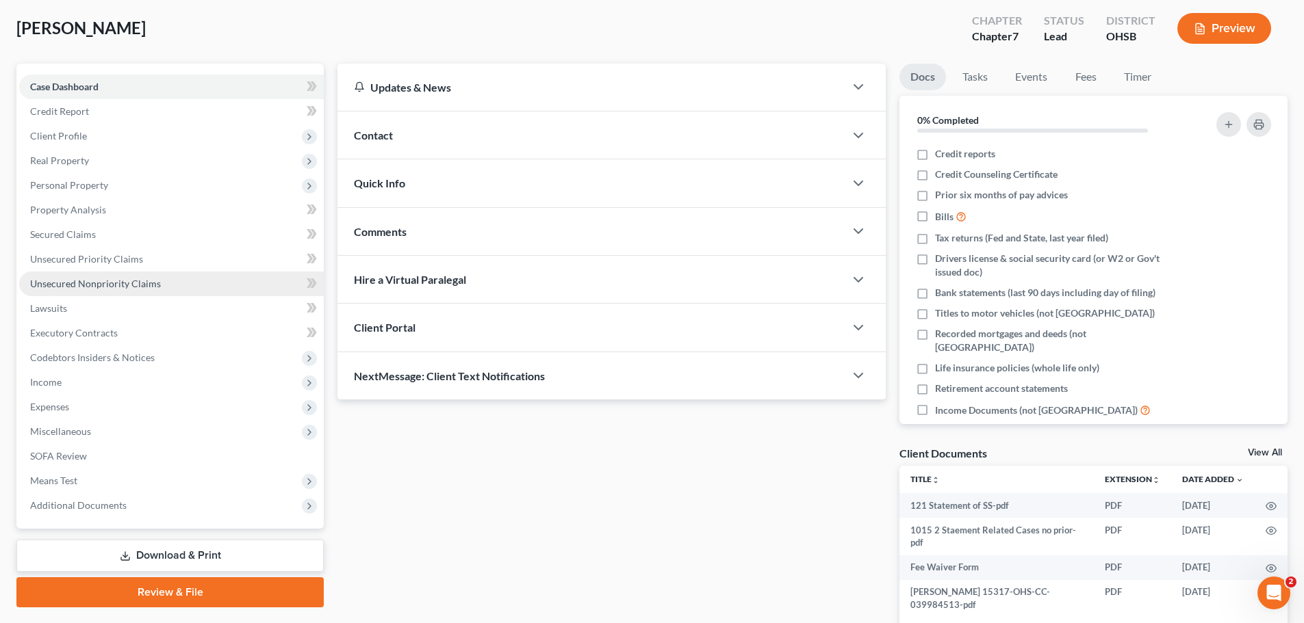
scroll to position [146, 0]
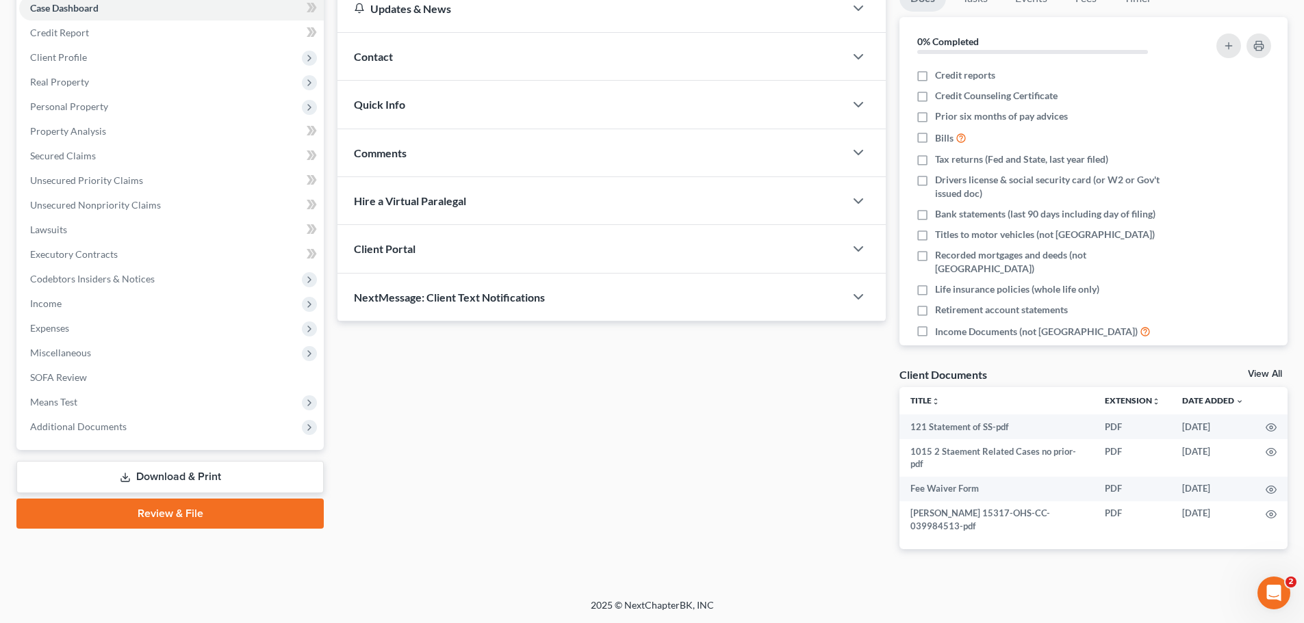
click at [174, 469] on link "Download & Print" at bounding box center [169, 477] width 307 height 32
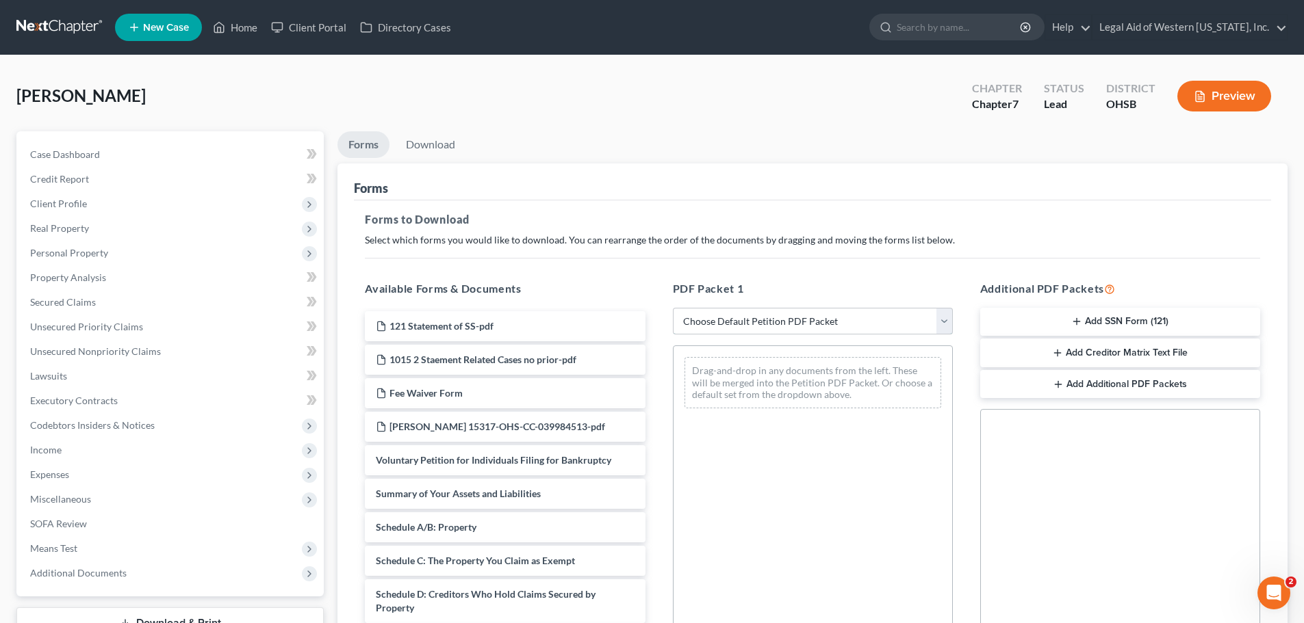
click at [944, 321] on select "Choose Default Petition PDF Packet Complete Bankruptcy Petition (all forms and …" at bounding box center [813, 321] width 280 height 27
select select "0"
click at [673, 308] on select "Choose Default Petition PDF Packet Complete Bankruptcy Petition (all forms and …" at bounding box center [813, 321] width 280 height 27
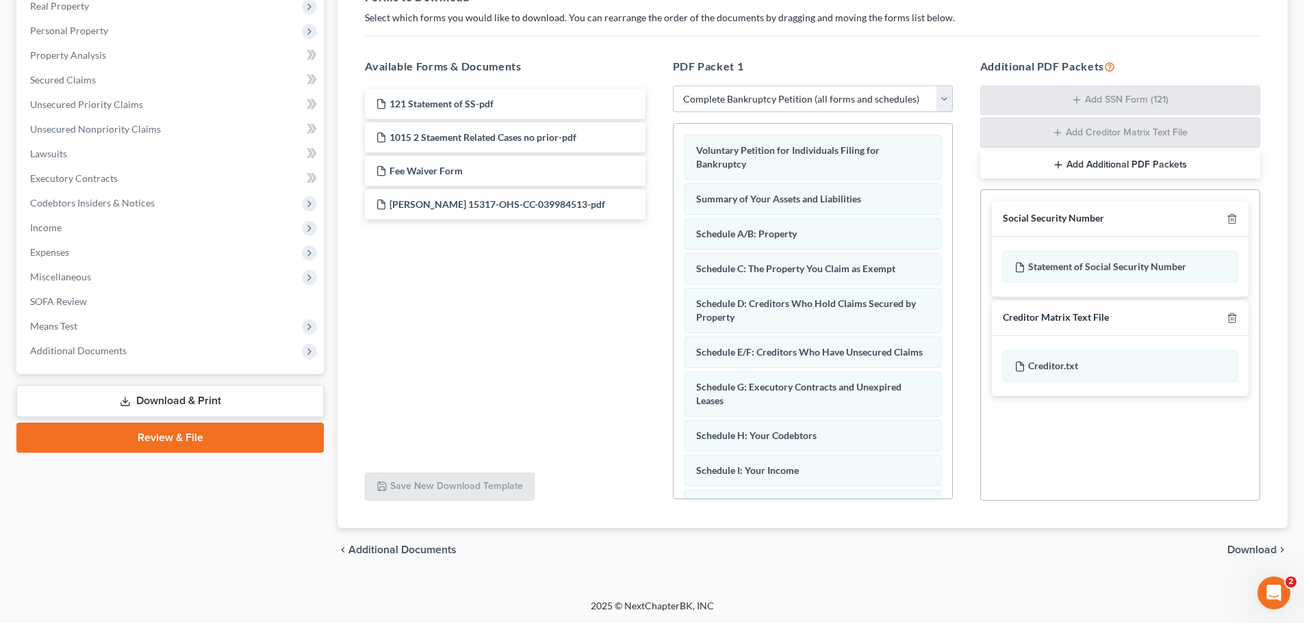
scroll to position [223, 0]
click at [1275, 551] on span "Download" at bounding box center [1251, 549] width 49 height 11
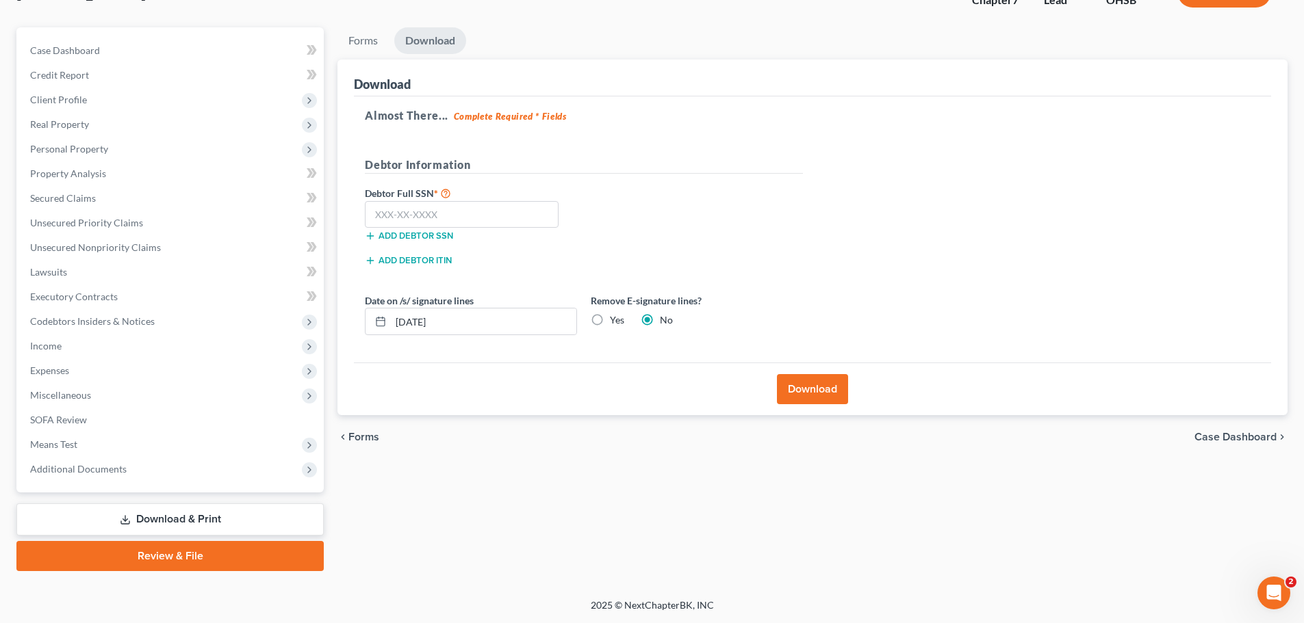
scroll to position [104, 0]
click at [814, 384] on button "Download" at bounding box center [812, 389] width 71 height 30
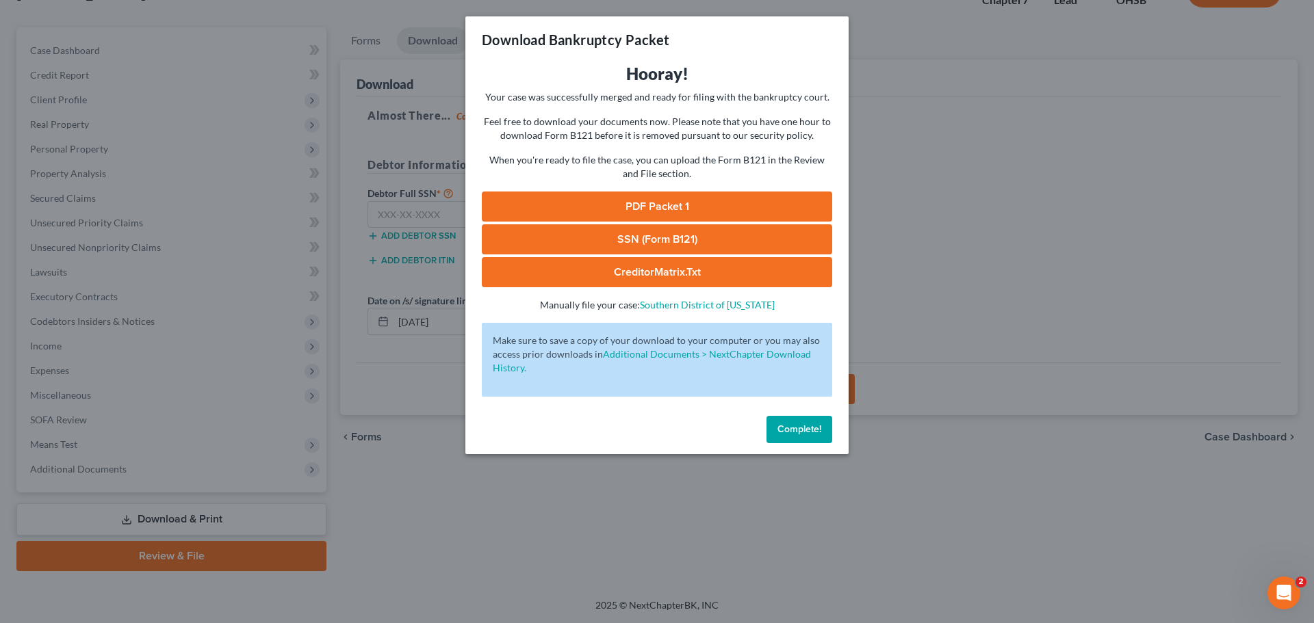
click at [713, 207] on link "PDF Packet 1" at bounding box center [657, 207] width 350 height 30
click at [797, 430] on span "Complete!" at bounding box center [799, 430] width 44 height 12
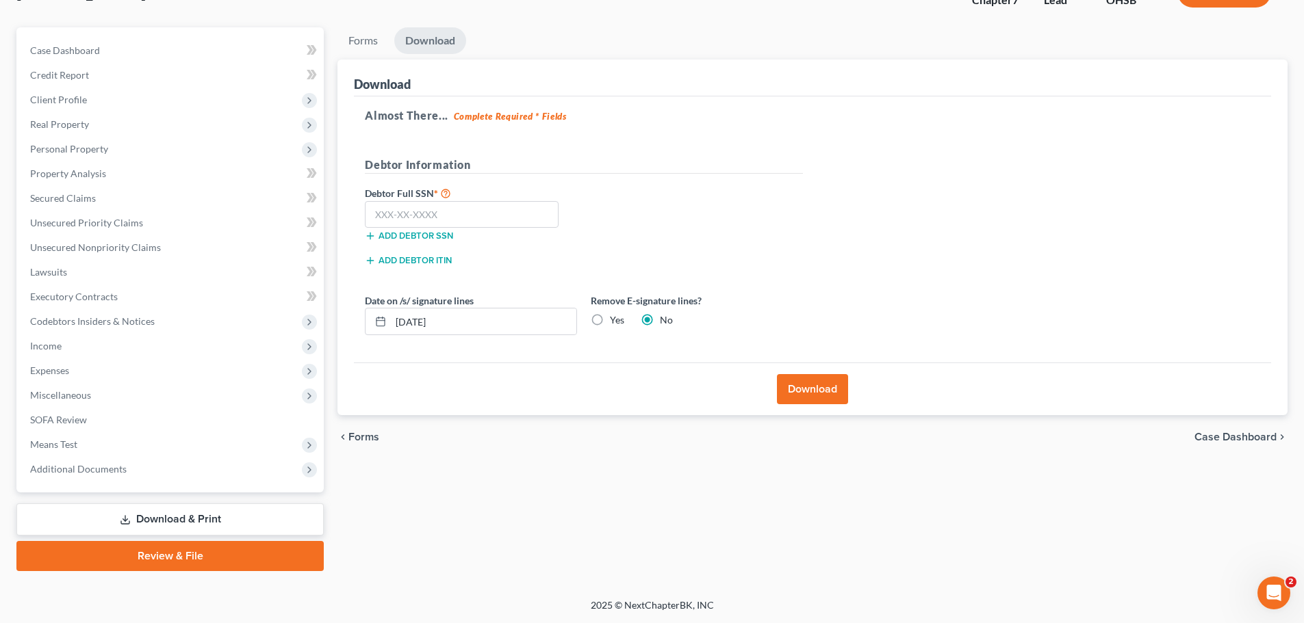
click at [187, 553] on link "Review & File" at bounding box center [169, 556] width 307 height 30
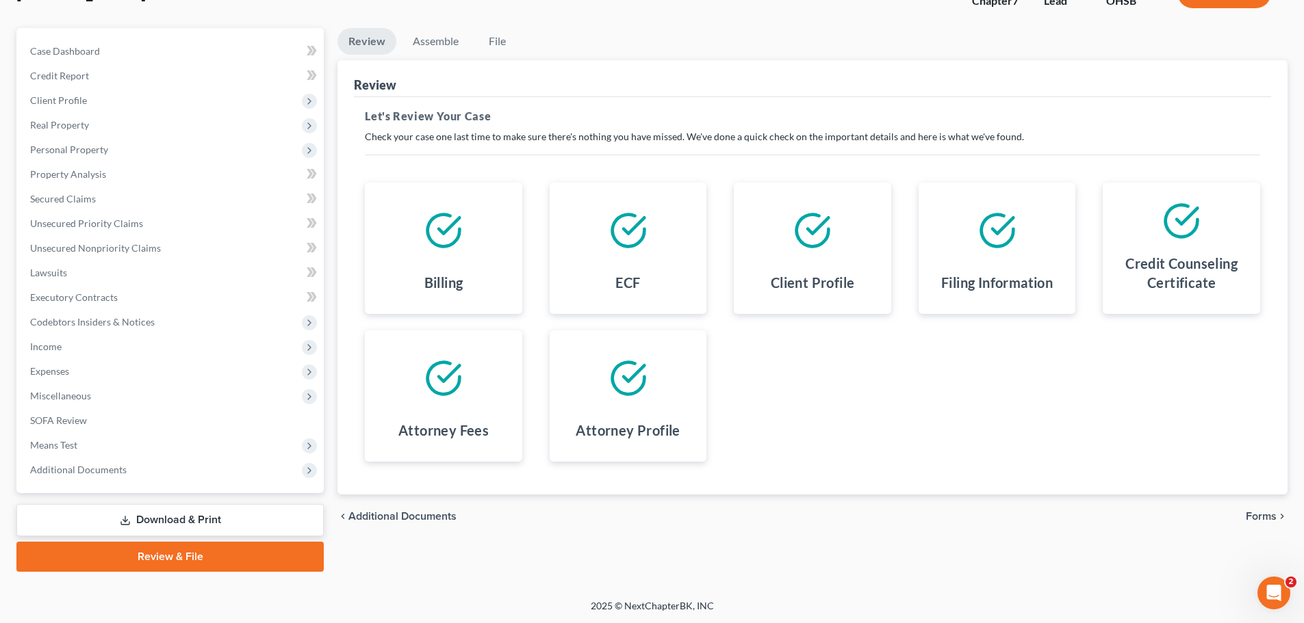
scroll to position [104, 0]
click at [1265, 512] on span "Forms" at bounding box center [1260, 515] width 31 height 11
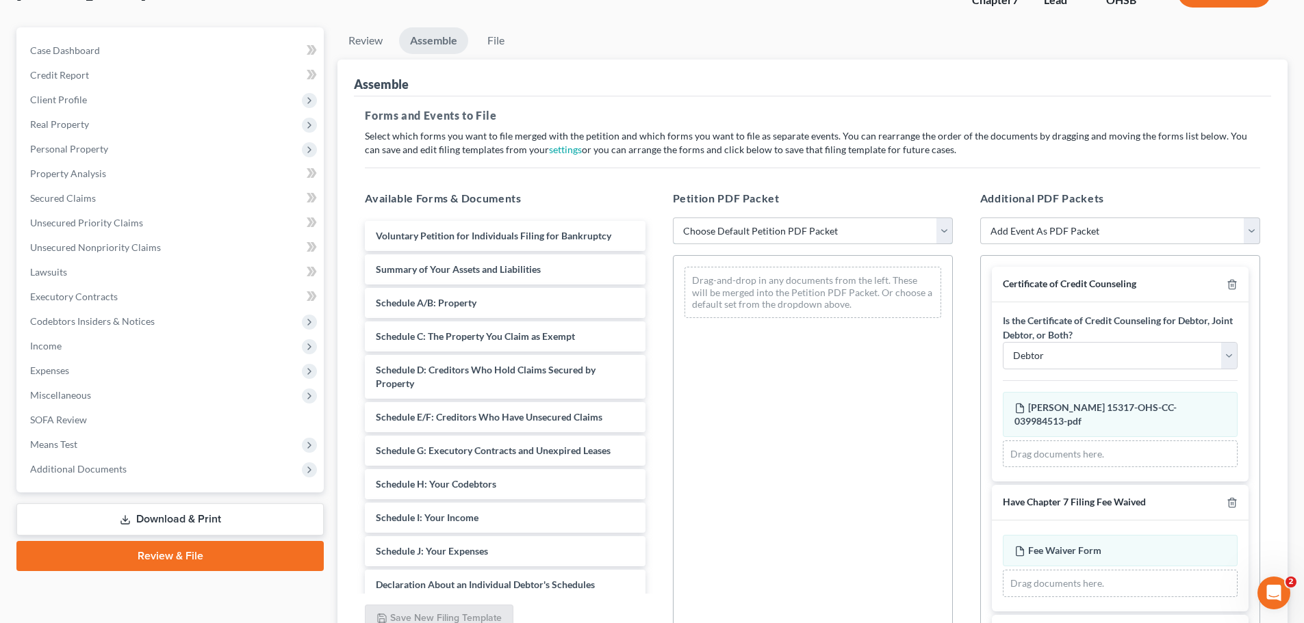
click at [942, 229] on select "Choose Default Petition PDF Packet Emergency Filing (Voluntary Petition and Cre…" at bounding box center [813, 231] width 280 height 27
click at [673, 218] on select "Choose Default Petition PDF Packet Emergency Filing (Voluntary Petition and Cre…" at bounding box center [813, 231] width 280 height 27
click at [944, 224] on select "Choose Default Petition PDF Packet Emergency Filing (Voluntary Petition and Cre…" at bounding box center [813, 231] width 280 height 27
select select "1"
click at [673, 218] on select "Choose Default Petition PDF Packet Emergency Filing (Voluntary Petition and Cre…" at bounding box center [813, 231] width 280 height 27
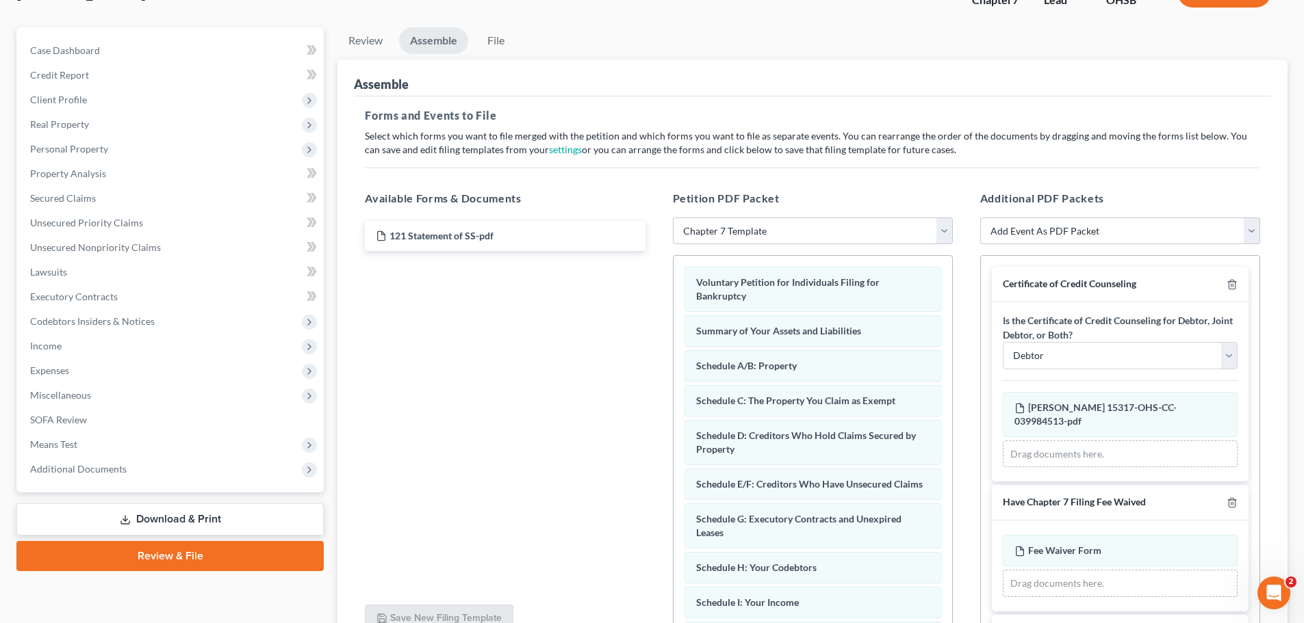
click at [936, 179] on div "Petition PDF Packet Choose Default Petition PDF Packet Emergency Filing (Volunt…" at bounding box center [812, 411] width 307 height 464
click at [491, 235] on span "121 Statement of SS-pdf" at bounding box center [441, 236] width 104 height 12
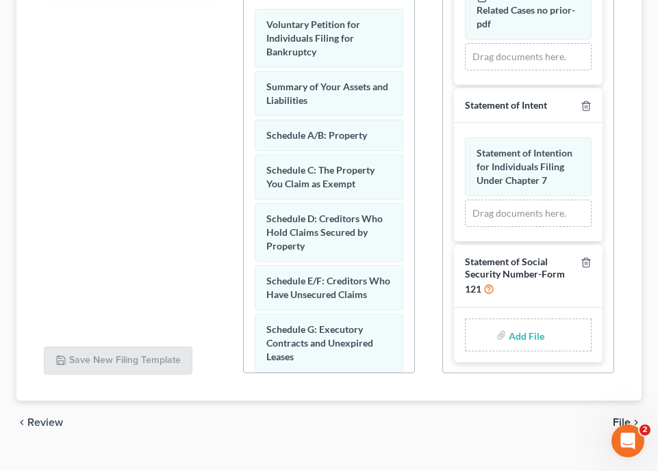
scroll to position [424, 0]
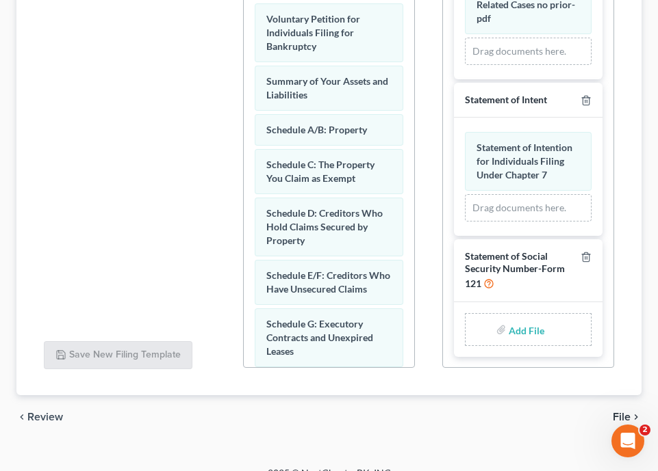
type input "C:\fakepath\121 Statement of SS.pdf"
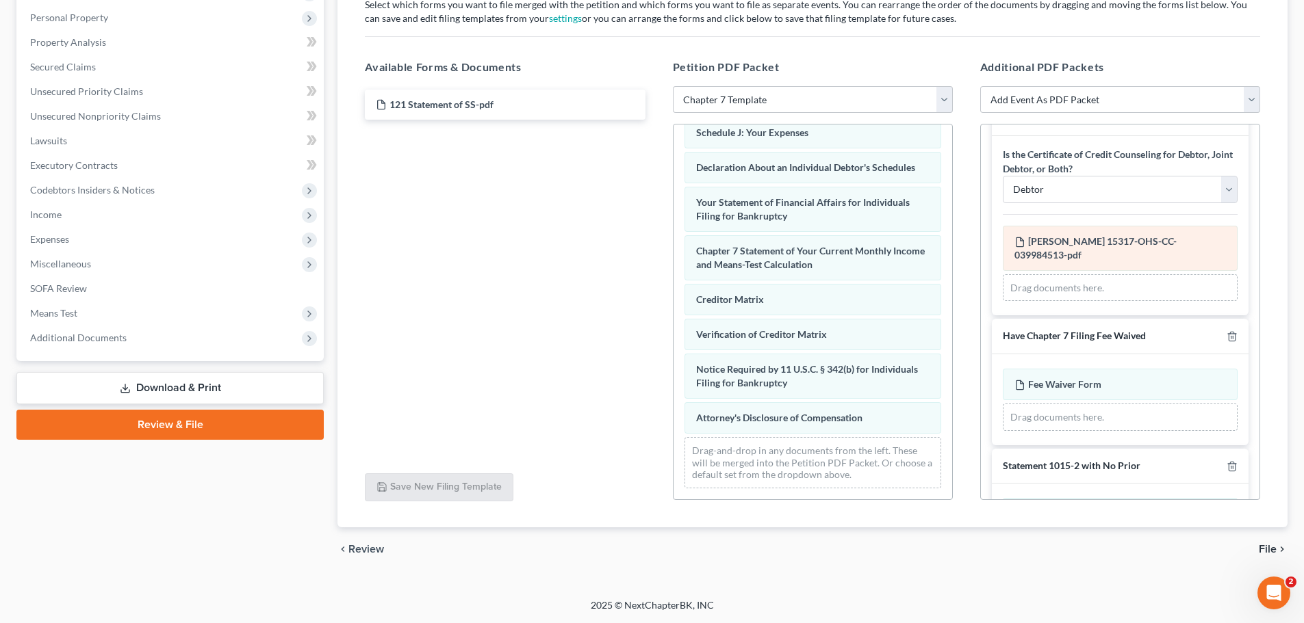
scroll to position [68, 0]
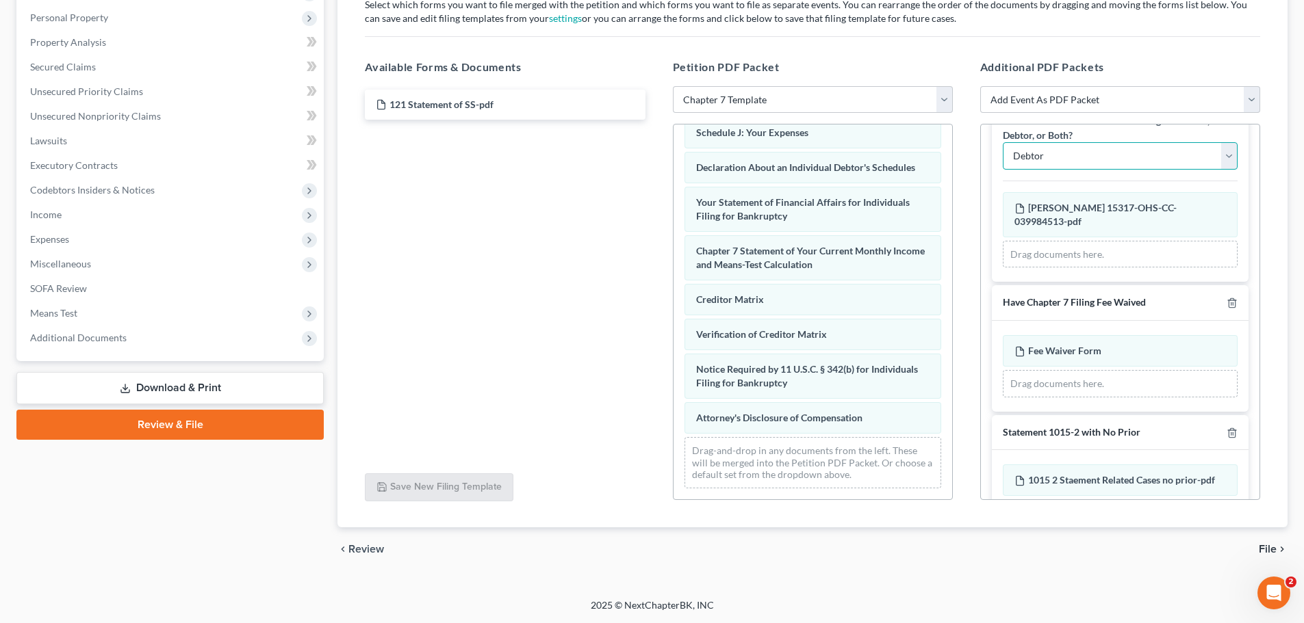
click at [1221, 155] on select "Debtor Joint Debtor Both Debtors" at bounding box center [1119, 155] width 235 height 27
click at [1234, 178] on div "Is the Certificate of Credit Counseling for Debtor, Joint Debtor, or Both? Debt…" at bounding box center [1120, 192] width 257 height 179
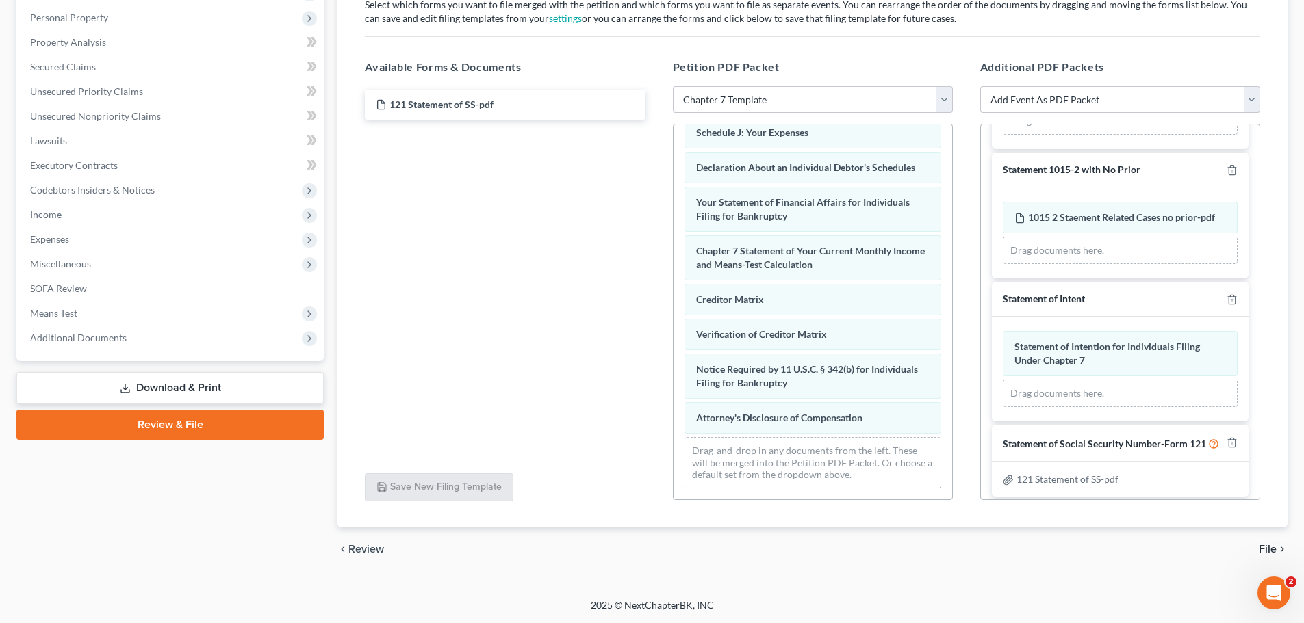
scroll to position [367, 0]
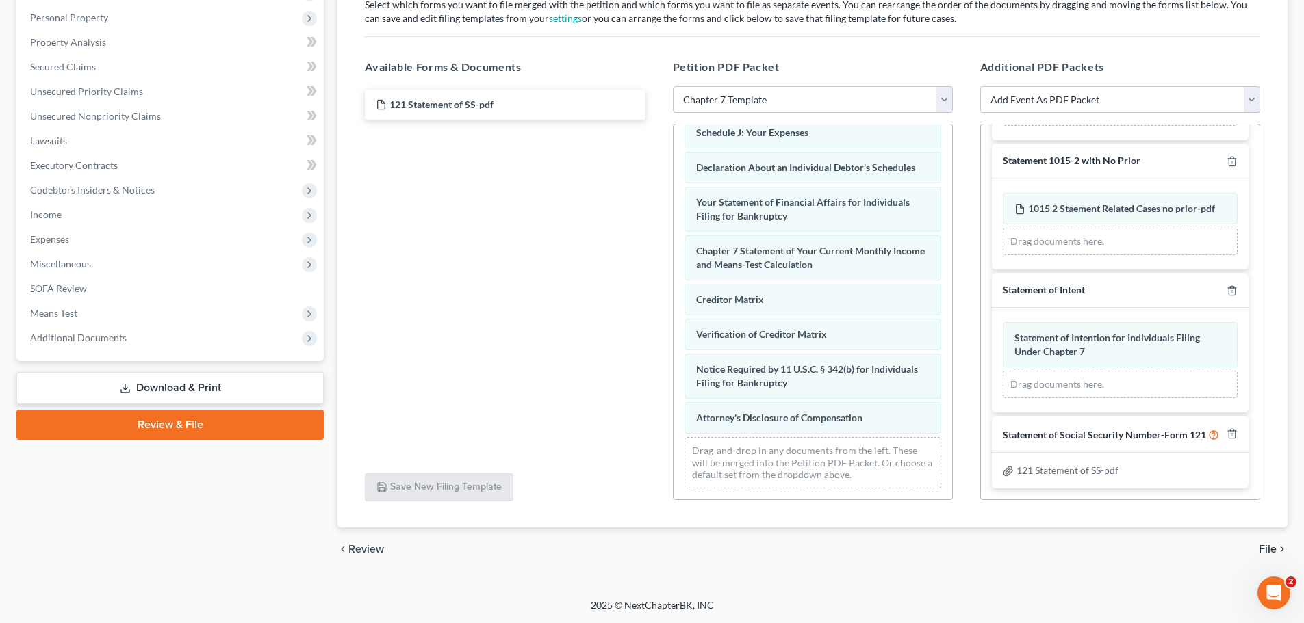
click at [1267, 549] on span "File" at bounding box center [1267, 549] width 18 height 11
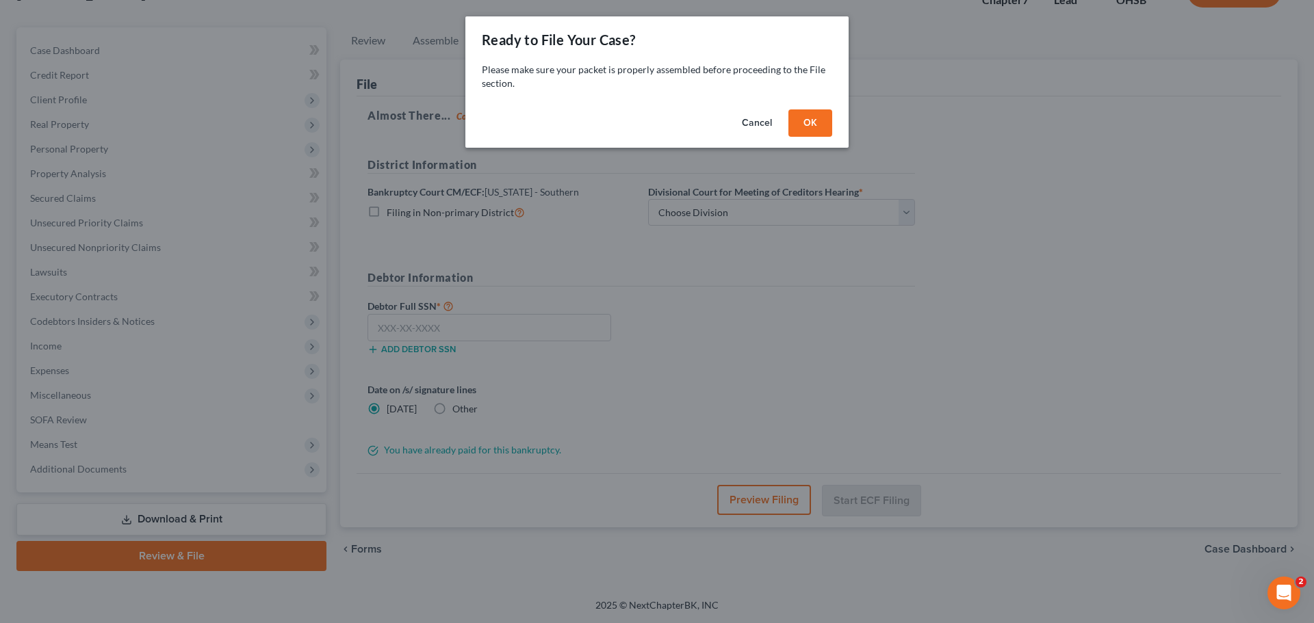
click at [814, 114] on button "OK" at bounding box center [810, 122] width 44 height 27
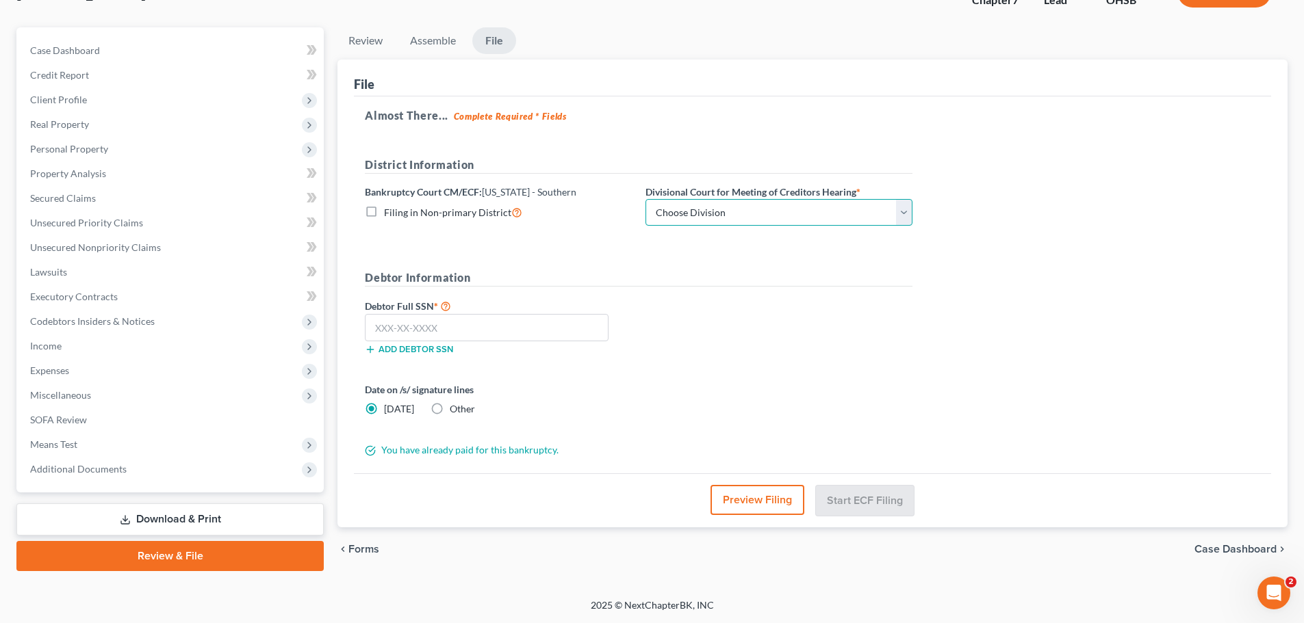
click at [812, 214] on select "Choose Division Cincinnati Columbus [GEOGRAPHIC_DATA]" at bounding box center [778, 212] width 267 height 27
select select "2"
click at [645, 199] on select "Choose Division Cincinnati Columbus [GEOGRAPHIC_DATA]" at bounding box center [778, 212] width 267 height 27
click at [736, 287] on h5 "Debtor Information" at bounding box center [638, 278] width 547 height 17
click at [447, 327] on input "text" at bounding box center [487, 327] width 244 height 27
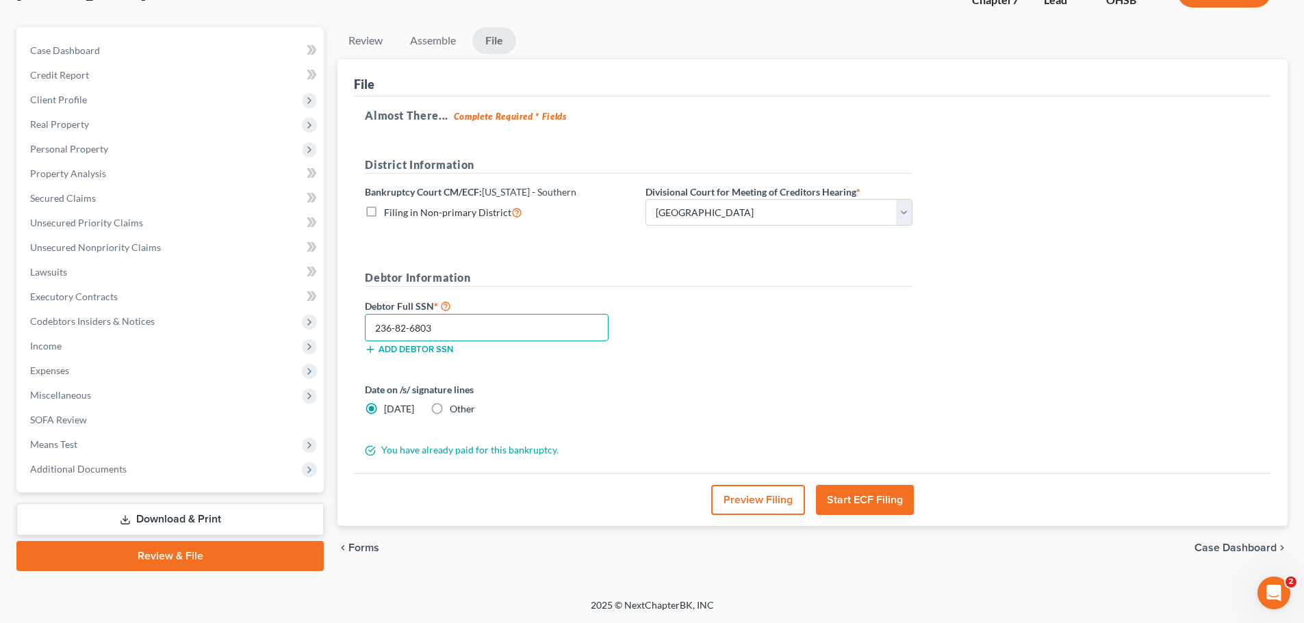
type input "236-82-6803"
click at [671, 353] on div "Debtor Full SSN * 236-82-6803 Add debtor SSN" at bounding box center [638, 332] width 561 height 68
click at [858, 501] on button "Start ECF Filing" at bounding box center [865, 500] width 98 height 30
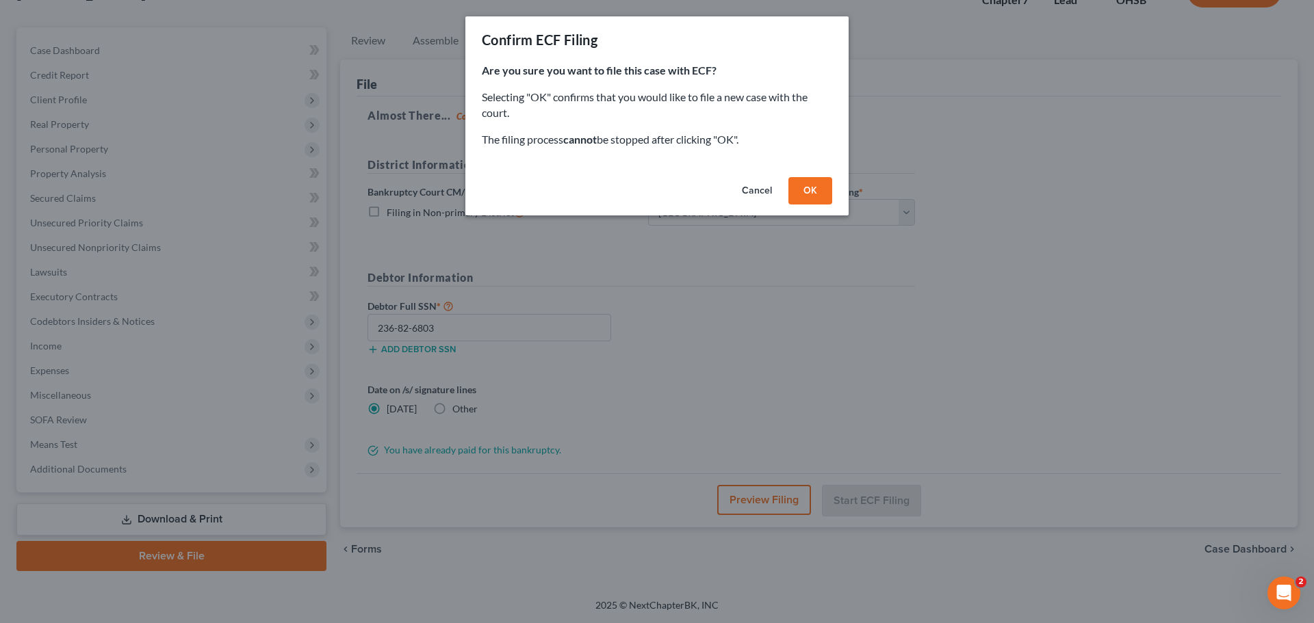
click at [805, 195] on button "OK" at bounding box center [810, 190] width 44 height 27
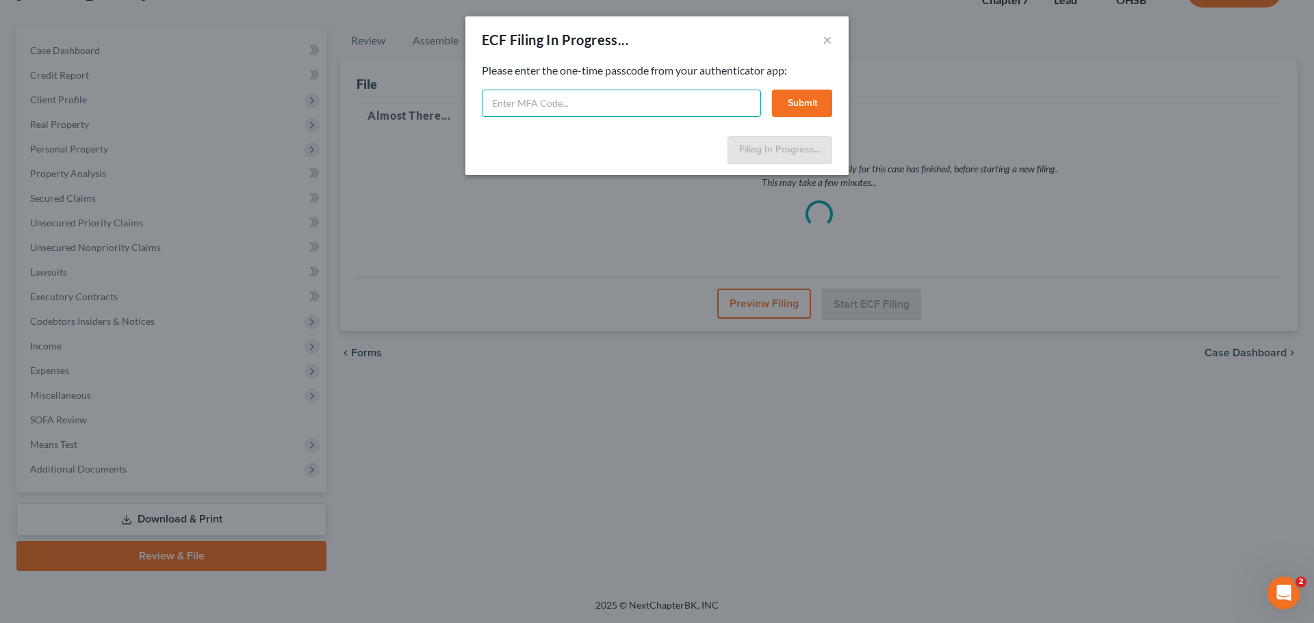
click at [611, 103] on input "text" at bounding box center [621, 103] width 279 height 27
type input "589121"
click at [796, 102] on button "Submit" at bounding box center [802, 103] width 60 height 27
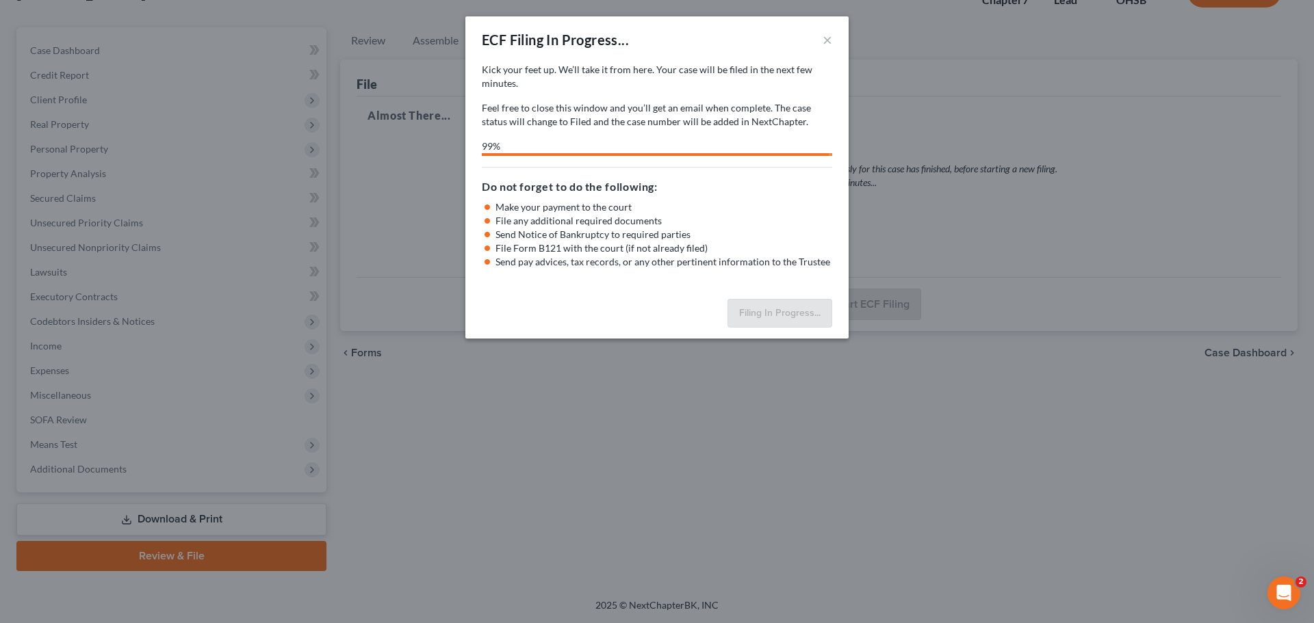
select select "2"
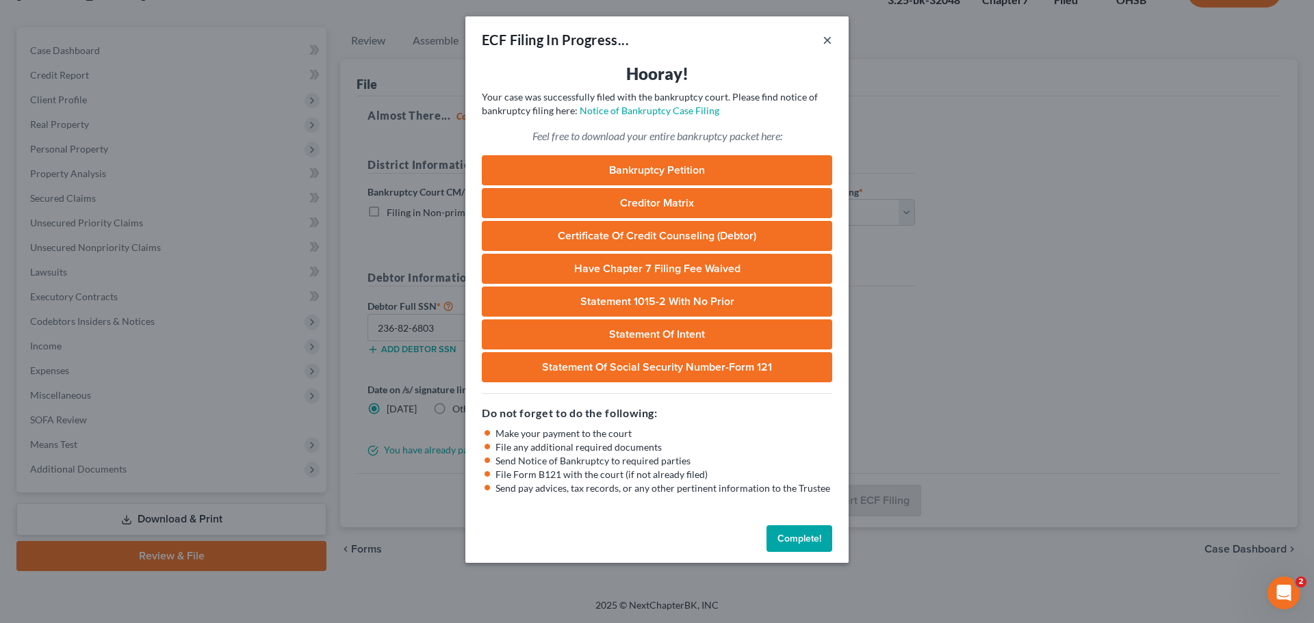
click at [828, 40] on button "×" at bounding box center [827, 39] width 10 height 16
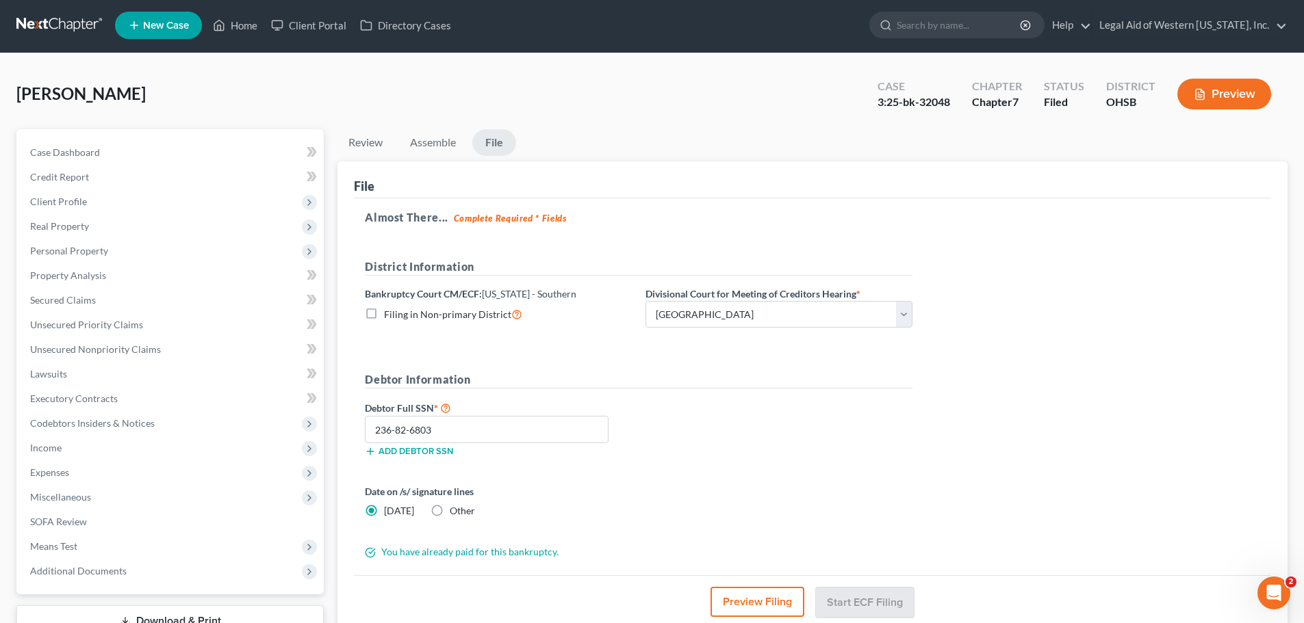
scroll to position [0, 0]
